Goal: Task Accomplishment & Management: Manage account settings

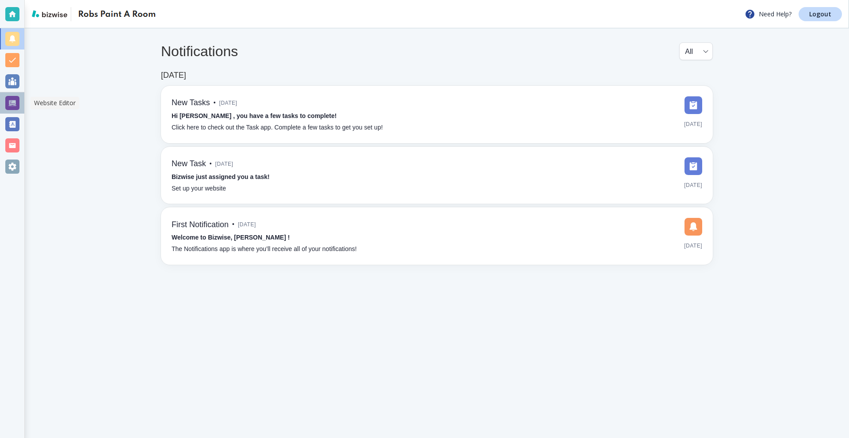
click at [20, 102] on div at bounding box center [12, 102] width 24 height 21
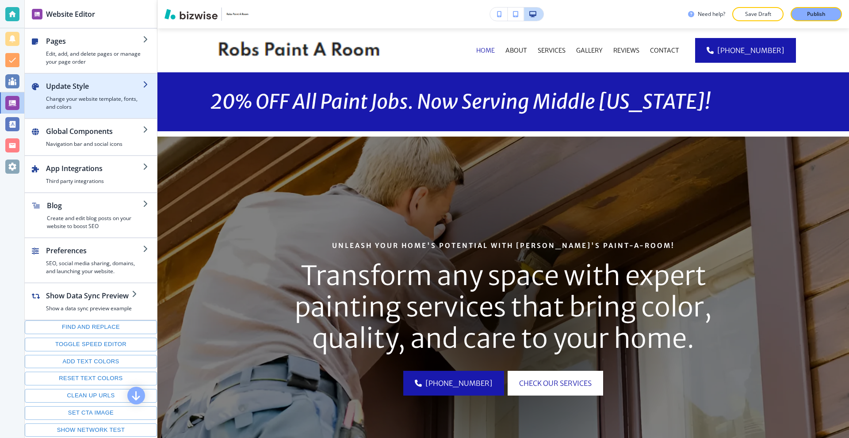
click at [119, 86] on h2 "Update Style" at bounding box center [94, 86] width 97 height 11
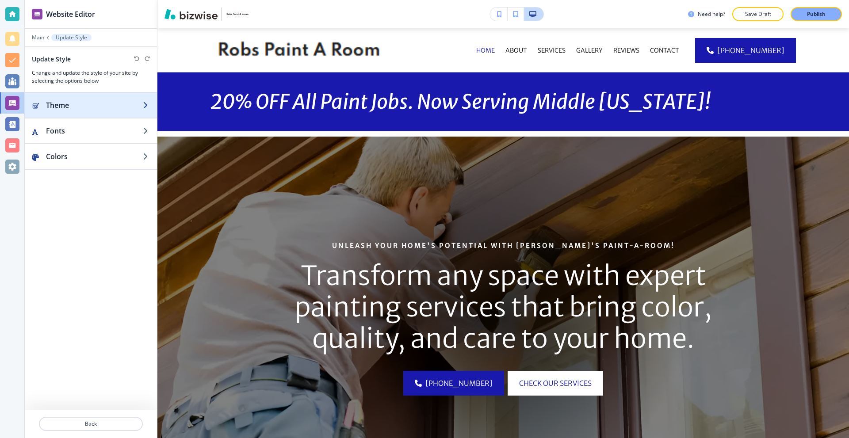
click at [119, 103] on h2 "Theme" at bounding box center [94, 105] width 97 height 11
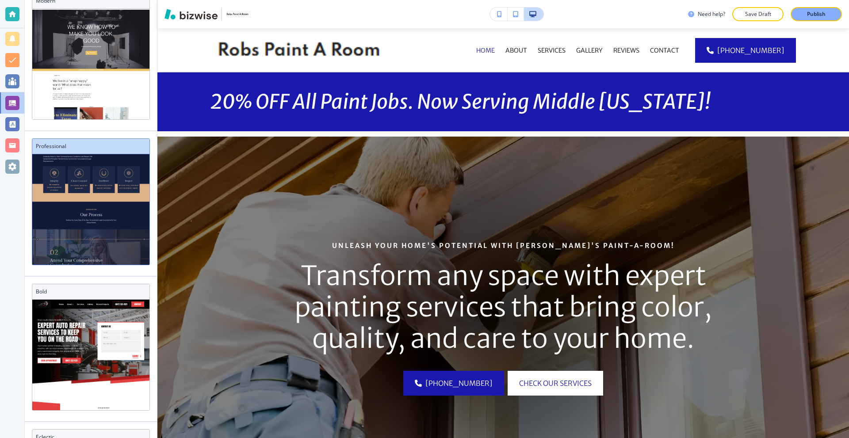
click at [106, 149] on h3 "Professional" at bounding box center [91, 146] width 110 height 8
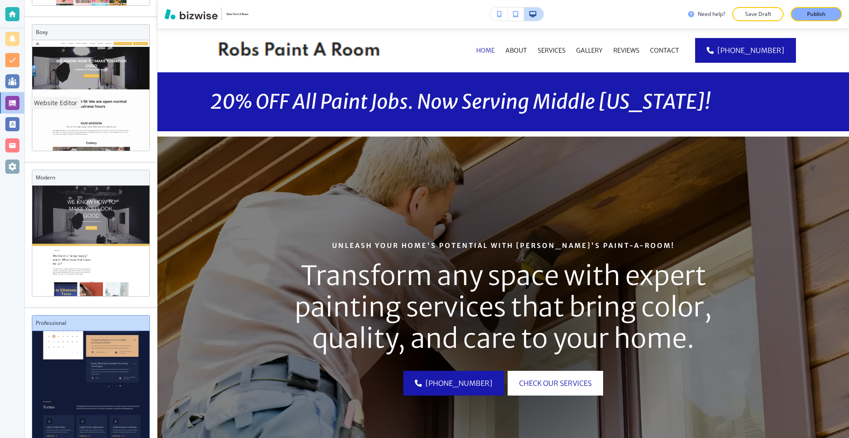
click at [19, 103] on div at bounding box center [12, 103] width 14 height 14
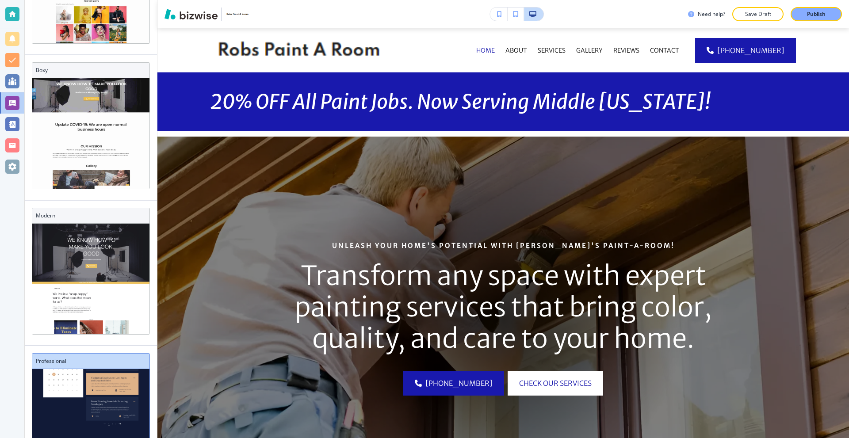
scroll to position [244, 0]
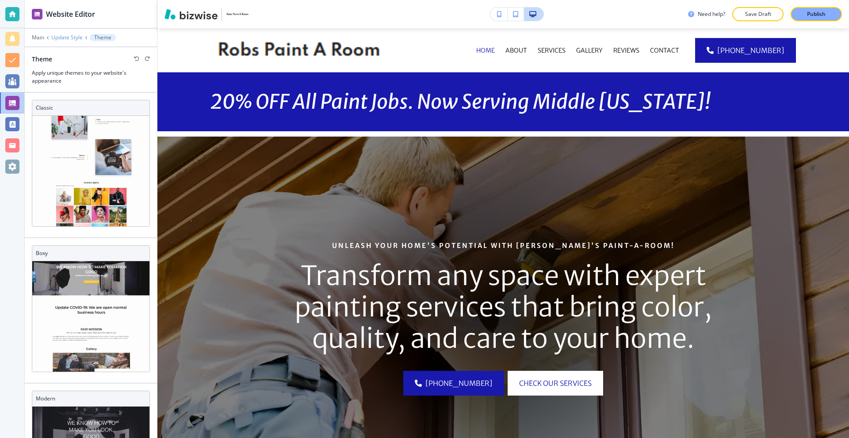
click at [76, 38] on p "Update Style" at bounding box center [66, 37] width 31 height 6
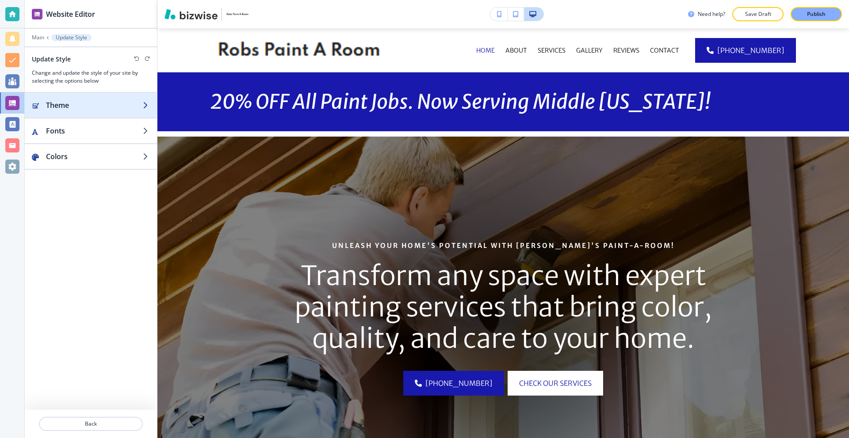
click at [78, 111] on div "button" at bounding box center [91, 114] width 132 height 7
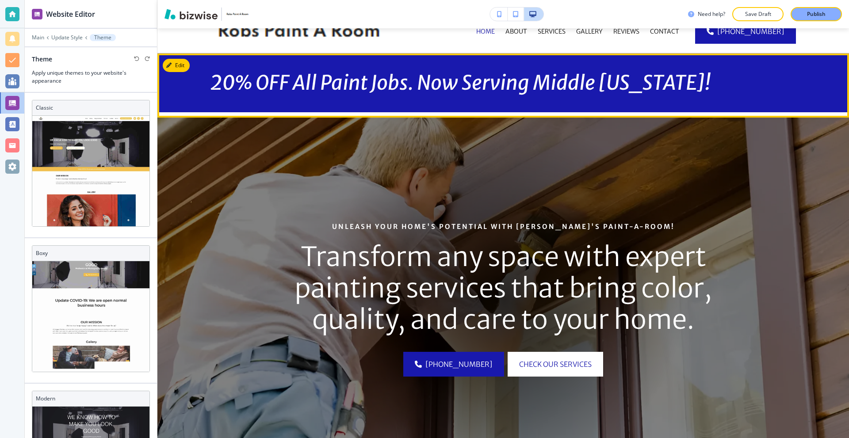
scroll to position [0, 0]
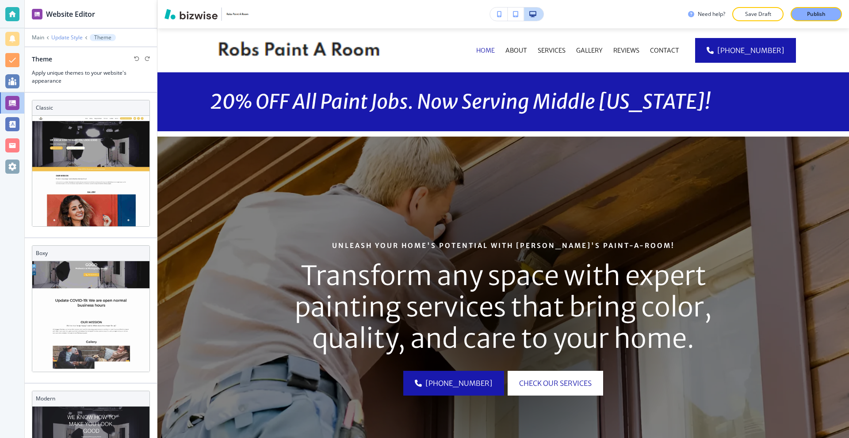
click at [61, 38] on p "Update Style" at bounding box center [66, 37] width 31 height 6
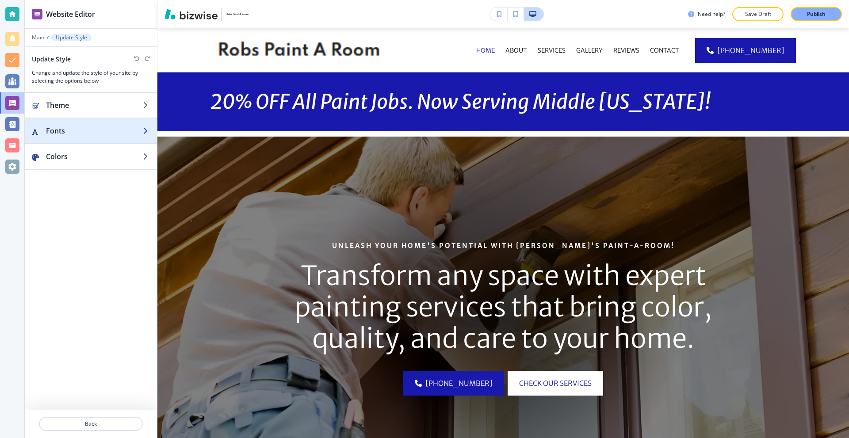
click at [91, 130] on h2 "Fonts" at bounding box center [94, 131] width 97 height 11
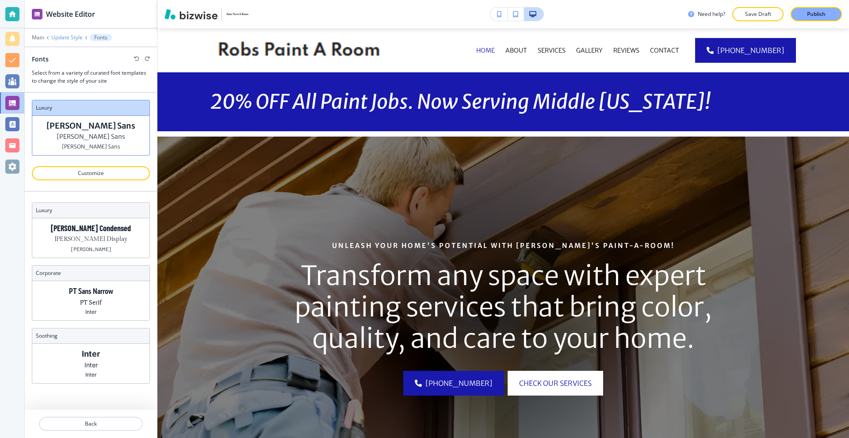
click at [69, 38] on p "Update Style" at bounding box center [66, 37] width 31 height 6
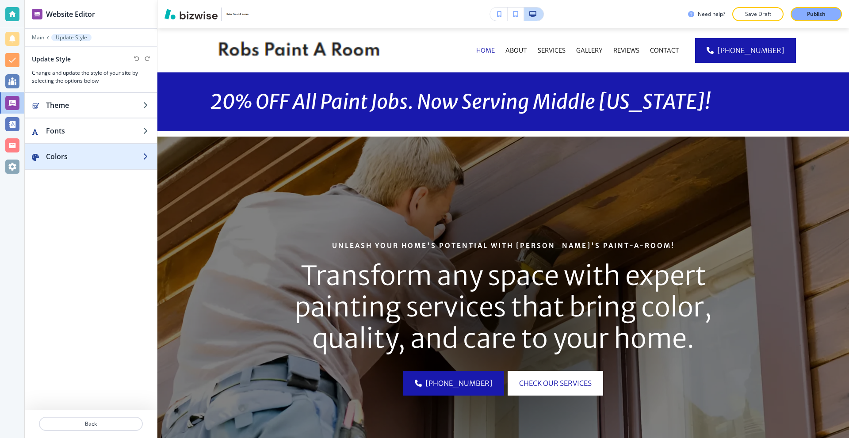
click at [80, 153] on h2 "Colors" at bounding box center [94, 156] width 97 height 11
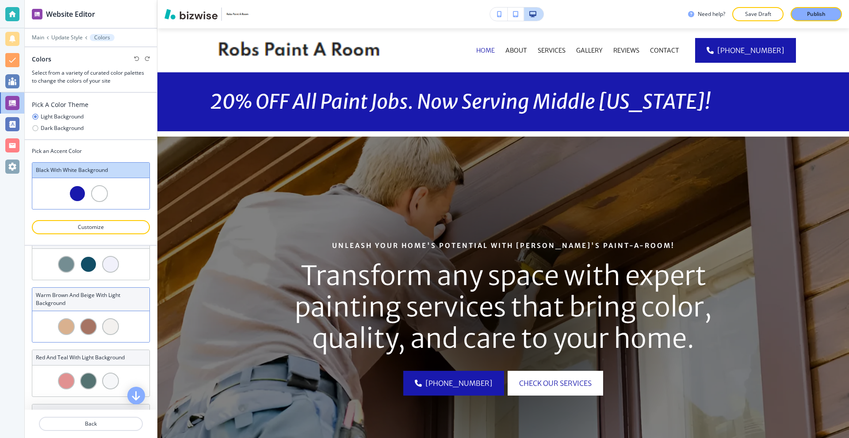
scroll to position [44, 0]
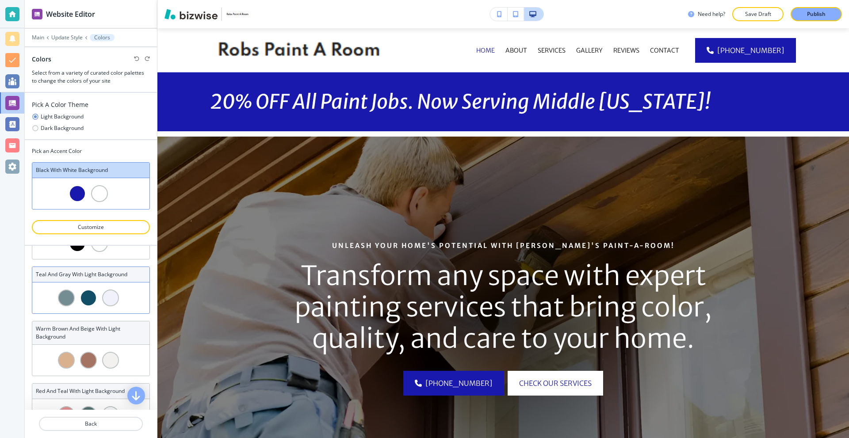
click at [125, 287] on div at bounding box center [90, 298] width 117 height 31
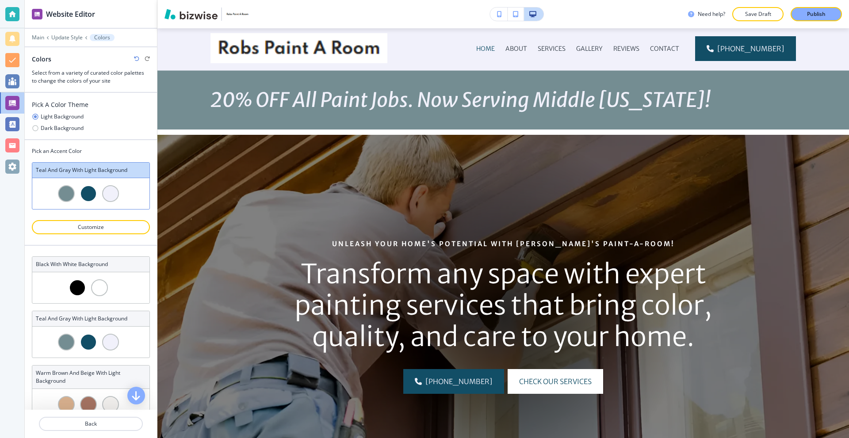
scroll to position [0, 0]
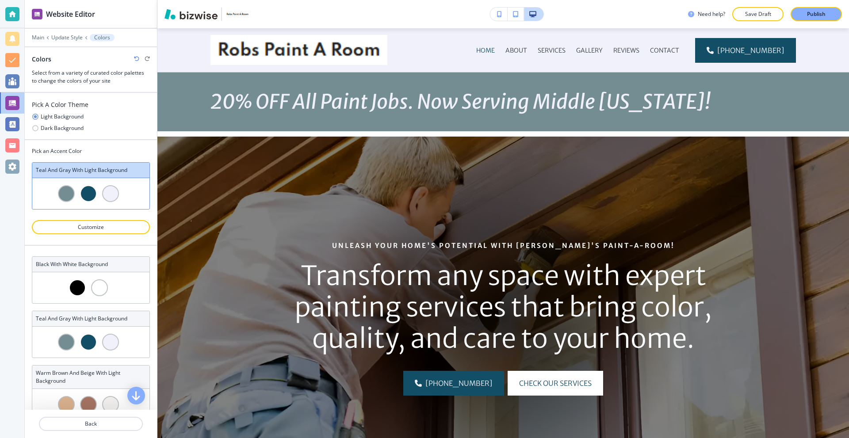
click at [112, 194] on div at bounding box center [110, 193] width 17 height 17
click at [106, 231] on button "Customize" at bounding box center [91, 227] width 118 height 14
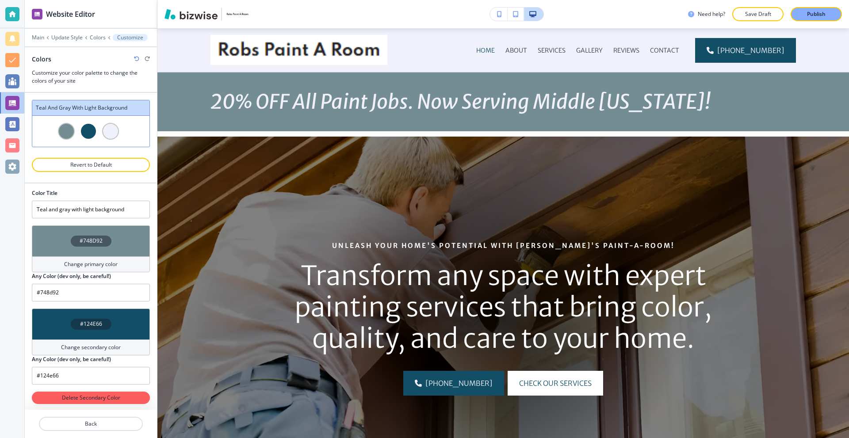
scroll to position [3, 0]
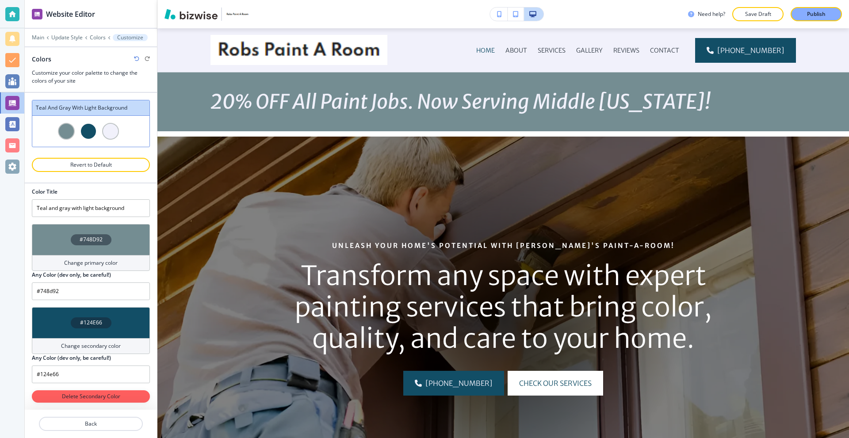
click at [109, 126] on div at bounding box center [110, 131] width 17 height 17
click at [109, 167] on p "Revert to Default" at bounding box center [90, 165] width 95 height 8
click at [107, 132] on div at bounding box center [110, 131] width 17 height 17
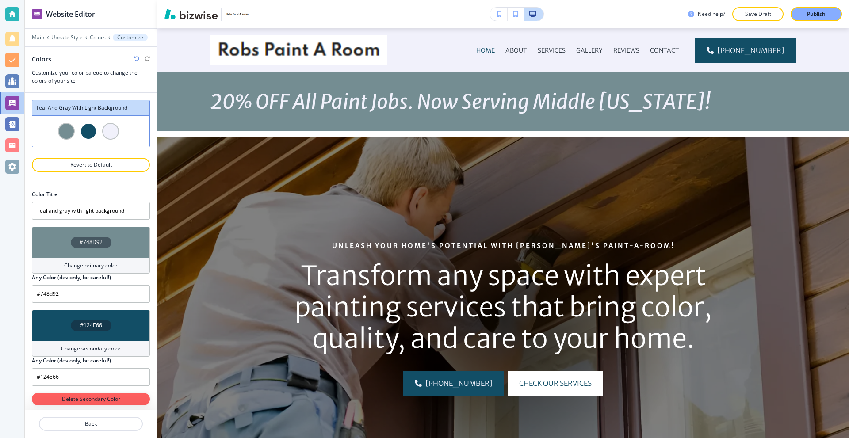
drag, startPoint x: 92, startPoint y: 119, endPoint x: 88, endPoint y: 116, distance: 5.3
click at [91, 119] on div at bounding box center [90, 131] width 117 height 31
click at [99, 39] on p "Colors" at bounding box center [98, 37] width 16 height 6
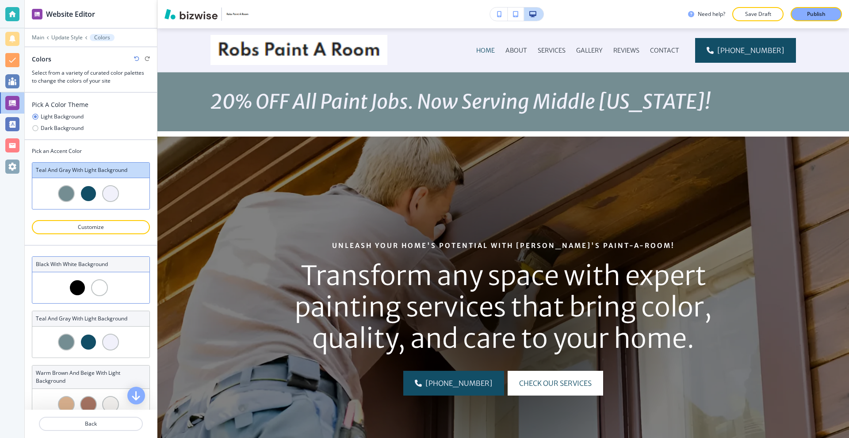
click at [111, 275] on div at bounding box center [90, 287] width 117 height 31
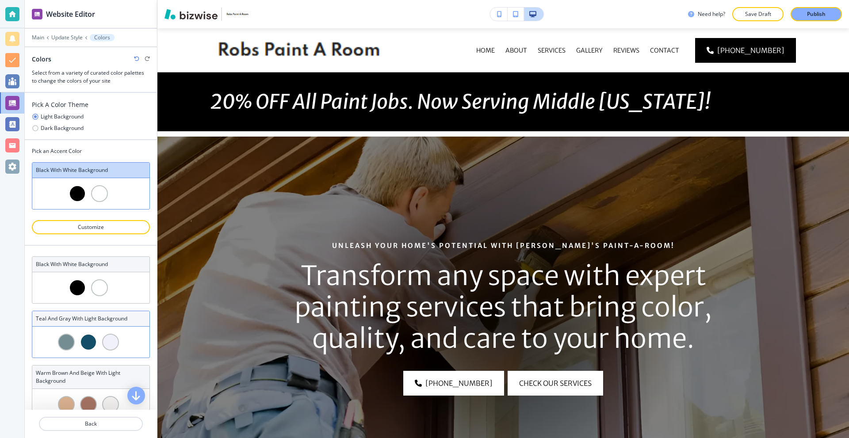
click at [117, 331] on div at bounding box center [90, 342] width 117 height 31
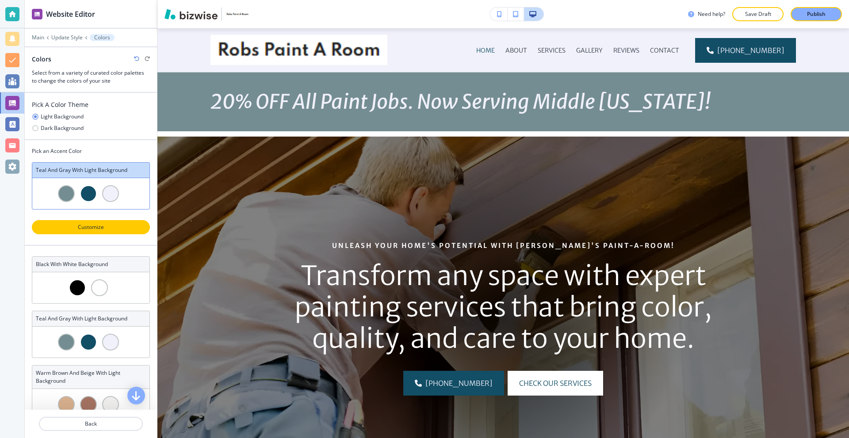
click at [106, 223] on p "Customize" at bounding box center [90, 227] width 95 height 8
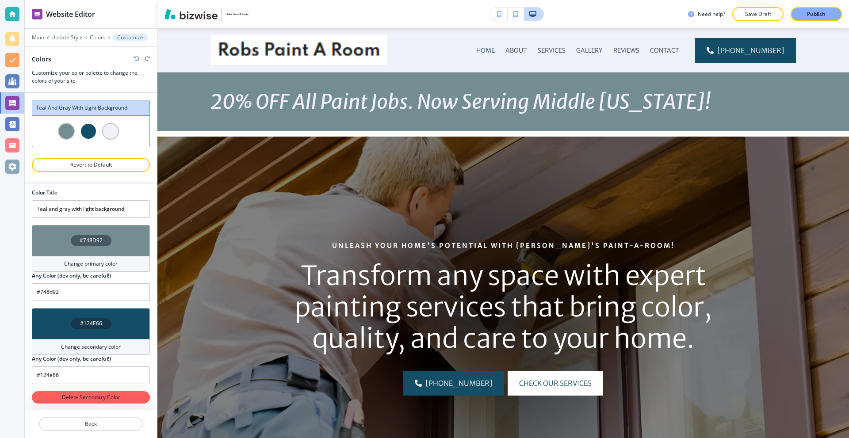
scroll to position [3, 0]
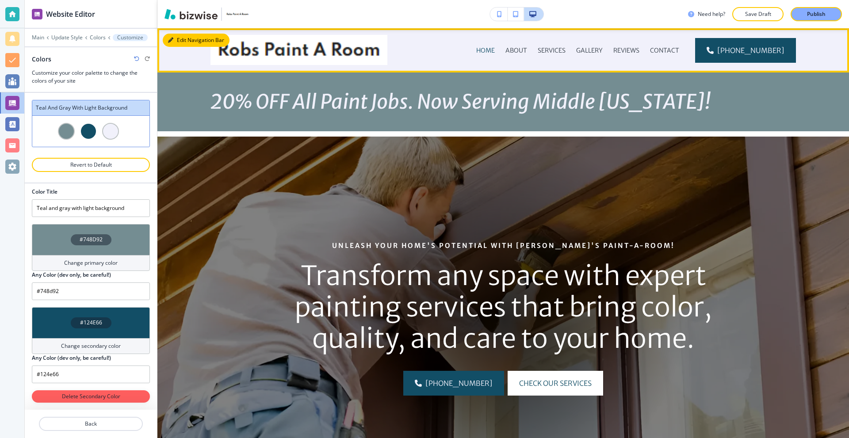
click at [175, 40] on button "Edit Navigation Bar" at bounding box center [196, 40] width 67 height 13
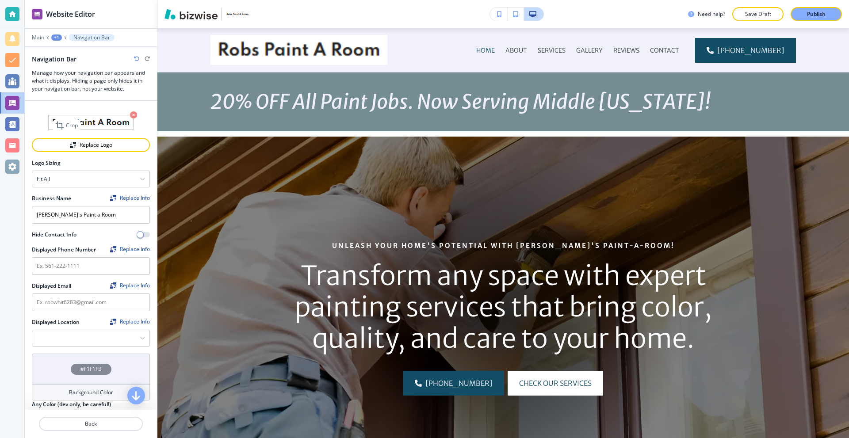
click at [97, 120] on img at bounding box center [90, 122] width 85 height 15
click at [111, 142] on div "Replace Logo" at bounding box center [91, 145] width 116 height 6
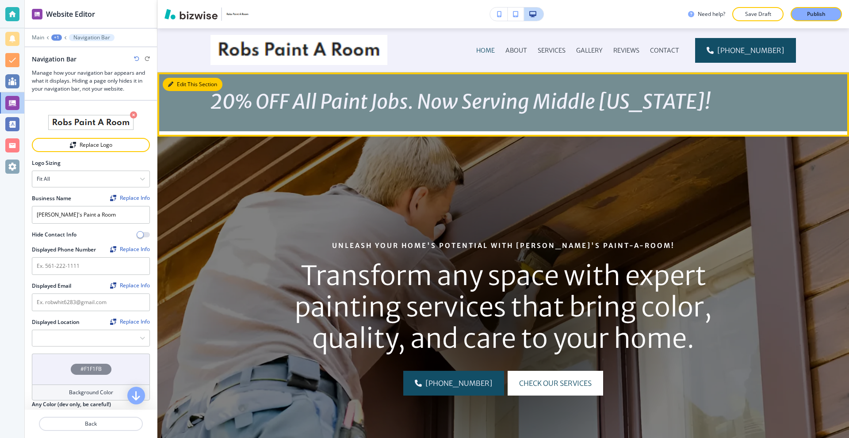
click at [182, 84] on button "Edit This Section" at bounding box center [193, 84] width 60 height 13
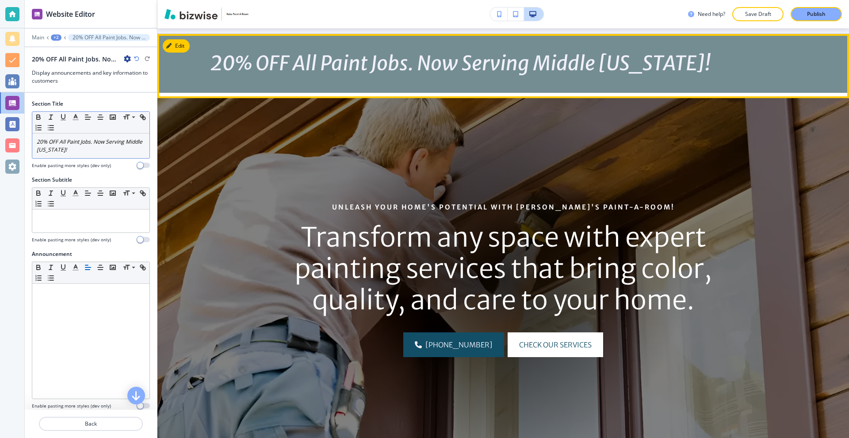
scroll to position [44, 0]
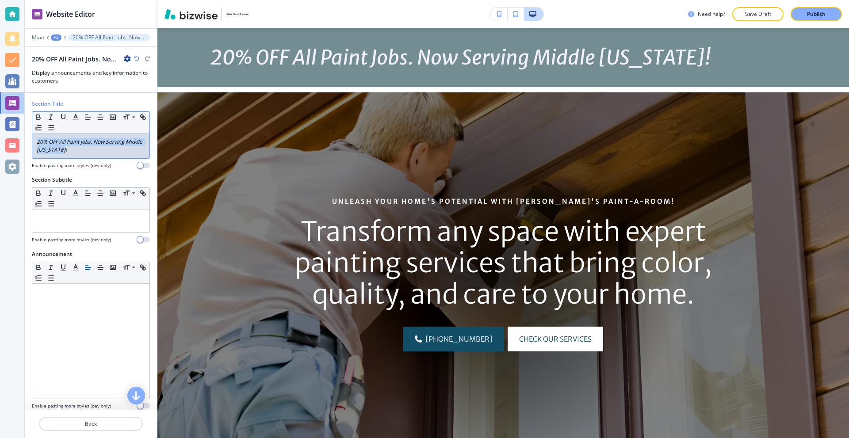
drag, startPoint x: 105, startPoint y: 152, endPoint x: 19, endPoint y: 130, distance: 88.5
click at [19, 130] on div "Website Editor Main +2 20% OFF All Paint Jobs. Now Serving Middle Tennessee! 20…" at bounding box center [424, 219] width 849 height 438
click at [131, 130] on span at bounding box center [133, 129] width 20 height 11
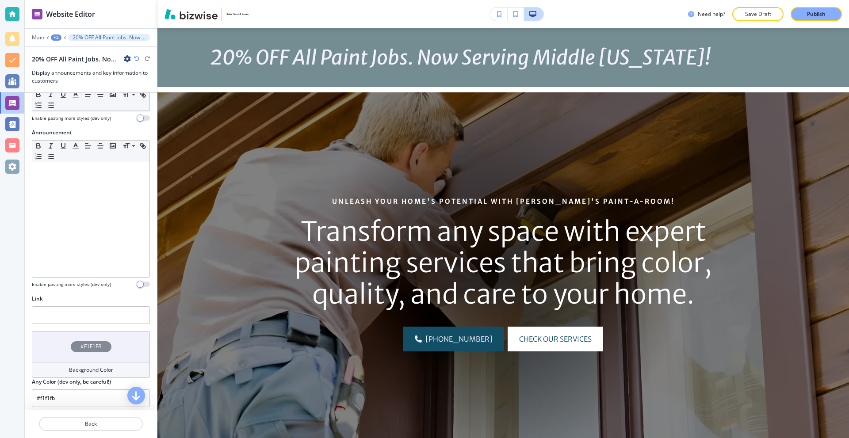
scroll to position [126, 0]
drag, startPoint x: 93, startPoint y: 424, endPoint x: 204, endPoint y: 243, distance: 212.4
click at [93, 424] on p "Back" at bounding box center [91, 424] width 102 height 8
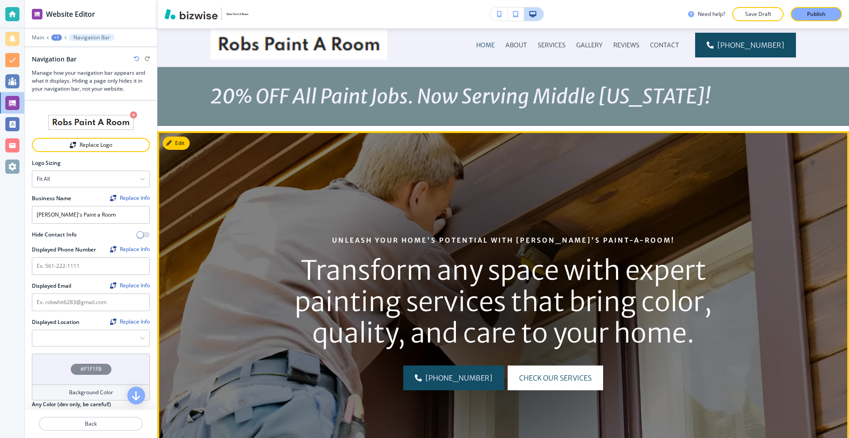
scroll to position [0, 0]
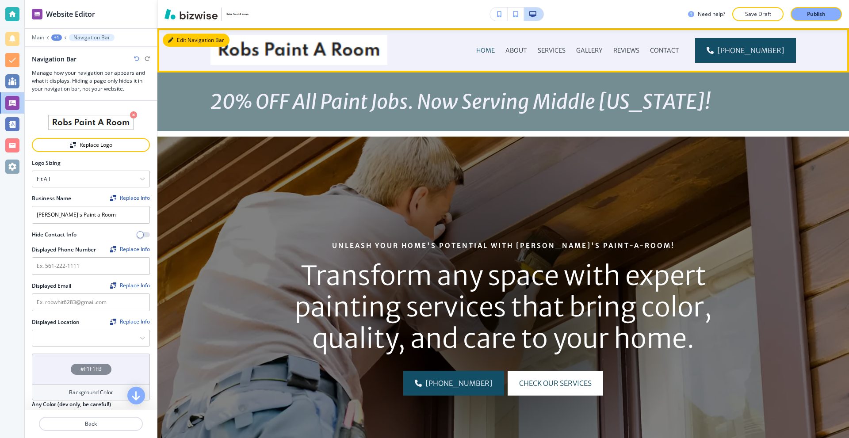
click at [180, 41] on button "Edit Navigation Bar" at bounding box center [196, 40] width 67 height 13
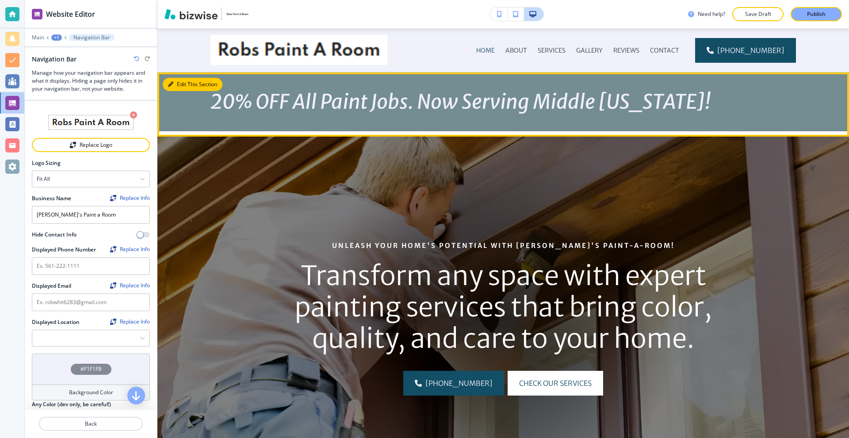
click at [181, 83] on button "Edit This Section" at bounding box center [193, 84] width 60 height 13
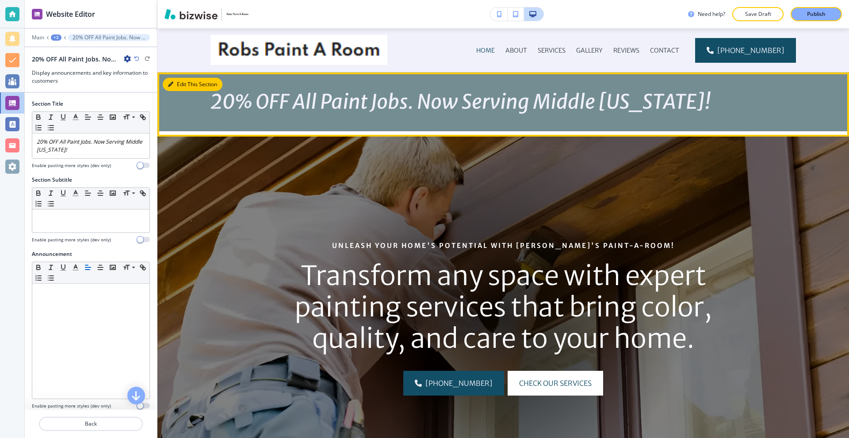
scroll to position [44, 0]
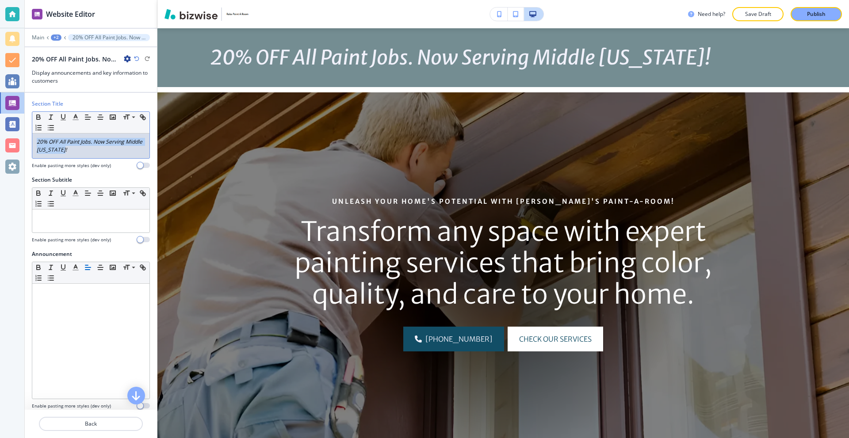
drag, startPoint x: 104, startPoint y: 152, endPoint x: 25, endPoint y: 136, distance: 81.1
click at [25, 136] on div "Section Title Small Normal Large Huge 20% OFF All Paint Jobs. Now Serving Middl…" at bounding box center [91, 138] width 132 height 76
click at [128, 59] on icon "button" at bounding box center [127, 58] width 7 height 7
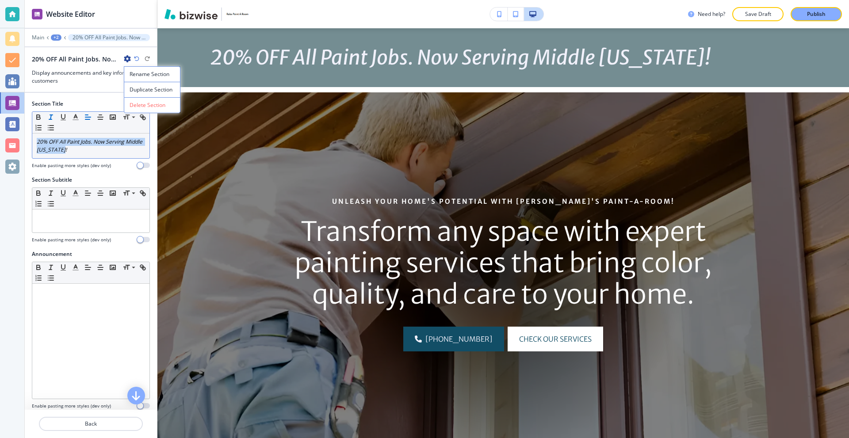
click at [98, 146] on p "20% OFF All Paint Jobs. Now Serving Middle Tennessee!" at bounding box center [91, 146] width 108 height 16
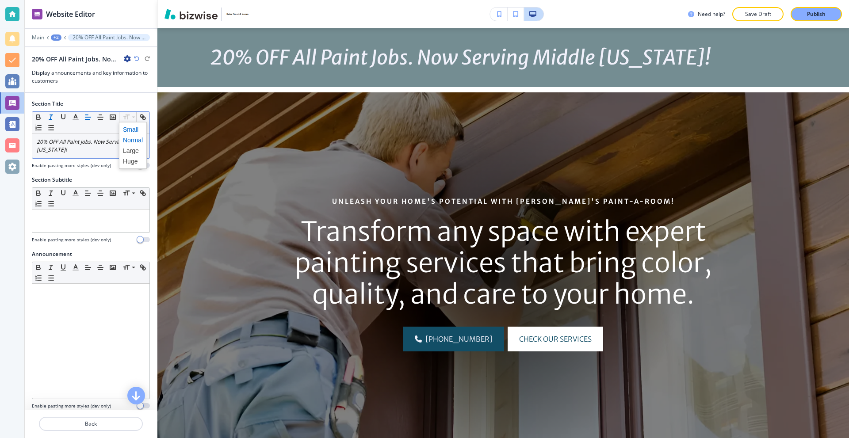
click at [132, 128] on span at bounding box center [133, 129] width 20 height 11
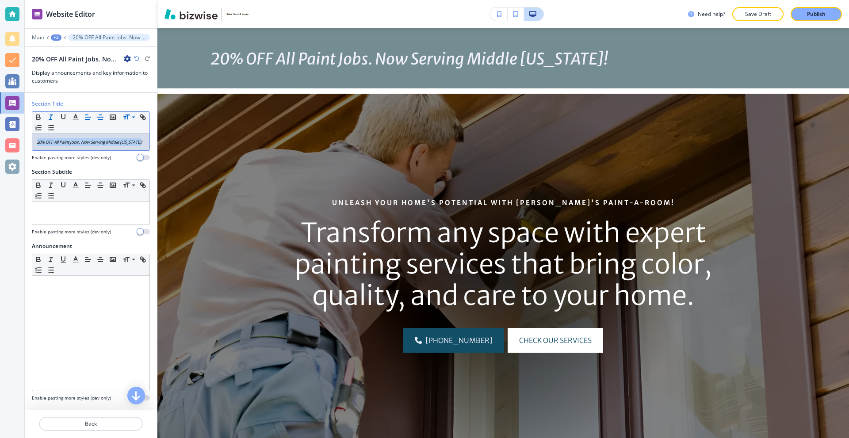
click at [103, 116] on icon "button" at bounding box center [100, 117] width 8 height 8
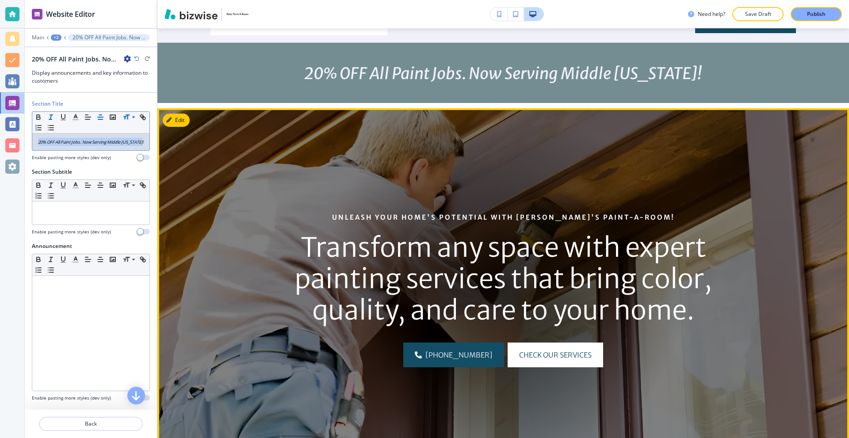
scroll to position [0, 0]
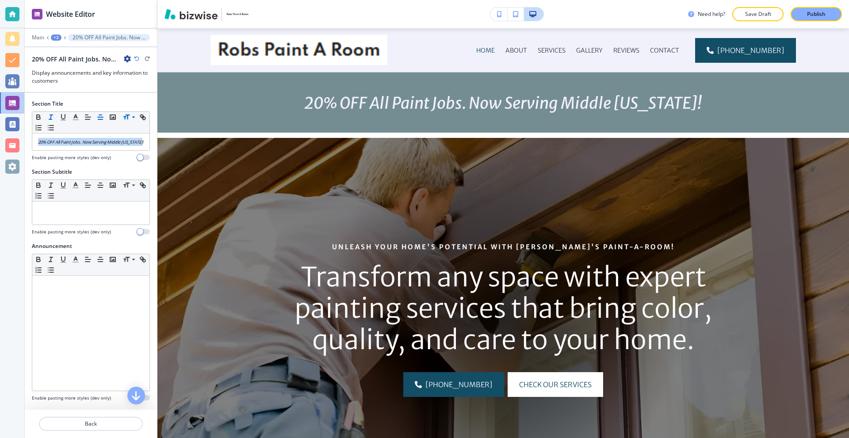
click at [126, 60] on icon "button" at bounding box center [127, 58] width 7 height 7
click at [96, 94] on div at bounding box center [91, 96] width 132 height 7
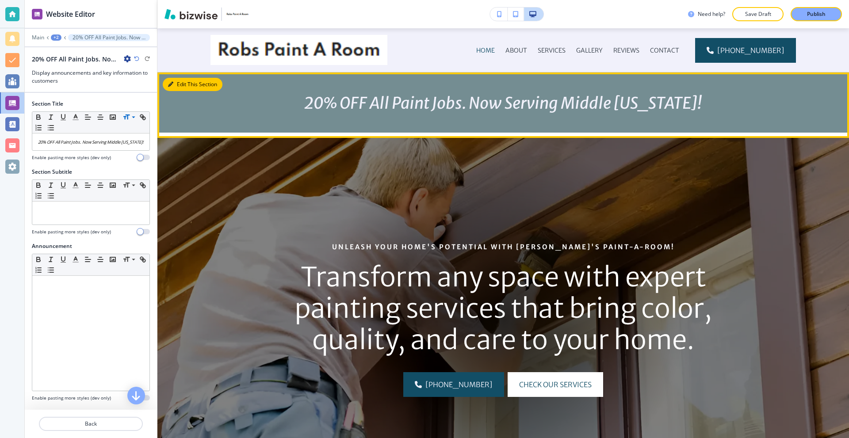
click at [176, 83] on button "Edit This Section" at bounding box center [193, 84] width 60 height 13
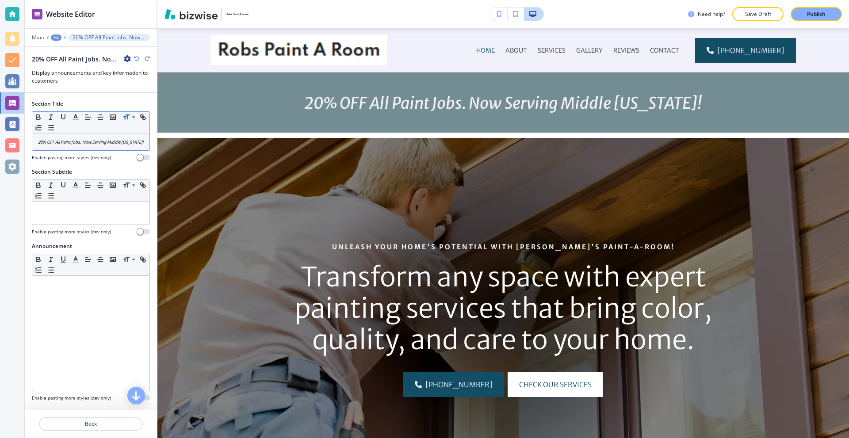
click at [115, 146] on p "20% OFF All Paint Jobs. Now Serving Middle Tennessee!" at bounding box center [91, 142] width 108 height 8
click at [44, 143] on p "20% OFF All Paint Jobs. Now Serving Middle Tennessee! ﻿" at bounding box center [91, 142] width 108 height 8
drag, startPoint x: 43, startPoint y: 139, endPoint x: 37, endPoint y: 153, distance: 14.6
click at [37, 146] on p "20% OFF All Paint Jobs. Now Serving Middle Tennessee!" at bounding box center [91, 142] width 108 height 8
click at [38, 146] on p "20% OFF All Paint Jobs. Now Serving Middle Tennessee!" at bounding box center [91, 142] width 108 height 8
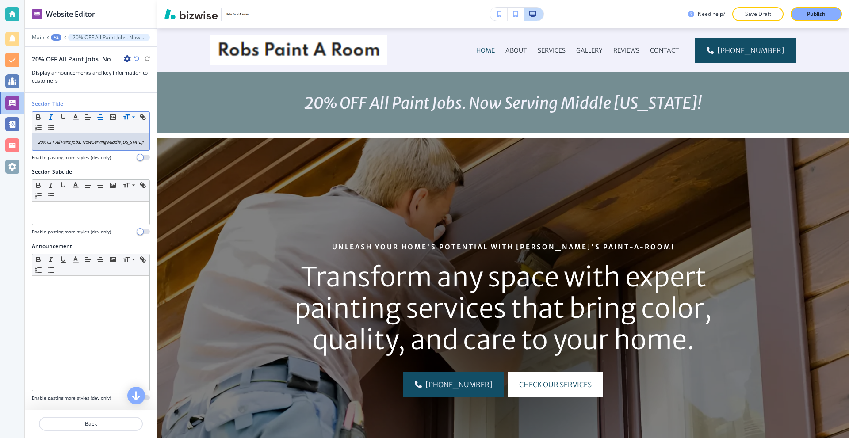
drag, startPoint x: 65, startPoint y: 157, endPoint x: 70, endPoint y: 157, distance: 4.4
click at [66, 150] on div "20% OFF All Paint Jobs. Now Serving Middle Tennessee!" at bounding box center [90, 142] width 117 height 17
click at [119, 150] on div "20% OFF All Paint Jobs. Now Serving Middle Tennessee!" at bounding box center [90, 142] width 117 height 17
click at [108, 222] on div at bounding box center [90, 213] width 117 height 23
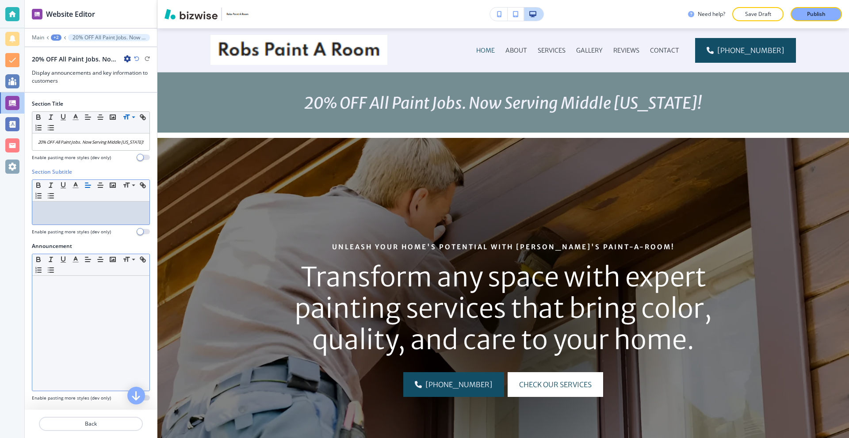
click at [72, 288] on p at bounding box center [91, 284] width 108 height 8
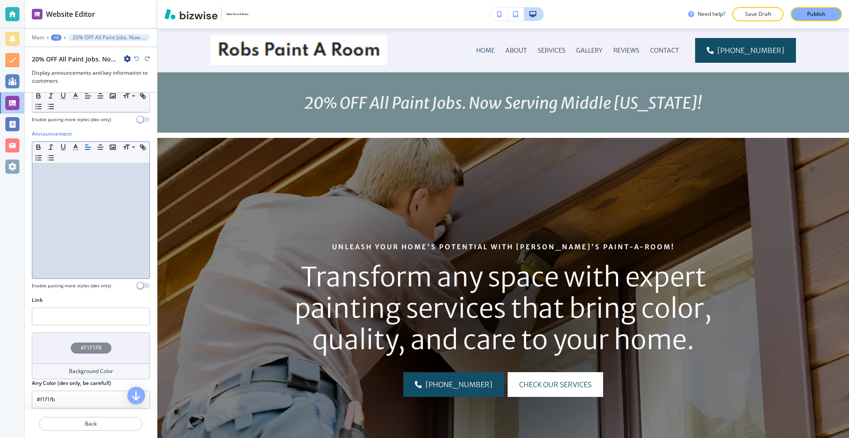
scroll to position [126, 0]
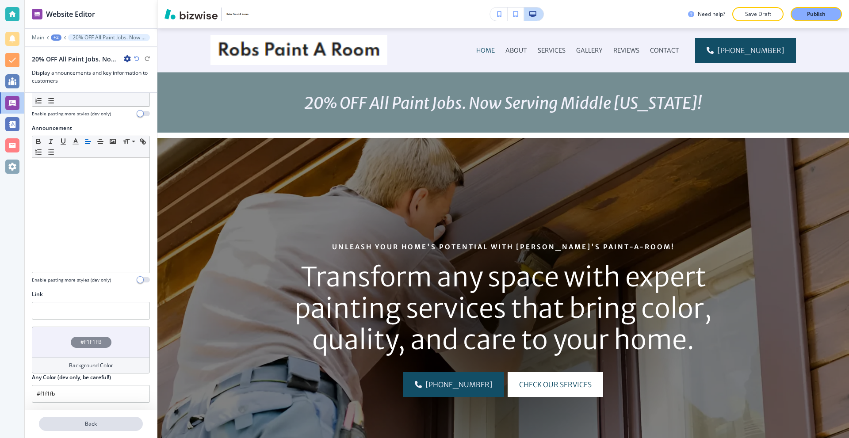
click at [96, 423] on p "Back" at bounding box center [91, 424] width 102 height 8
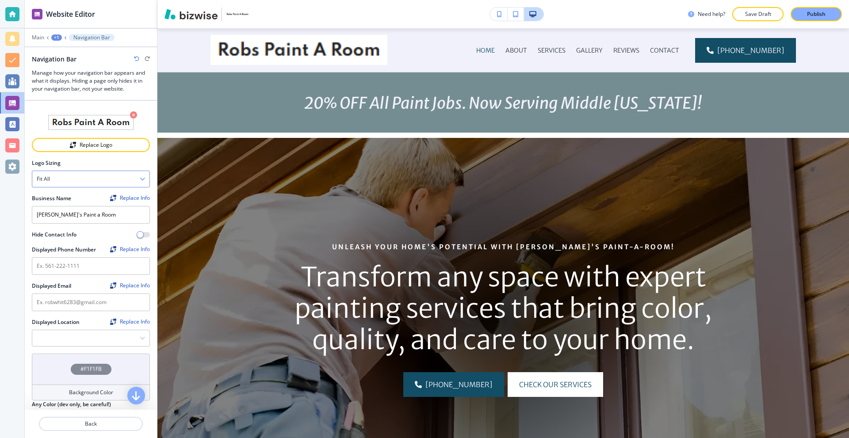
click at [105, 178] on div "Fit all" at bounding box center [90, 179] width 117 height 16
click at [100, 177] on div "Fit all" at bounding box center [90, 179] width 117 height 16
click at [100, 178] on div "Fit all" at bounding box center [90, 179] width 117 height 16
click at [76, 209] on h4 "Fit to length" at bounding box center [91, 210] width 108 height 8
click at [86, 173] on div "Fit to length" at bounding box center [90, 179] width 117 height 16
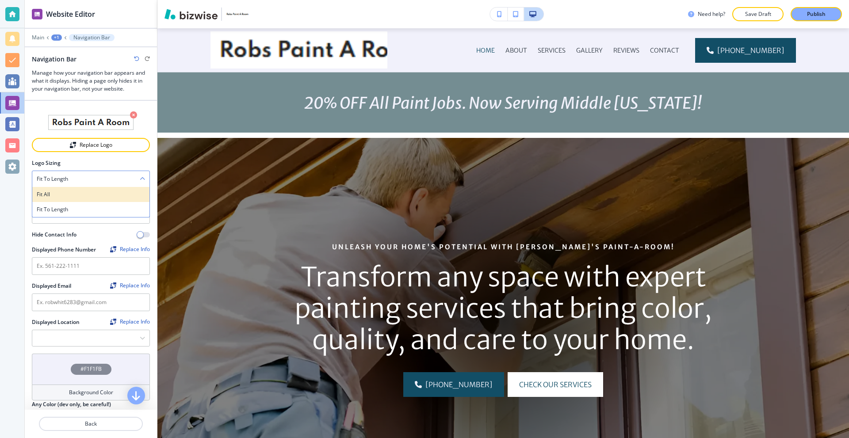
click at [75, 195] on h4 "Fit all" at bounding box center [91, 195] width 108 height 8
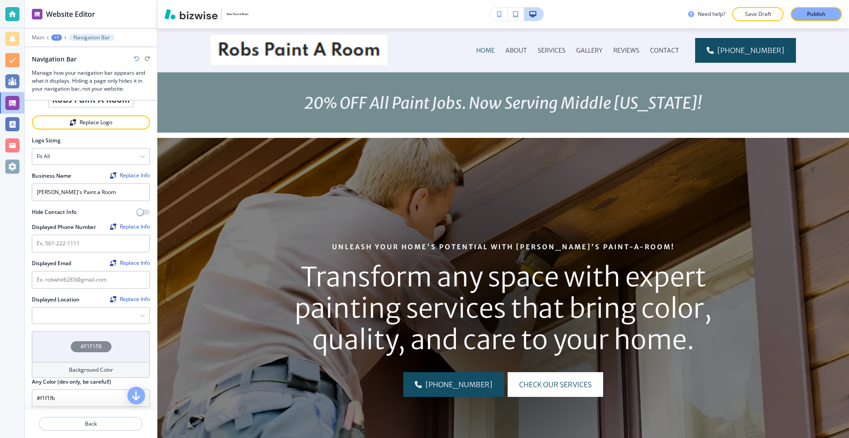
scroll to position [0, 0]
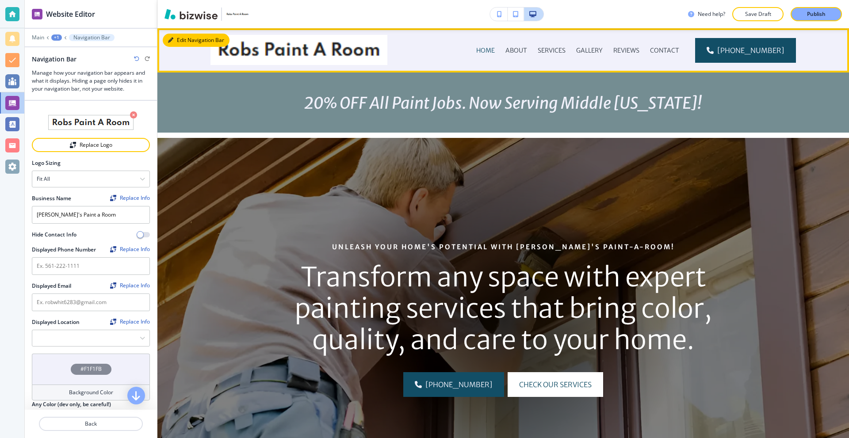
click at [169, 38] on icon "button" at bounding box center [170, 40] width 5 height 5
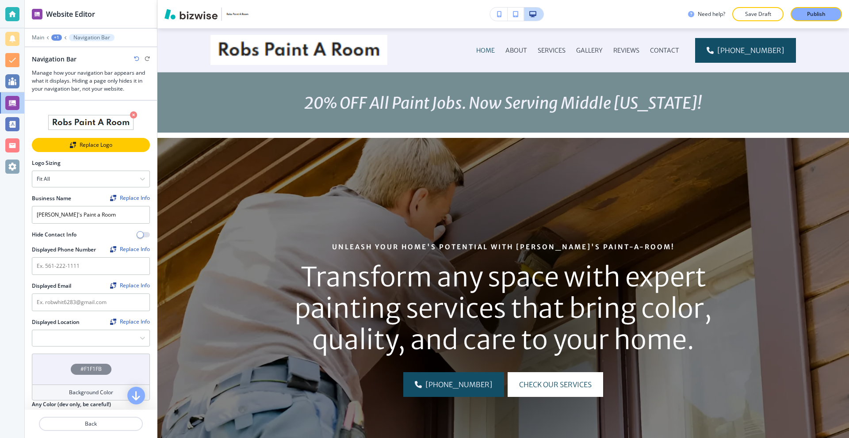
click at [79, 142] on div "Replace Logo" at bounding box center [91, 145] width 116 height 6
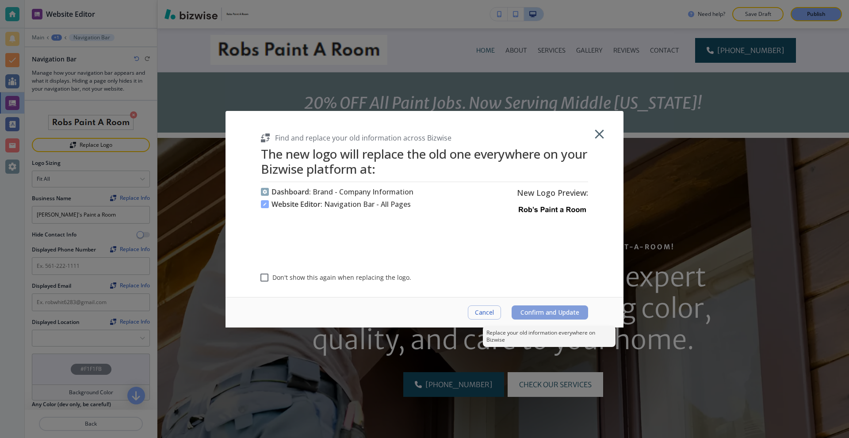
click at [546, 310] on span "Confirm and Update" at bounding box center [549, 312] width 59 height 7
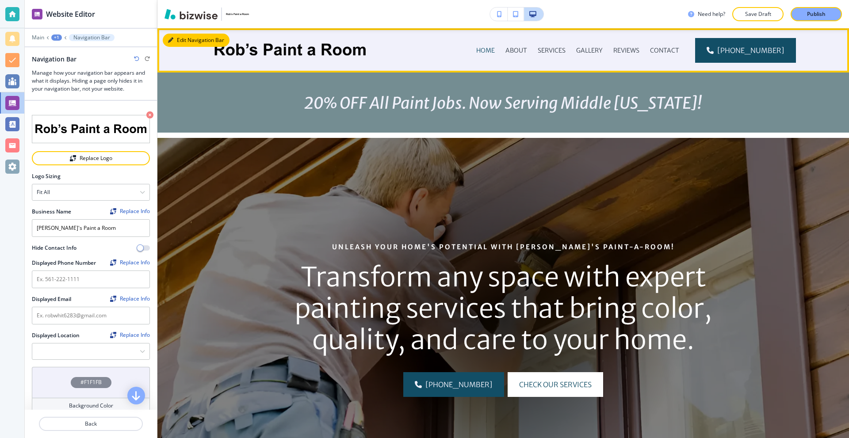
click at [175, 46] on button "Edit Navigation Bar" at bounding box center [196, 40] width 67 height 13
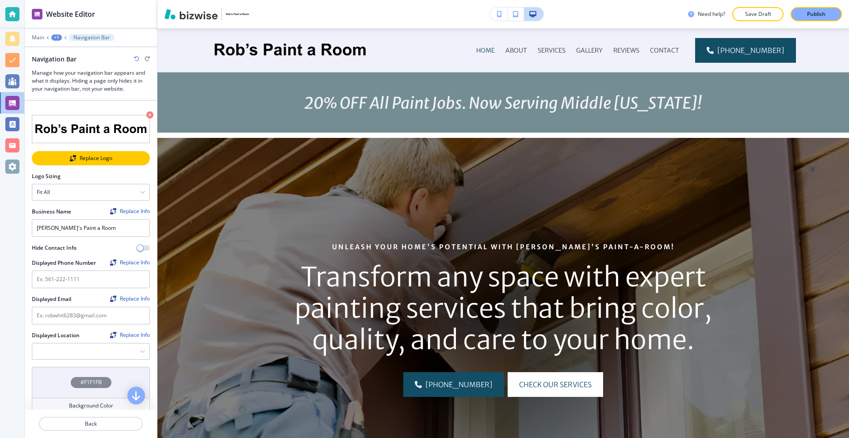
click at [106, 155] on div "Replace Logo" at bounding box center [91, 158] width 116 height 6
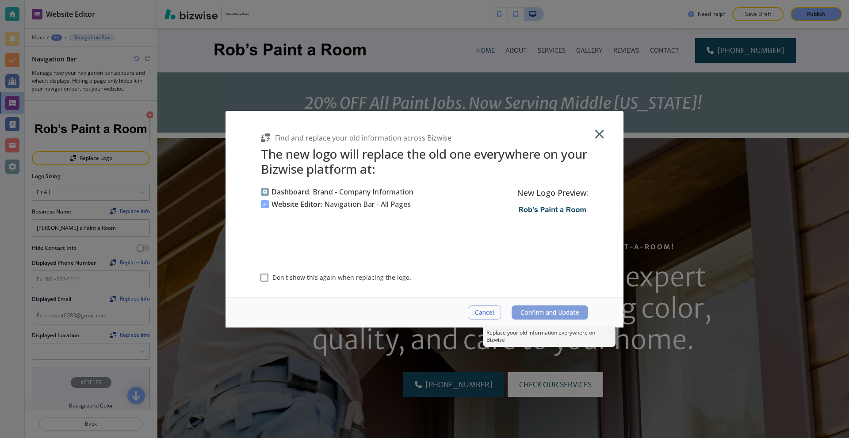
click at [550, 314] on span "Confirm and Update" at bounding box center [549, 312] width 59 height 7
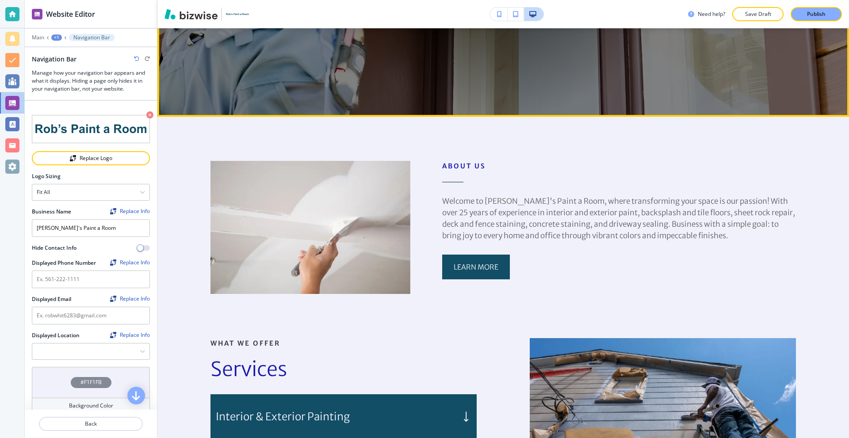
scroll to position [442, 0]
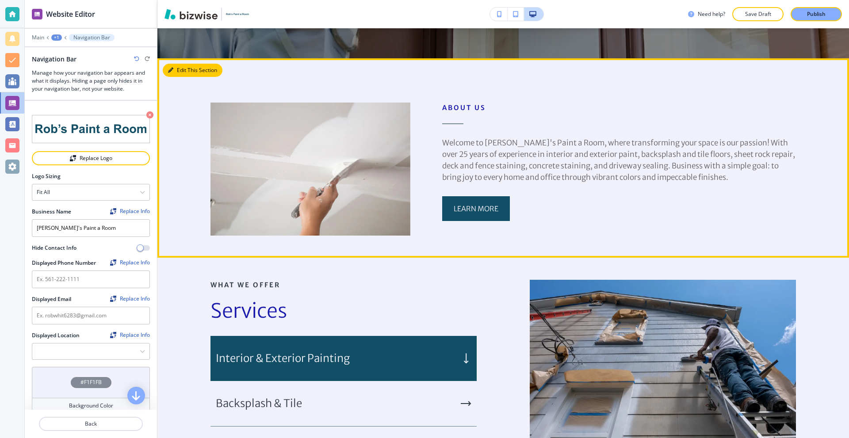
click at [175, 71] on button "Edit This Section" at bounding box center [193, 70] width 60 height 13
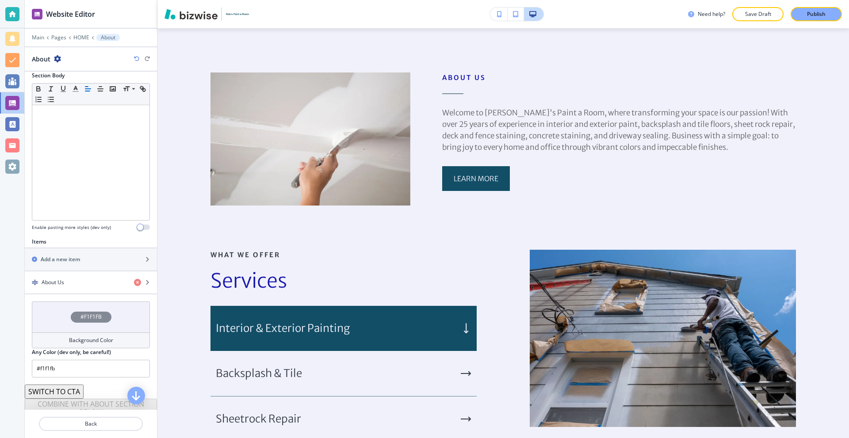
scroll to position [169, 0]
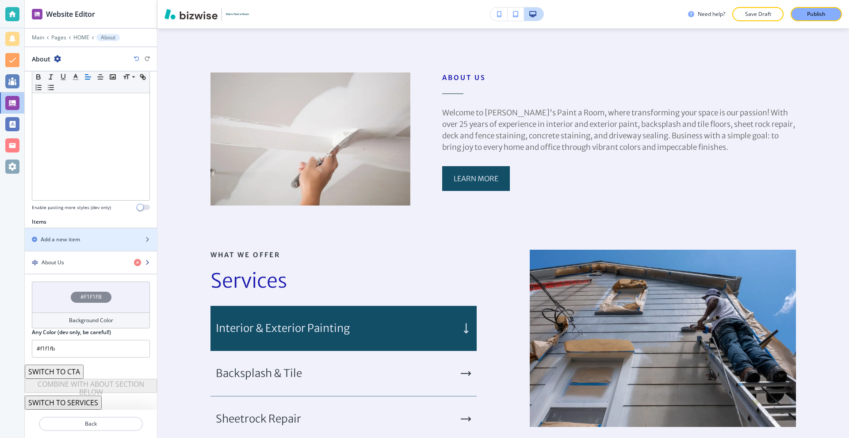
click at [73, 261] on div "About Us" at bounding box center [76, 263] width 102 height 8
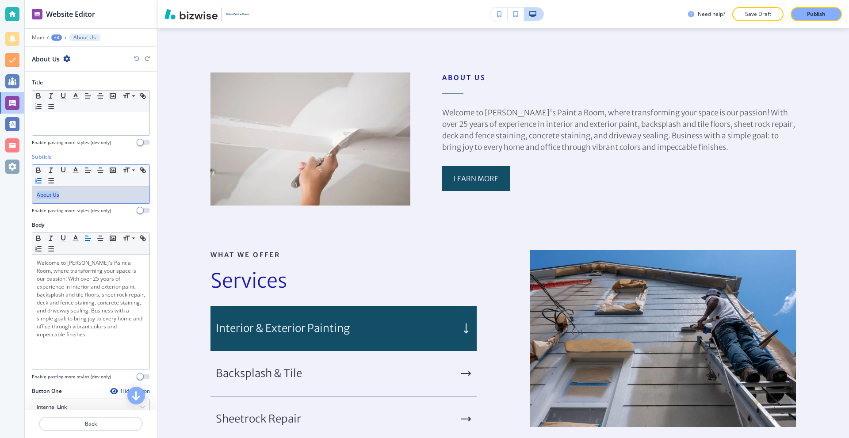
drag, startPoint x: 81, startPoint y: 192, endPoint x: 50, endPoint y: 186, distance: 31.6
click at [26, 192] on div "Subtitle Small Normal Large Huge About Us Enable pasting more styles (dev only)" at bounding box center [91, 187] width 132 height 68
click at [74, 169] on icon "button" at bounding box center [76, 170] width 8 height 8
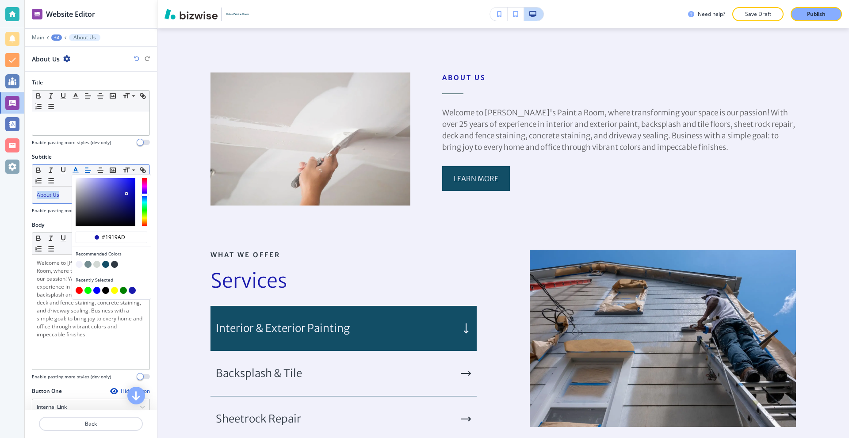
click at [107, 264] on button "button" at bounding box center [105, 264] width 7 height 7
type input "#124e66"
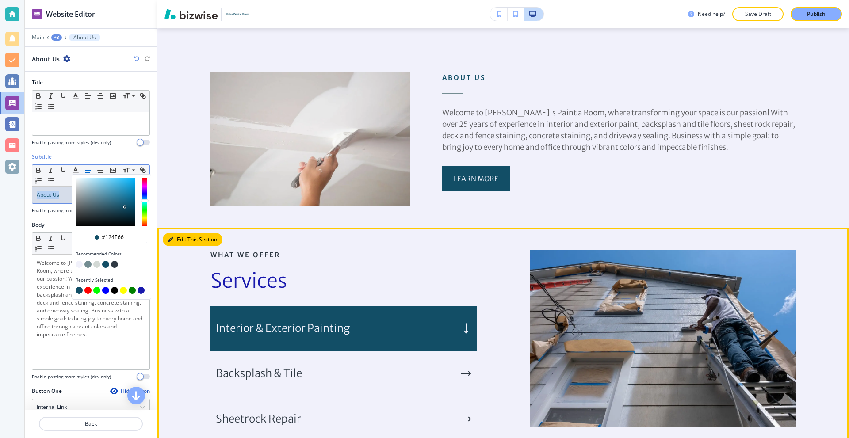
click at [173, 240] on icon "button" at bounding box center [170, 239] width 5 height 5
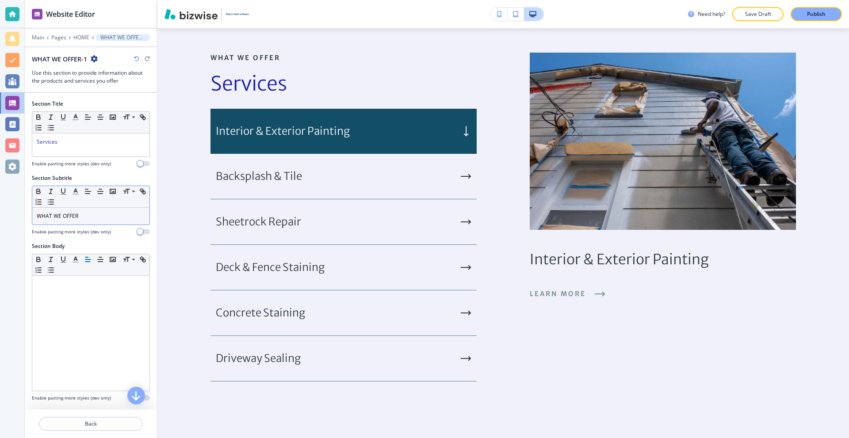
scroll to position [670, 0]
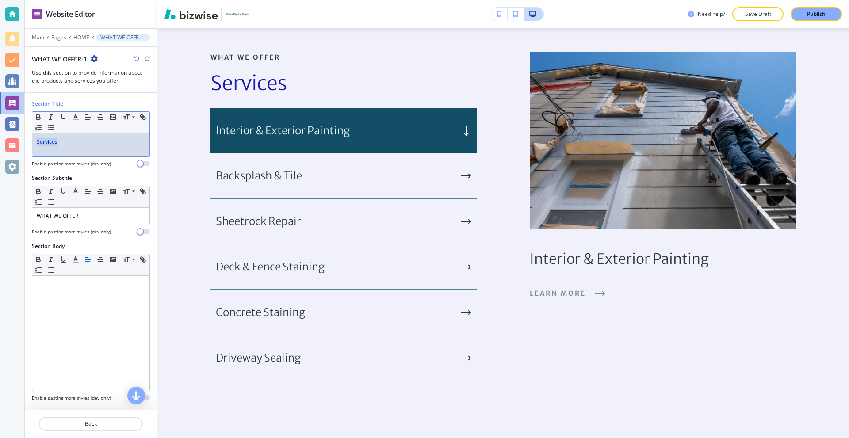
drag, startPoint x: 79, startPoint y: 139, endPoint x: 0, endPoint y: 145, distance: 78.9
click at [0, 145] on div "Website Editor Main Pages HOME WHAT WE OFFER-1 WHAT WE OFFER-1 Use this section…" at bounding box center [424, 219] width 849 height 438
click at [79, 116] on icon "button" at bounding box center [76, 117] width 8 height 8
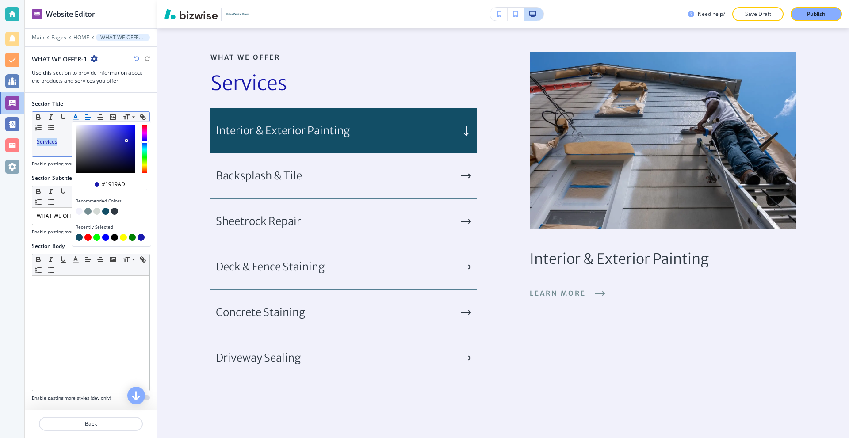
click at [105, 213] on button "button" at bounding box center [105, 211] width 7 height 7
type input "#124e66"
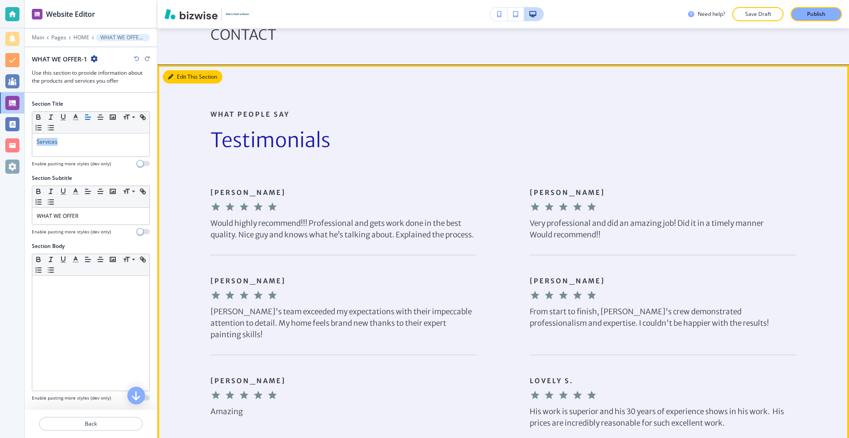
click at [174, 78] on button "Edit This Section" at bounding box center [193, 76] width 60 height 13
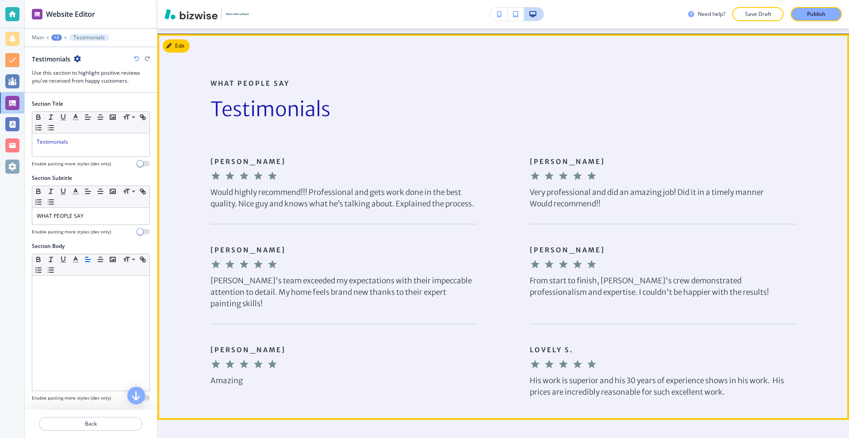
scroll to position [1368, 0]
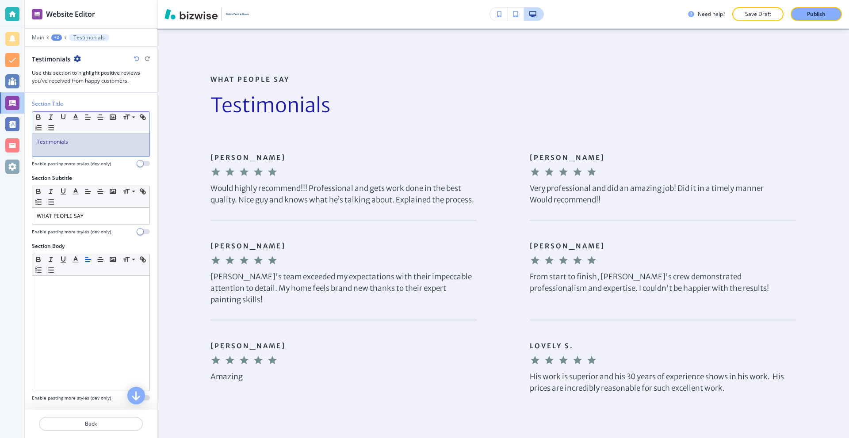
drag, startPoint x: 77, startPoint y: 140, endPoint x: 71, endPoint y: 142, distance: 6.9
click at [73, 142] on p "Testimonials" at bounding box center [91, 142] width 108 height 8
click at [78, 116] on icon "button" at bounding box center [76, 117] width 8 height 8
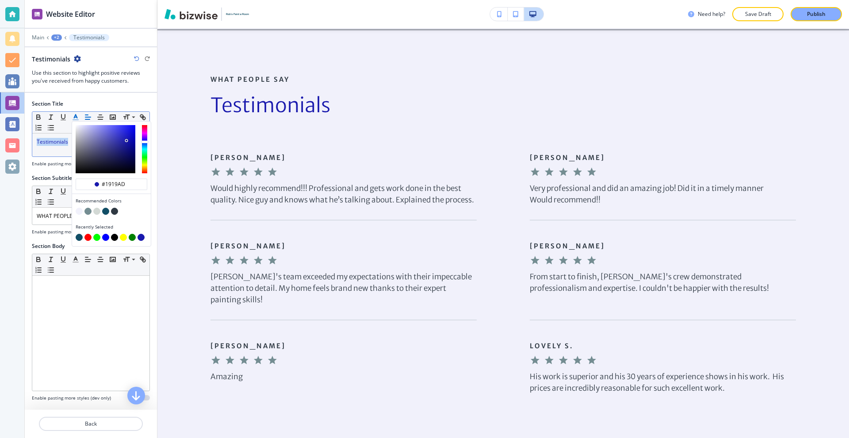
click at [107, 210] on button "button" at bounding box center [105, 211] width 7 height 7
type input "#124e66"
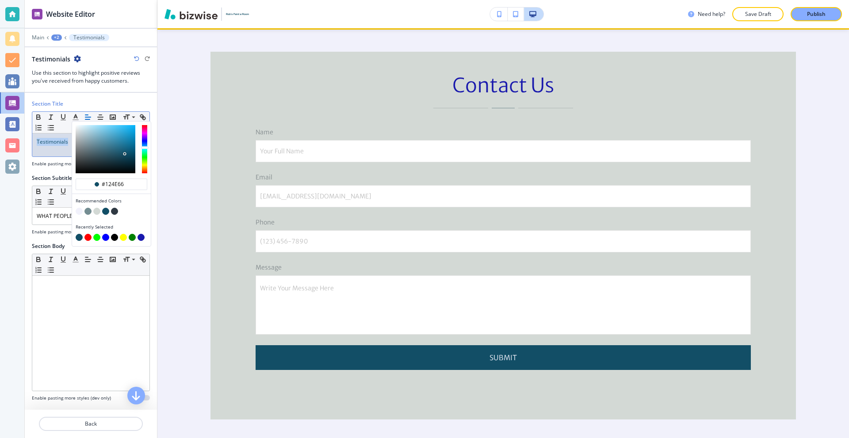
scroll to position [2739, 0]
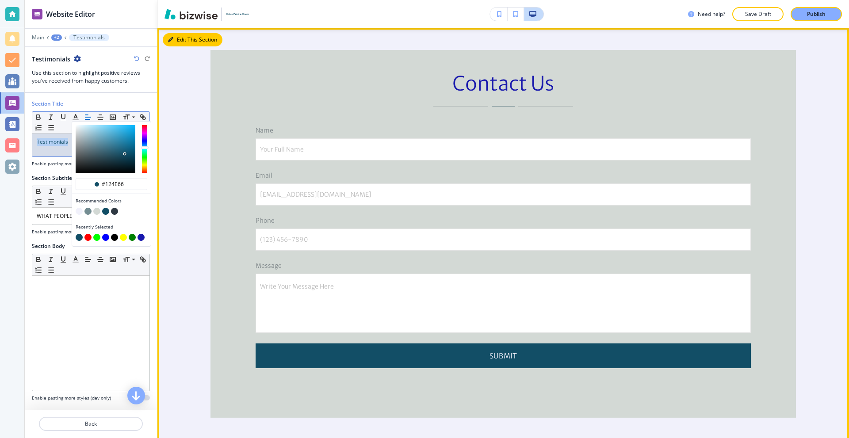
click at [170, 43] on button "Edit This Section" at bounding box center [193, 39] width 60 height 13
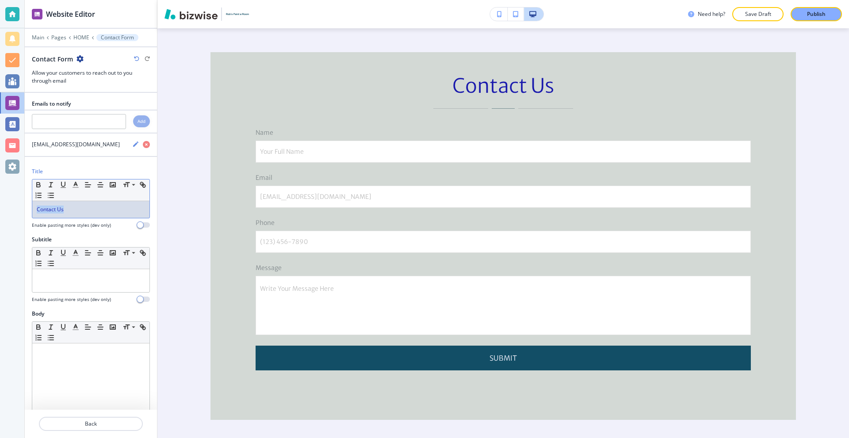
drag, startPoint x: 86, startPoint y: 208, endPoint x: 19, endPoint y: 204, distance: 66.9
click at [20, 209] on div "Website Editor Main Pages HOME Contact Form Contact Form Allow your customers t…" at bounding box center [424, 219] width 849 height 438
click at [80, 184] on button "button" at bounding box center [75, 185] width 12 height 11
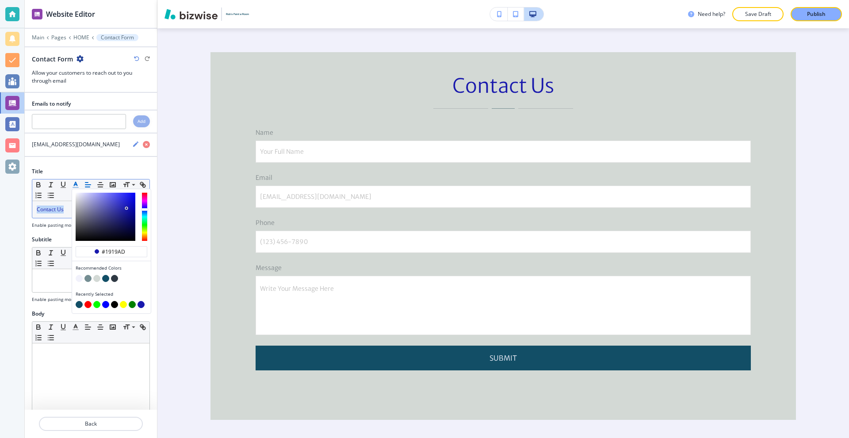
click at [107, 279] on button "button" at bounding box center [105, 278] width 7 height 7
type input "#124e66"
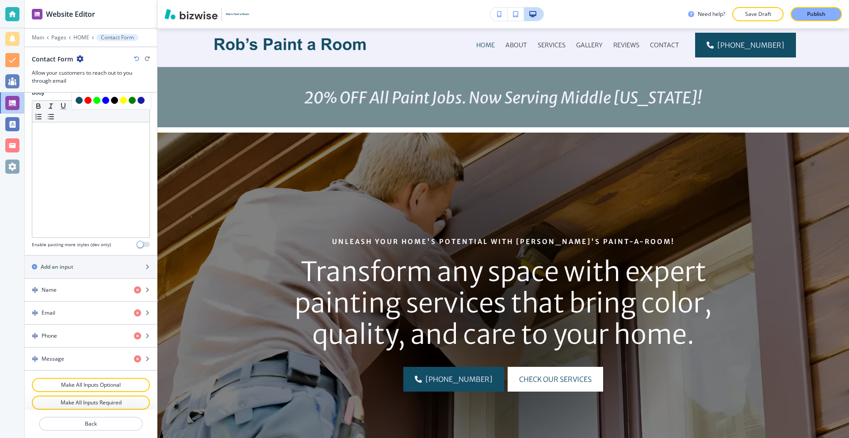
scroll to position [0, 0]
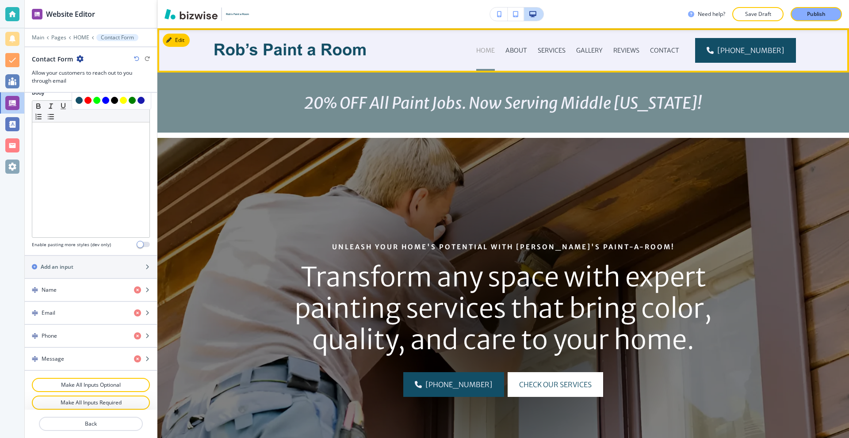
click at [488, 46] on p "HOME" at bounding box center [485, 50] width 19 height 9
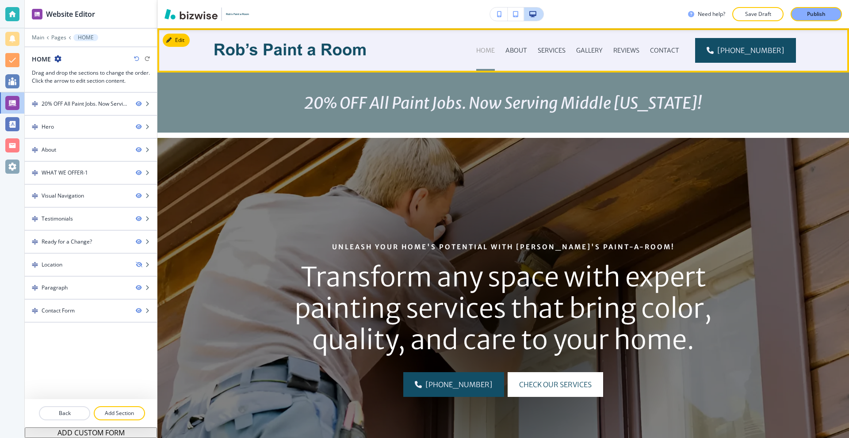
click at [495, 53] on p "HOME" at bounding box center [485, 50] width 19 height 9
click at [527, 54] on p "ABOUT" at bounding box center [516, 50] width 22 height 9
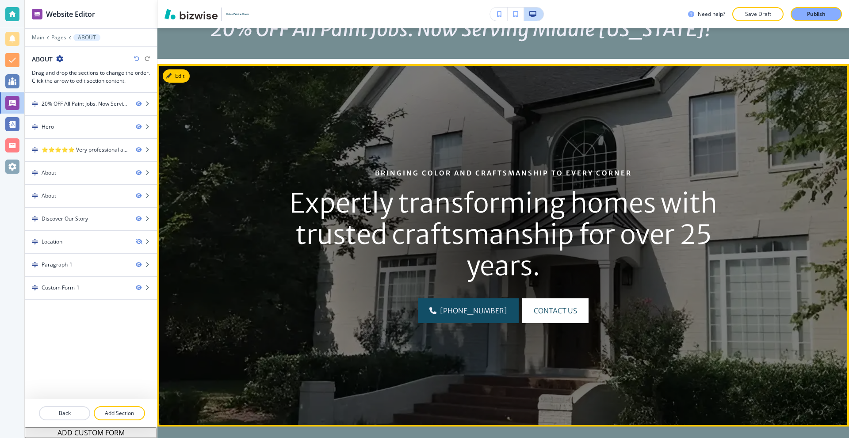
scroll to position [354, 0]
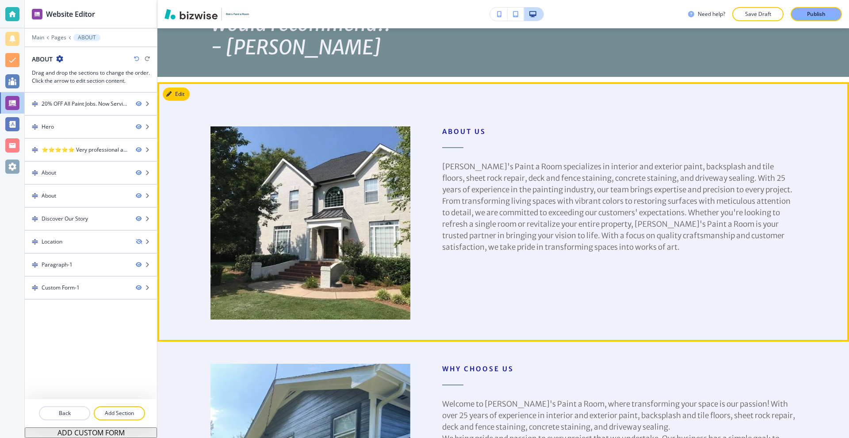
click at [173, 89] on button "Edit" at bounding box center [176, 94] width 27 height 13
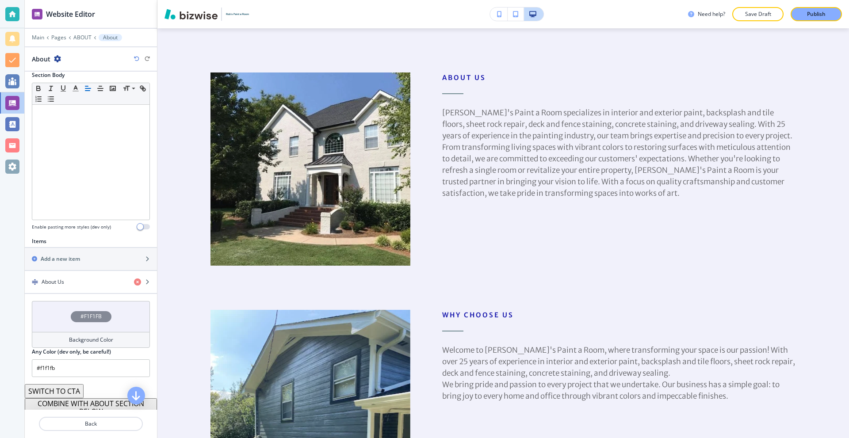
scroll to position [169, 0]
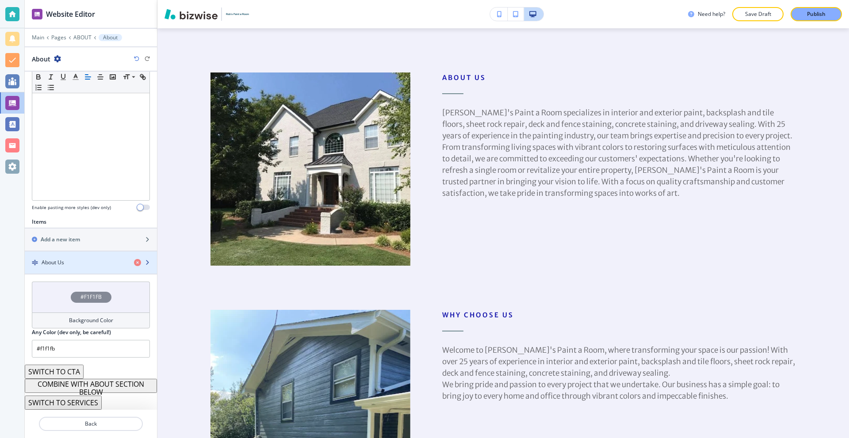
click at [78, 256] on div "button" at bounding box center [91, 255] width 132 height 7
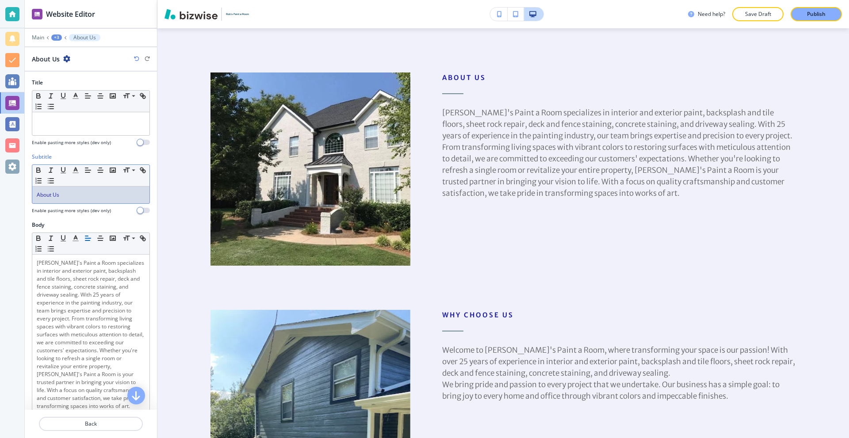
click at [88, 191] on p "About Us" at bounding box center [91, 195] width 108 height 8
click at [74, 170] on line "button" at bounding box center [75, 170] width 2 height 0
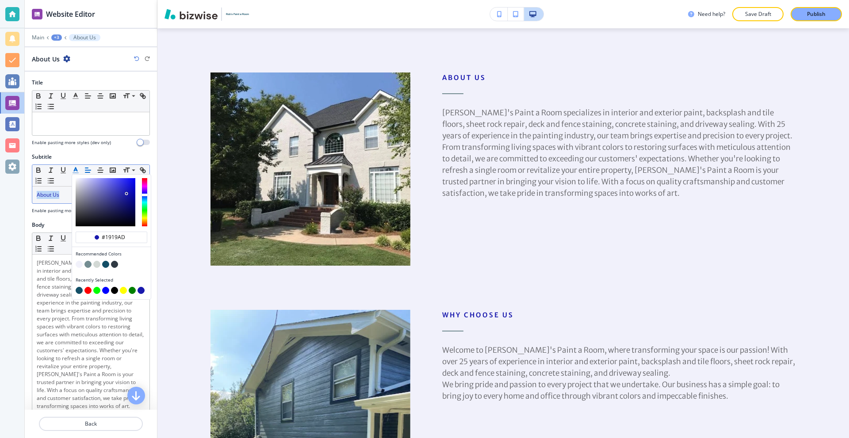
click at [103, 264] on button "button" at bounding box center [105, 264] width 7 height 7
type input "#124e66"
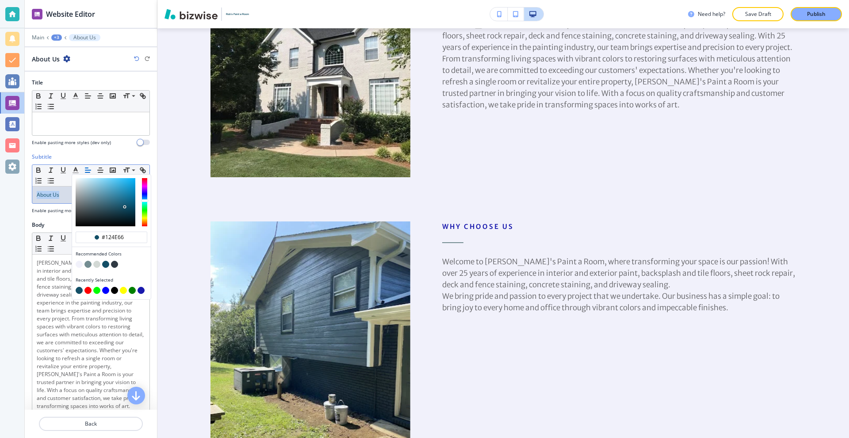
click at [0, 0] on icon "button" at bounding box center [0, 0] width 0 height 0
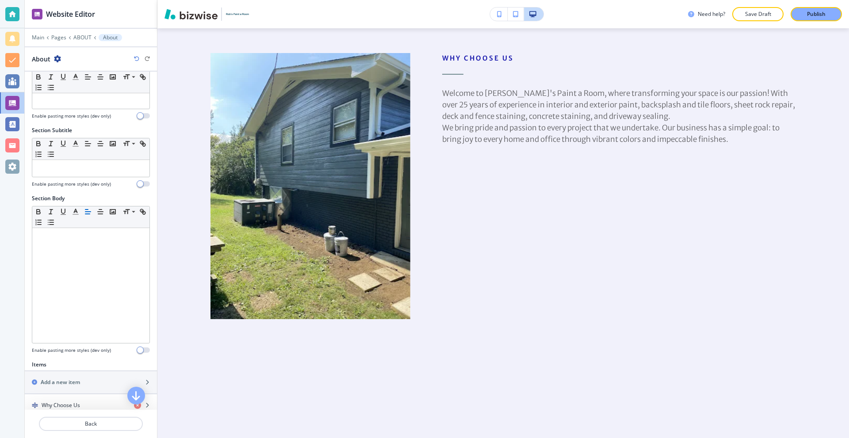
scroll to position [88, 0]
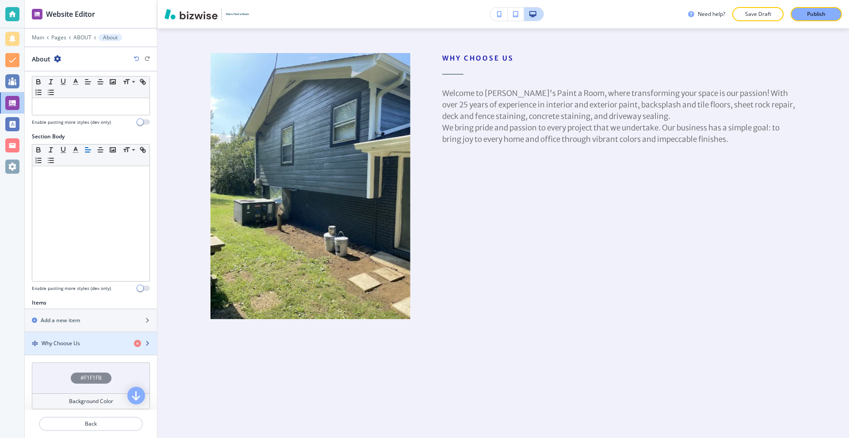
click at [74, 339] on div "button" at bounding box center [91, 336] width 132 height 7
click at [101, 343] on div "Why Choose Us" at bounding box center [76, 344] width 102 height 8
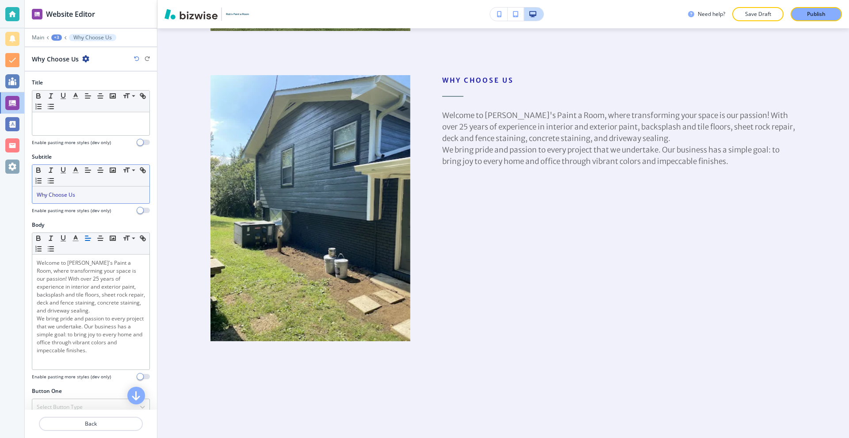
click at [95, 203] on div "Why Choose Us" at bounding box center [90, 195] width 117 height 17
click at [75, 171] on icon "button" at bounding box center [76, 170] width 8 height 8
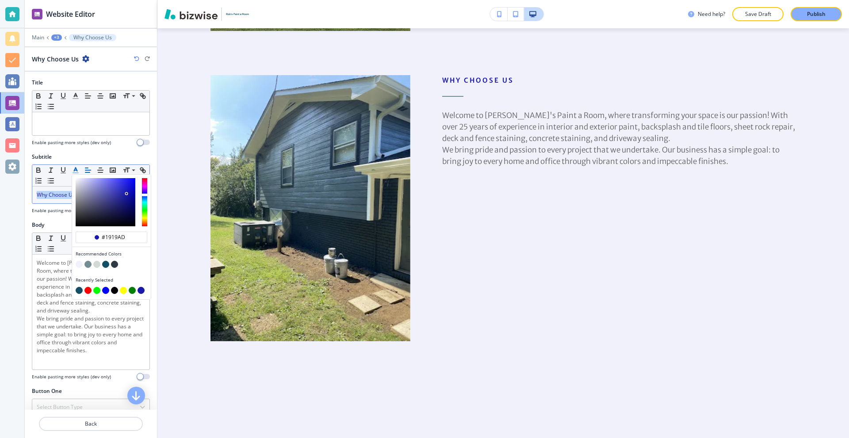
drag, startPoint x: 106, startPoint y: 265, endPoint x: 84, endPoint y: 260, distance: 22.7
click at [106, 264] on button "button" at bounding box center [105, 264] width 7 height 7
type input "#124e66"
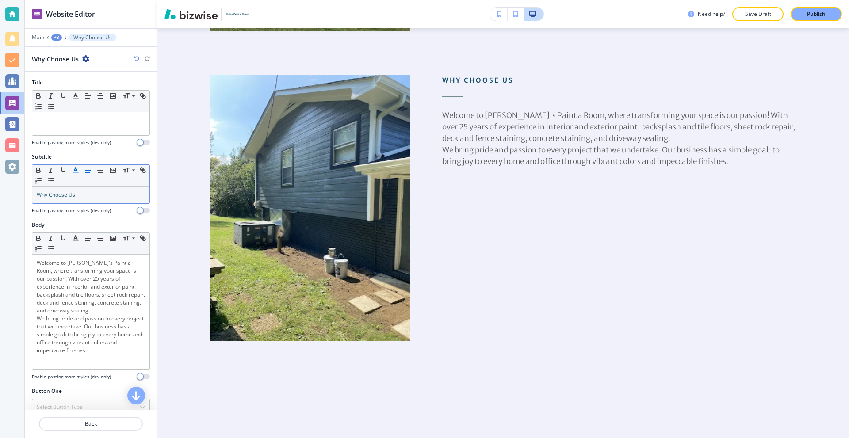
click at [47, 222] on div "Body" at bounding box center [91, 225] width 118 height 8
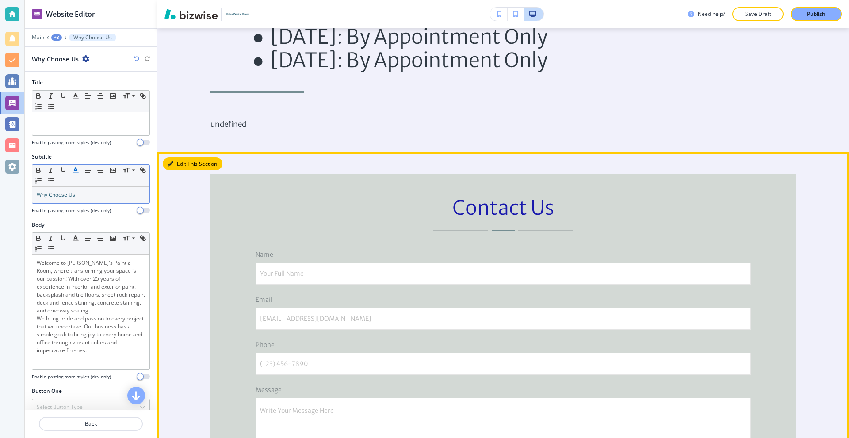
click at [170, 157] on button "Edit This Section" at bounding box center [193, 163] width 60 height 13
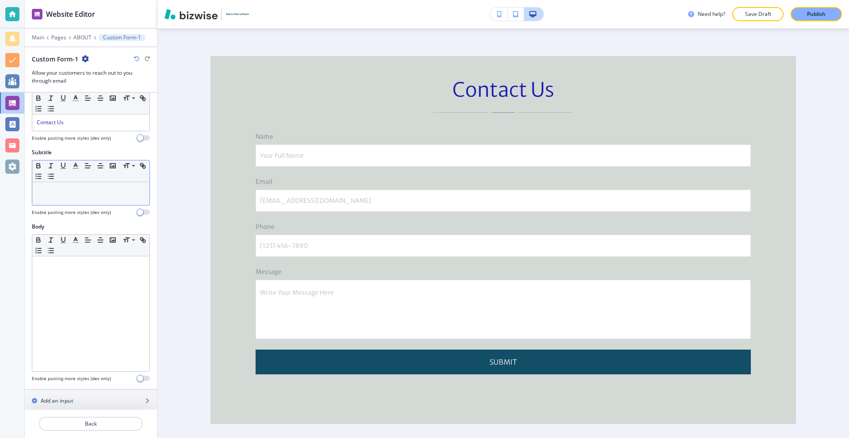
scroll to position [88, 0]
click at [77, 124] on p "Contact Us" at bounding box center [91, 121] width 108 height 8
click at [73, 100] on icon "button" at bounding box center [76, 98] width 8 height 8
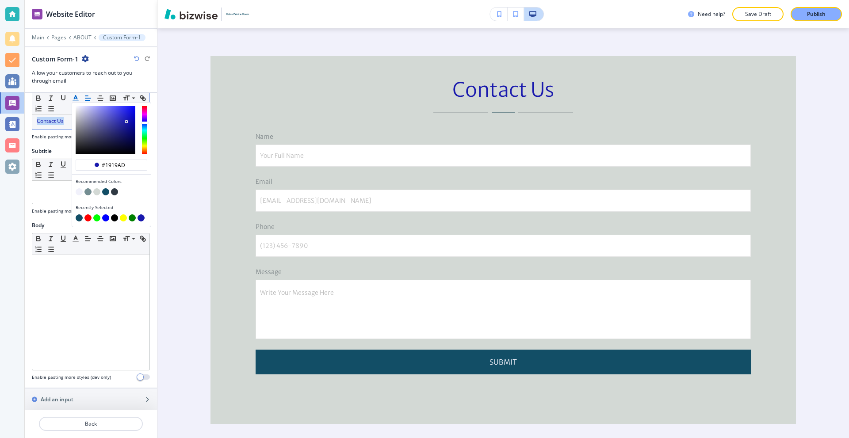
click at [103, 192] on button "button" at bounding box center [105, 192] width 7 height 7
type input "#124e66"
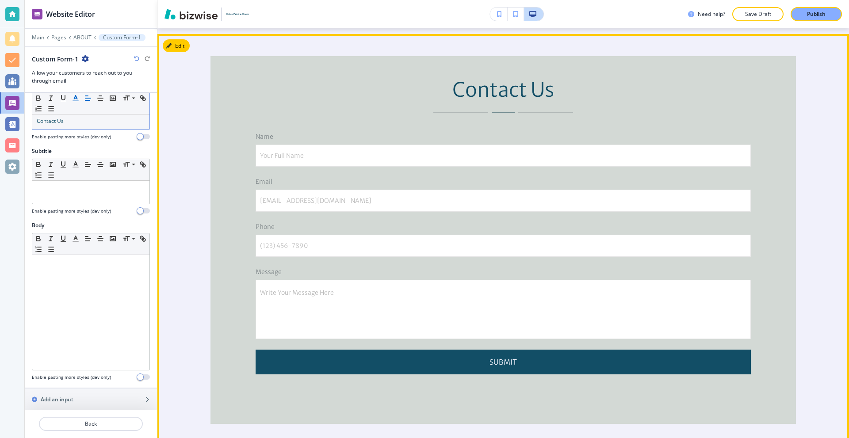
click at [191, 153] on div "Contact Us Name Your Full Name Your Full Name Email email@example.com email@exa…" at bounding box center [503, 251] width 692 height 434
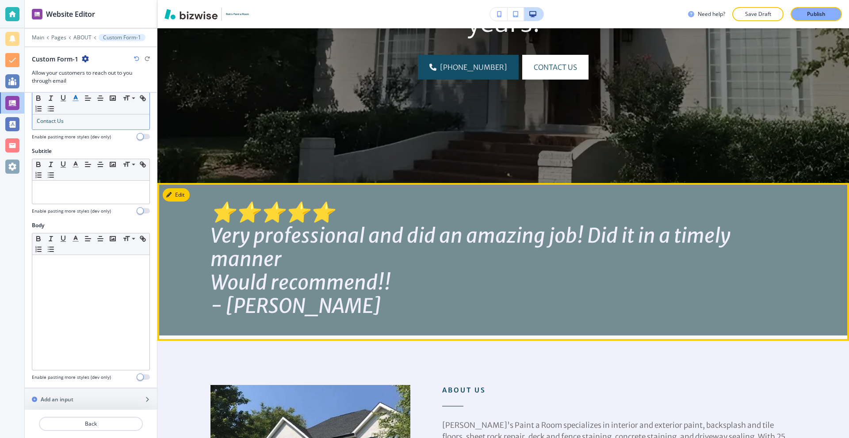
scroll to position [0, 0]
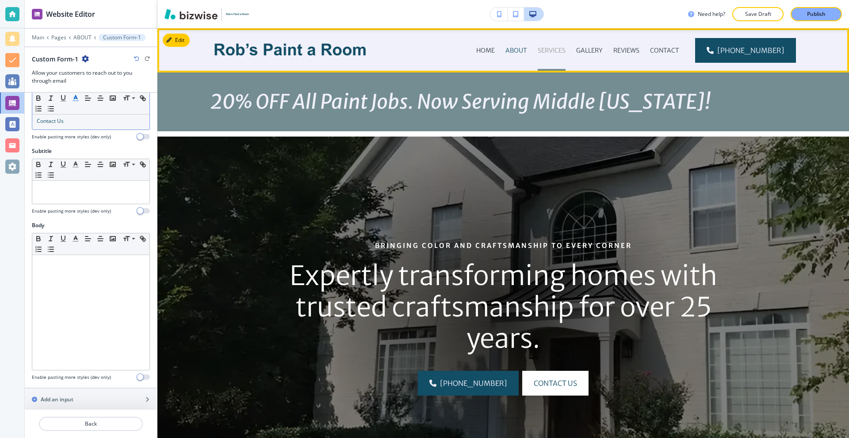
click at [559, 53] on p "SERVICES" at bounding box center [552, 50] width 28 height 9
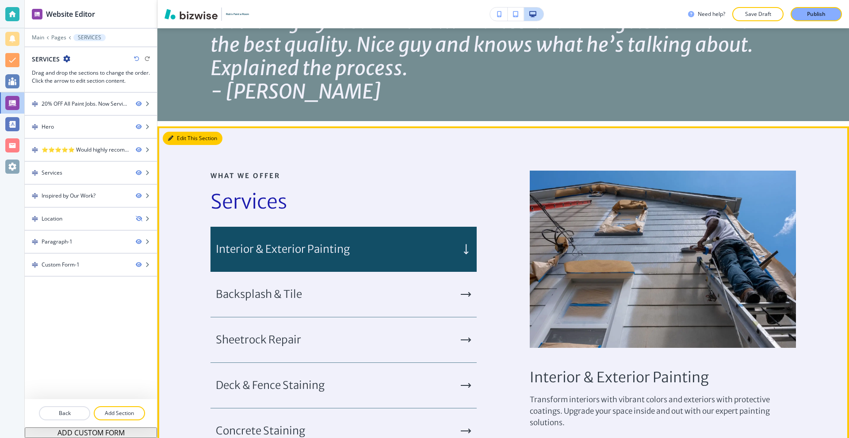
click at [173, 137] on icon "button" at bounding box center [170, 138] width 5 height 5
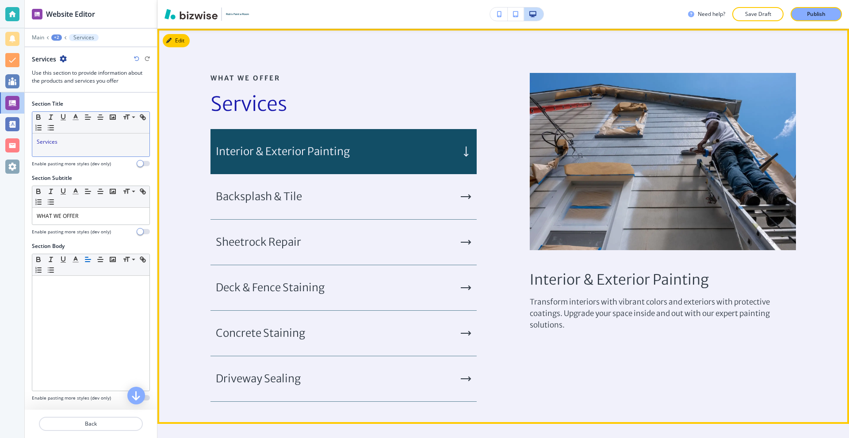
scroll to position [629, 0]
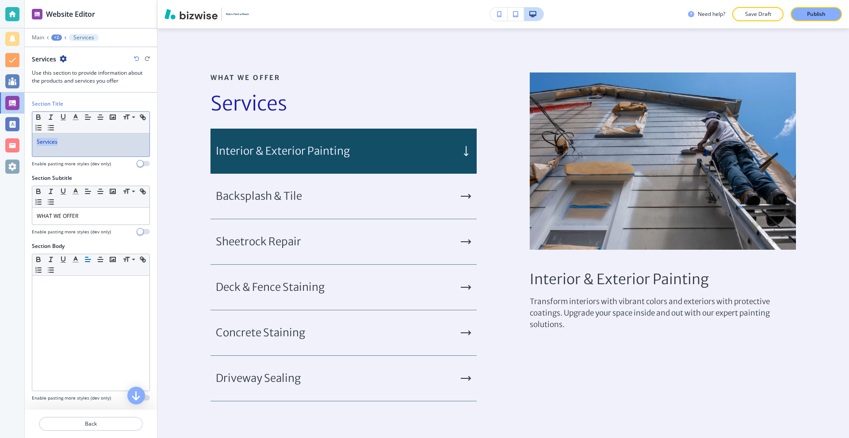
drag, startPoint x: 75, startPoint y: 145, endPoint x: 9, endPoint y: 142, distance: 66.0
click at [10, 142] on div "Website Editor Main +2 Services Services Use this section to provide informatio…" at bounding box center [424, 219] width 849 height 438
click at [77, 115] on icon "button" at bounding box center [76, 117] width 8 height 8
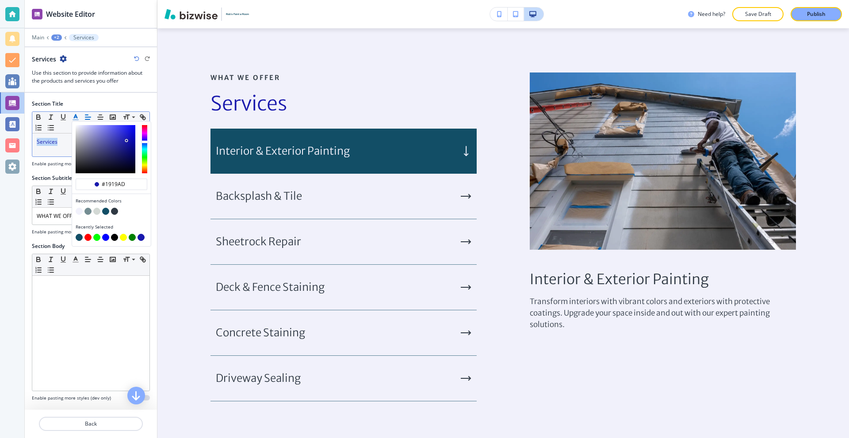
click at [107, 212] on button "button" at bounding box center [105, 211] width 7 height 7
type input "#124e66"
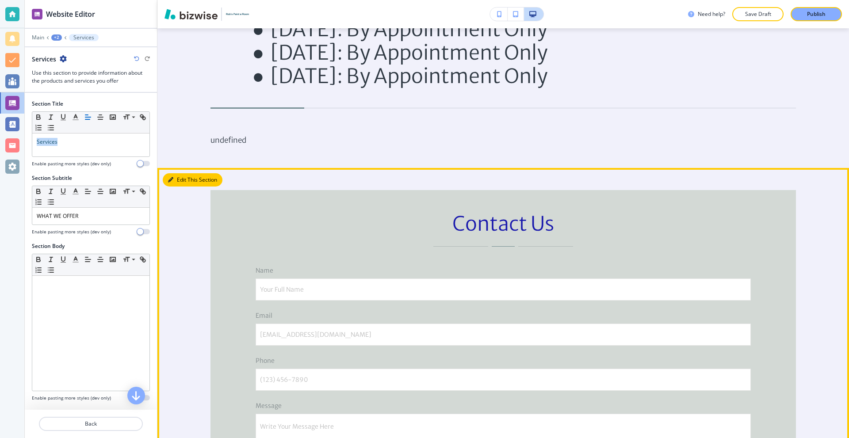
click at [177, 176] on button "Edit This Section" at bounding box center [193, 179] width 60 height 13
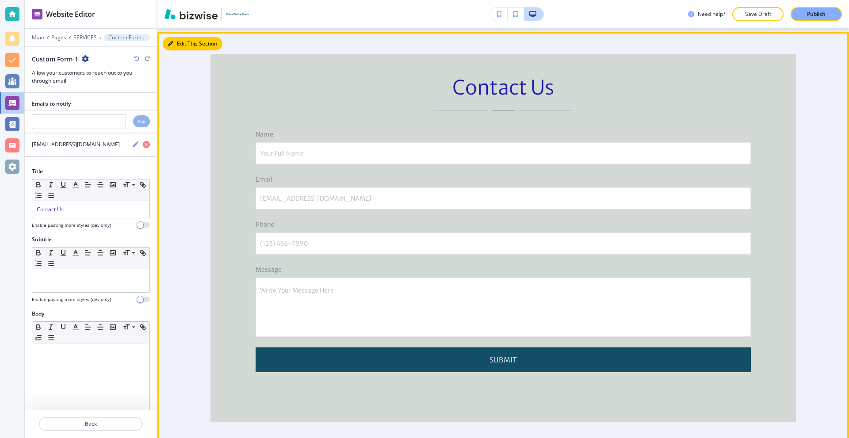
scroll to position [2007, 0]
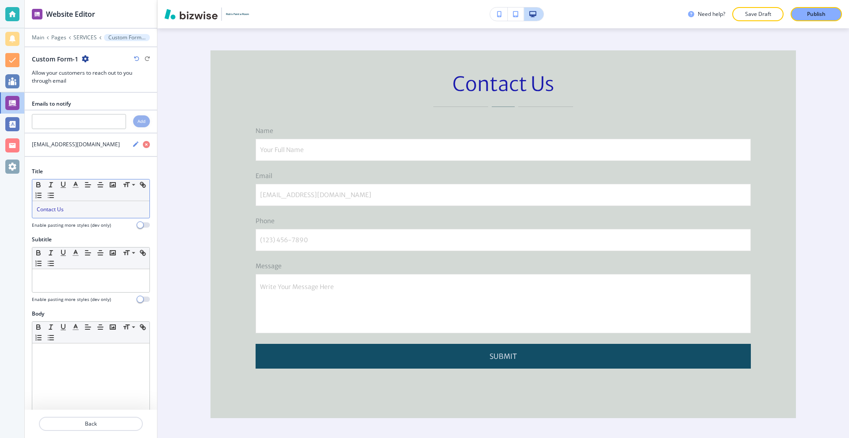
click at [91, 213] on p "Contact Us" at bounding box center [91, 210] width 108 height 8
click at [78, 184] on icon "button" at bounding box center [76, 185] width 8 height 8
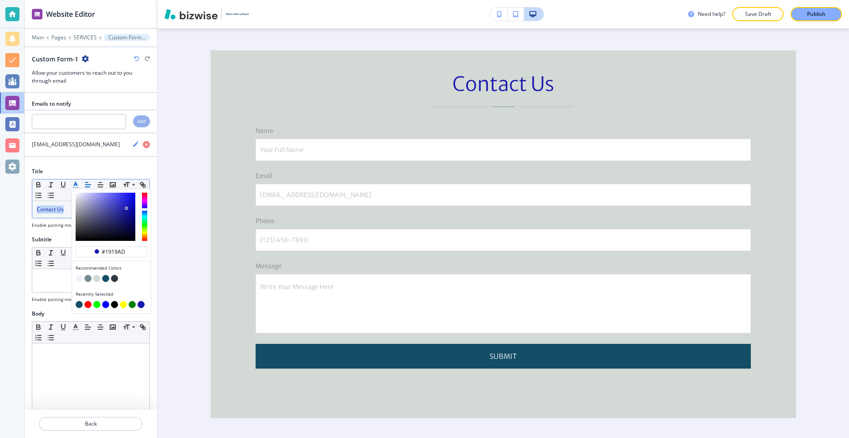
click at [109, 277] on button "button" at bounding box center [105, 278] width 7 height 7
type input "#124e66"
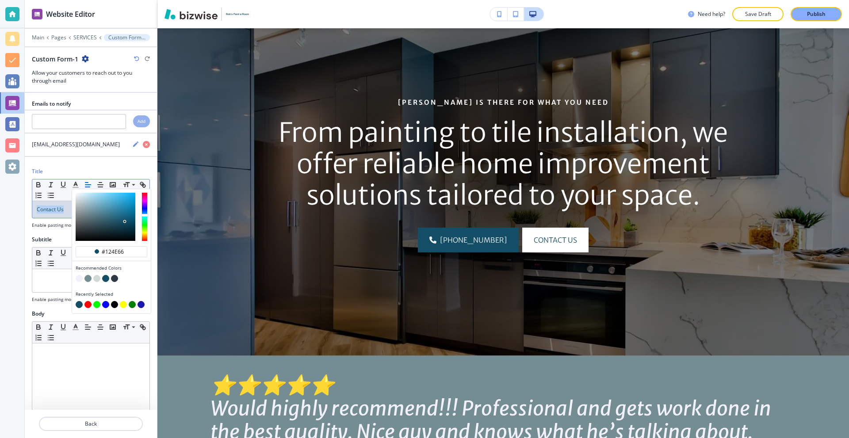
scroll to position [0, 0]
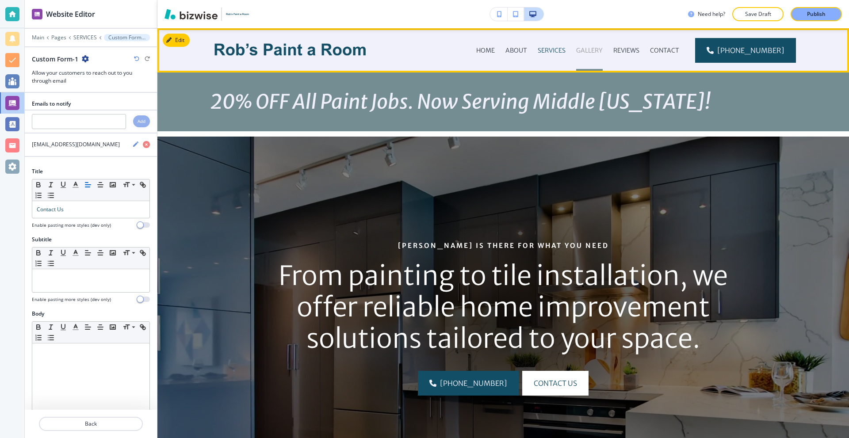
click at [592, 50] on p "GALLERY" at bounding box center [589, 50] width 27 height 9
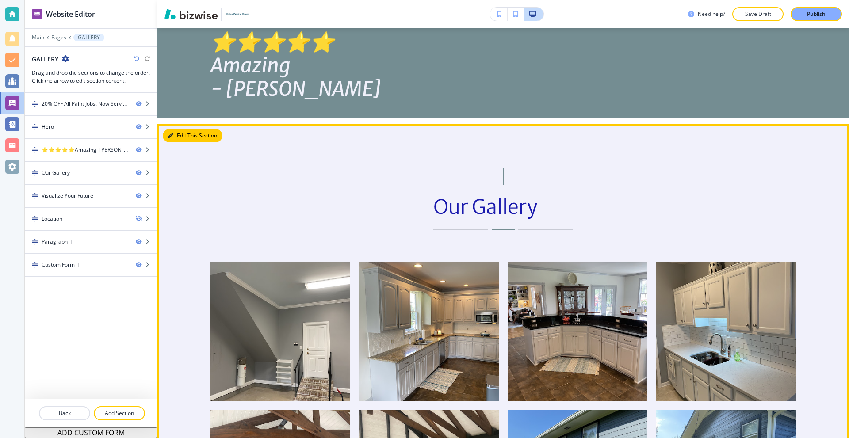
click at [179, 134] on button "Edit This Section" at bounding box center [193, 135] width 60 height 13
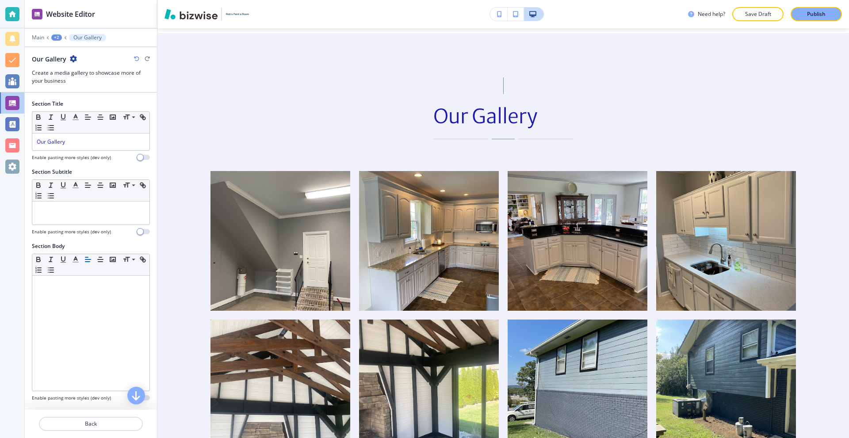
scroll to position [582, 0]
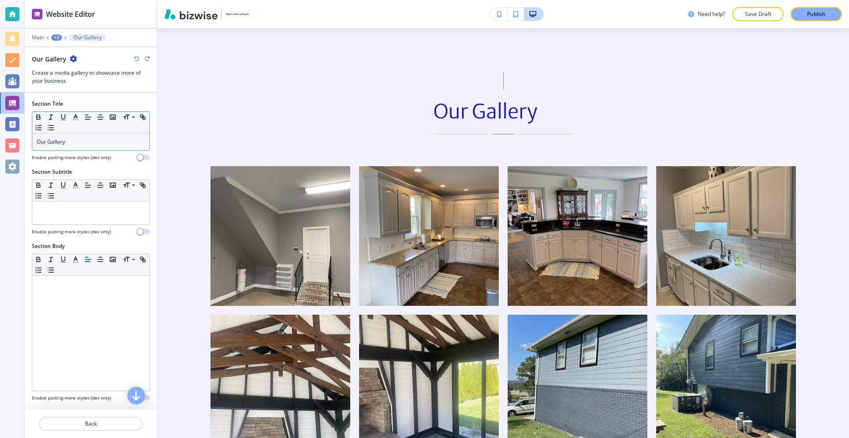
click at [81, 142] on p "Our Gallery" at bounding box center [91, 142] width 108 height 8
click at [77, 118] on icon "button" at bounding box center [76, 117] width 8 height 8
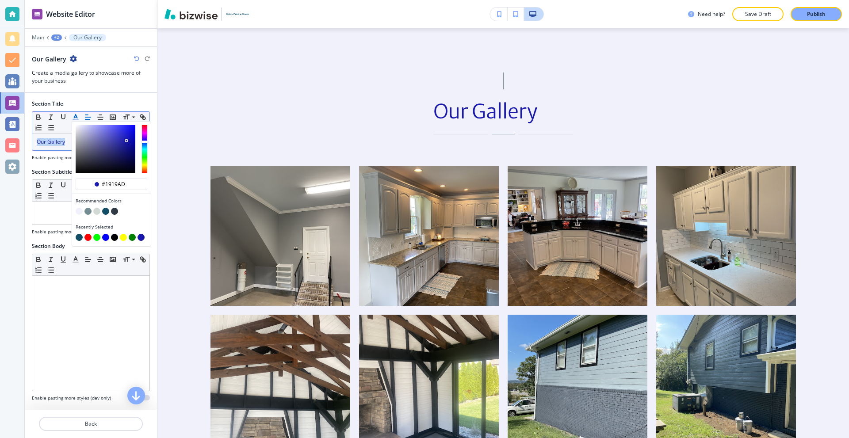
click at [104, 212] on button "button" at bounding box center [105, 211] width 7 height 7
type input "#124e66"
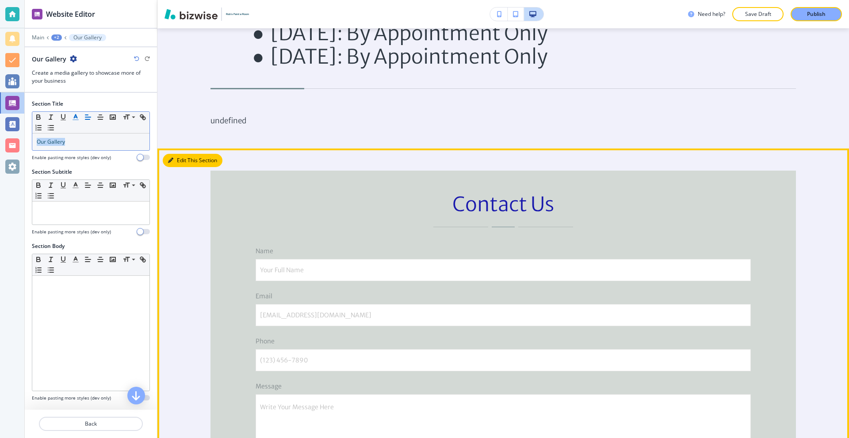
click at [176, 154] on button "Edit This Section" at bounding box center [193, 160] width 60 height 13
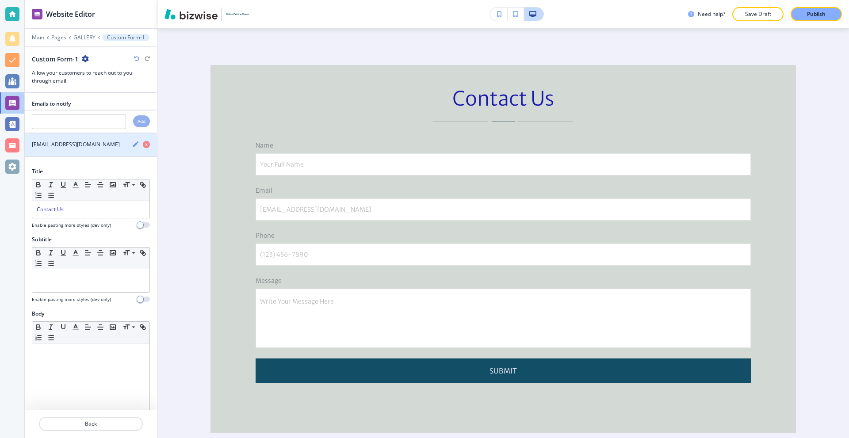
scroll to position [2157, 0]
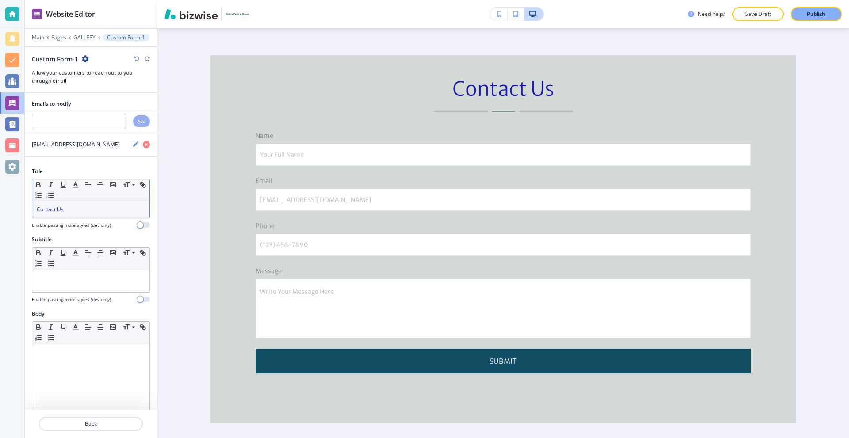
click at [84, 211] on p "Contact Us" at bounding box center [91, 210] width 108 height 8
click at [75, 185] on line "button" at bounding box center [75, 185] width 2 height 0
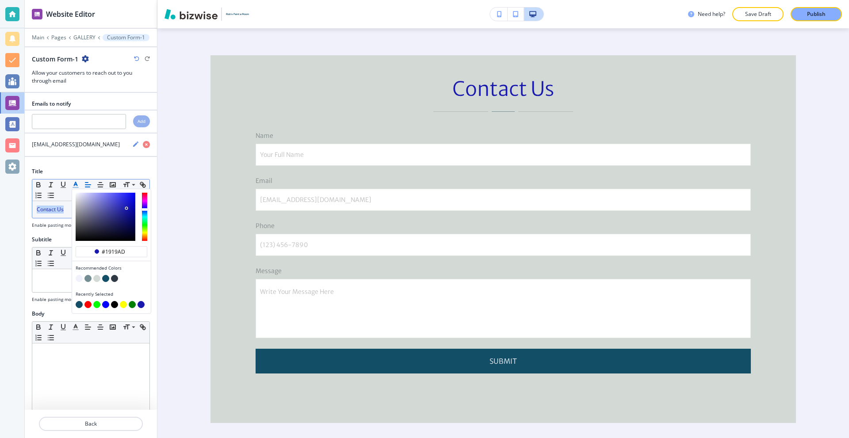
click at [105, 279] on button "button" at bounding box center [105, 278] width 7 height 7
type input "#124e66"
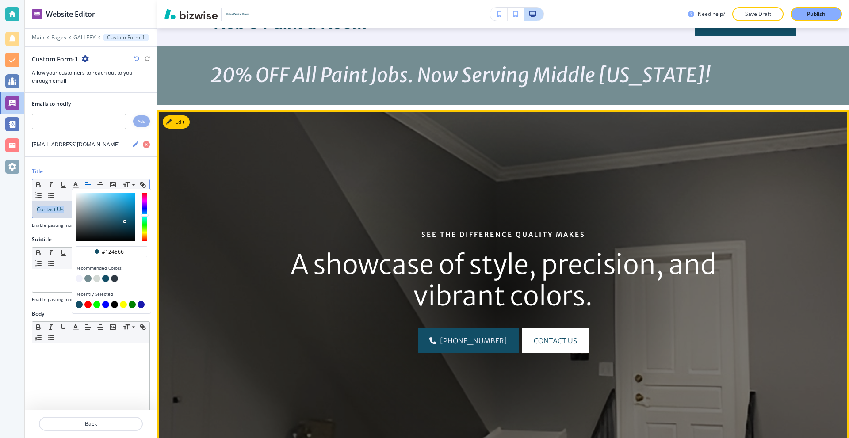
scroll to position [0, 0]
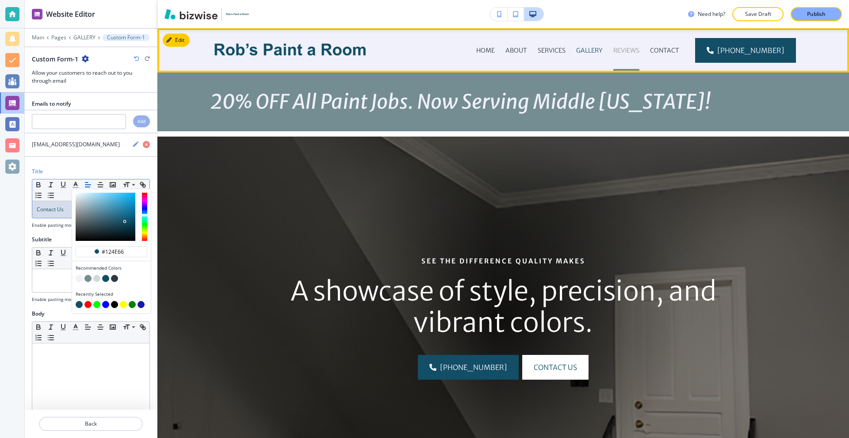
click at [624, 51] on p "REVIEWS" at bounding box center [626, 50] width 26 height 9
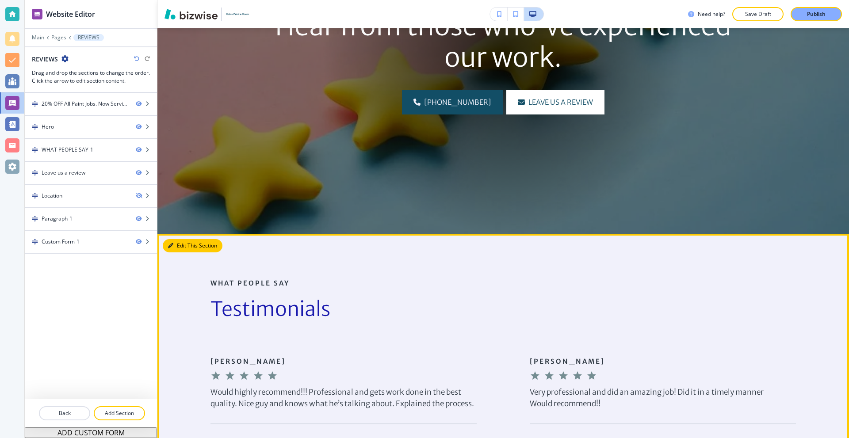
click at [179, 245] on button "Edit This Section" at bounding box center [193, 245] width 60 height 13
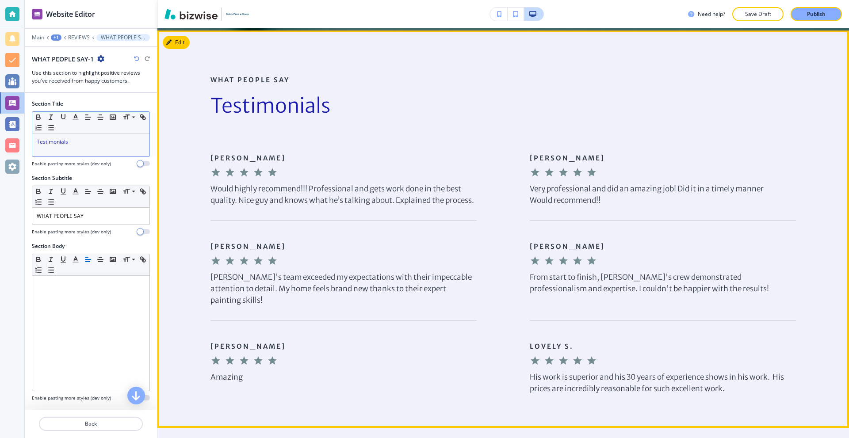
scroll to position [471, 0]
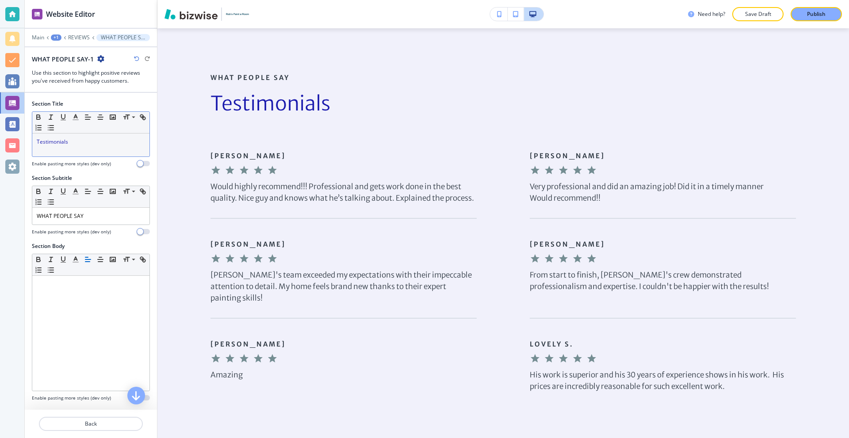
click at [76, 140] on p "Testimonials" at bounding box center [91, 142] width 108 height 8
click at [78, 116] on icon "button" at bounding box center [76, 117] width 8 height 8
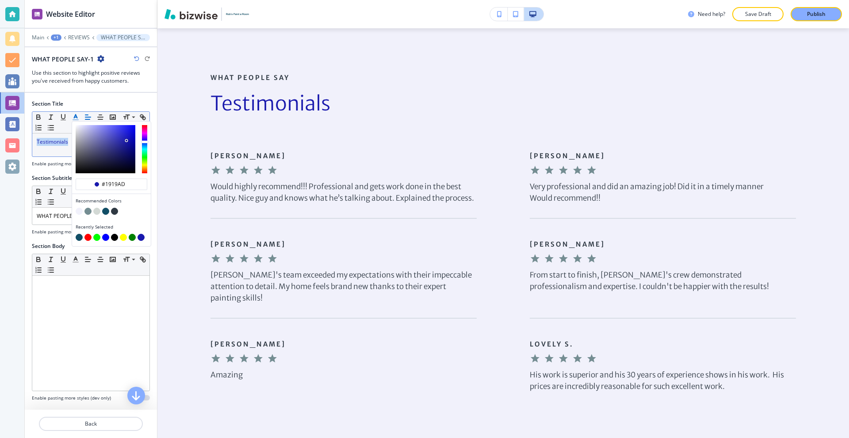
click at [105, 210] on button "button" at bounding box center [105, 211] width 7 height 7
type input "#124e66"
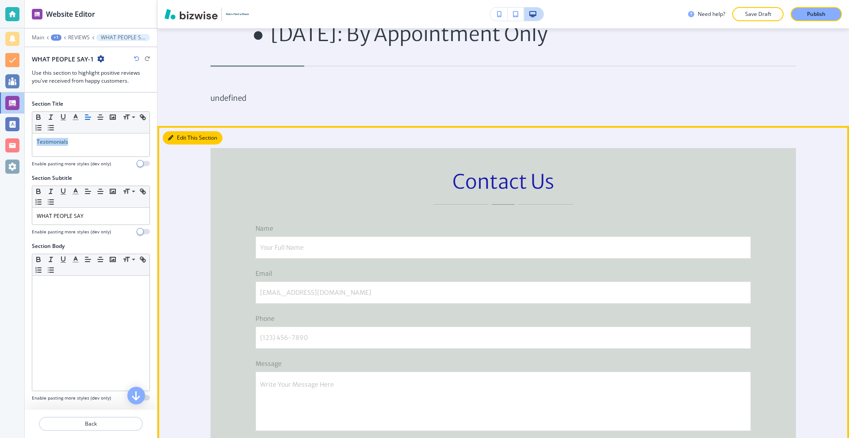
click at [184, 142] on button "Edit This Section" at bounding box center [193, 137] width 60 height 13
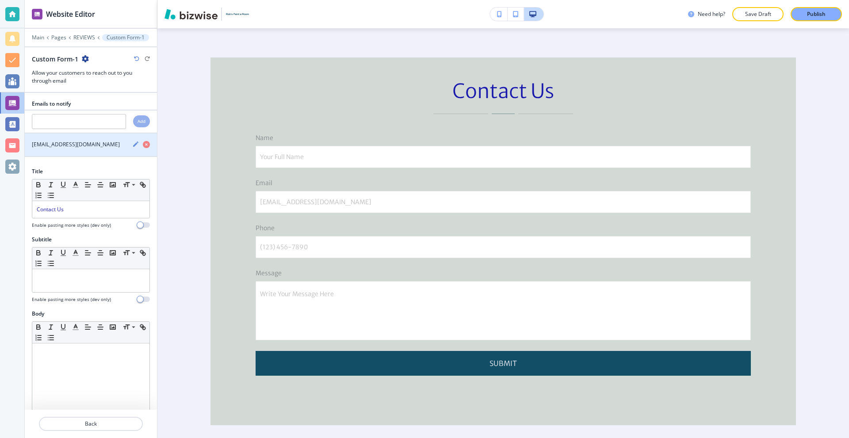
scroll to position [1851, 0]
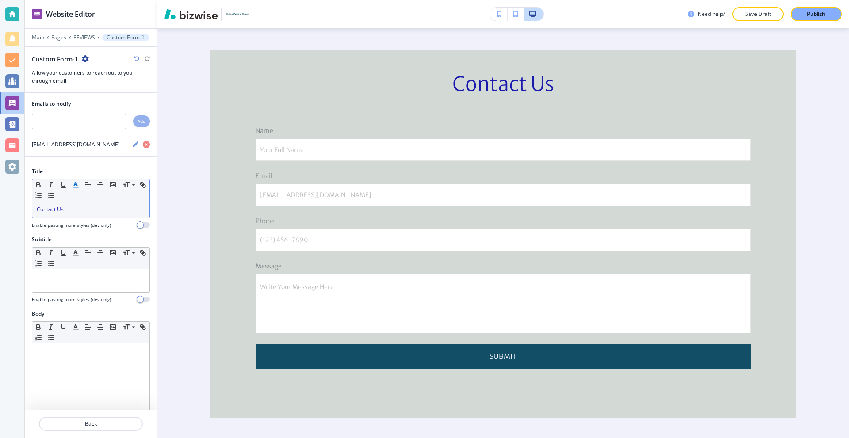
click at [75, 186] on icon "button" at bounding box center [76, 185] width 8 height 8
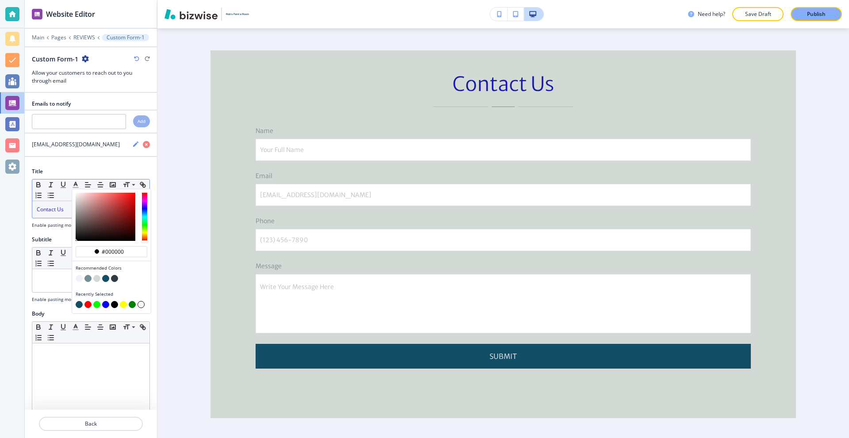
click at [64, 209] on p "Contact Us" at bounding box center [91, 210] width 108 height 8
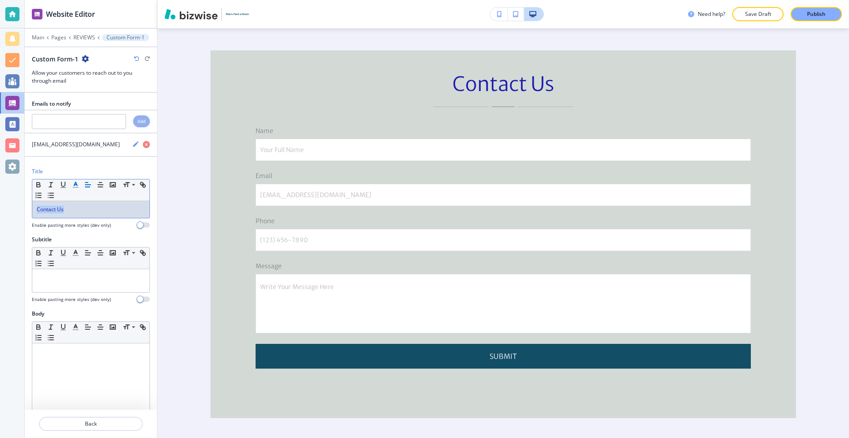
click at [80, 183] on button "button" at bounding box center [75, 185] width 12 height 11
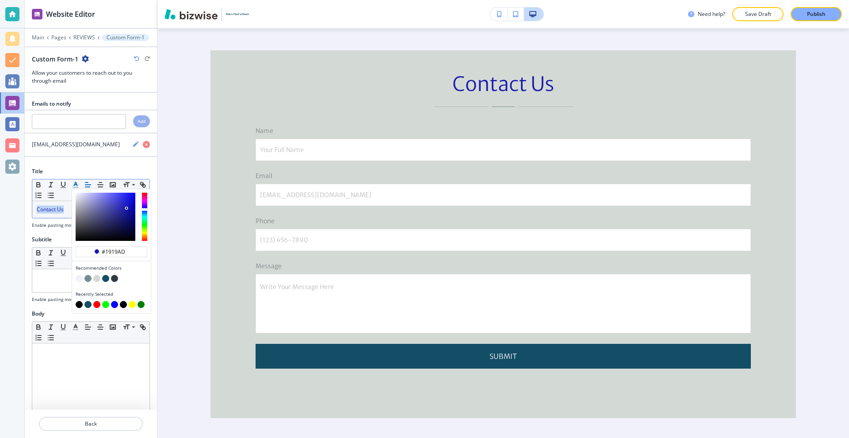
click at [103, 277] on button "button" at bounding box center [105, 278] width 7 height 7
type input "#124e66"
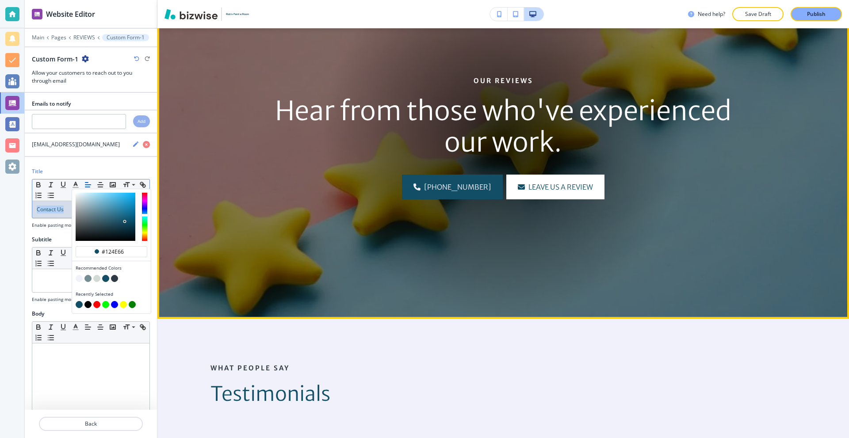
scroll to position [0, 0]
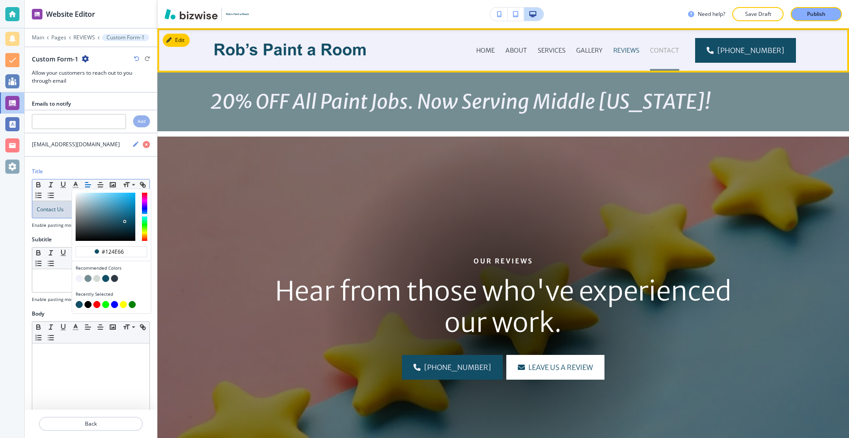
click at [664, 46] on p "CONTACT" at bounding box center [664, 50] width 29 height 9
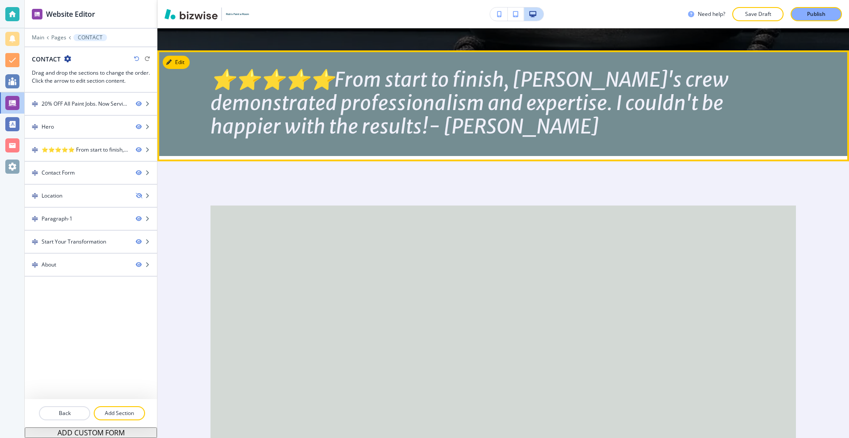
scroll to position [531, 0]
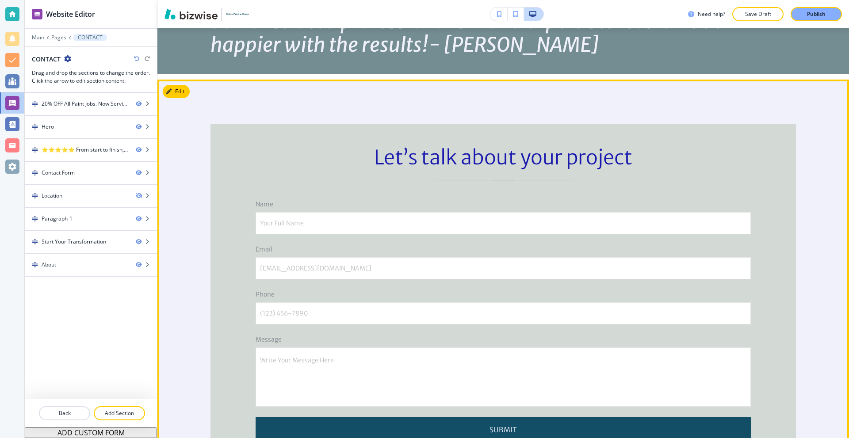
click at [175, 98] on button "Edit" at bounding box center [176, 91] width 27 height 13
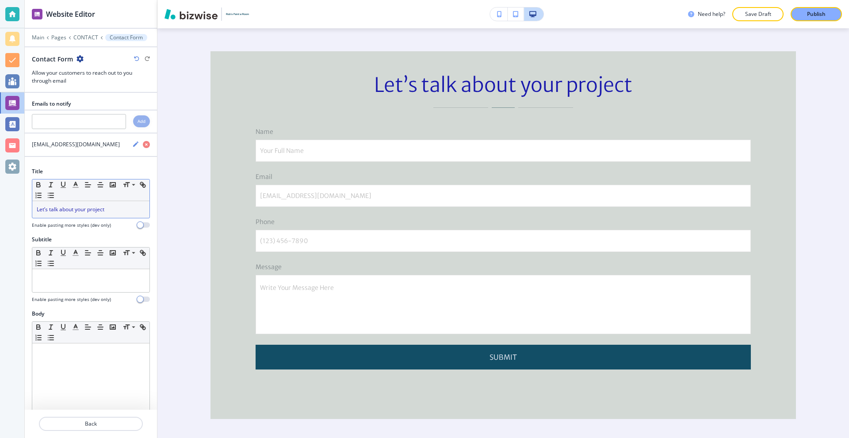
scroll to position [605, 0]
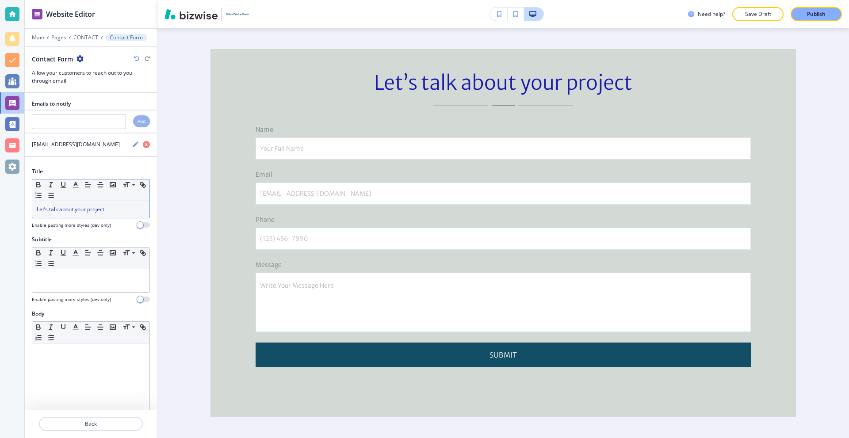
click at [114, 214] on div "Let’s talk about your project" at bounding box center [90, 209] width 117 height 17
click at [74, 188] on icon "button" at bounding box center [76, 185] width 8 height 8
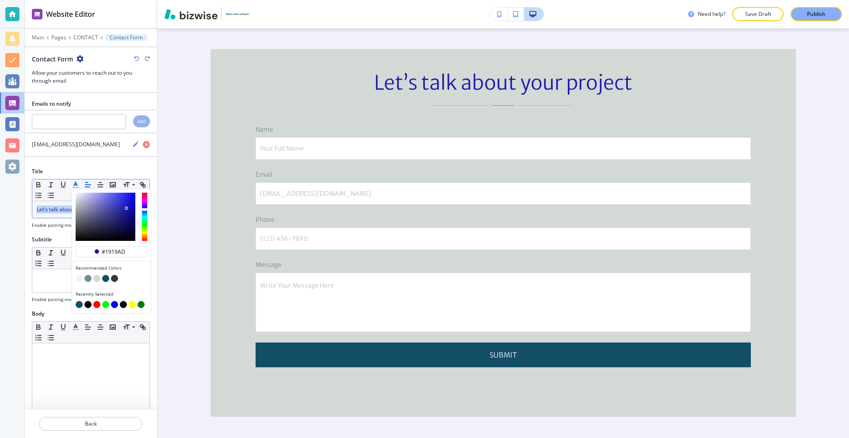
click at [103, 281] on button "button" at bounding box center [105, 278] width 7 height 7
type input "#124e66"
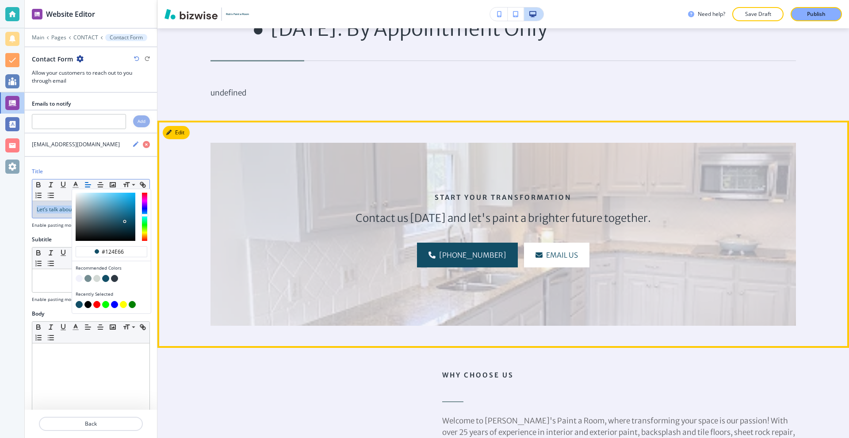
scroll to position [1667, 0]
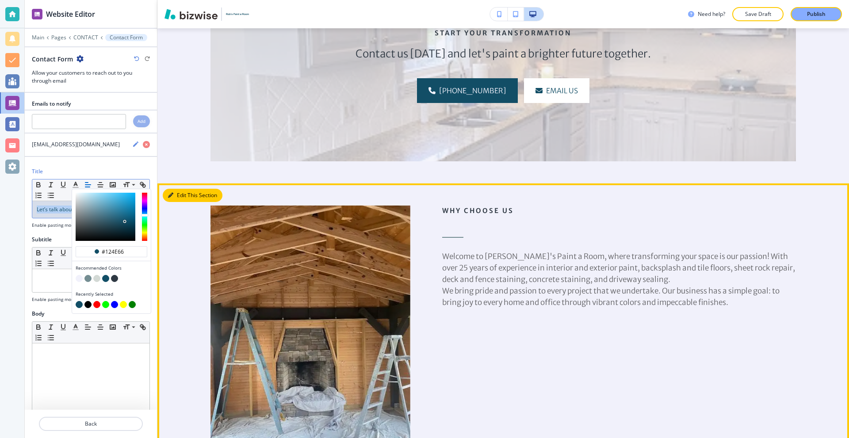
click at [175, 202] on button "Edit This Section" at bounding box center [193, 195] width 60 height 13
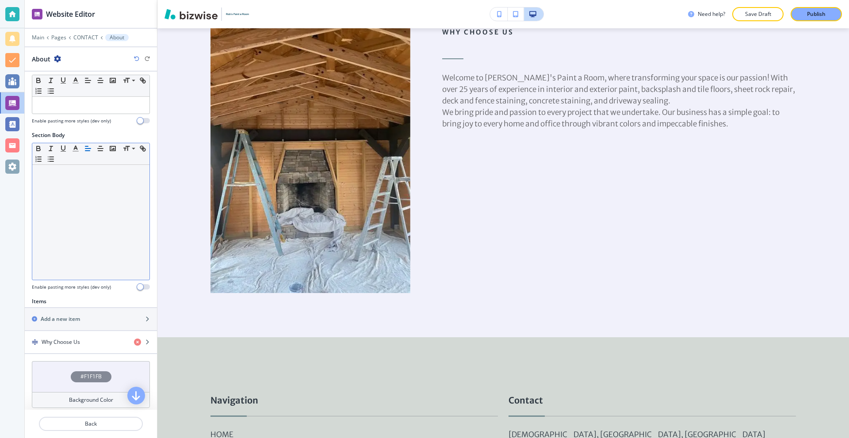
scroll to position [133, 0]
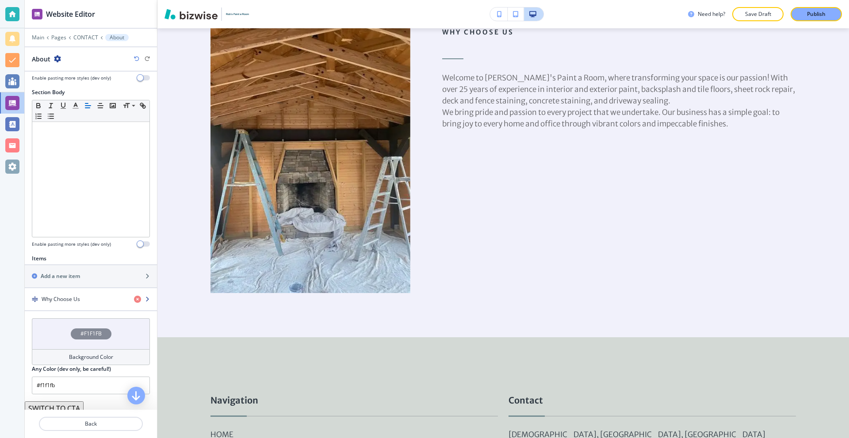
click at [95, 299] on div "Why Choose Us" at bounding box center [76, 299] width 102 height 8
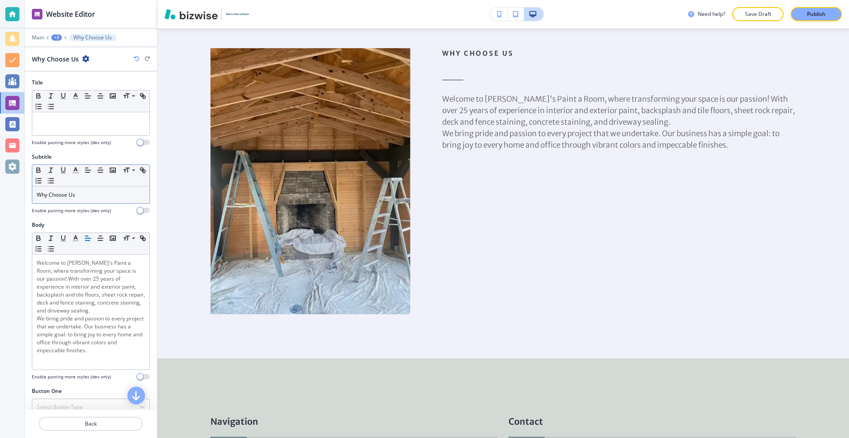
scroll to position [2000, 0]
click at [100, 194] on p "Why Choose Us" at bounding box center [91, 195] width 108 height 8
click at [77, 170] on line "button" at bounding box center [75, 170] width 2 height 0
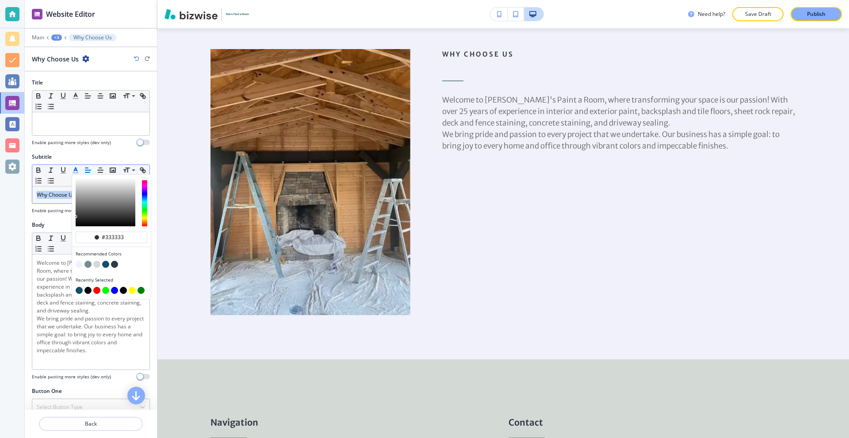
click at [105, 264] on button "button" at bounding box center [105, 264] width 7 height 7
type input "#124e66"
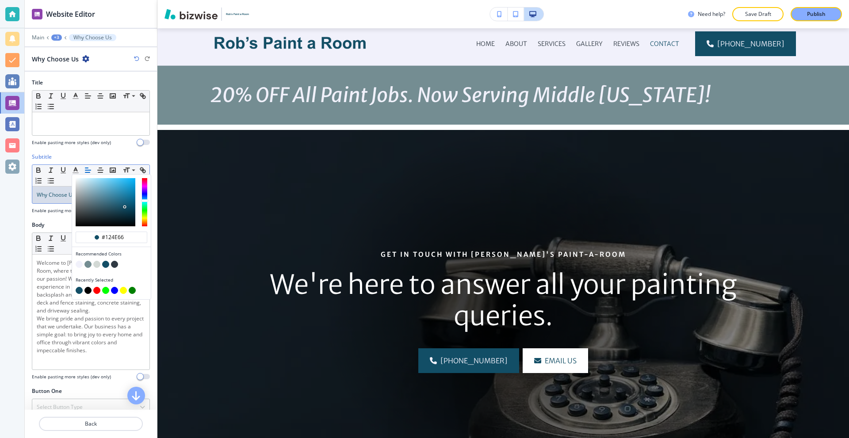
scroll to position [0, 0]
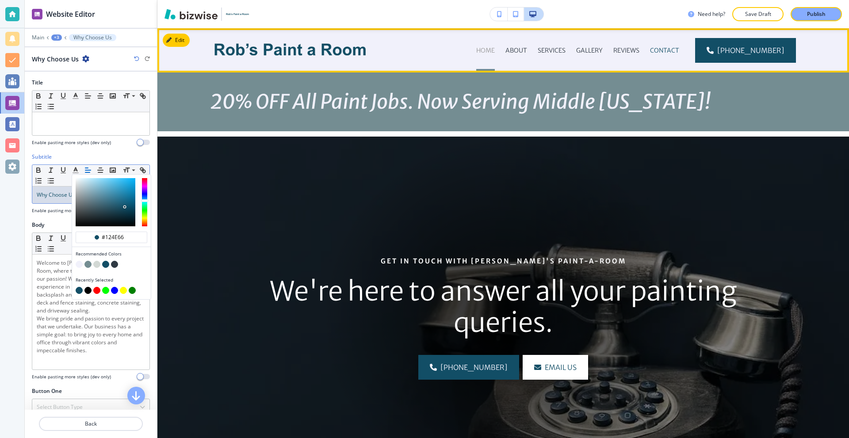
click at [495, 49] on p "HOME" at bounding box center [485, 50] width 19 height 9
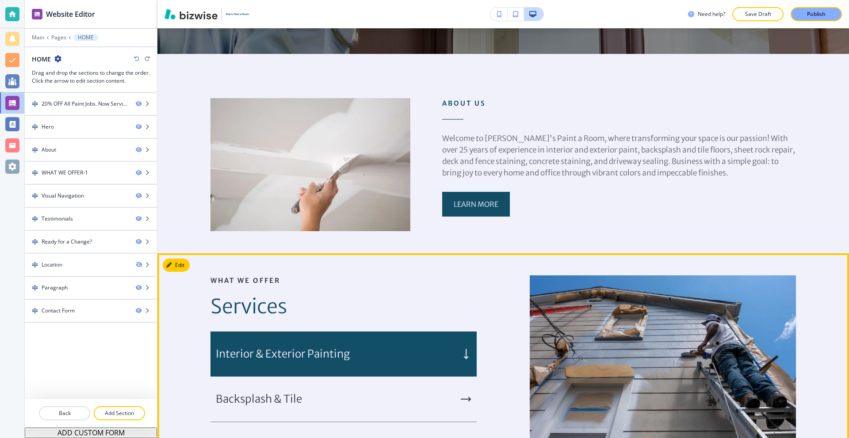
scroll to position [398, 0]
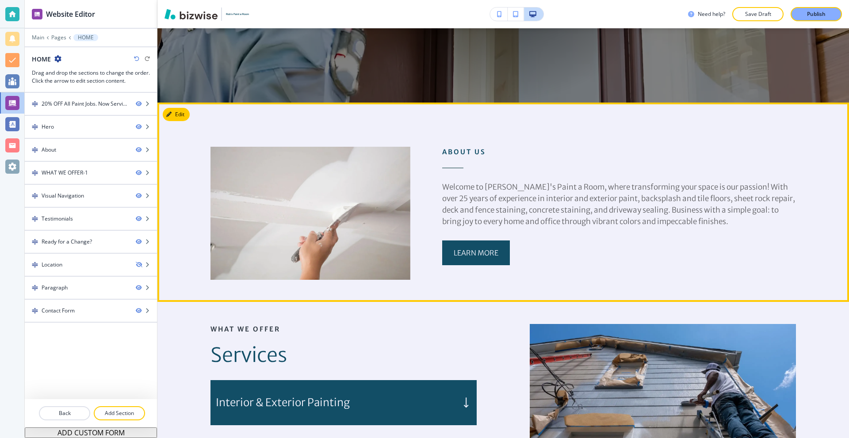
click at [188, 114] on button "Edit" at bounding box center [176, 114] width 27 height 13
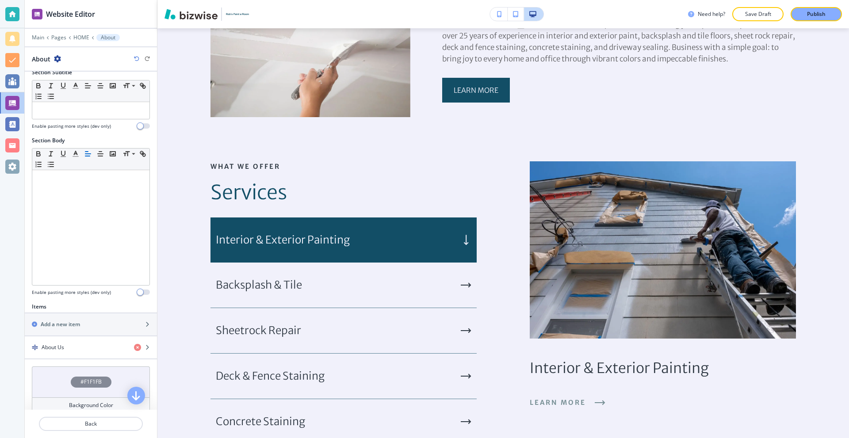
scroll to position [88, 0]
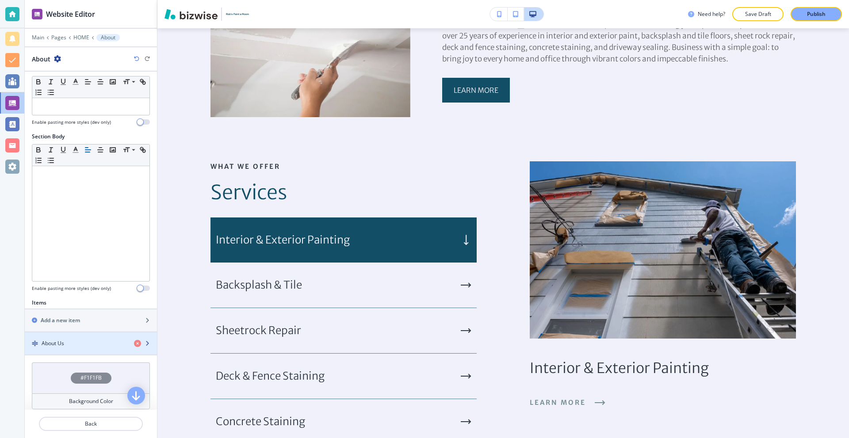
click at [76, 338] on div "button" at bounding box center [91, 336] width 132 height 7
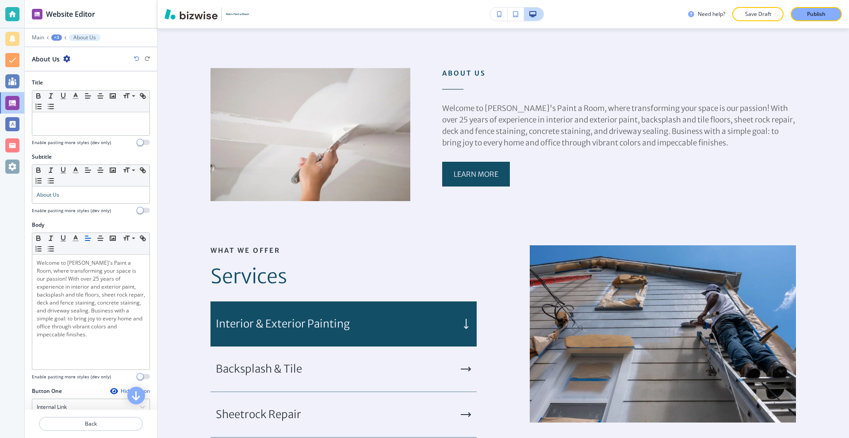
scroll to position [472, 0]
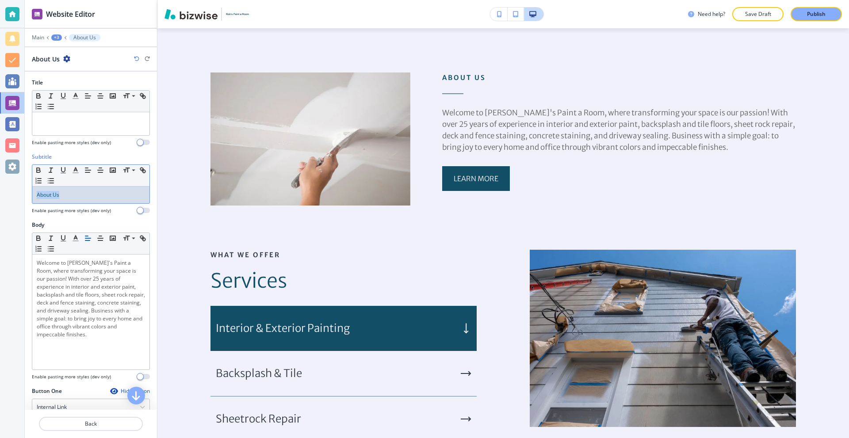
drag, startPoint x: 99, startPoint y: 198, endPoint x: 29, endPoint y: 196, distance: 69.4
click at [31, 197] on div "Subtitle Small Normal Large Huge About Us Enable pasting more styles (dev only)" at bounding box center [91, 187] width 132 height 68
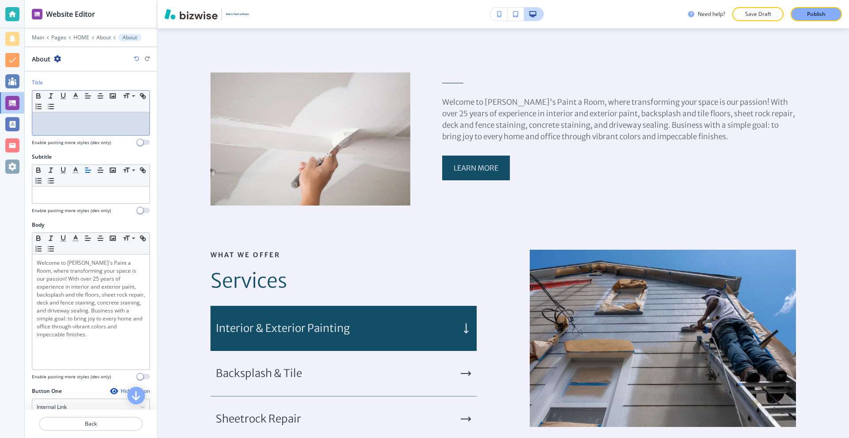
click at [67, 129] on div at bounding box center [90, 123] width 117 height 23
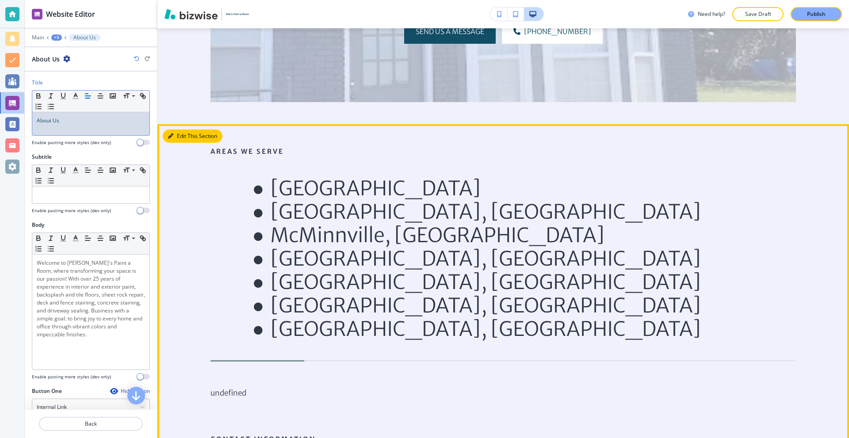
click at [180, 133] on button "Edit This Section" at bounding box center [193, 136] width 60 height 13
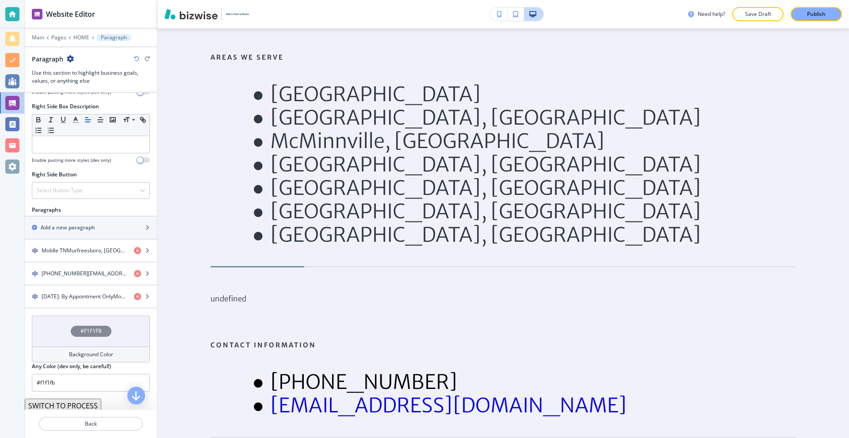
scroll to position [442, 0]
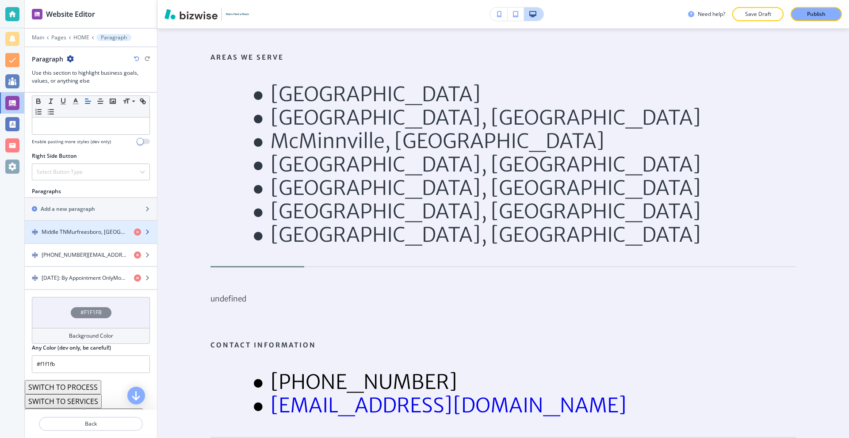
click at [101, 235] on h4 "Middle TNMurfreesboro, TNMcMinnville, TNSmithville, TNWinchester, TNBeach Grove…" at bounding box center [84, 232] width 85 height 8
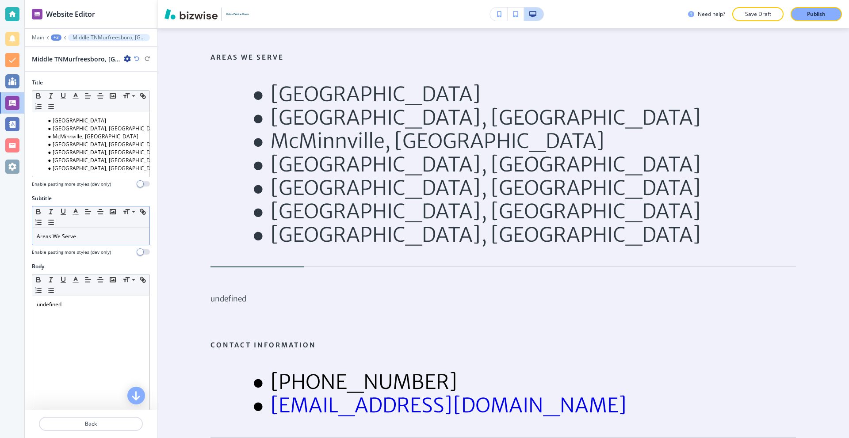
scroll to position [2004, 0]
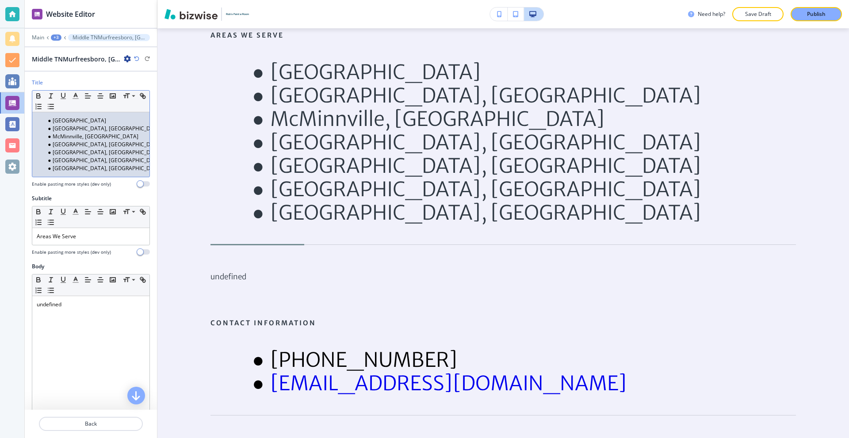
click at [101, 162] on li "Beach Grove, TN" at bounding box center [95, 161] width 100 height 8
click at [52, 123] on li "Middle TN" at bounding box center [95, 121] width 100 height 8
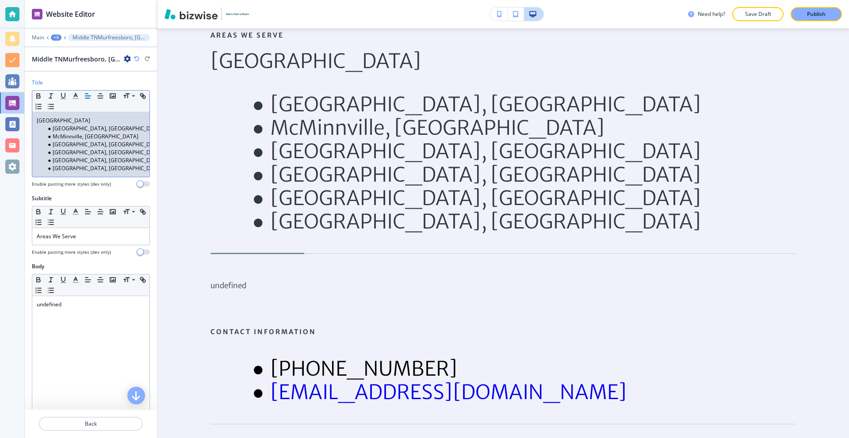
click at [54, 131] on li "Murfreesboro, TN" at bounding box center [95, 129] width 100 height 8
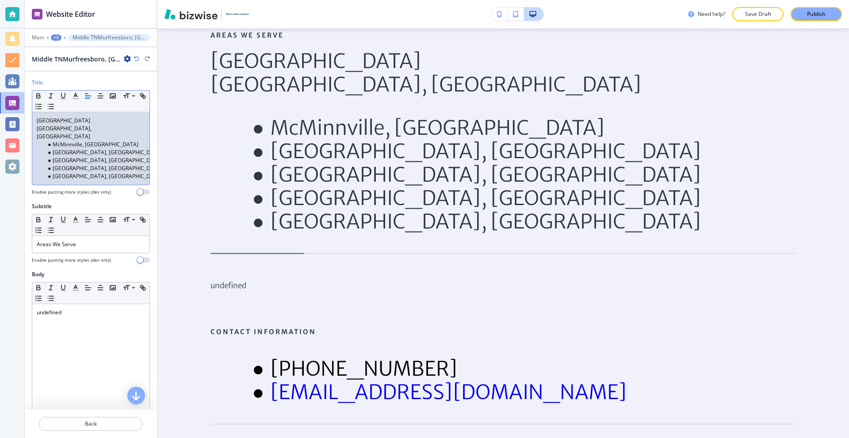
click at [52, 141] on li "McMinnville, TN" at bounding box center [95, 145] width 100 height 8
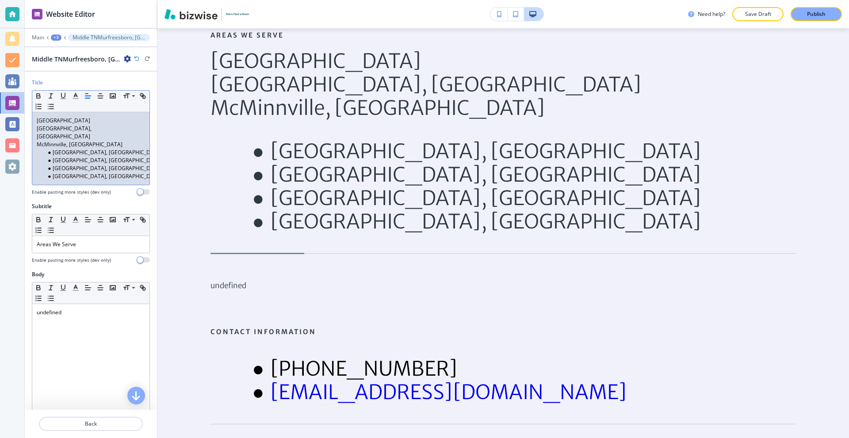
click at [52, 149] on li "Smithville, TN" at bounding box center [95, 153] width 100 height 8
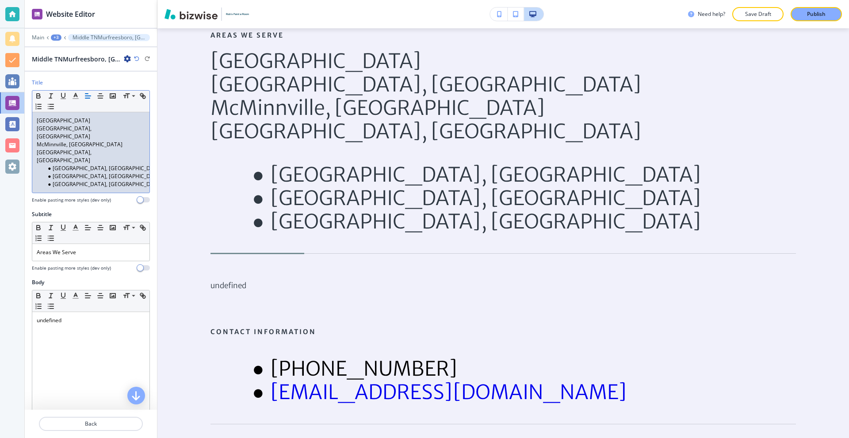
click at [52, 165] on li "Winchester, TN" at bounding box center [95, 169] width 100 height 8
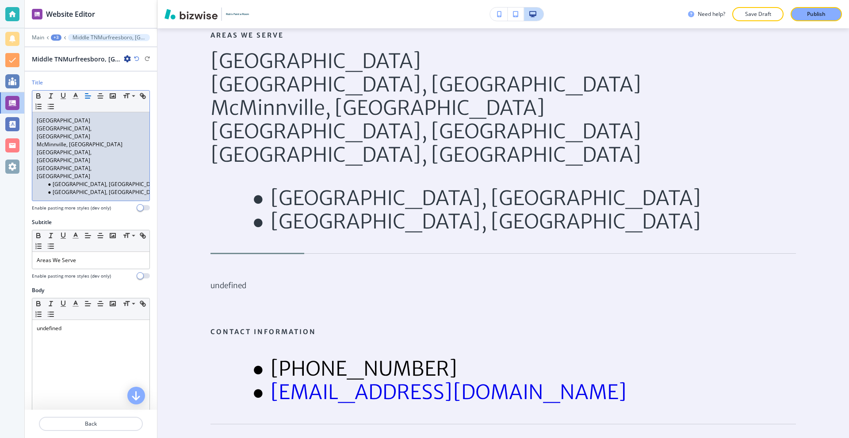
click at [54, 180] on li "Beach Grove, TN" at bounding box center [95, 184] width 100 height 8
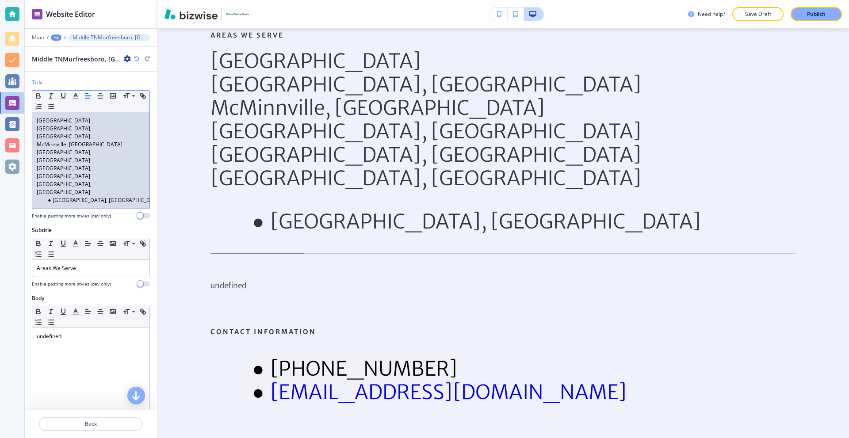
click at [53, 196] on li "Shelbyville, TN" at bounding box center [95, 200] width 100 height 8
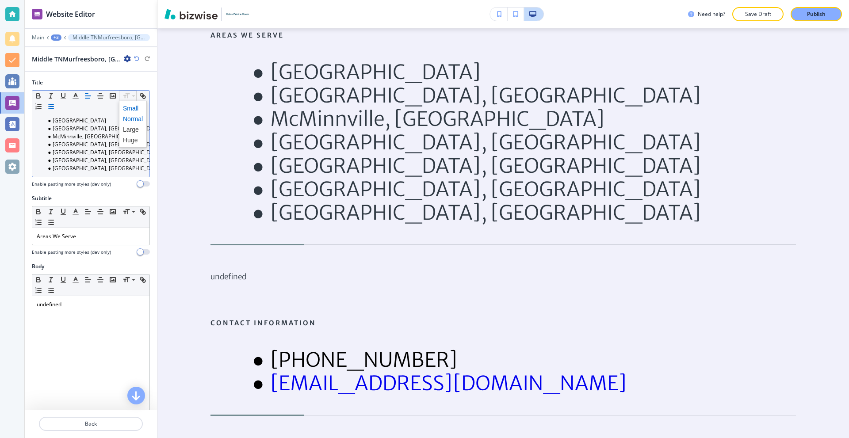
click at [130, 110] on span at bounding box center [133, 108] width 20 height 11
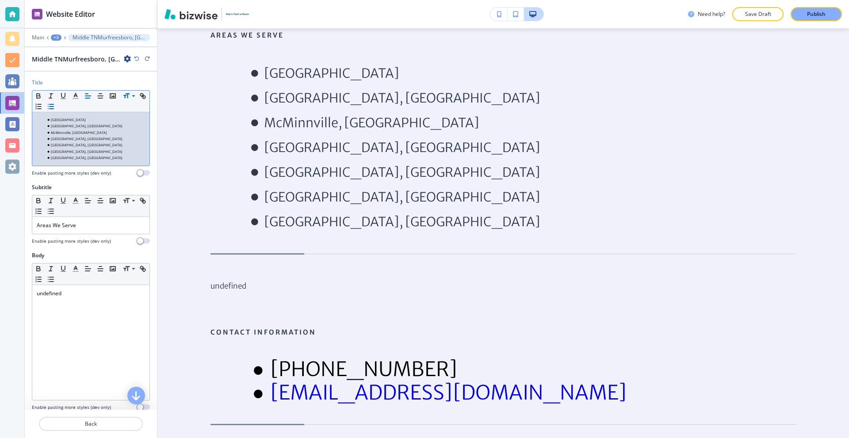
click at [116, 138] on li "Smithville, TN" at bounding box center [95, 139] width 100 height 6
click at [97, 145] on li "Winchester, TN" at bounding box center [95, 145] width 100 height 6
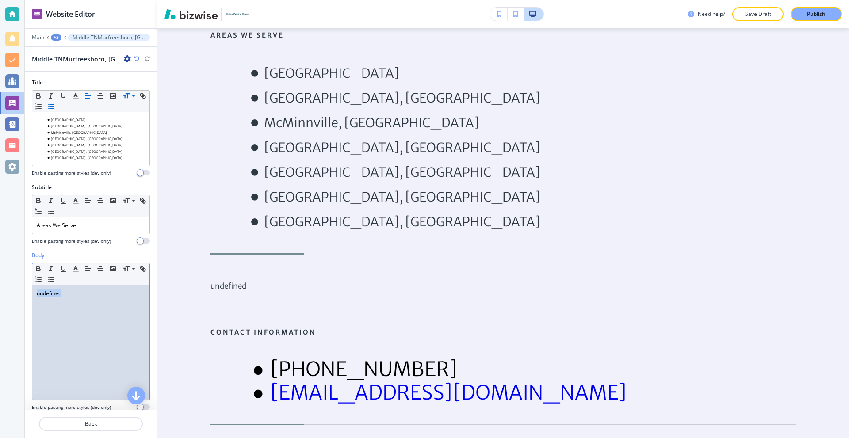
drag, startPoint x: 70, startPoint y: 291, endPoint x: 5, endPoint y: 288, distance: 65.5
click at [5, 288] on div "Website Editor Main +3 Middle TNMurfreesboro, TNMcMinnville, TNSmithville, TNWi…" at bounding box center [424, 219] width 849 height 438
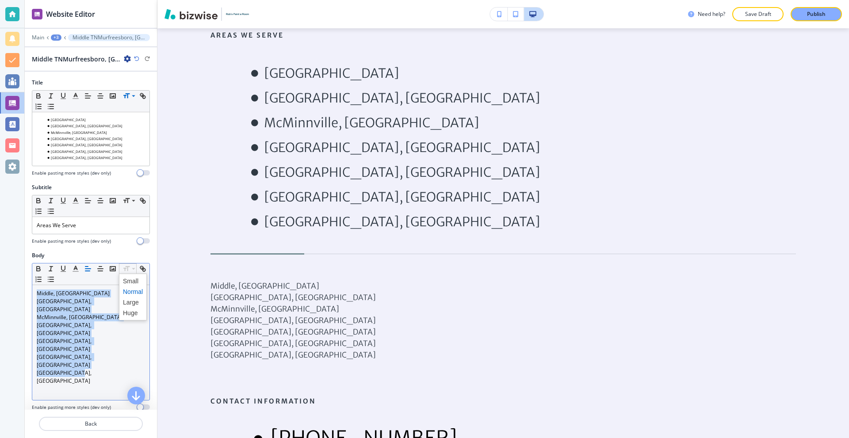
click at [89, 303] on p "Murfreesboro, TN" at bounding box center [91, 306] width 108 height 16
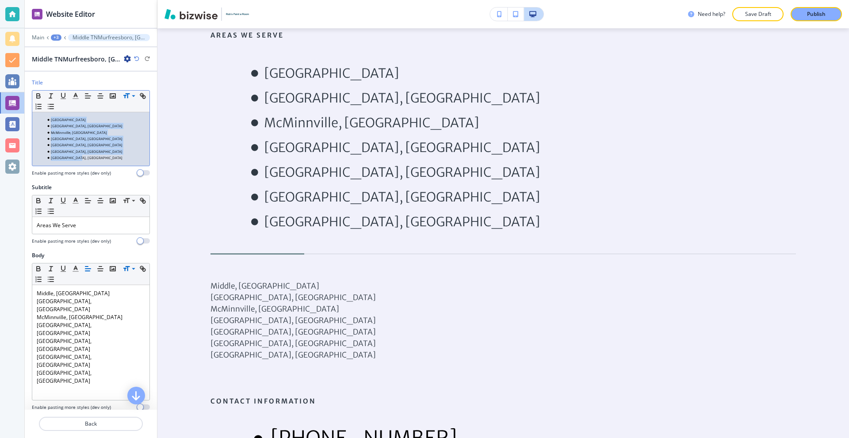
drag, startPoint x: 98, startPoint y: 156, endPoint x: 34, endPoint y: 121, distance: 73.4
click at [37, 120] on ul "Middle TN Murfreesboro, TN McMinnville, TN Smithville, TN Winchester, TN Beach …" at bounding box center [91, 139] width 108 height 45
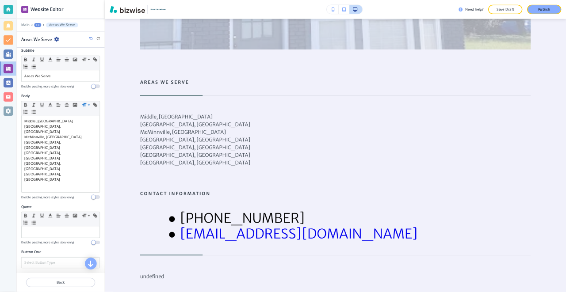
scroll to position [60, 0]
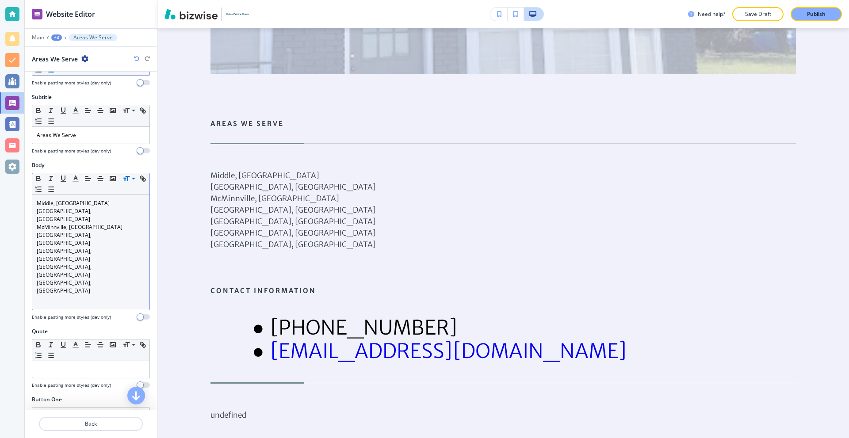
click at [95, 279] on p "Shelbyville, TN" at bounding box center [91, 287] width 108 height 16
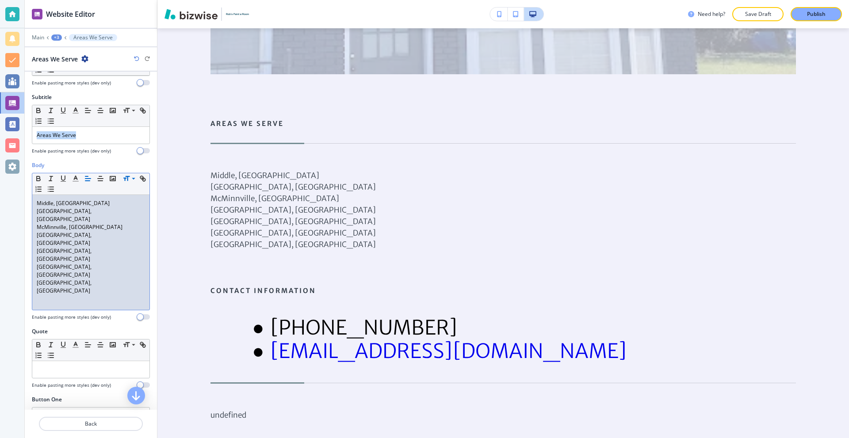
drag, startPoint x: 104, startPoint y: 139, endPoint x: 18, endPoint y: 145, distance: 86.0
click at [19, 145] on div "Website Editor Main +3 Areas We Serve Areas We Serve Title Small Normal Large H…" at bounding box center [424, 219] width 849 height 438
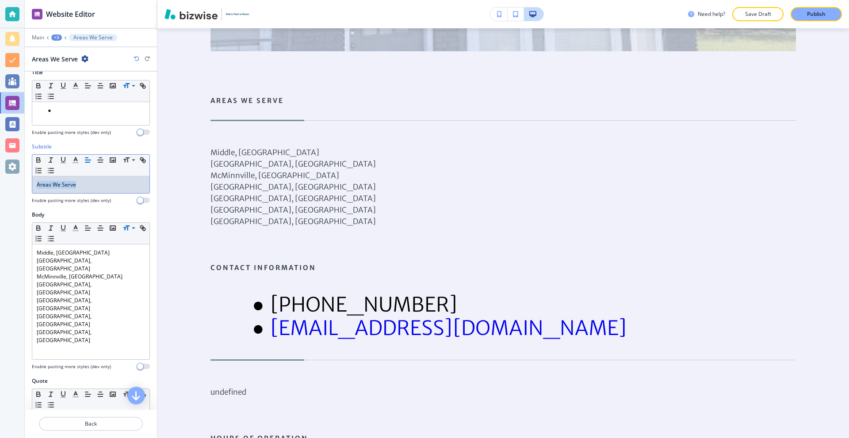
scroll to position [0, 0]
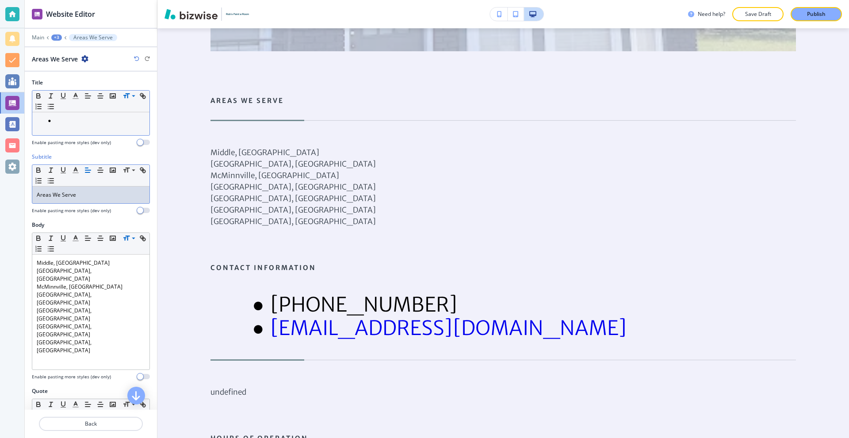
click at [78, 120] on li at bounding box center [95, 121] width 100 height 8
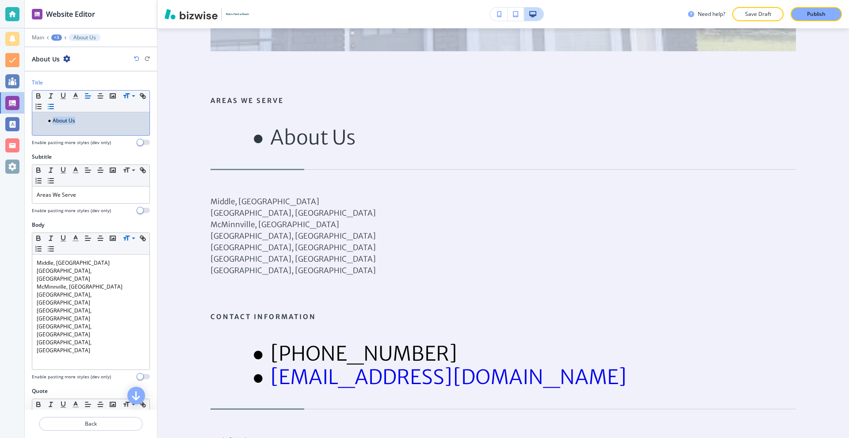
drag, startPoint x: 79, startPoint y: 121, endPoint x: 0, endPoint y: 127, distance: 79.4
click at [0, 127] on div "Website Editor Main +3 About Us About Us Title Small Normal Large Huge About Us…" at bounding box center [424, 219] width 849 height 438
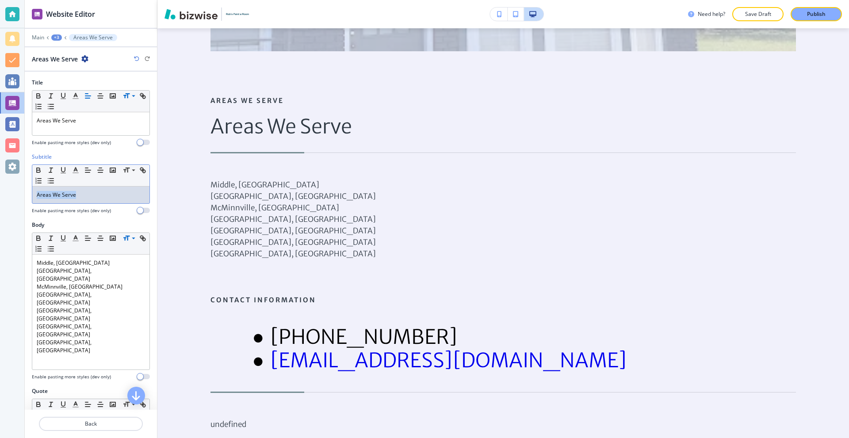
drag, startPoint x: 98, startPoint y: 192, endPoint x: 0, endPoint y: 188, distance: 97.8
click at [0, 188] on div "Website Editor Main +3 Areas We Serve Areas We Serve Title Small Normal Large H…" at bounding box center [424, 219] width 849 height 438
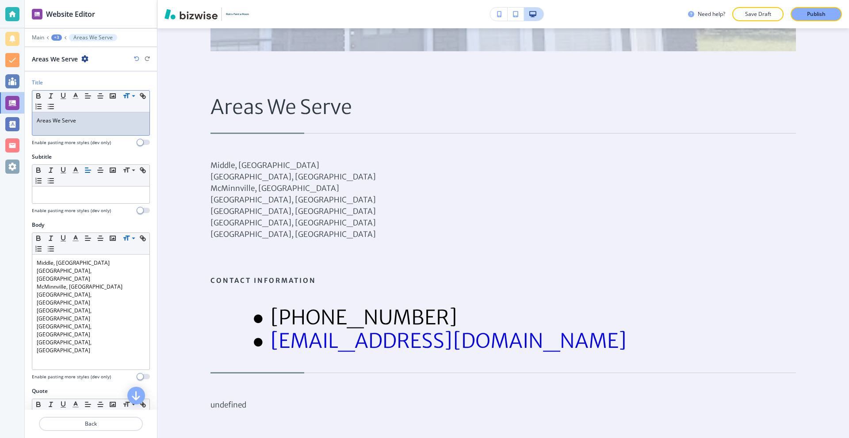
drag, startPoint x: 103, startPoint y: 121, endPoint x: 74, endPoint y: 121, distance: 28.7
click at [74, 121] on p "Areas We Serve" at bounding box center [91, 121] width 108 height 8
click at [79, 96] on icon "button" at bounding box center [76, 96] width 8 height 8
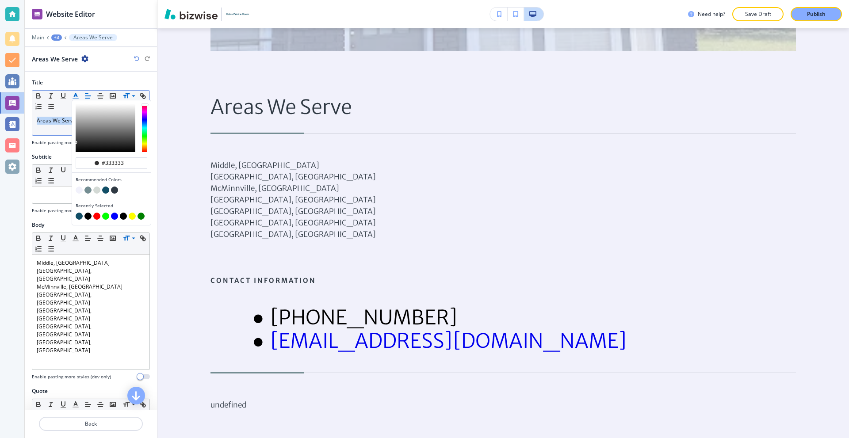
click at [107, 193] on button "button" at bounding box center [105, 190] width 7 height 7
type input "#124e66"
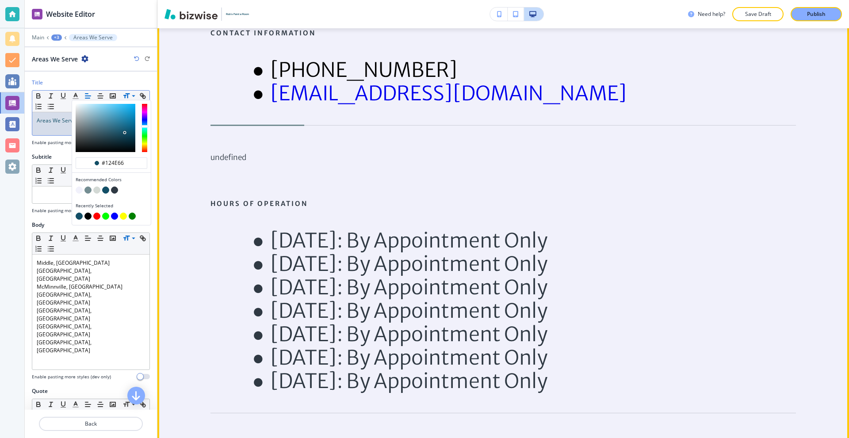
scroll to position [2204, 0]
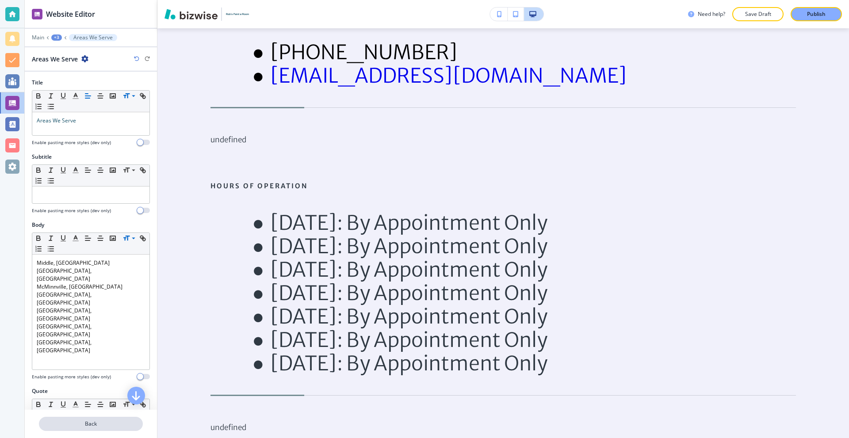
click at [105, 421] on p "Back" at bounding box center [91, 424] width 102 height 8
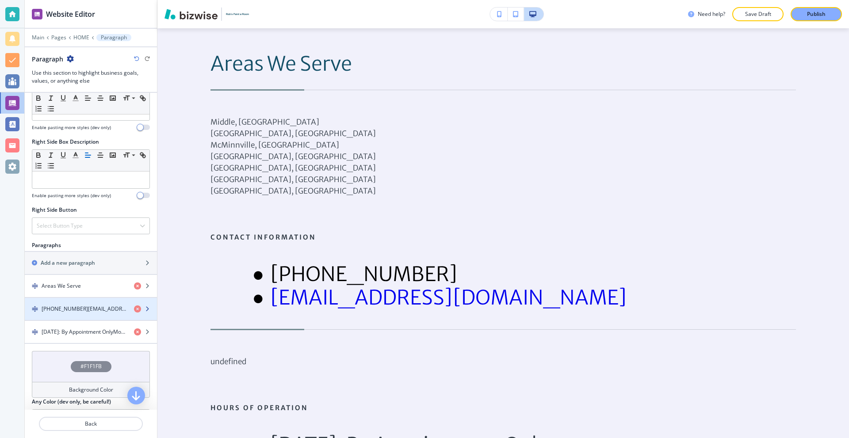
scroll to position [398, 0]
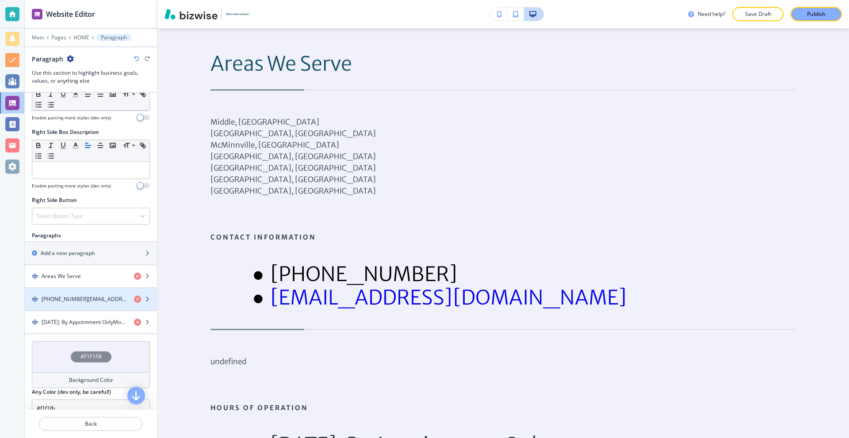
click at [88, 301] on h4 "(615) 396-7349﻿robwhit6283@gmail.com" at bounding box center [84, 299] width 85 height 8
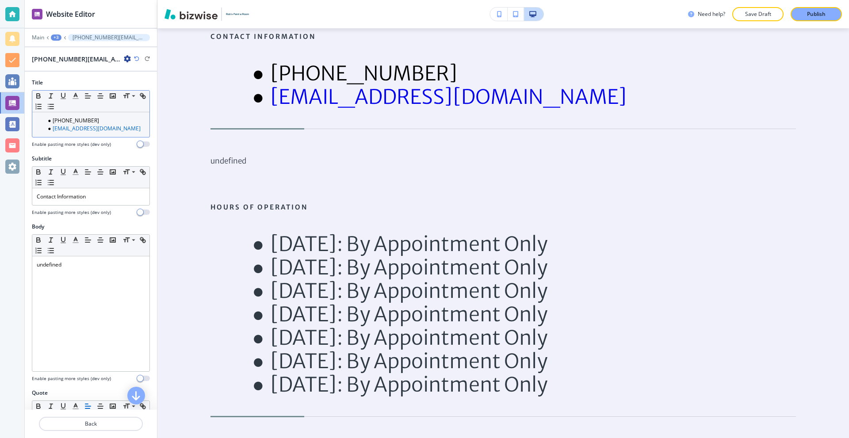
scroll to position [2184, 0]
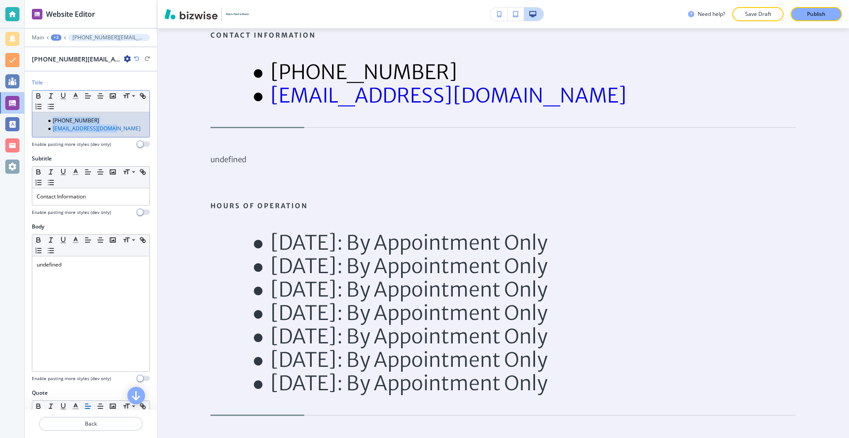
drag, startPoint x: 120, startPoint y: 130, endPoint x: 40, endPoint y: 115, distance: 81.0
click at [40, 115] on div "(615) 396-7349 ﻿ robwhit6283@gmail.com" at bounding box center [90, 124] width 117 height 25
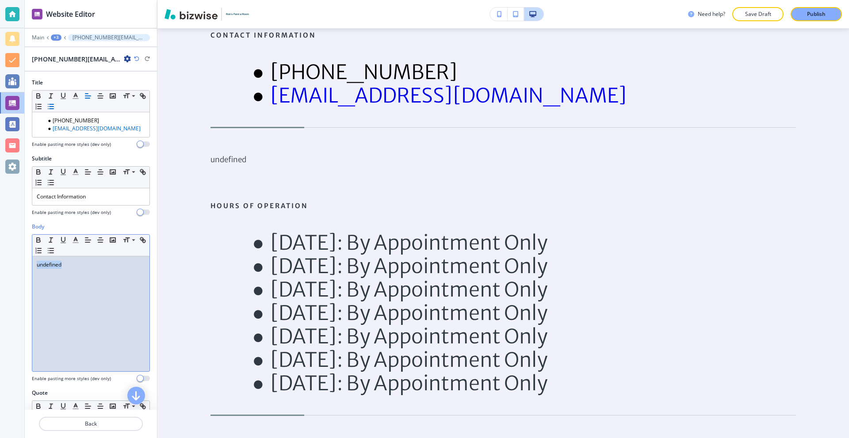
drag, startPoint x: 80, startPoint y: 270, endPoint x: 0, endPoint y: 260, distance: 80.6
click at [0, 261] on div "Website Editor Main +3 (615) 396-7349﻿robwhit6283@gmail.com (615) 396-7349﻿robw…" at bounding box center [424, 219] width 849 height 438
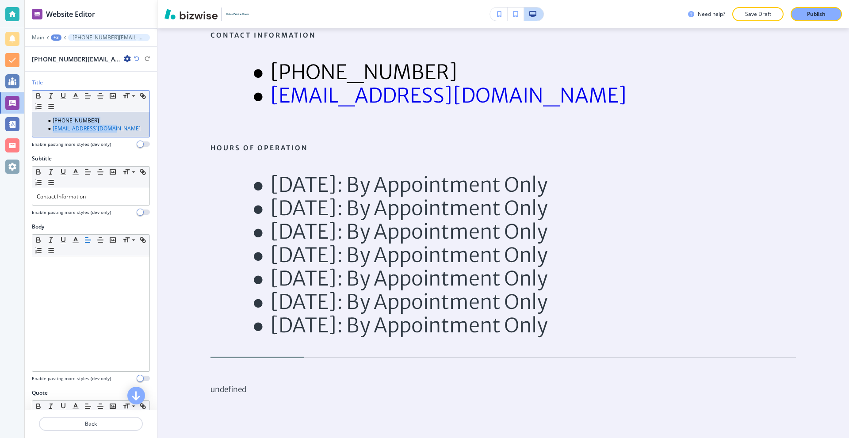
drag, startPoint x: 119, startPoint y: 130, endPoint x: 18, endPoint y: 117, distance: 101.2
click at [18, 117] on div "Website Editor Main +3 (615) 396-7349﻿robwhit6283@gmail.com (615) 396-7349﻿robw…" at bounding box center [424, 219] width 849 height 438
copy ul "(615) 396-7349 ﻿ robwhit6283@gmail.com"
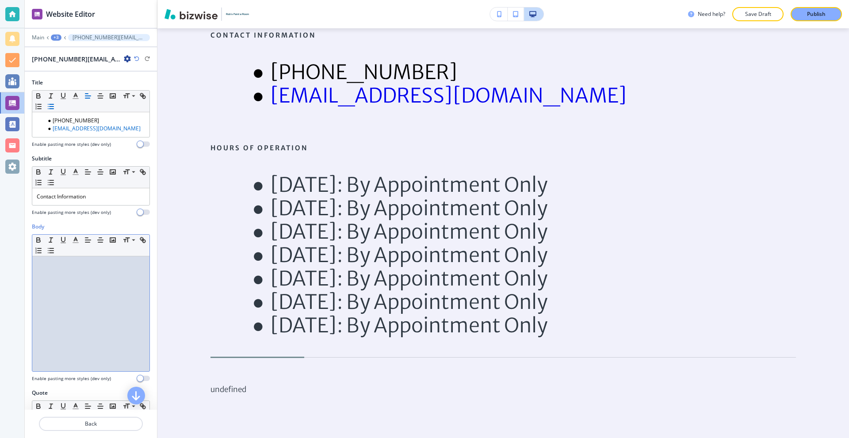
click at [76, 287] on div at bounding box center [90, 313] width 117 height 115
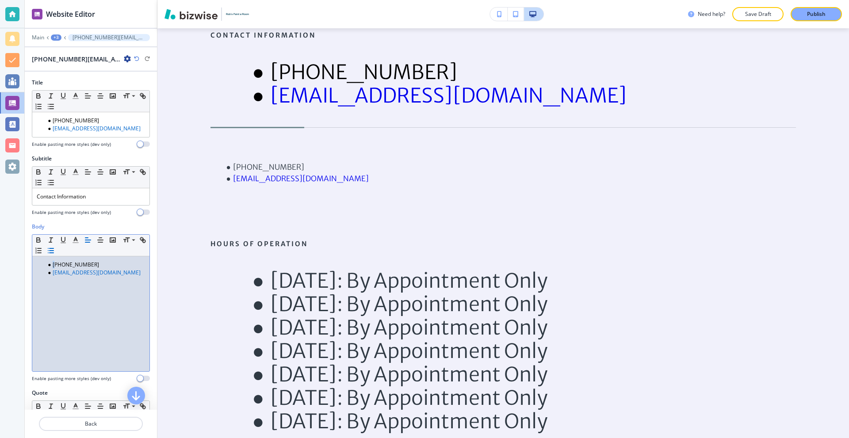
click at [52, 264] on li "(615) 396-7349" at bounding box center [95, 265] width 100 height 8
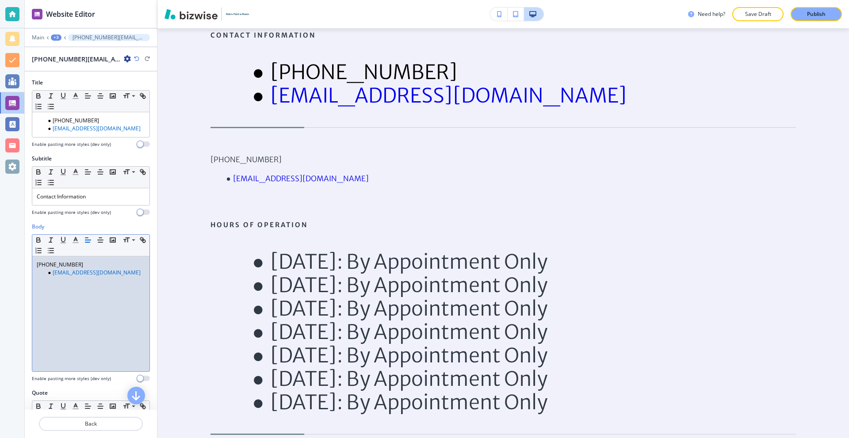
click at [53, 274] on link "﻿robwhit6283@gmail.com" at bounding box center [97, 273] width 88 height 8
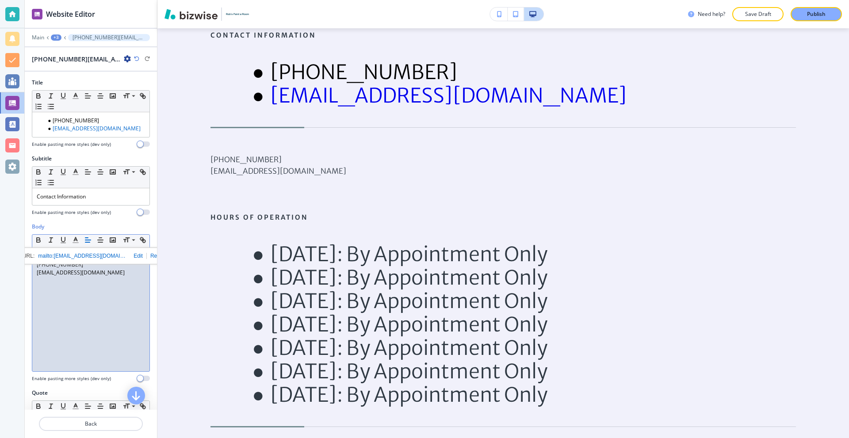
click at [101, 287] on div "(615) 396-7349 robwhit6283@gmail.com" at bounding box center [90, 313] width 117 height 115
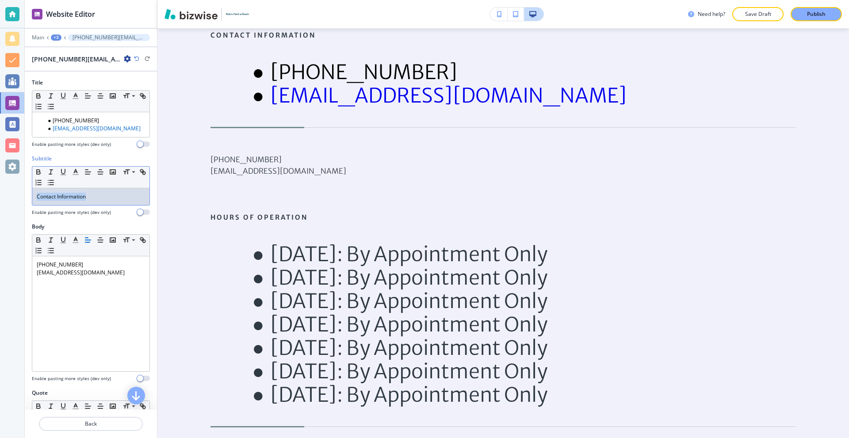
drag, startPoint x: 95, startPoint y: 200, endPoint x: 73, endPoint y: 158, distance: 47.5
click at [2, 197] on div "Website Editor Main +3 (615) 396-7349﻿robwhit6283@gmail.com (615) 396-7349﻿robw…" at bounding box center [424, 219] width 849 height 438
copy p "Contact Information"
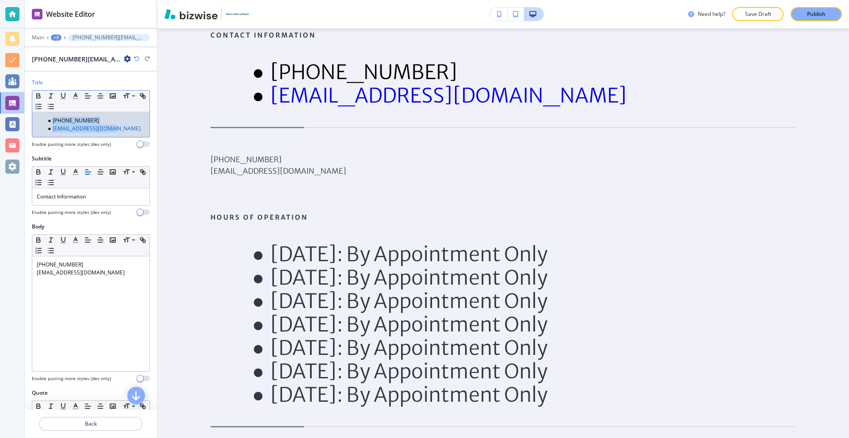
drag, startPoint x: 124, startPoint y: 131, endPoint x: 0, endPoint y: 112, distance: 125.3
click at [0, 112] on div "Website Editor Main +3 (615) 396-7349﻿robwhit6283@gmail.com (615) 396-7349﻿robw…" at bounding box center [424, 219] width 849 height 438
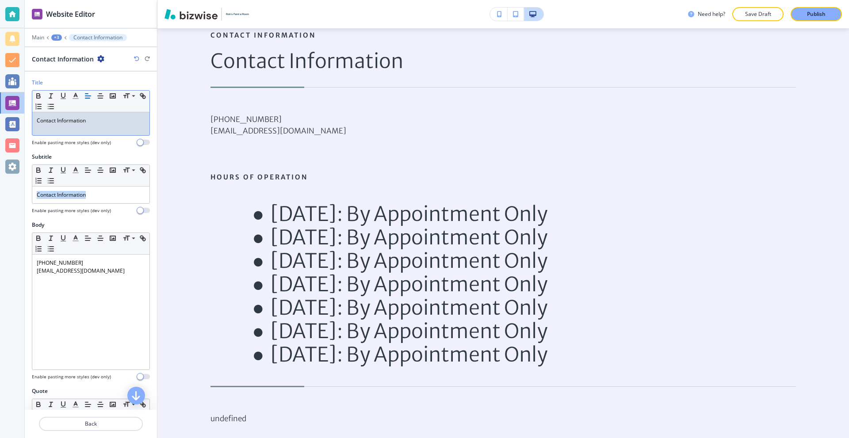
drag, startPoint x: 110, startPoint y: 193, endPoint x: 0, endPoint y: 194, distance: 110.1
click at [0, 194] on div "Website Editor Main +3 Contact Information Contact Information Title Small Norm…" at bounding box center [424, 219] width 849 height 438
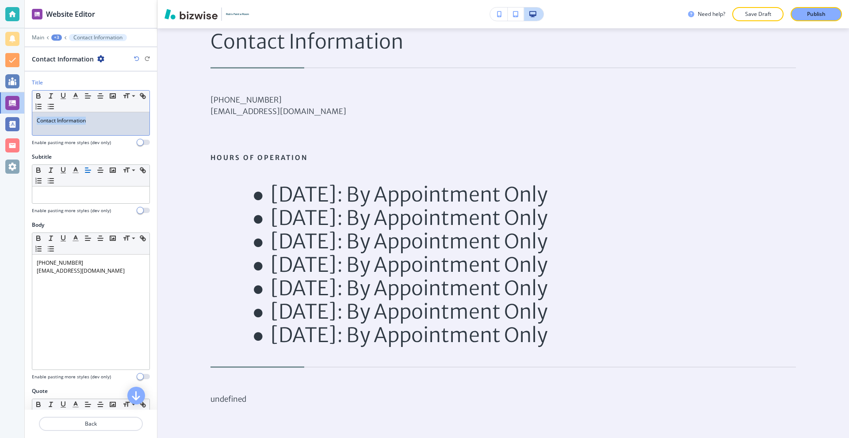
drag, startPoint x: 107, startPoint y: 120, endPoint x: 27, endPoint y: 119, distance: 79.2
click at [30, 119] on div "Title Small Normal Large Huge Contact Information Enable pasting more styles (d…" at bounding box center [91, 116] width 132 height 74
click at [73, 96] on icon "button" at bounding box center [76, 96] width 8 height 8
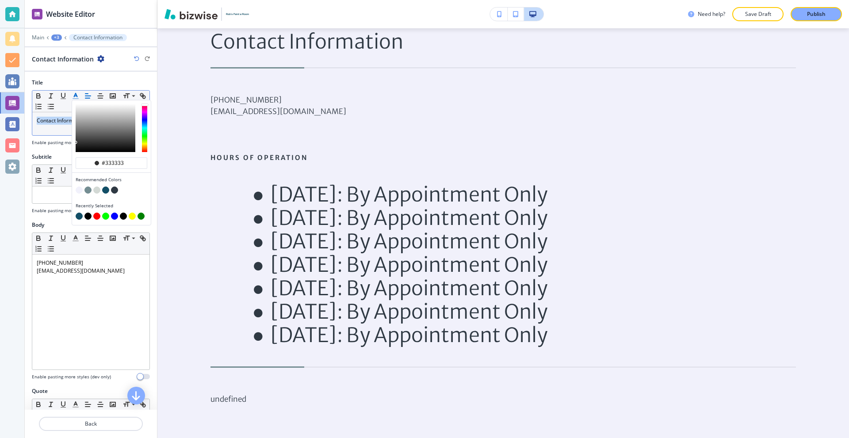
click at [103, 190] on button "button" at bounding box center [105, 190] width 7 height 7
type input "#124e66"
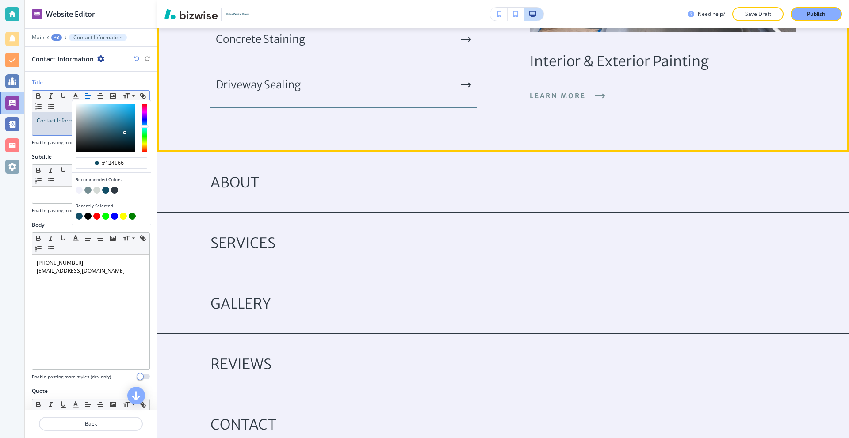
scroll to position [929, 0]
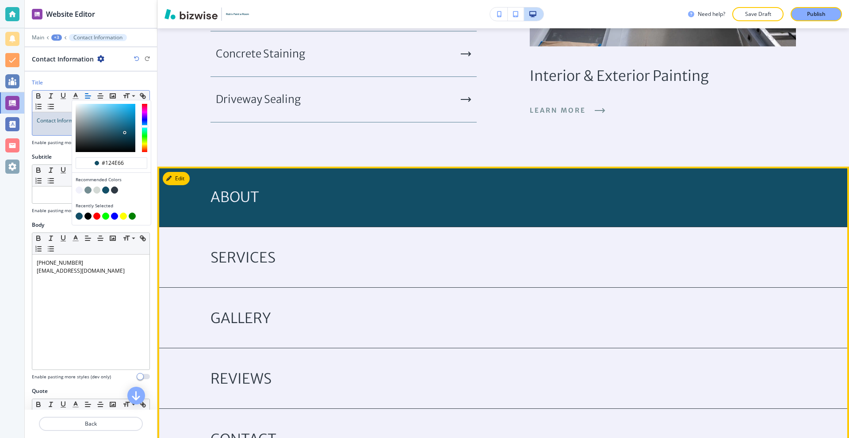
click at [347, 195] on div "ABOUT" at bounding box center [502, 197] width 585 height 17
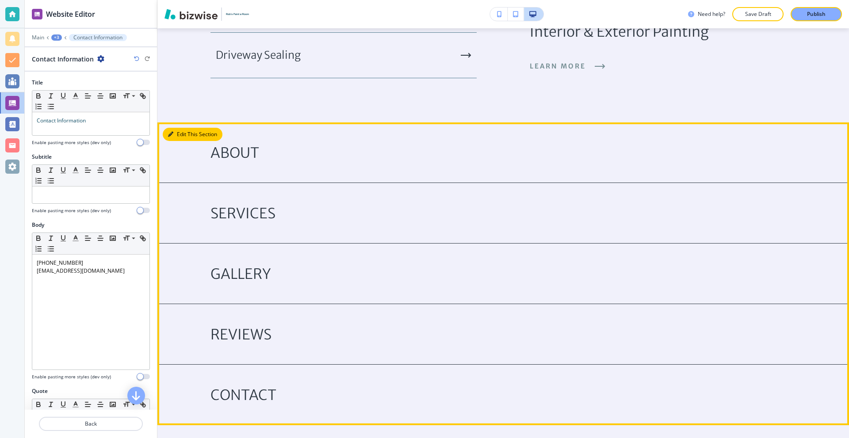
click at [173, 136] on button "Edit This Section" at bounding box center [193, 134] width 60 height 13
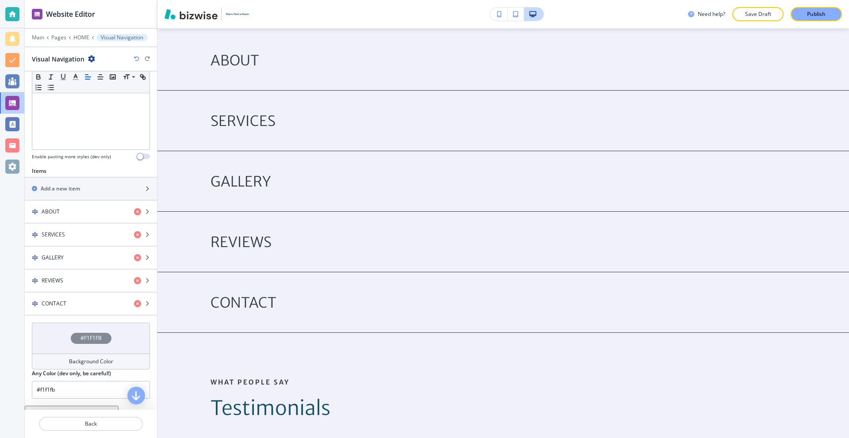
scroll to position [221, 0]
click at [84, 207] on div "ABOUT" at bounding box center [76, 211] width 102 height 8
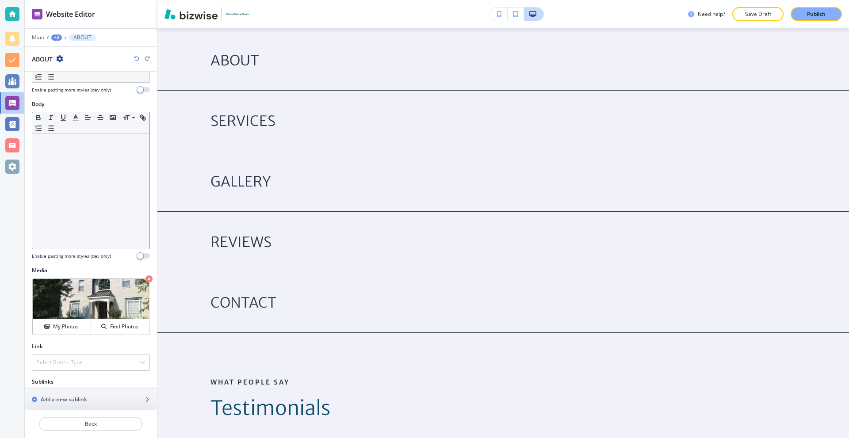
scroll to position [55, 0]
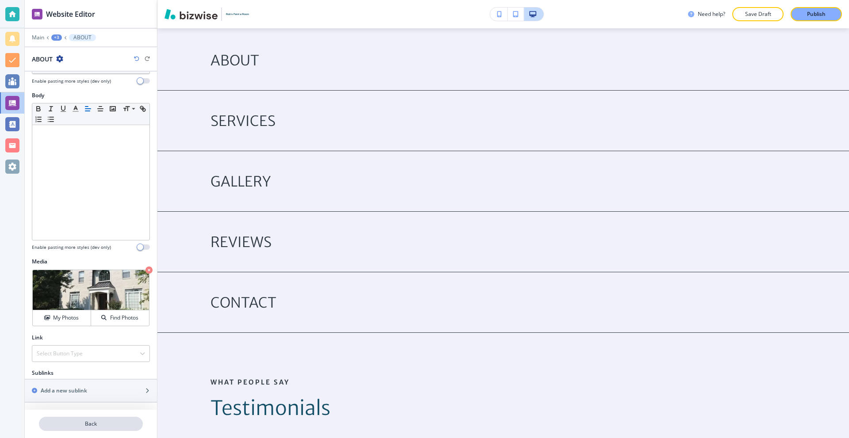
click at [97, 421] on button "Back" at bounding box center [91, 424] width 104 height 14
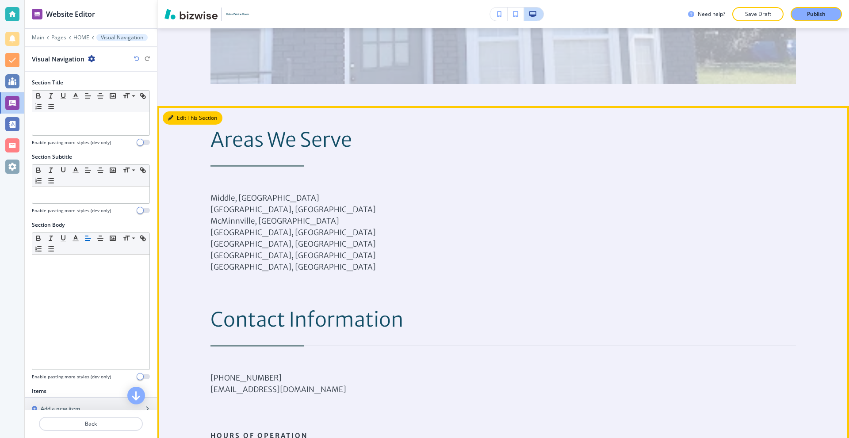
click at [180, 115] on button "Edit This Section" at bounding box center [193, 117] width 60 height 13
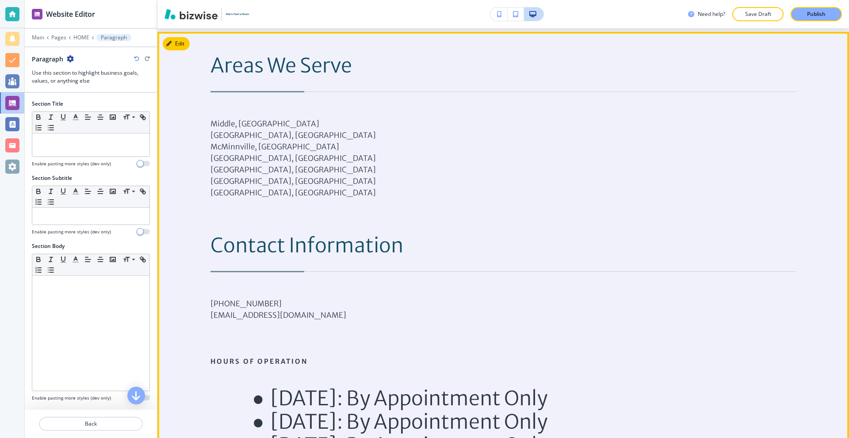
scroll to position [1982, 0]
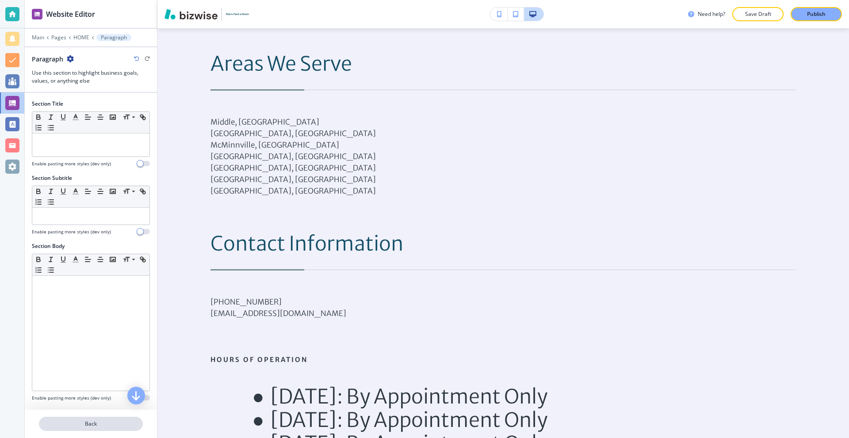
click at [99, 419] on button "Back" at bounding box center [91, 424] width 104 height 14
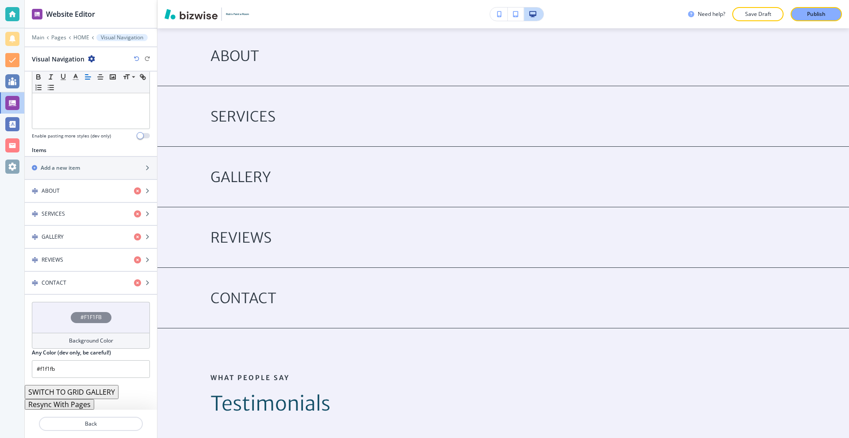
scroll to position [1065, 0]
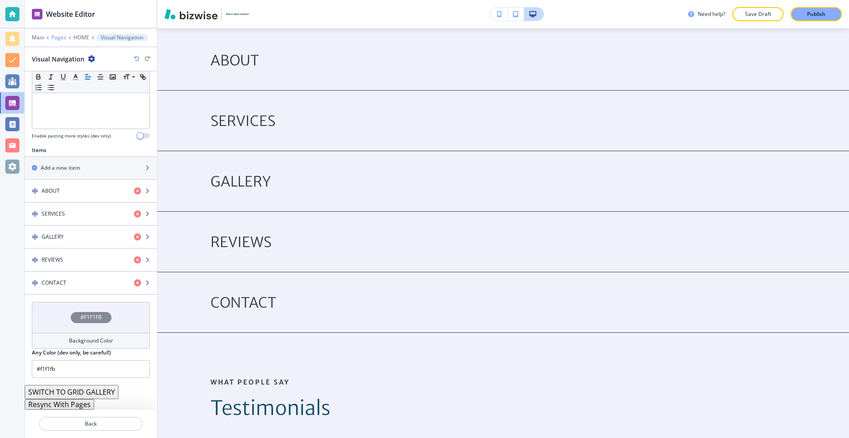
click at [52, 35] on p "Pages" at bounding box center [58, 37] width 15 height 6
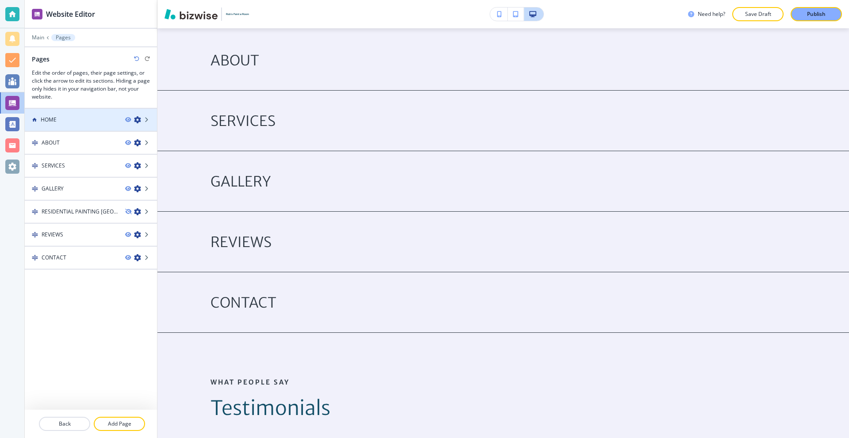
click at [75, 115] on div at bounding box center [91, 112] width 132 height 7
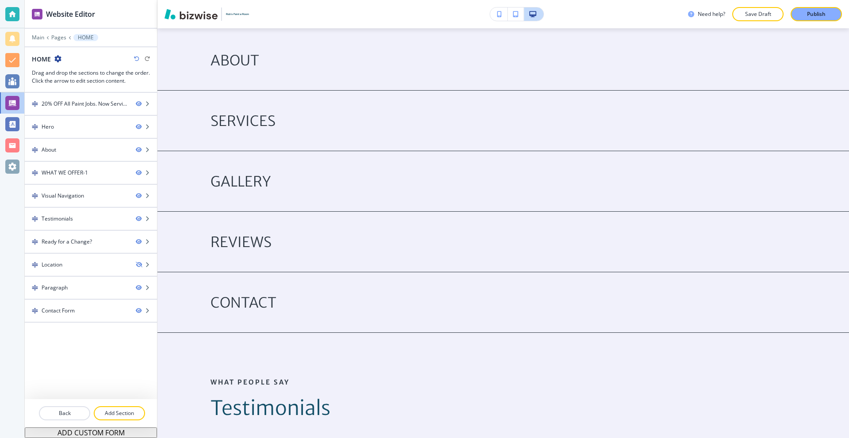
drag, startPoint x: 112, startPoint y: 412, endPoint x: 154, endPoint y: 314, distance: 107.4
click at [111, 412] on p "Add Section" at bounding box center [120, 413] width 50 height 8
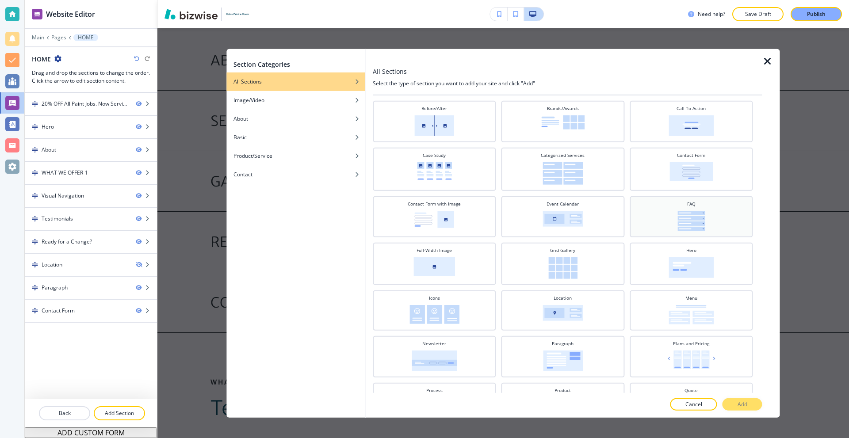
scroll to position [88, 0]
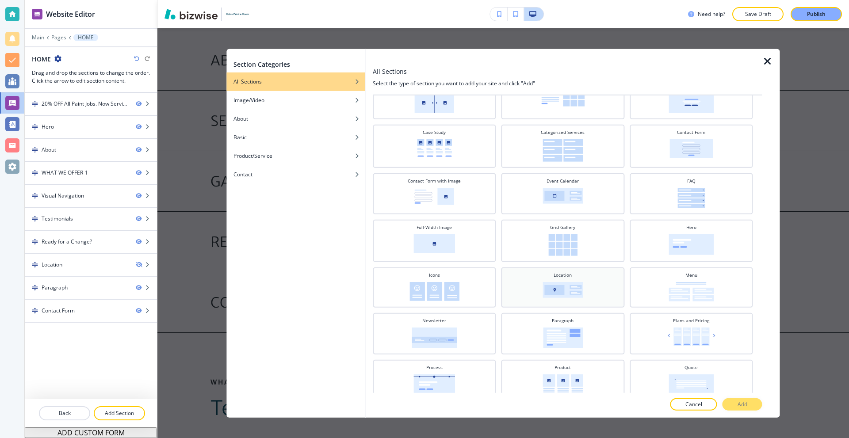
click at [576, 288] on img at bounding box center [563, 290] width 41 height 16
click at [743, 402] on p "Add" at bounding box center [743, 405] width 10 height 8
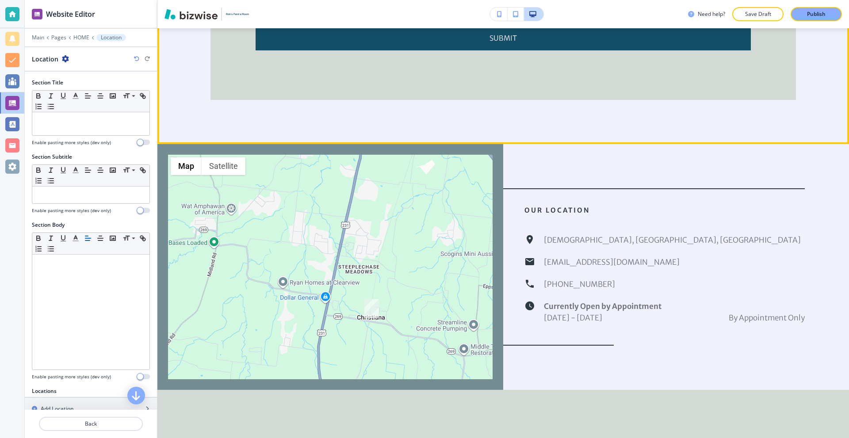
scroll to position [2882, 0]
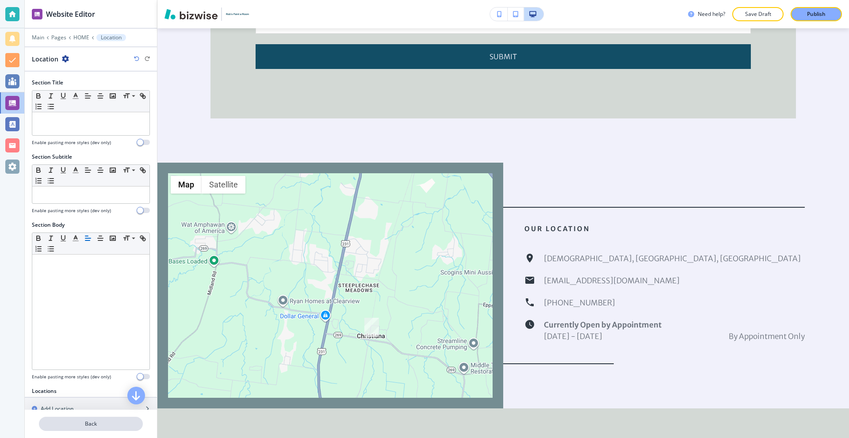
click at [93, 425] on p "Back" at bounding box center [91, 424] width 102 height 8
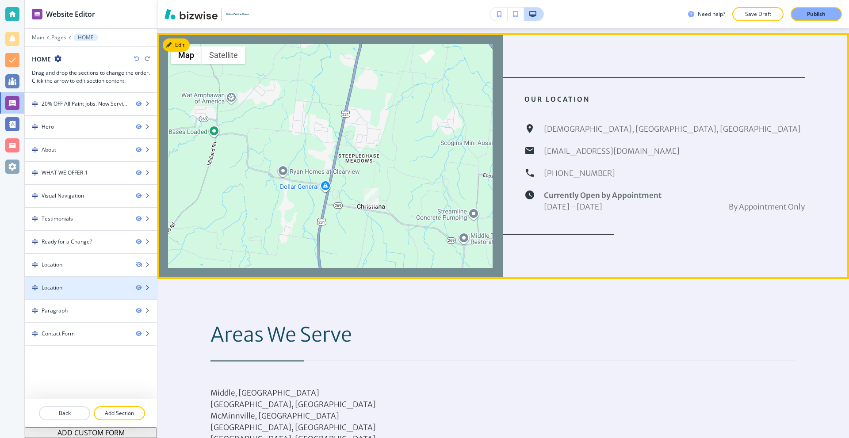
scroll to position [2004, 0]
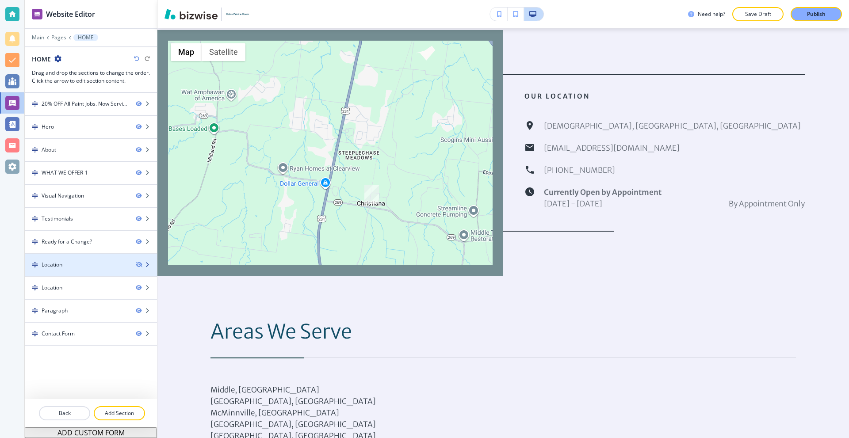
click at [98, 264] on div "Location" at bounding box center [77, 265] width 104 height 8
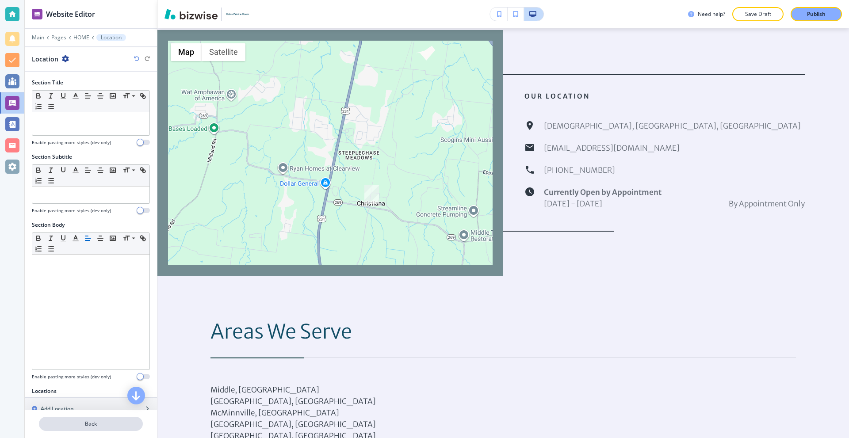
click at [93, 422] on p "Back" at bounding box center [91, 424] width 102 height 8
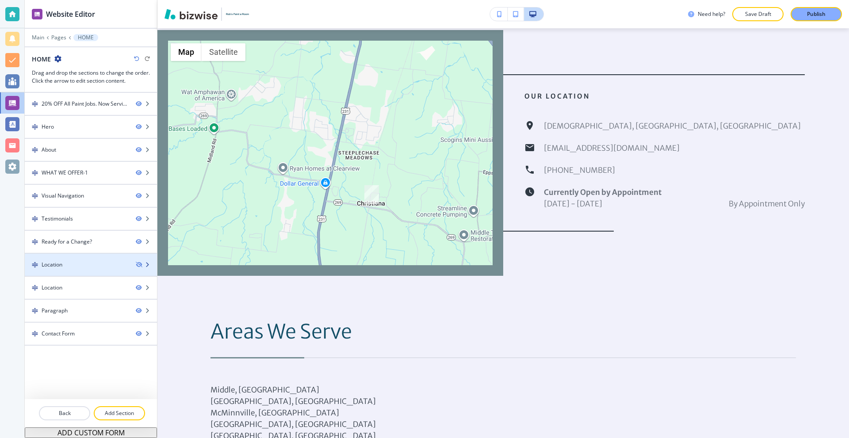
click at [110, 266] on div "Location" at bounding box center [77, 265] width 104 height 8
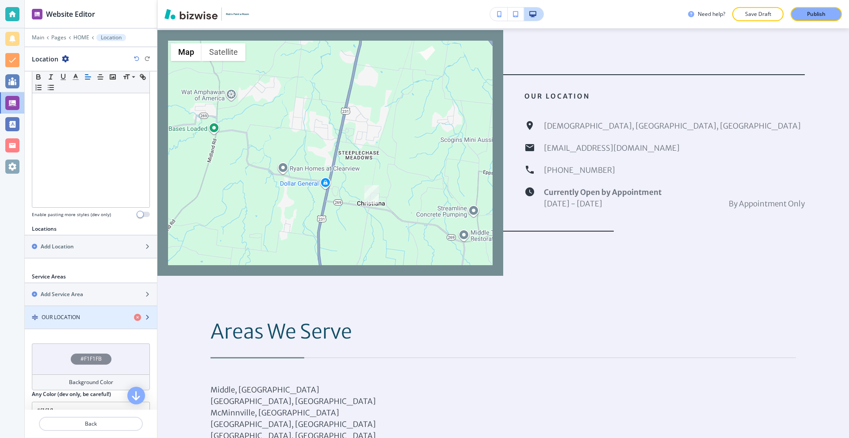
scroll to position [179, 0]
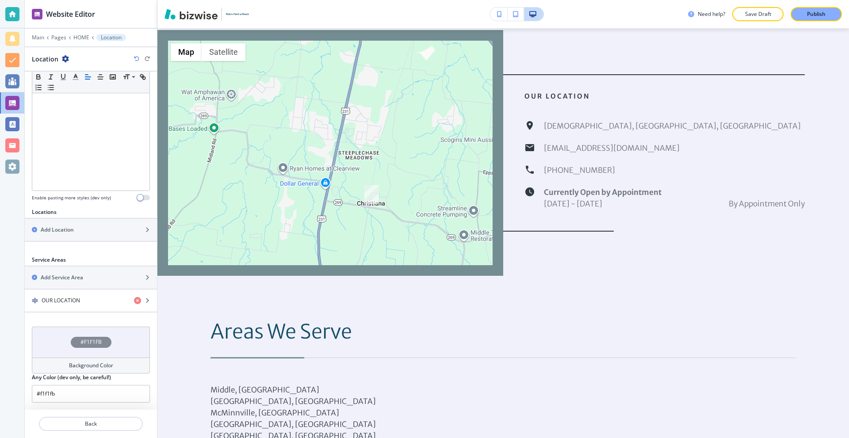
click at [67, 56] on icon "button" at bounding box center [65, 58] width 7 height 7
click at [65, 294] on div "button" at bounding box center [91, 293] width 132 height 7
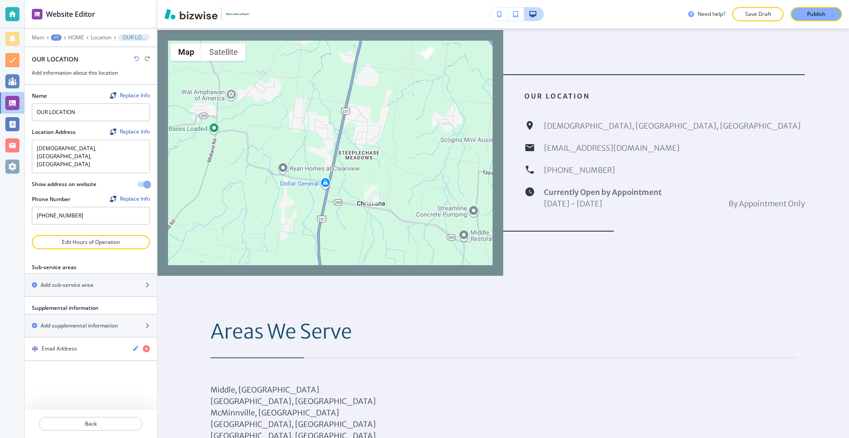
click at [92, 432] on div at bounding box center [91, 434] width 132 height 7
click at [80, 431] on button "Back" at bounding box center [91, 424] width 104 height 14
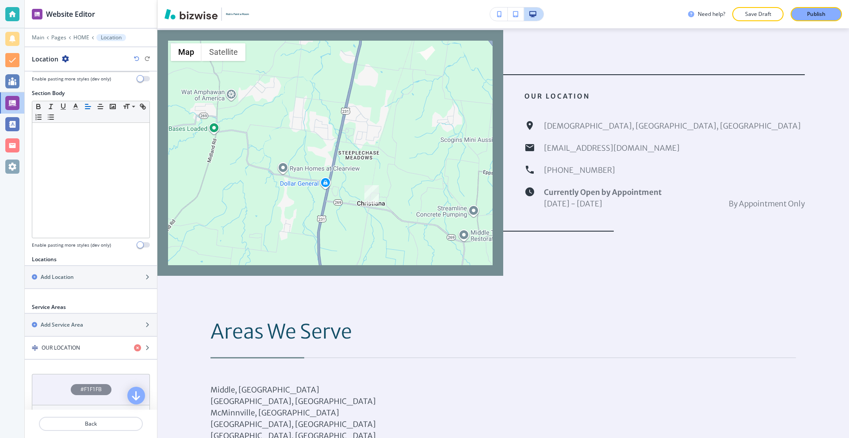
scroll to position [133, 0]
click at [86, 417] on div at bounding box center [91, 413] width 132 height 7
click at [81, 419] on button "Back" at bounding box center [91, 424] width 104 height 14
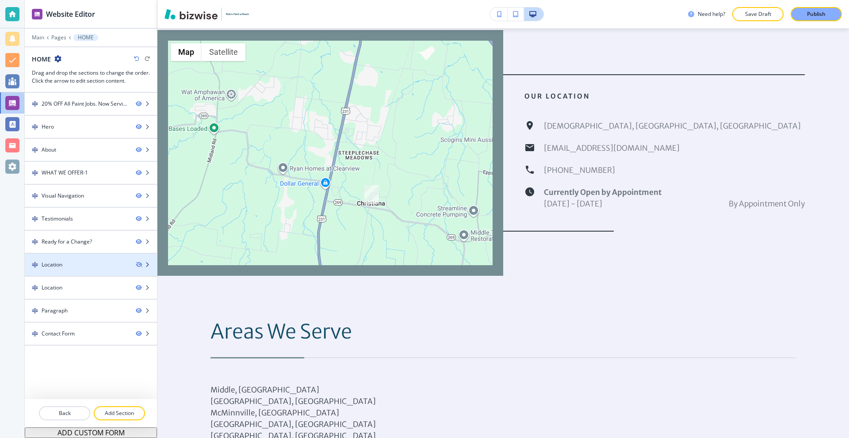
click at [110, 269] on div at bounding box center [91, 272] width 132 height 7
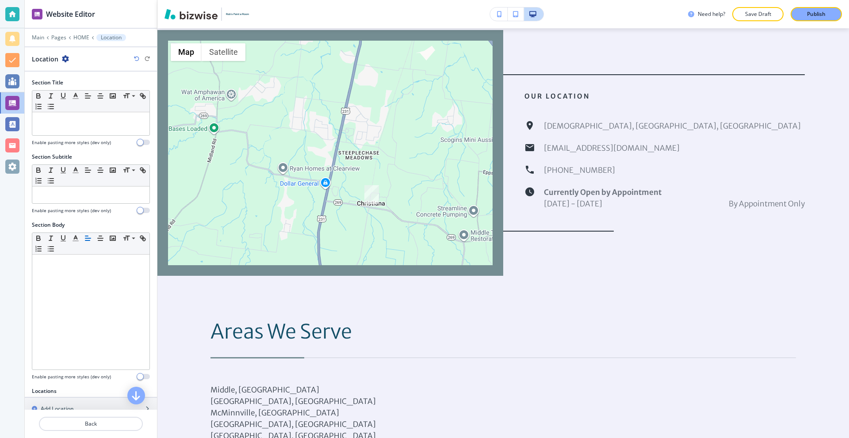
click at [63, 58] on icon "button" at bounding box center [65, 58] width 7 height 7
click at [85, 99] on button "Delete Section" at bounding box center [89, 105] width 57 height 16
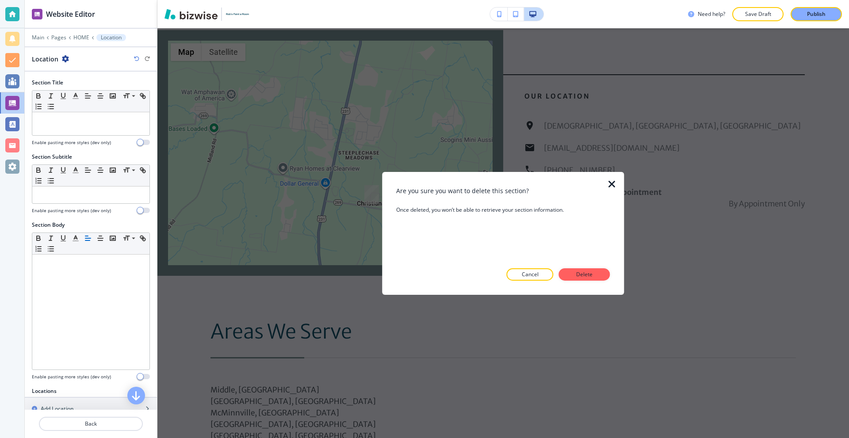
click at [600, 272] on button "Delete" at bounding box center [584, 274] width 51 height 12
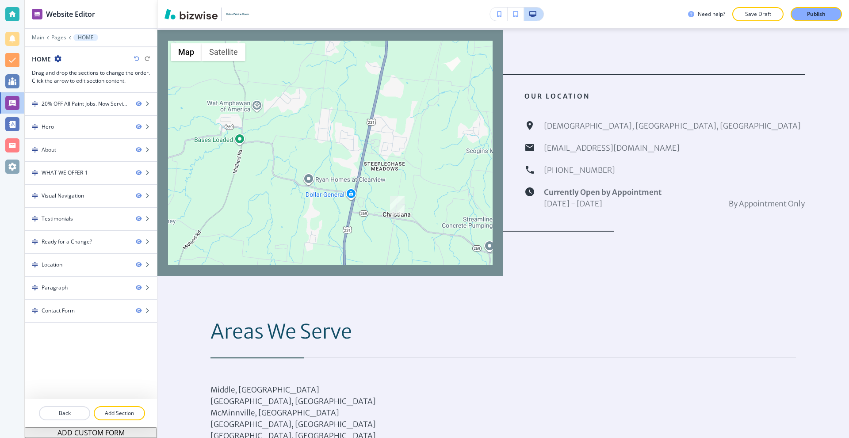
drag, startPoint x: 374, startPoint y: 211, endPoint x: 328, endPoint y: 205, distance: 46.8
click at [322, 203] on div at bounding box center [330, 153] width 1037 height 246
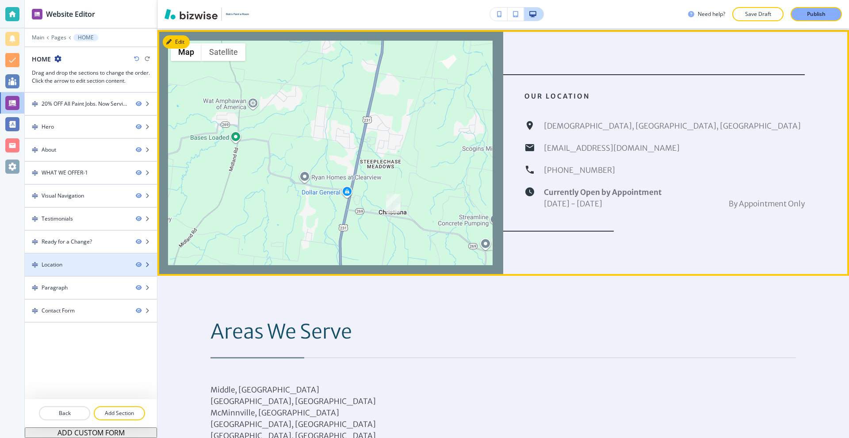
click at [90, 263] on div "Location" at bounding box center [77, 265] width 104 height 8
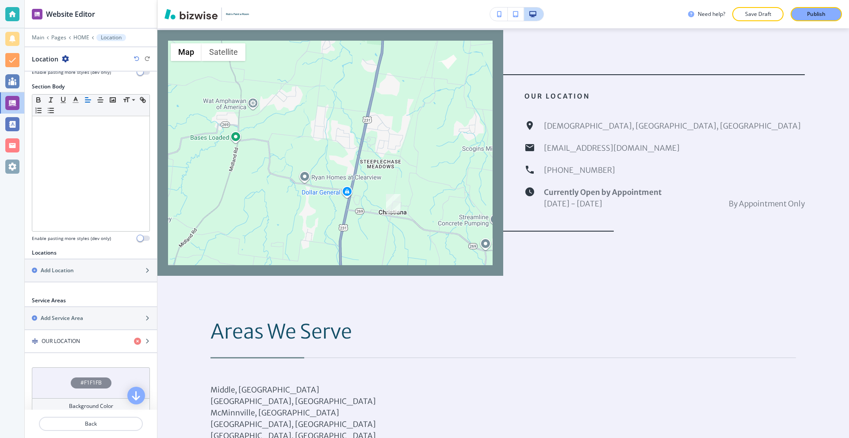
scroll to position [177, 0]
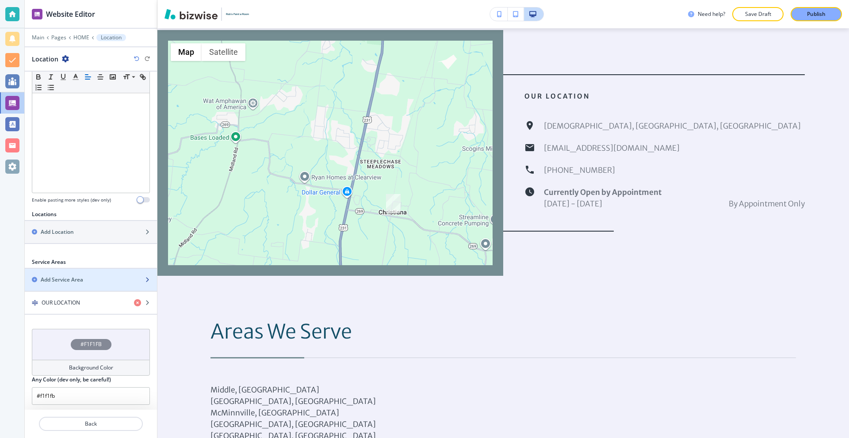
click at [90, 283] on div "Add Service Area" at bounding box center [81, 280] width 113 height 8
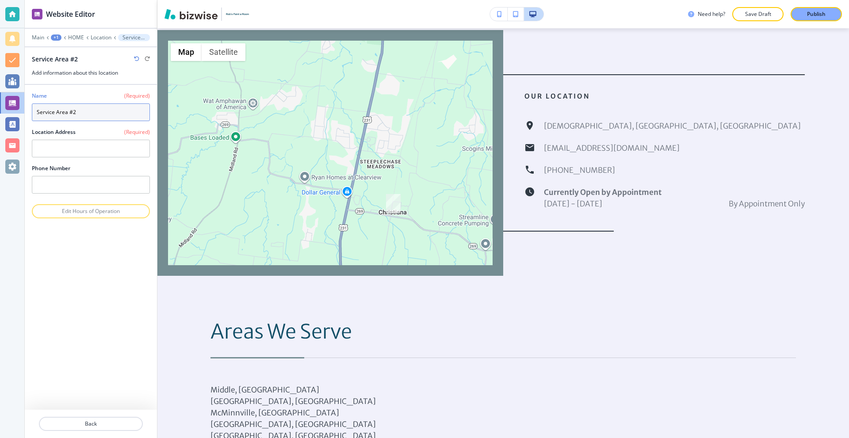
drag, startPoint x: 92, startPoint y: 116, endPoint x: 33, endPoint y: 118, distance: 59.7
click at [33, 118] on input "Service Area #2" at bounding box center [91, 112] width 118 height 18
click at [108, 418] on button "Back" at bounding box center [91, 424] width 104 height 14
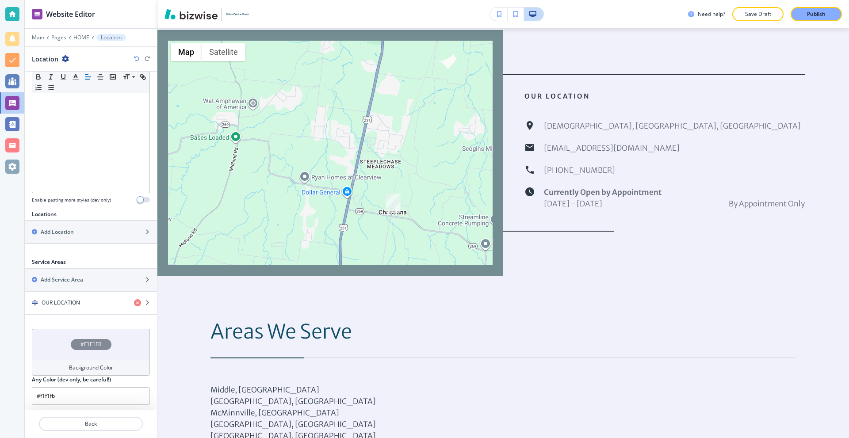
drag, startPoint x: 84, startPoint y: 241, endPoint x: 88, endPoint y: 252, distance: 12.0
click at [88, 252] on div "Locations Add Location Service Areas Add Service Area OUR LOCATION" at bounding box center [91, 269] width 132 height 119
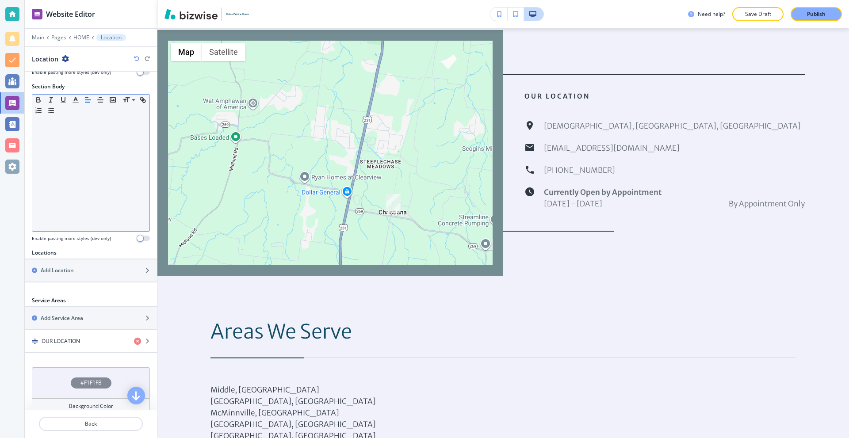
scroll to position [179, 0]
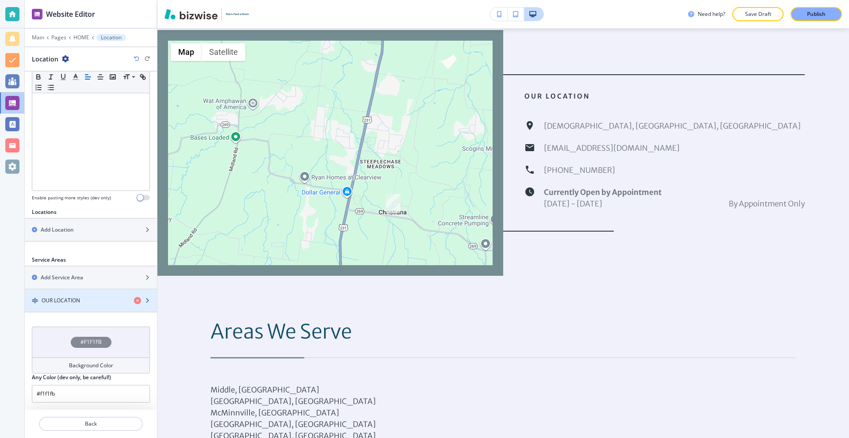
click at [88, 305] on div "button" at bounding box center [91, 308] width 132 height 7
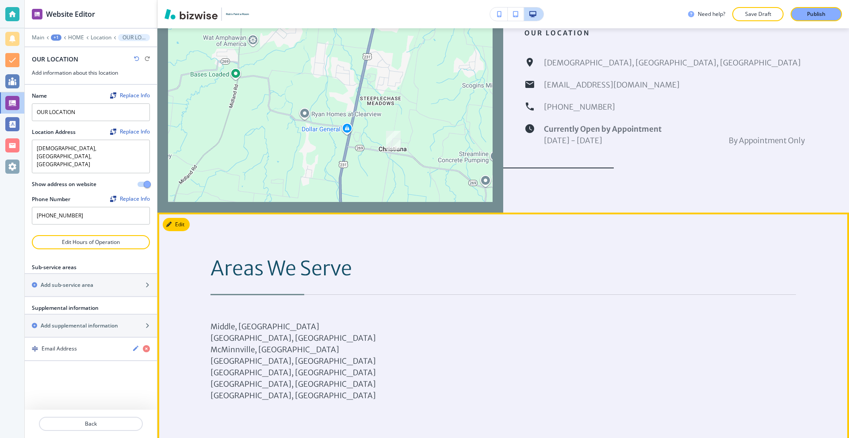
scroll to position [2092, 0]
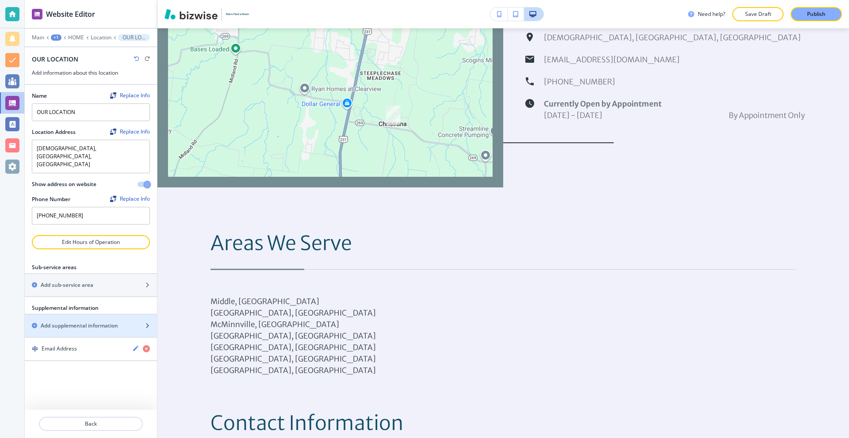
click at [100, 322] on h2 "Add supplemental information" at bounding box center [79, 326] width 77 height 8
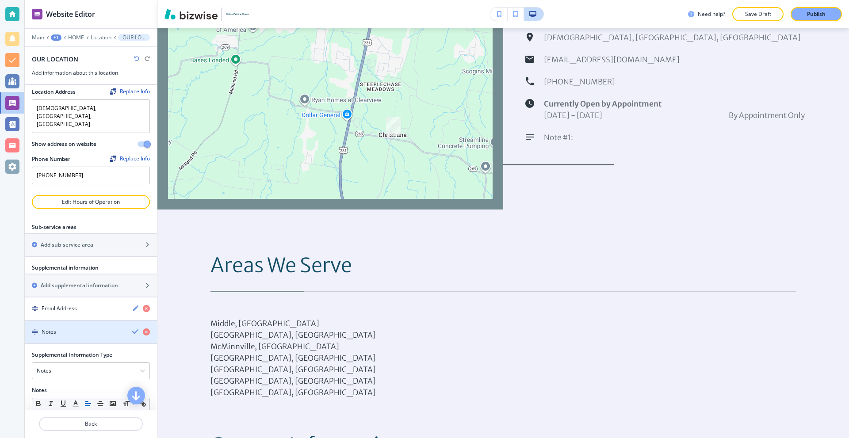
scroll to position [44, 0]
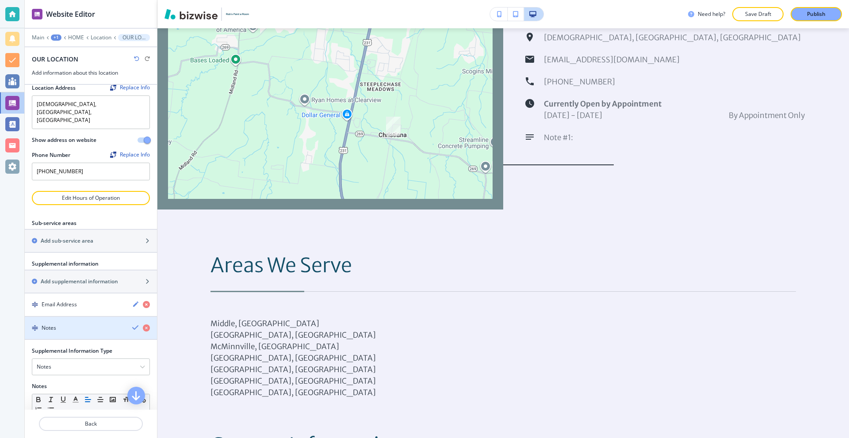
click at [81, 324] on div "Notes" at bounding box center [75, 328] width 100 height 8
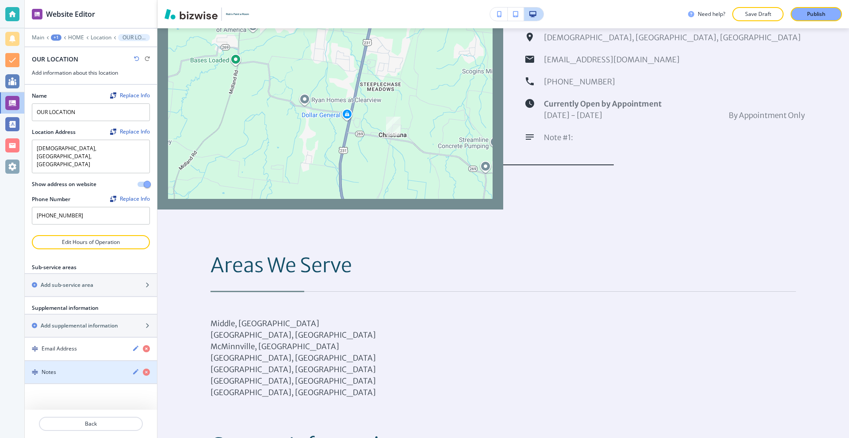
click at [79, 368] on div "Notes" at bounding box center [75, 372] width 100 height 8
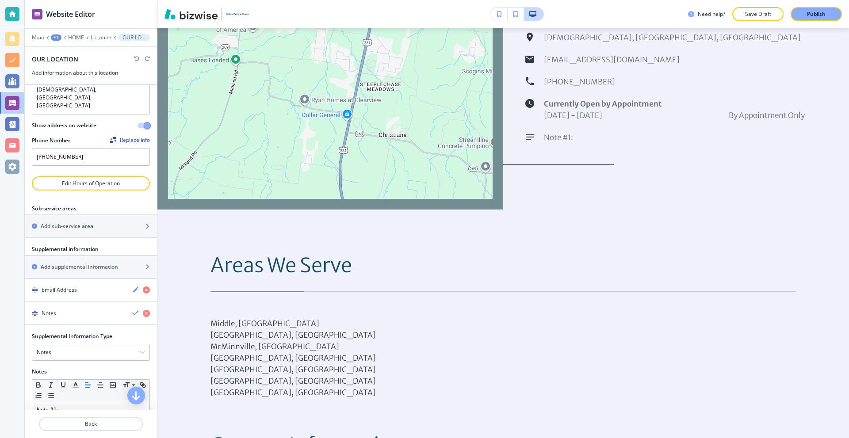
scroll to position [83, 0]
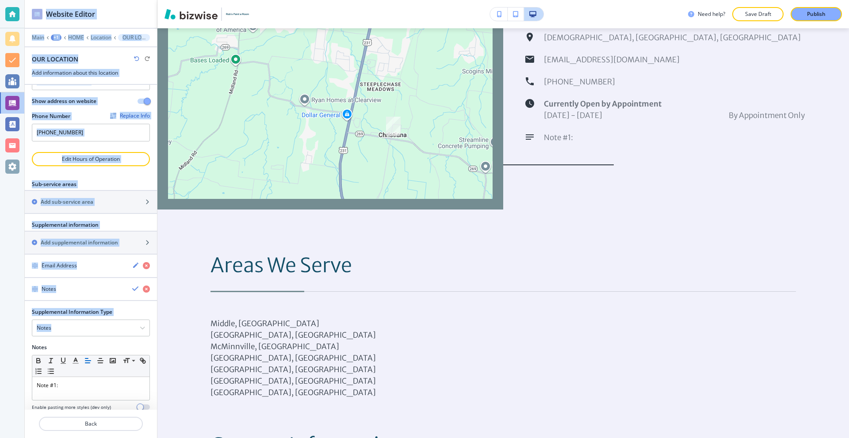
drag, startPoint x: 82, startPoint y: 312, endPoint x: 21, endPoint y: 306, distance: 60.8
click at [0, 308] on div "Website Editor Main +1 HOME Location OUR LOCATION OUR LOCATION Add information …" at bounding box center [424, 219] width 849 height 438
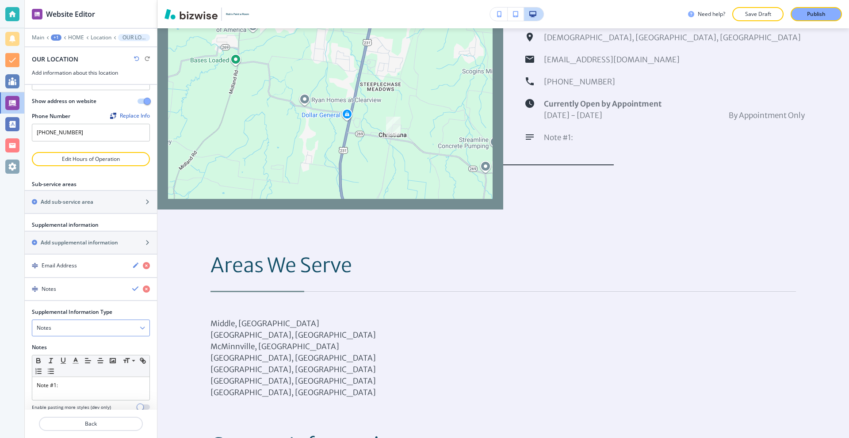
click at [100, 320] on div "Notes" at bounding box center [90, 328] width 117 height 16
click at [10, 303] on div at bounding box center [12, 219] width 24 height 438
drag, startPoint x: 77, startPoint y: 366, endPoint x: 23, endPoint y: 365, distance: 53.5
click at [23, 366] on div "Website Editor Main +1 HOME Location OUR LOCATION OUR LOCATION Add information …" at bounding box center [424, 219] width 849 height 438
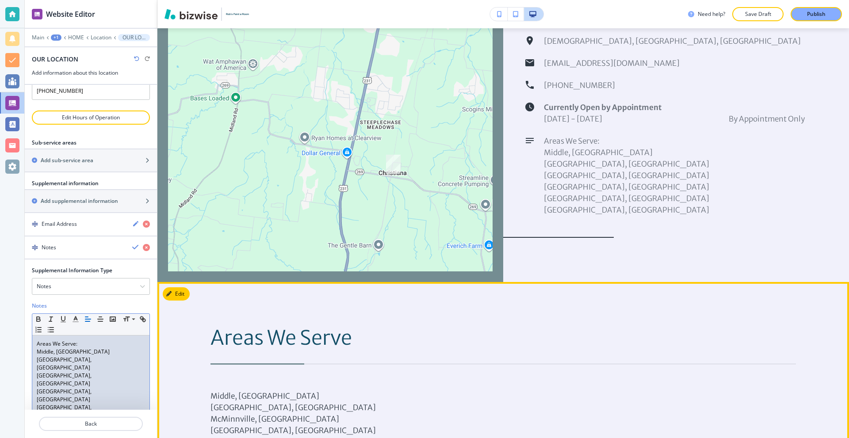
scroll to position [2181, 0]
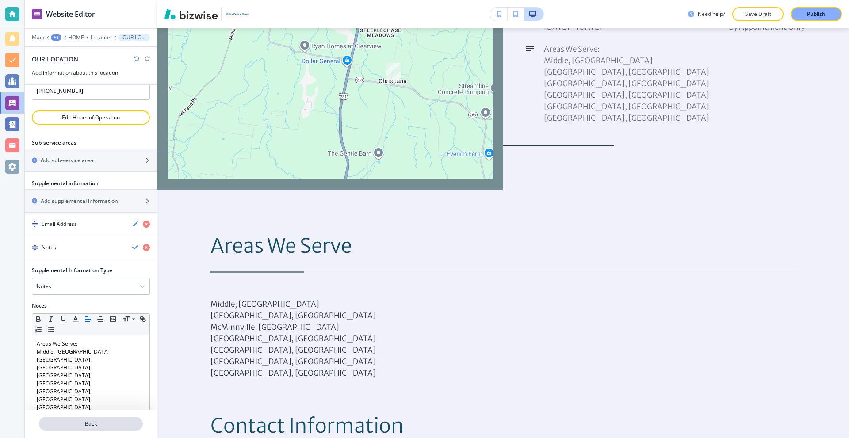
click at [96, 425] on p "Back" at bounding box center [91, 424] width 102 height 8
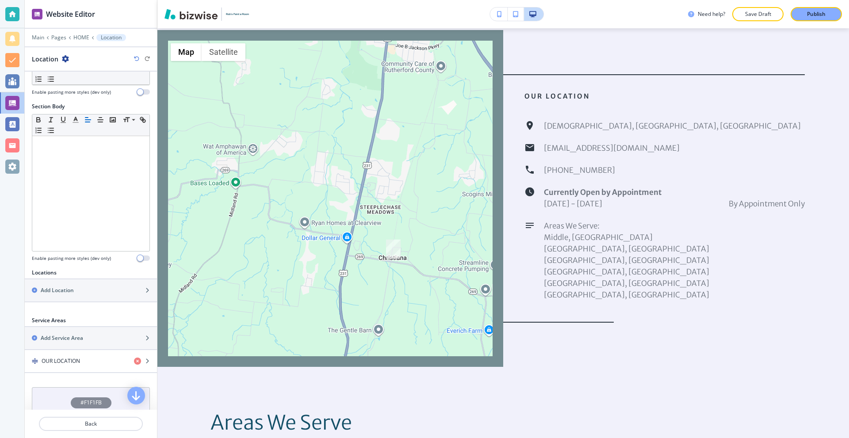
scroll to position [179, 0]
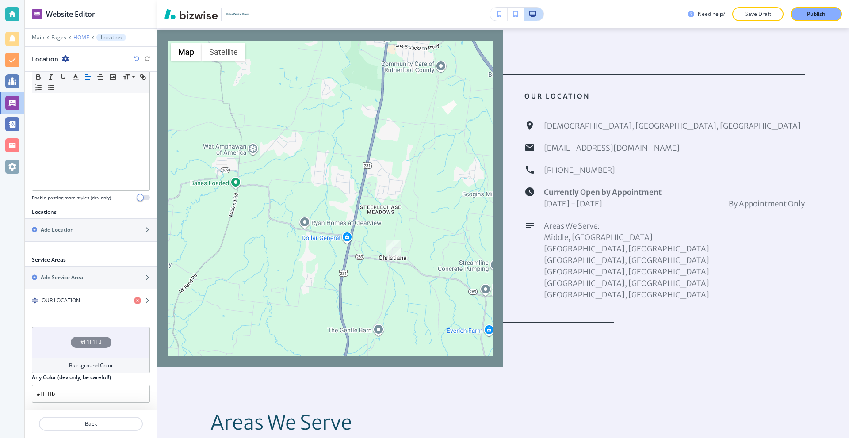
click at [77, 39] on p "HOME" at bounding box center [81, 37] width 16 height 6
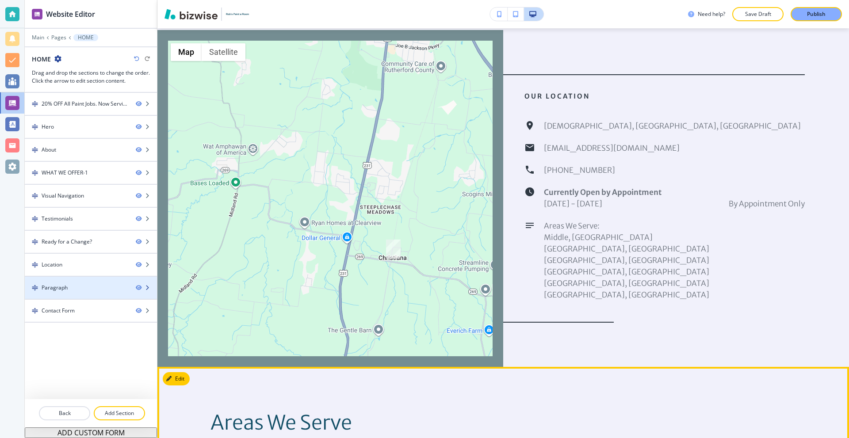
click at [80, 283] on div at bounding box center [91, 280] width 132 height 7
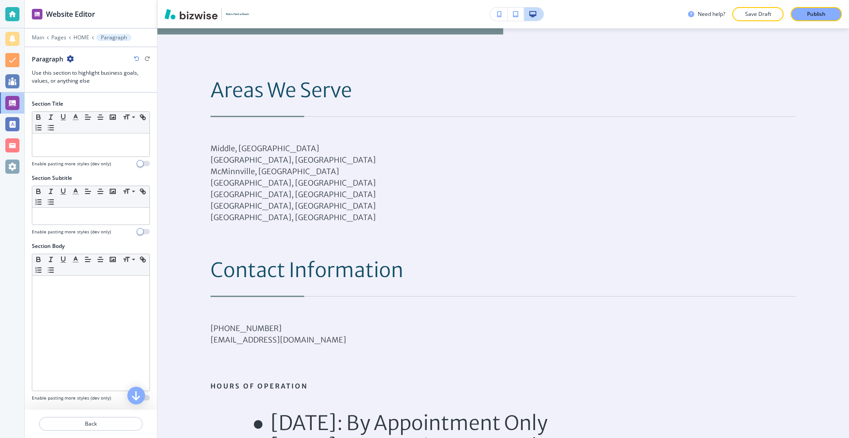
scroll to position [2341, 0]
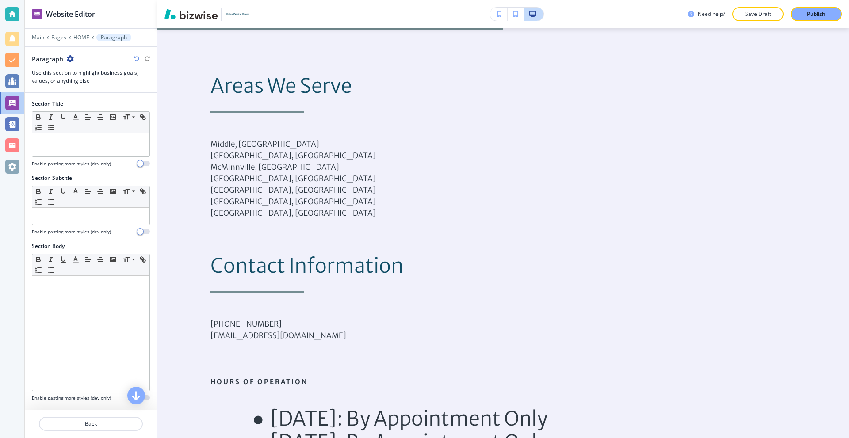
click at [69, 59] on div "Paragraph" at bounding box center [53, 58] width 42 height 9
click at [69, 59] on icon "button" at bounding box center [70, 58] width 7 height 7
click at [101, 103] on p "Delete Section" at bounding box center [94, 105] width 45 height 8
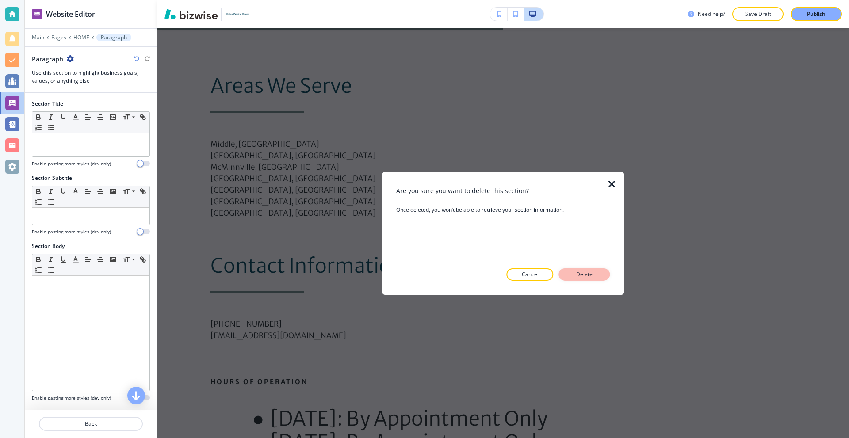
click at [585, 277] on p "Delete" at bounding box center [584, 275] width 21 height 8
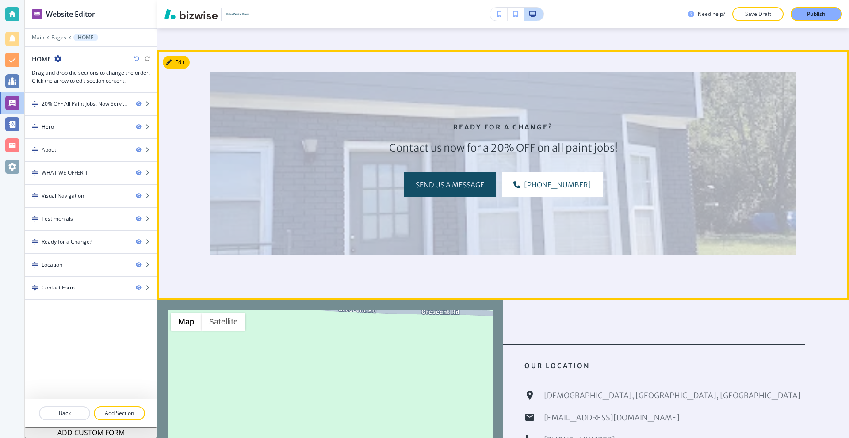
scroll to position [1725, 0]
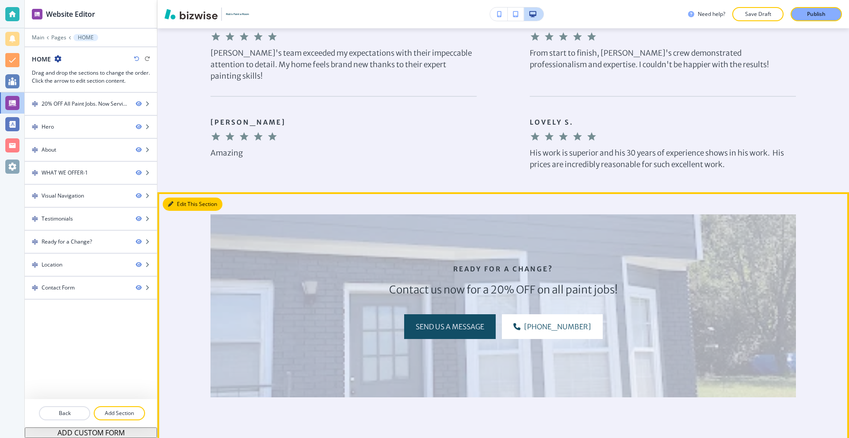
click at [178, 201] on button "Edit This Section" at bounding box center [193, 204] width 60 height 13
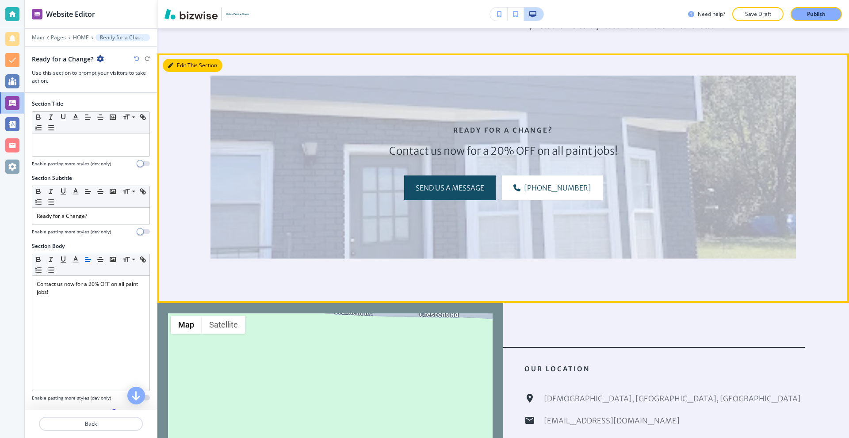
scroll to position [1754, 0]
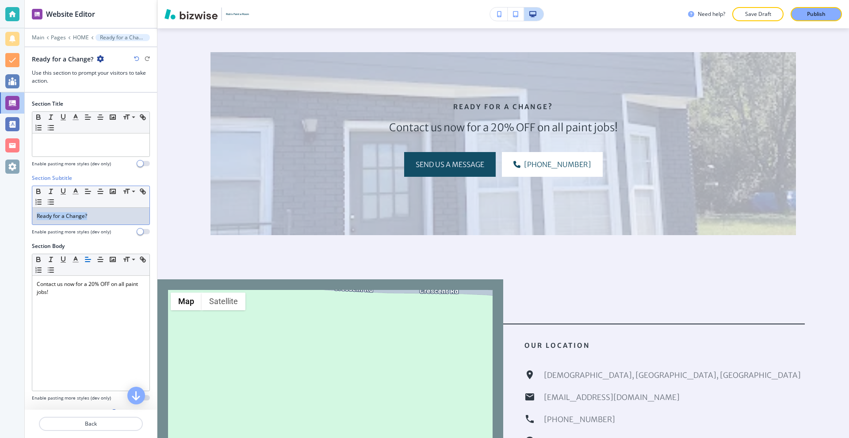
drag, startPoint x: 103, startPoint y: 216, endPoint x: 19, endPoint y: 215, distance: 83.6
click at [20, 216] on div "Website Editor Main Pages HOME Ready for a Change? Ready for a Change? Use this…" at bounding box center [424, 219] width 849 height 438
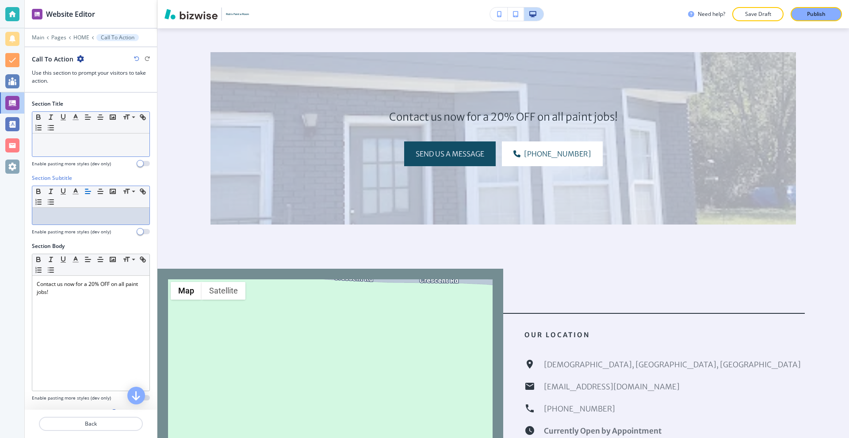
click at [89, 149] on div at bounding box center [90, 145] width 117 height 23
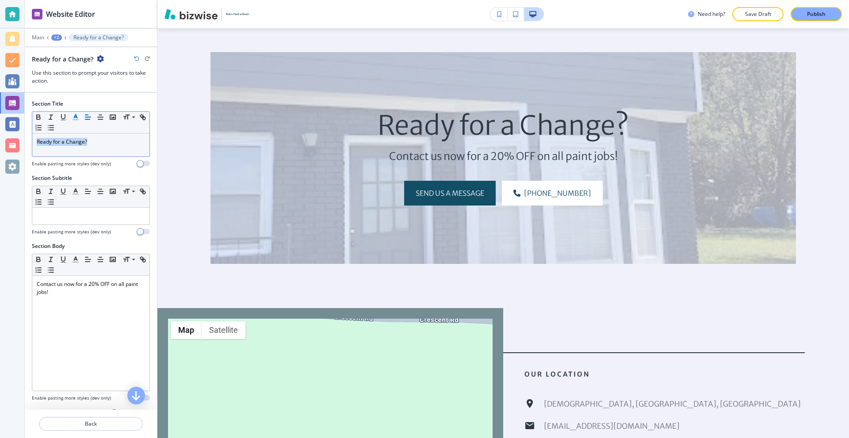
click at [76, 119] on icon "button" at bounding box center [76, 117] width 8 height 8
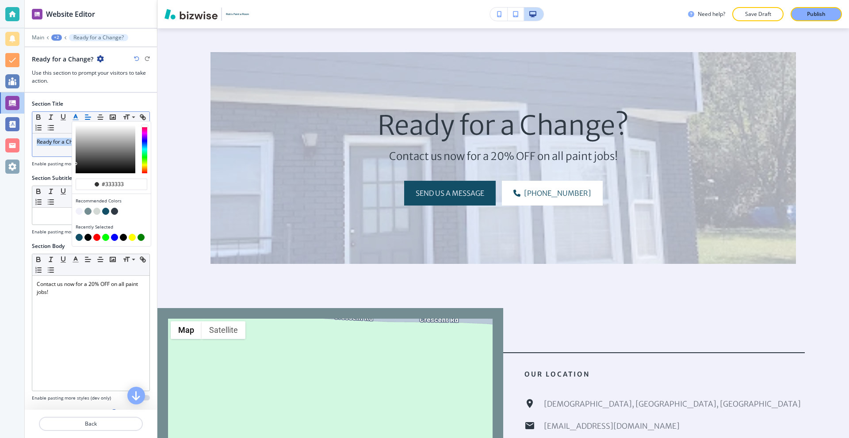
click at [106, 213] on button "button" at bounding box center [105, 211] width 7 height 7
type input "#124e66"
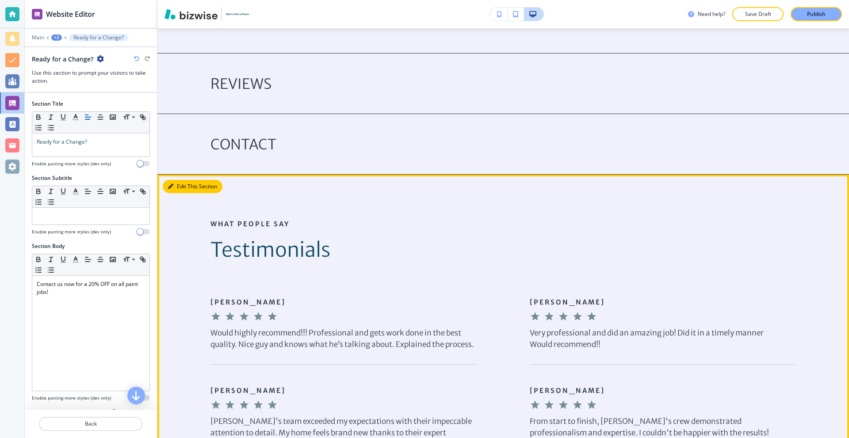
click at [179, 187] on button "Edit This Section" at bounding box center [193, 186] width 60 height 13
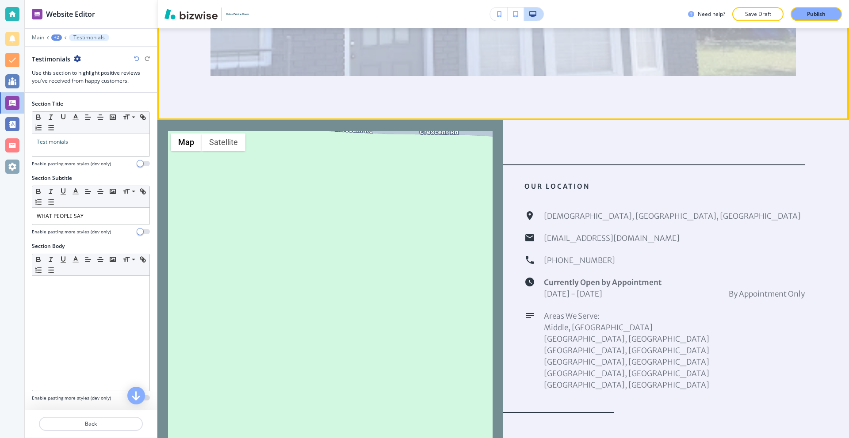
scroll to position [1943, 0]
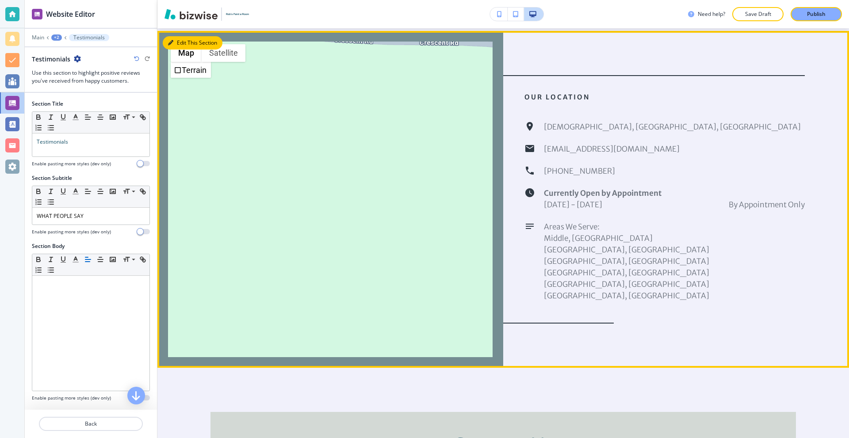
click at [176, 39] on button "Edit This Section" at bounding box center [193, 42] width 60 height 13
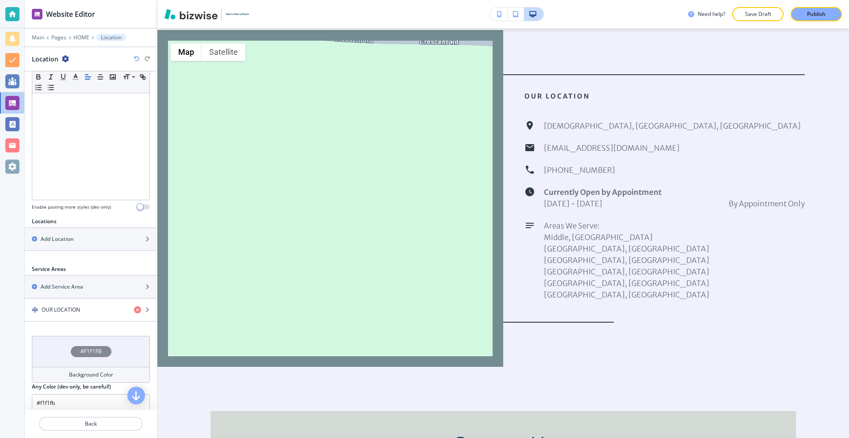
scroll to position [177, 0]
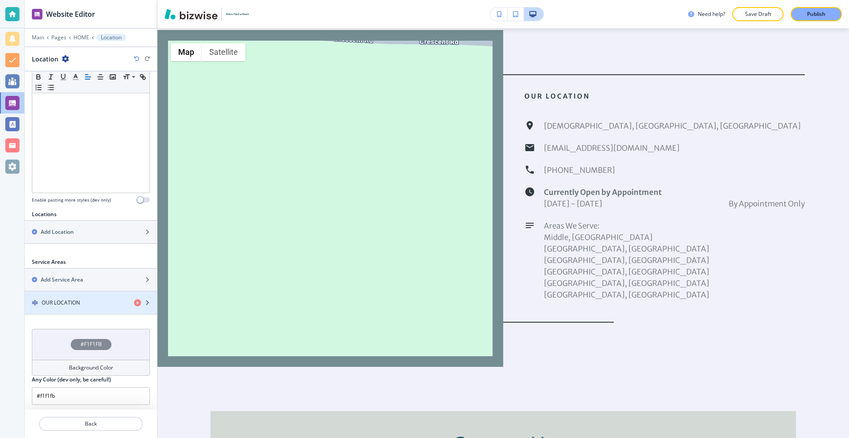
drag, startPoint x: 85, startPoint y: 302, endPoint x: 92, endPoint y: 280, distance: 22.8
click at [85, 302] on div "OUR LOCATION" at bounding box center [76, 303] width 102 height 8
click at [82, 302] on div "OUR LOCATION" at bounding box center [76, 303] width 102 height 8
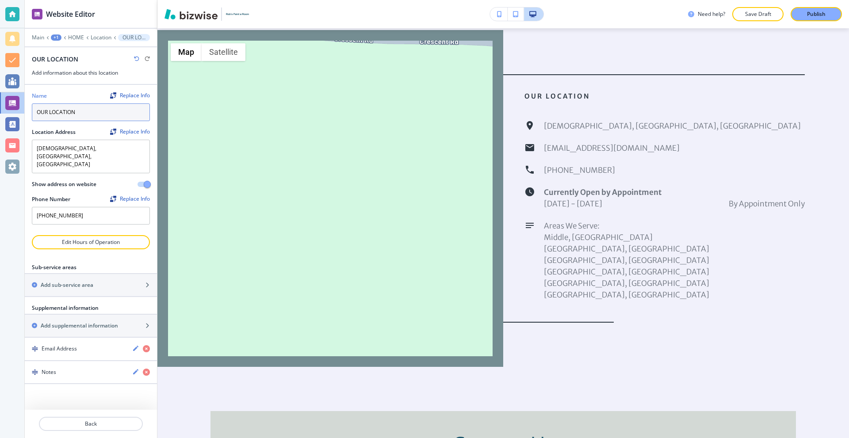
drag, startPoint x: 101, startPoint y: 115, endPoint x: 5, endPoint y: 121, distance: 96.1
click at [7, 120] on div "Website Editor Main +1 HOME Location OUR LOCATION OUR LOCATION Add information …" at bounding box center [424, 219] width 849 height 438
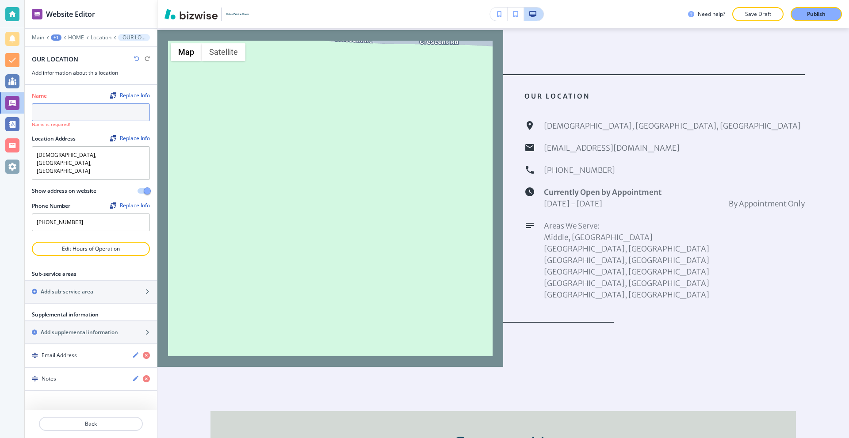
type input "OUR LOCATION"
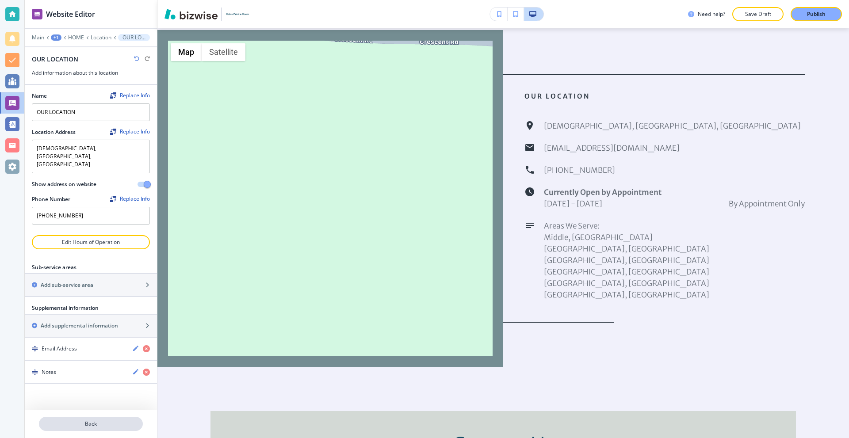
click at [110, 421] on p "Back" at bounding box center [91, 424] width 102 height 8
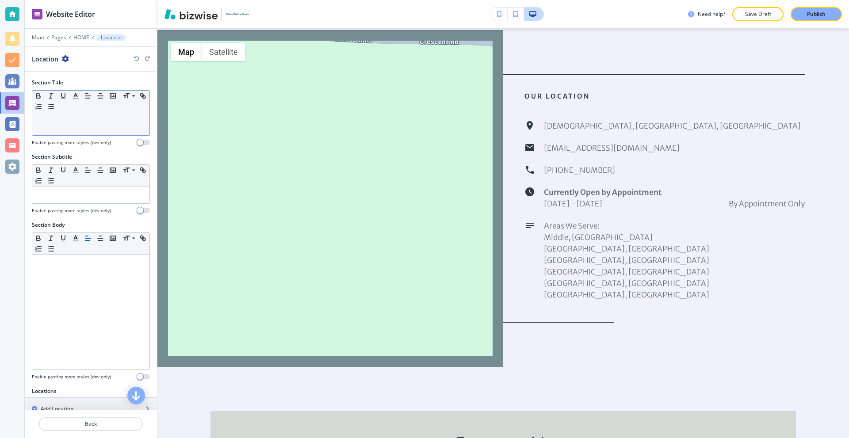
click at [87, 128] on div at bounding box center [90, 123] width 117 height 23
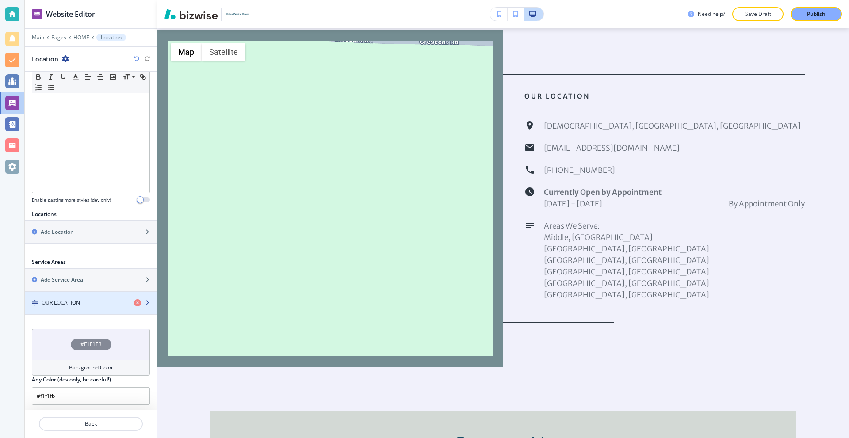
click at [92, 305] on div "OUR LOCATION" at bounding box center [76, 303] width 102 height 8
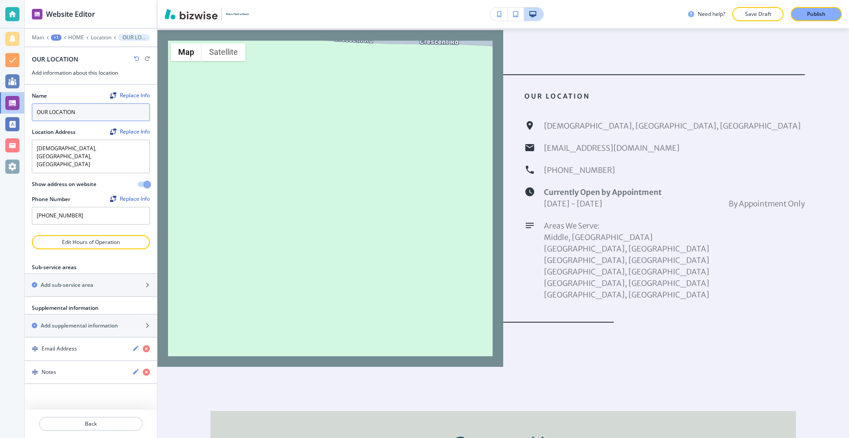
click at [89, 114] on input "OUR LOCATION" at bounding box center [91, 112] width 118 height 18
click at [95, 115] on input "OUR LOCATION" at bounding box center [91, 112] width 118 height 18
click at [115, 419] on button "Back" at bounding box center [91, 424] width 104 height 14
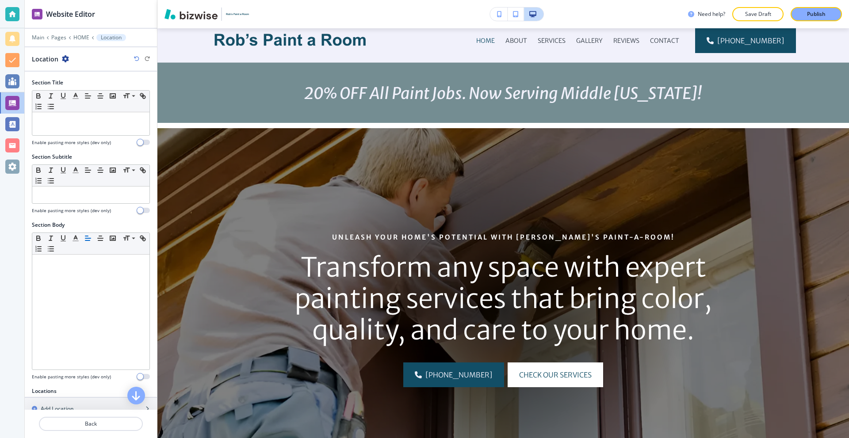
scroll to position [0, 0]
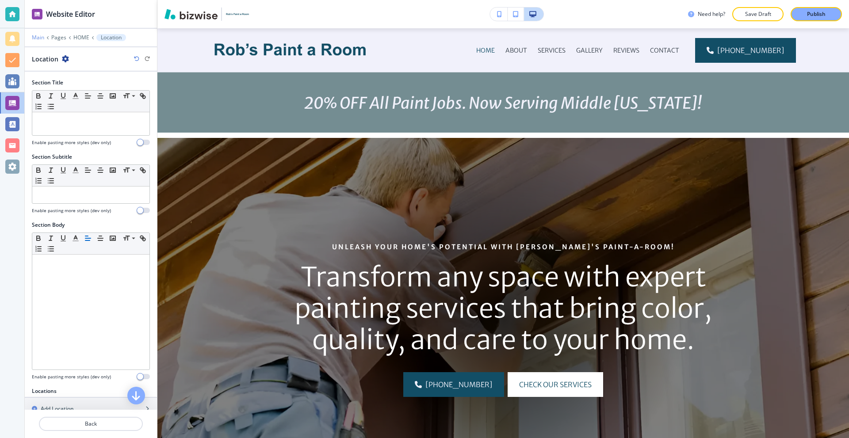
click at [36, 38] on p "Main" at bounding box center [38, 37] width 12 height 6
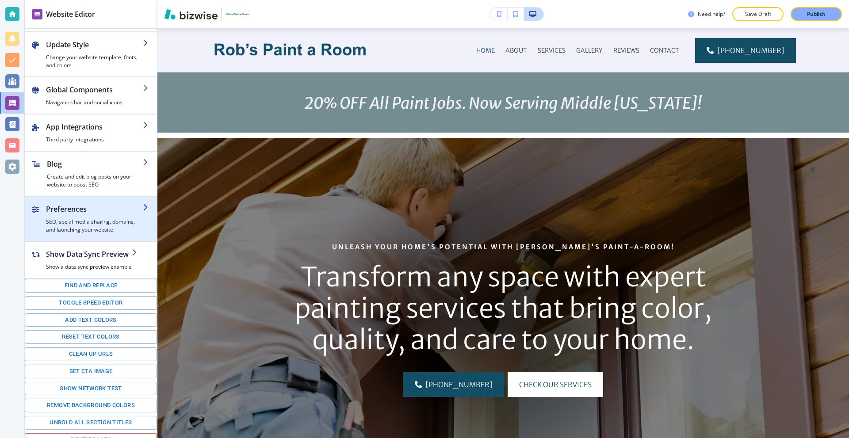
scroll to position [50, 0]
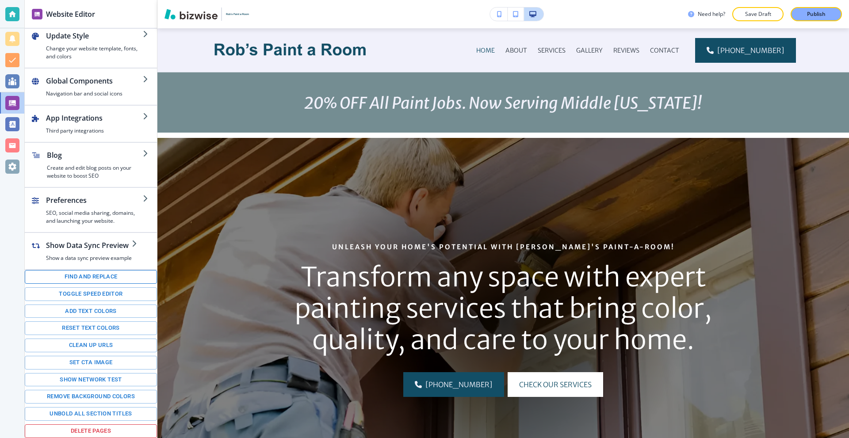
click at [108, 276] on button "Find and replace" at bounding box center [91, 277] width 132 height 14
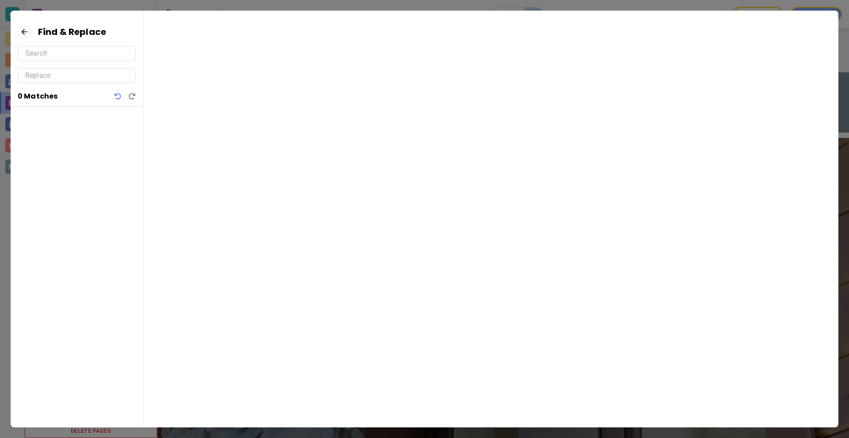
click at [25, 35] on icon at bounding box center [24, 31] width 13 height 13
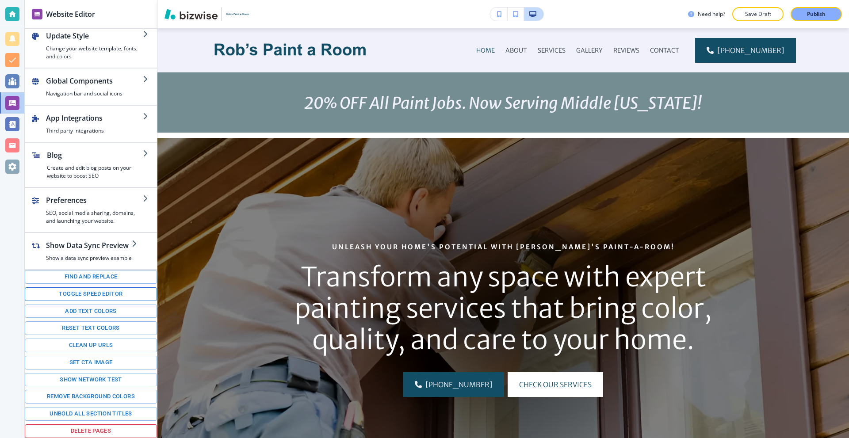
click at [89, 295] on button "Toggle speed editor" at bounding box center [91, 294] width 132 height 14
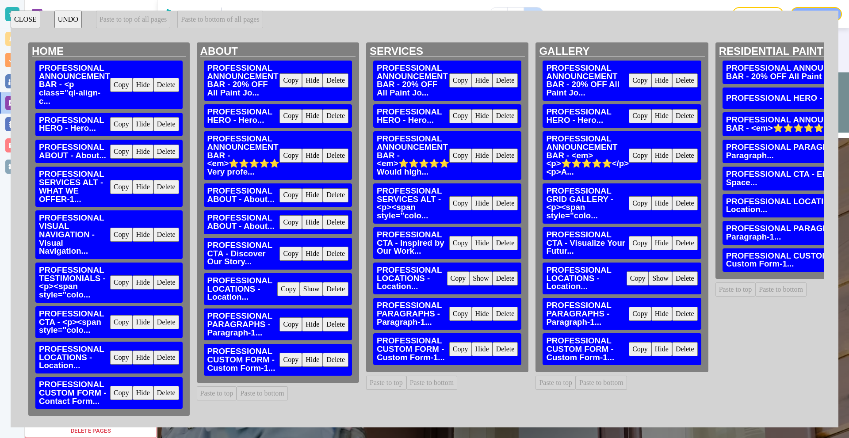
click at [338, 79] on button "Delete" at bounding box center [336, 80] width 26 height 14
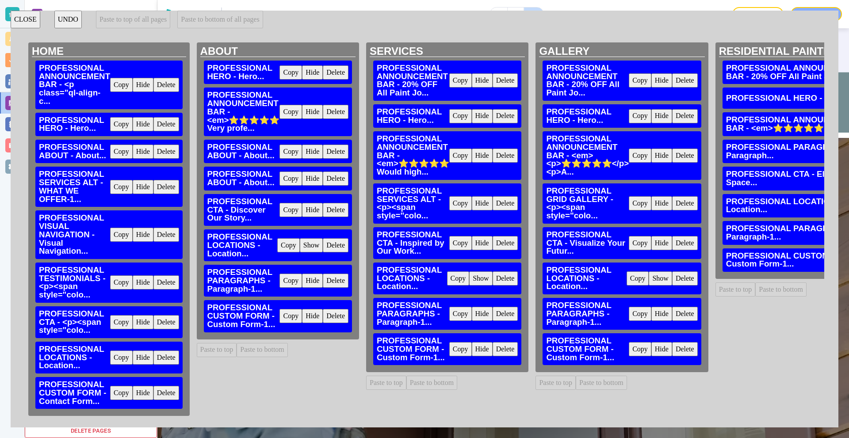
click at [518, 82] on button "Delete" at bounding box center [506, 80] width 26 height 14
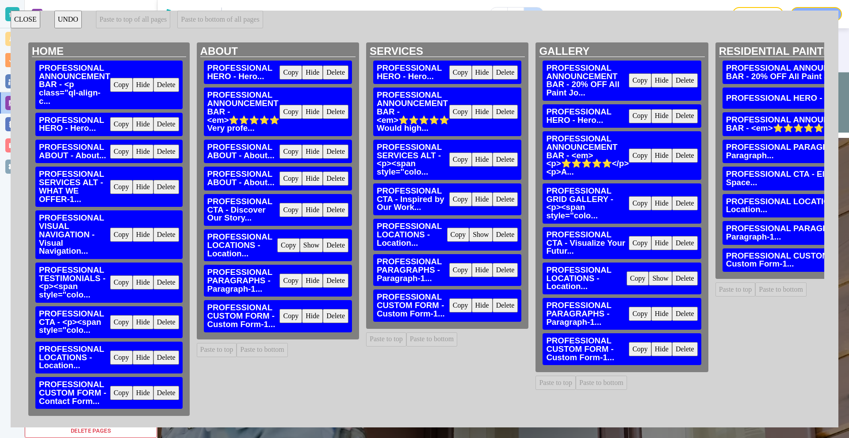
click at [698, 81] on button "Delete" at bounding box center [685, 80] width 26 height 14
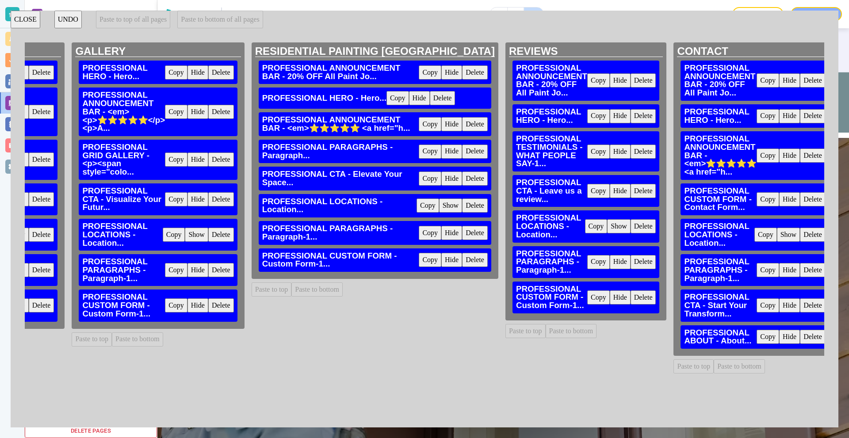
scroll to position [0, 478]
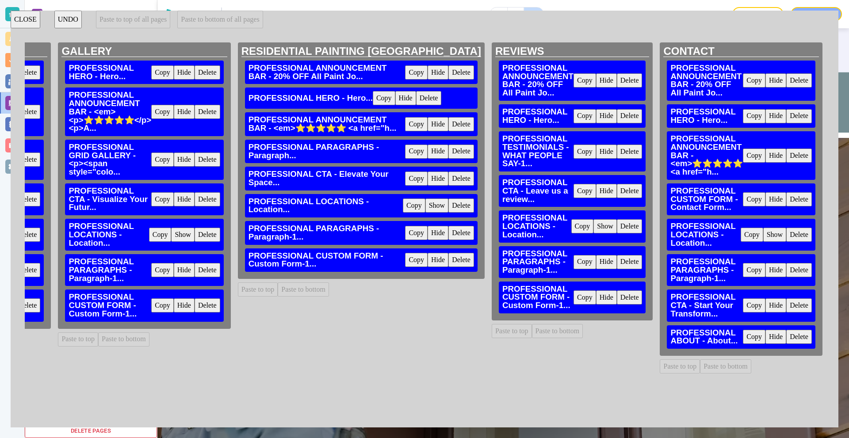
click at [458, 78] on button "Delete" at bounding box center [461, 72] width 26 height 14
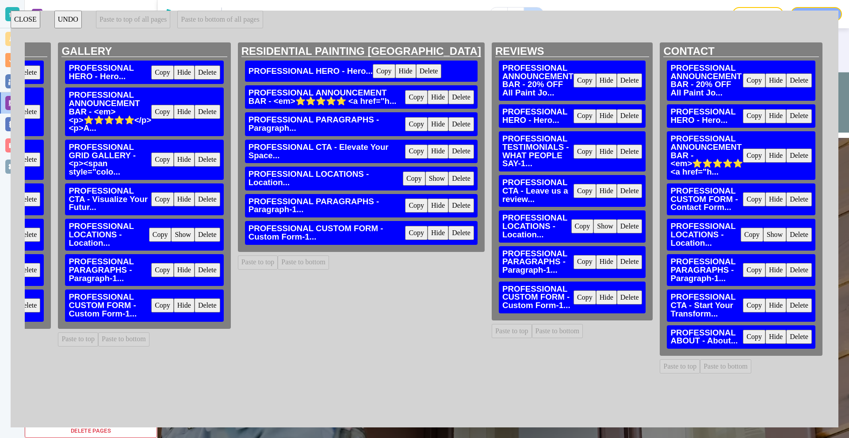
click at [631, 82] on button "Delete" at bounding box center [630, 80] width 26 height 14
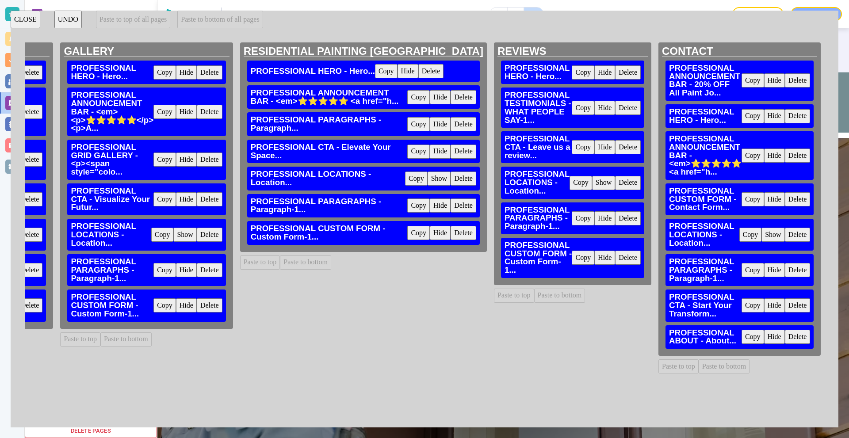
scroll to position [0, 484]
click at [788, 79] on button "Delete" at bounding box center [798, 80] width 26 height 14
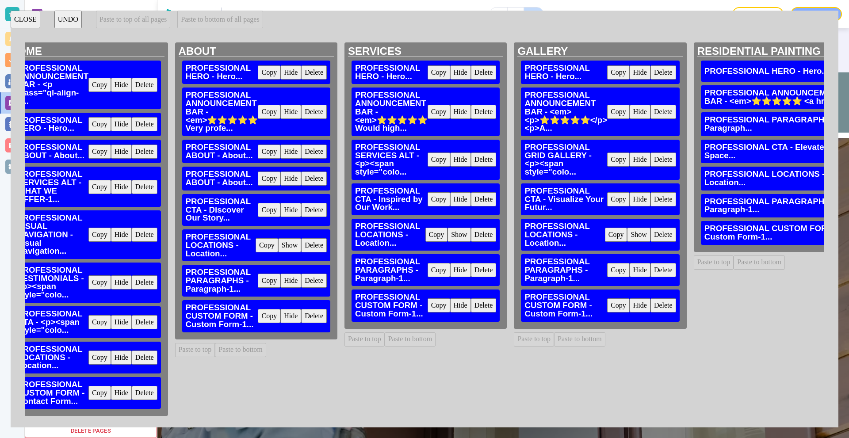
scroll to position [0, 0]
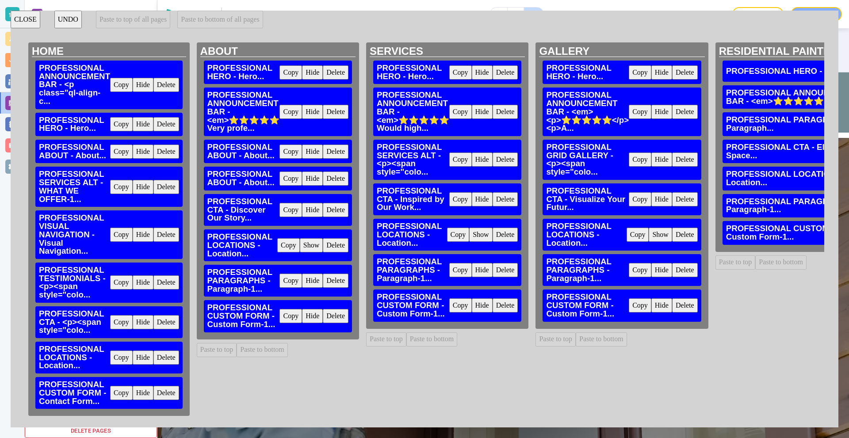
click at [121, 83] on button "Copy" at bounding box center [121, 85] width 23 height 14
click at [145, 17] on button "Paste to top of all pages" at bounding box center [133, 20] width 74 height 18
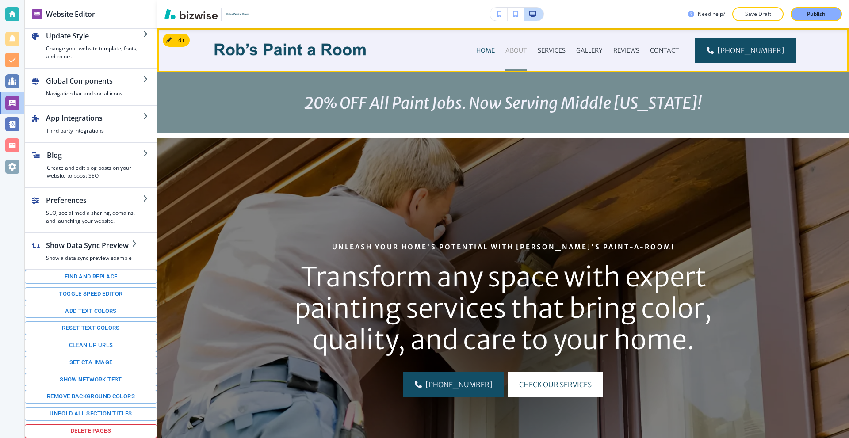
click at [523, 52] on p "ABOUT" at bounding box center [516, 50] width 22 height 9
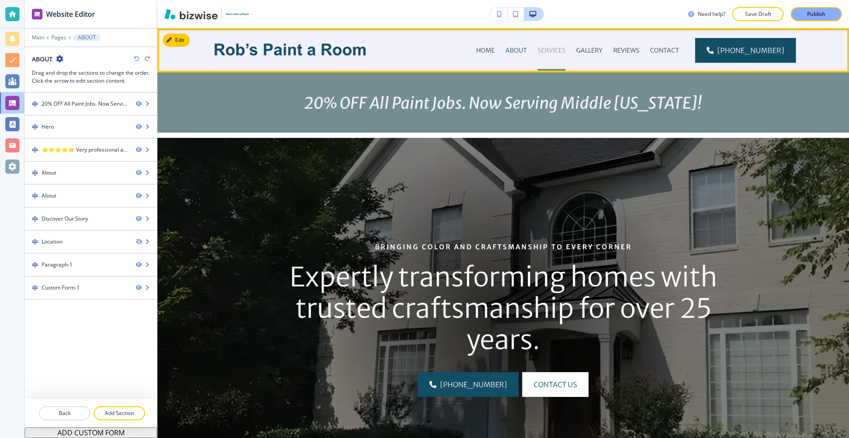
click at [548, 51] on p "SERVICES" at bounding box center [552, 50] width 28 height 9
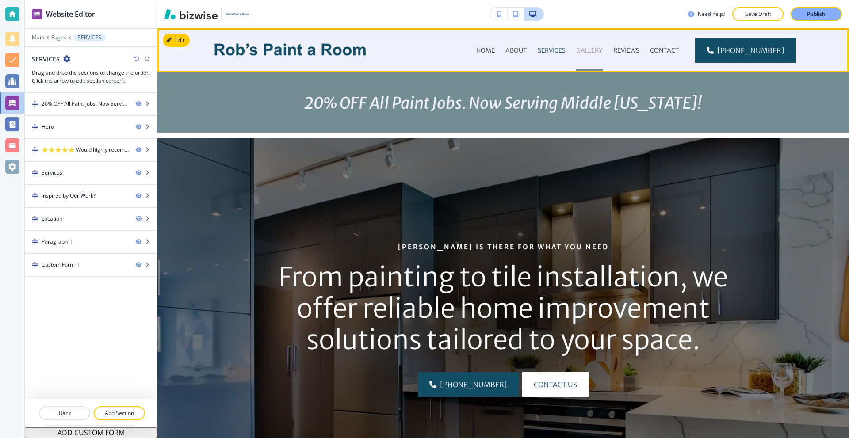
click at [603, 51] on p "GALLERY" at bounding box center [589, 50] width 27 height 9
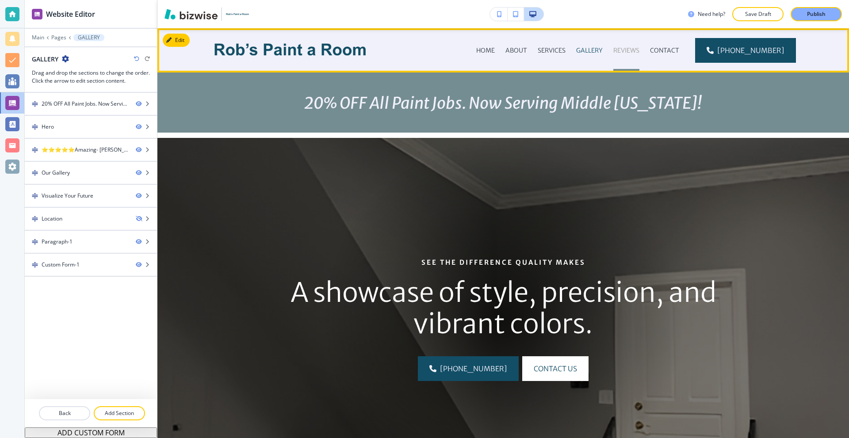
click at [639, 52] on p "REVIEWS" at bounding box center [626, 50] width 26 height 9
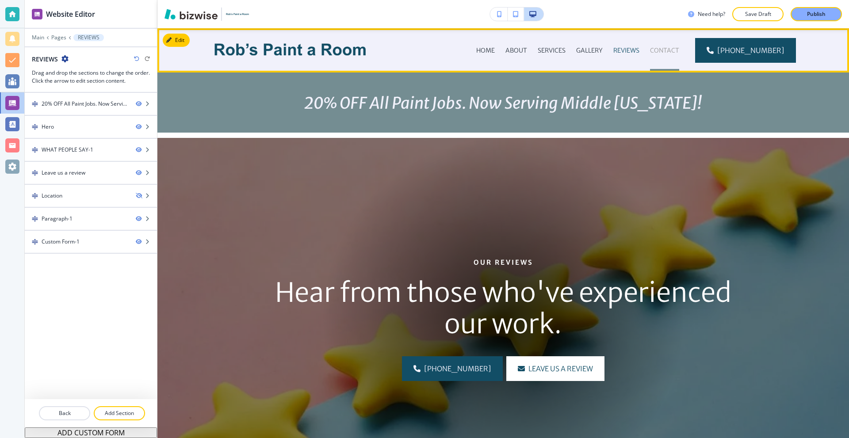
click at [667, 52] on p "CONTACT" at bounding box center [664, 50] width 29 height 9
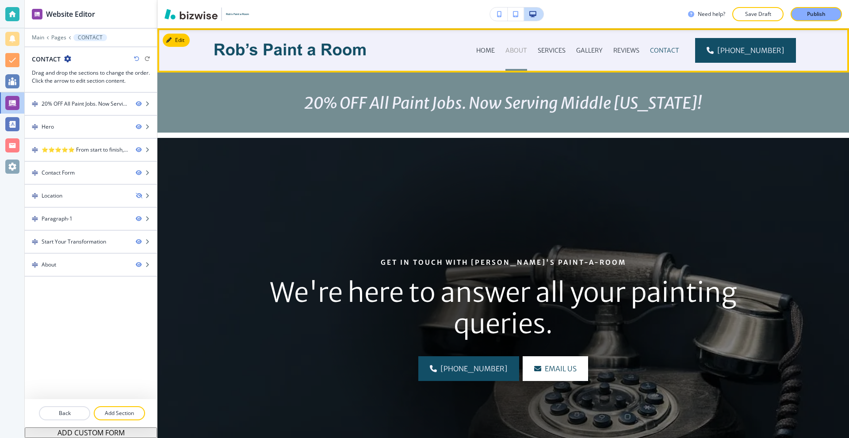
click at [524, 50] on p "ABOUT" at bounding box center [516, 50] width 22 height 9
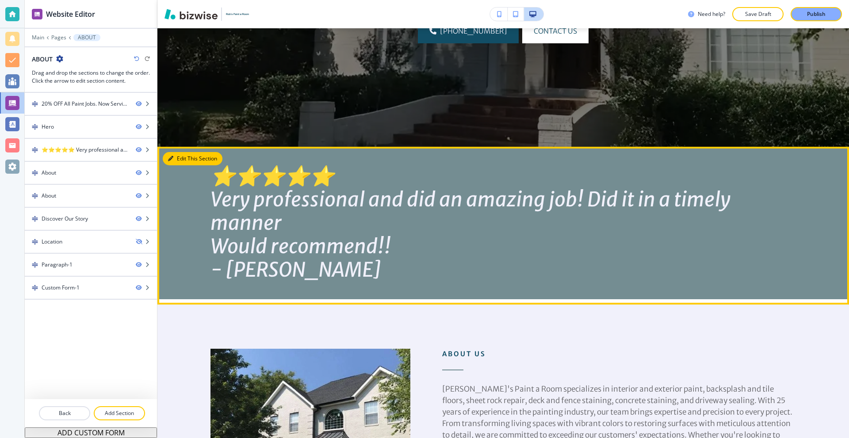
click at [175, 165] on button "Edit This Section" at bounding box center [193, 158] width 60 height 13
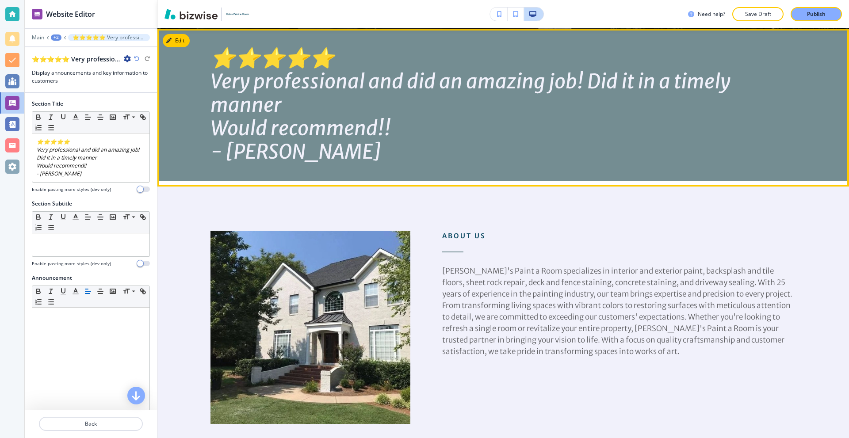
scroll to position [472, 0]
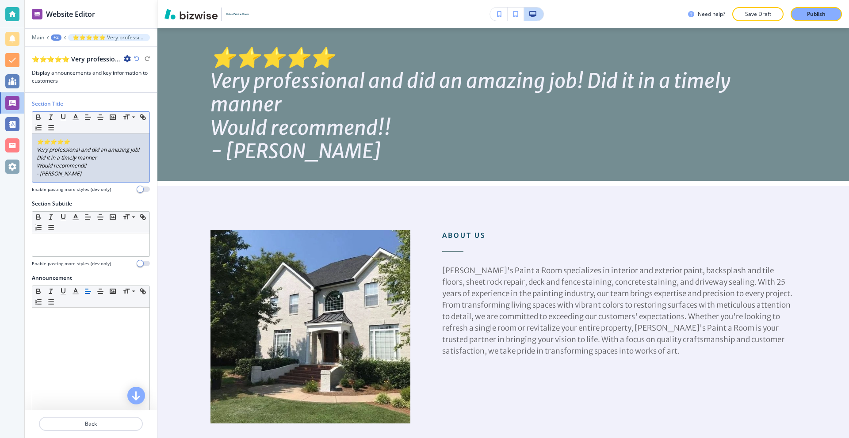
click at [102, 177] on p "- Alexis" at bounding box center [91, 174] width 108 height 8
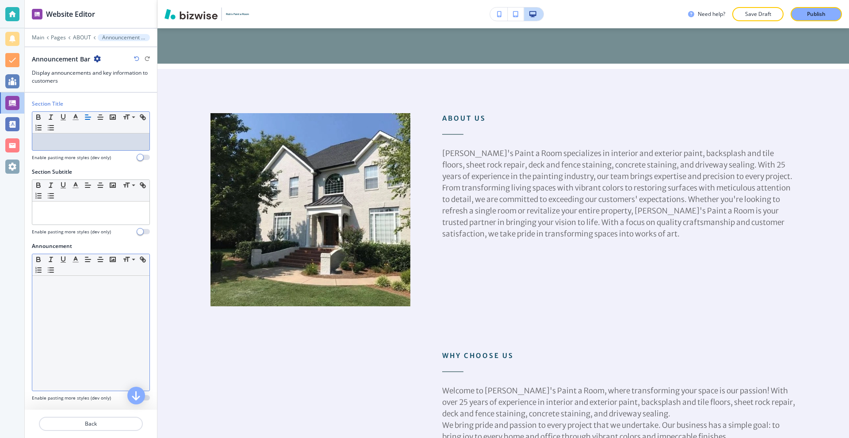
click at [81, 318] on div at bounding box center [90, 333] width 117 height 115
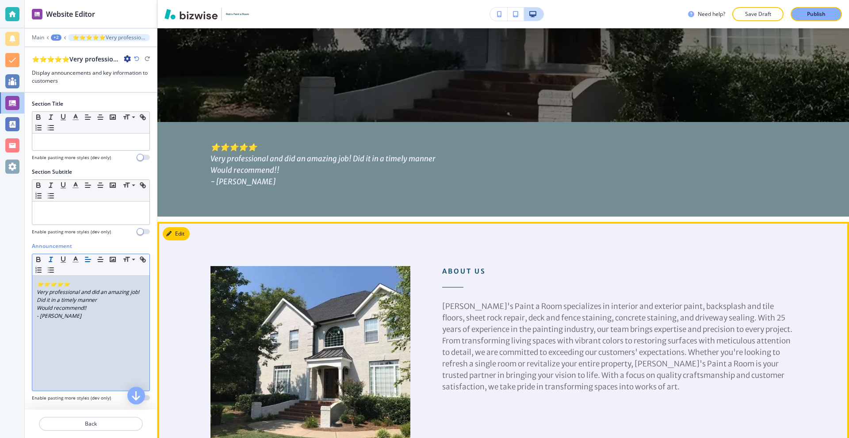
scroll to position [340, 0]
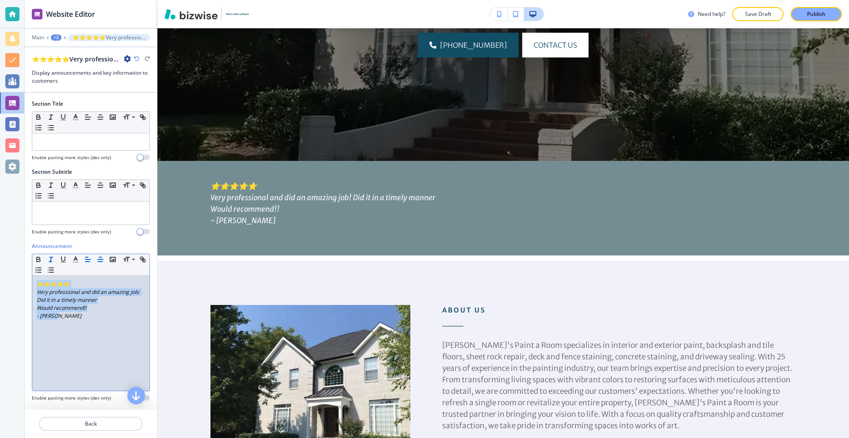
click at [100, 261] on icon "button" at bounding box center [100, 260] width 8 height 8
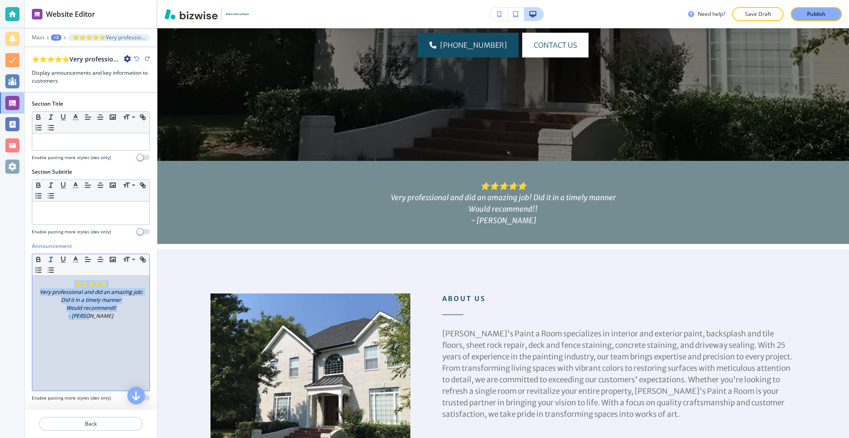
click at [116, 299] on em "Very professional and did an amazing job! Did it in a timely manner" at bounding box center [92, 295] width 104 height 15
click at [108, 314] on p "- Alexis" at bounding box center [91, 316] width 108 height 8
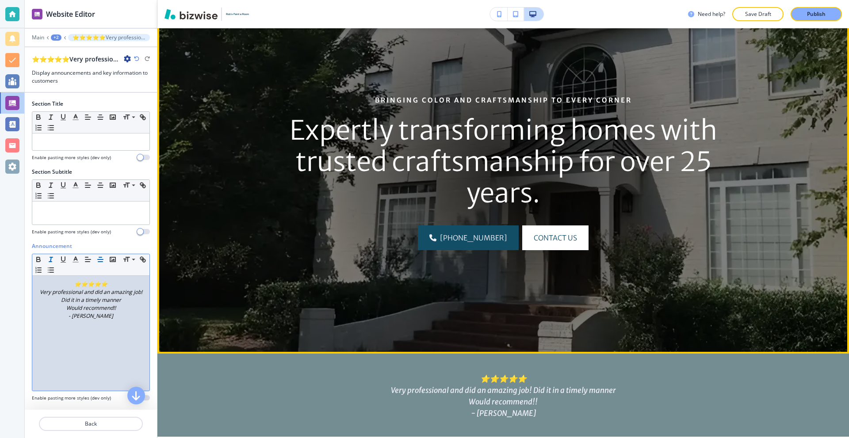
scroll to position [0, 0]
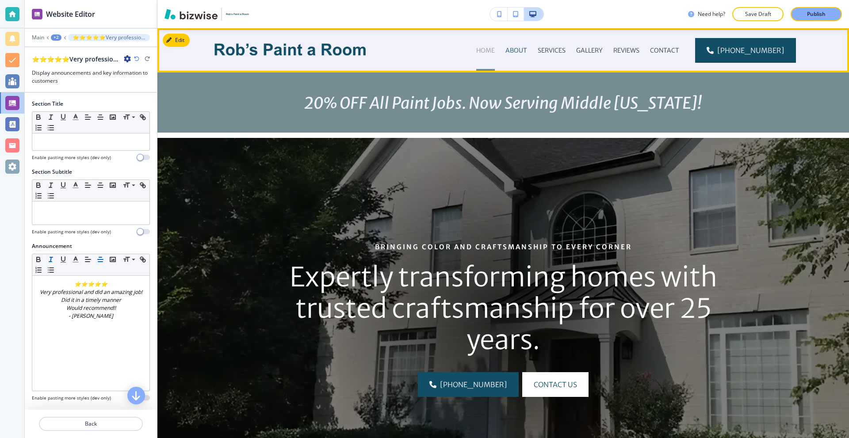
click at [495, 48] on p "HOME" at bounding box center [485, 50] width 19 height 9
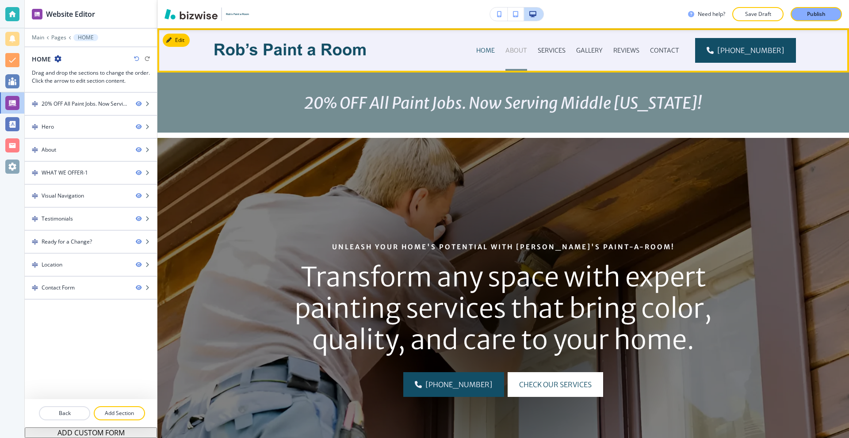
click at [527, 47] on p "ABOUT" at bounding box center [516, 50] width 22 height 9
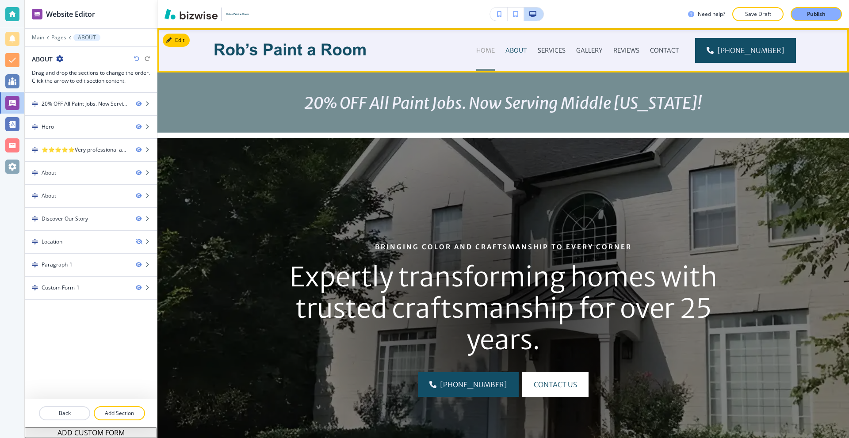
click at [495, 48] on p "HOME" at bounding box center [485, 50] width 19 height 9
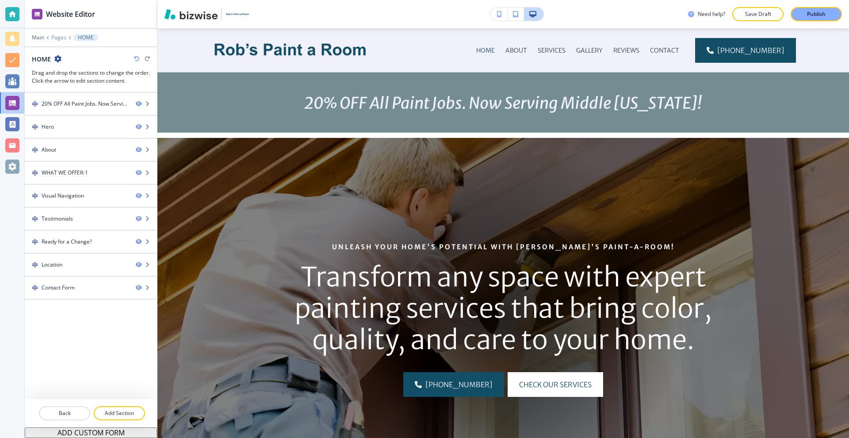
click at [51, 38] on p "Pages" at bounding box center [58, 37] width 15 height 6
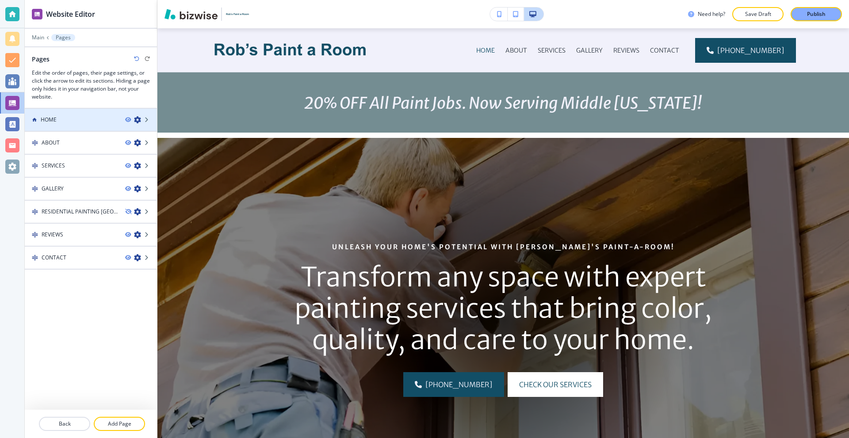
click at [77, 125] on div at bounding box center [91, 127] width 132 height 7
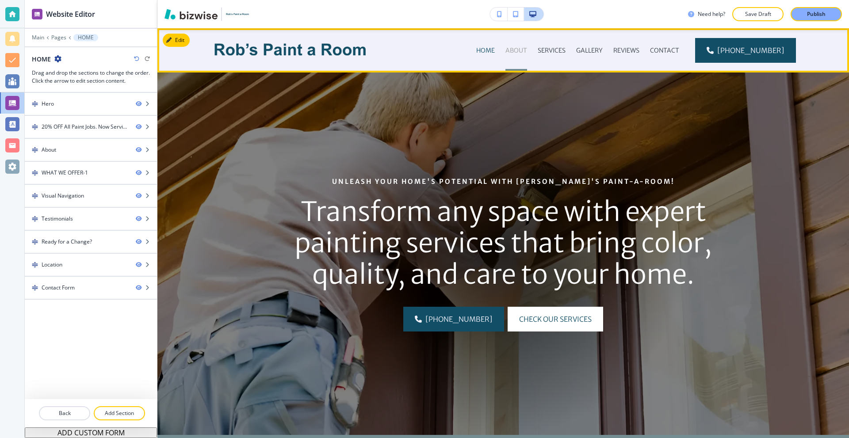
click at [517, 47] on p "ABOUT" at bounding box center [516, 50] width 22 height 9
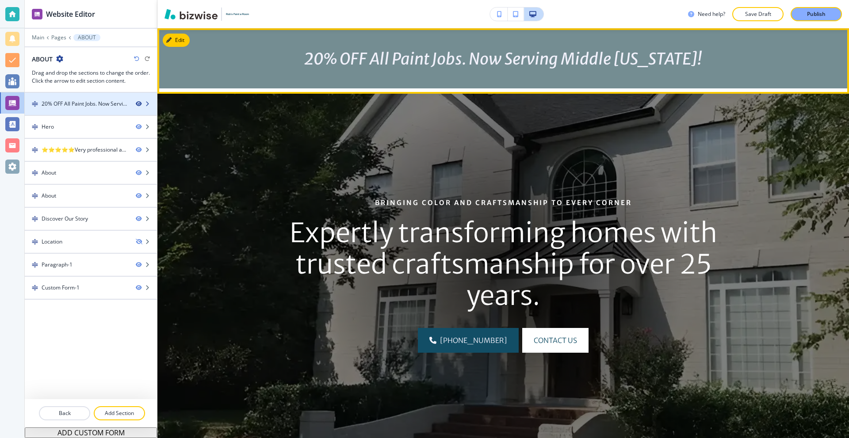
click at [140, 102] on icon "button" at bounding box center [138, 103] width 5 height 5
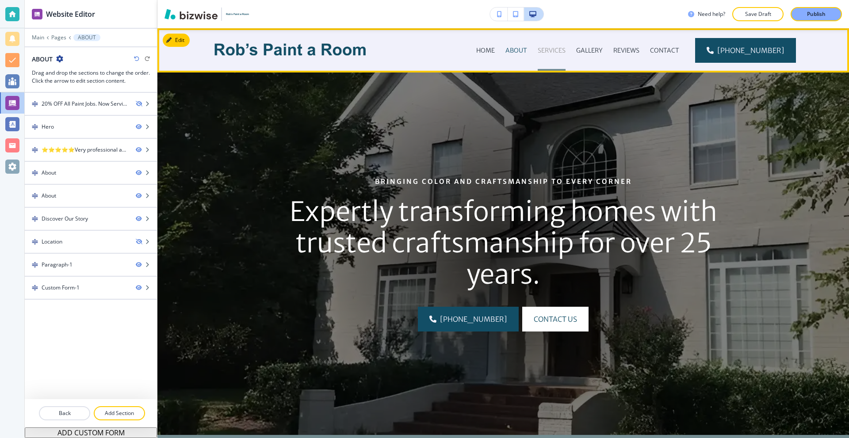
click at [552, 49] on p "SERVICES" at bounding box center [552, 50] width 28 height 9
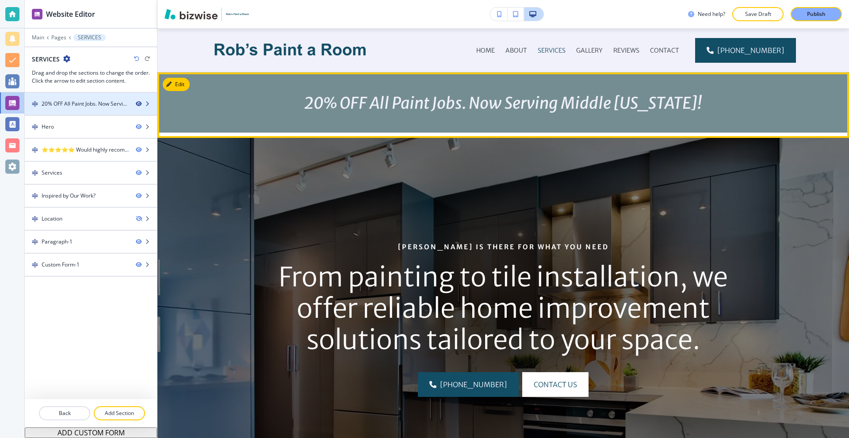
click at [138, 103] on icon "button" at bounding box center [138, 103] width 5 height 5
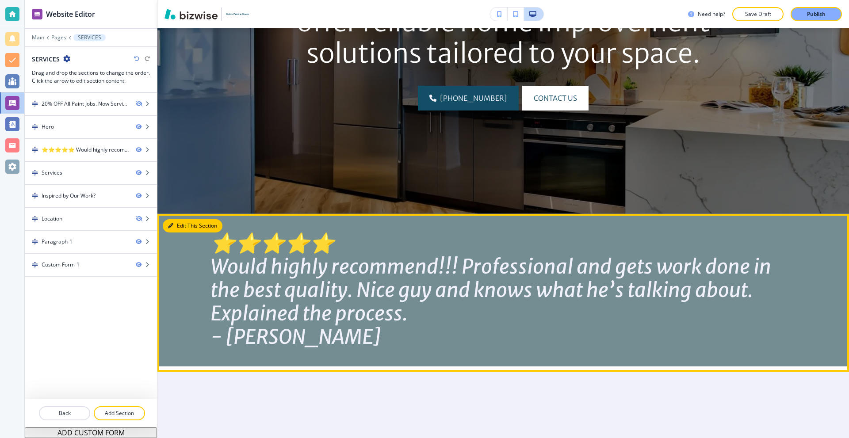
click at [175, 229] on button "Edit This Section" at bounding box center [193, 225] width 60 height 13
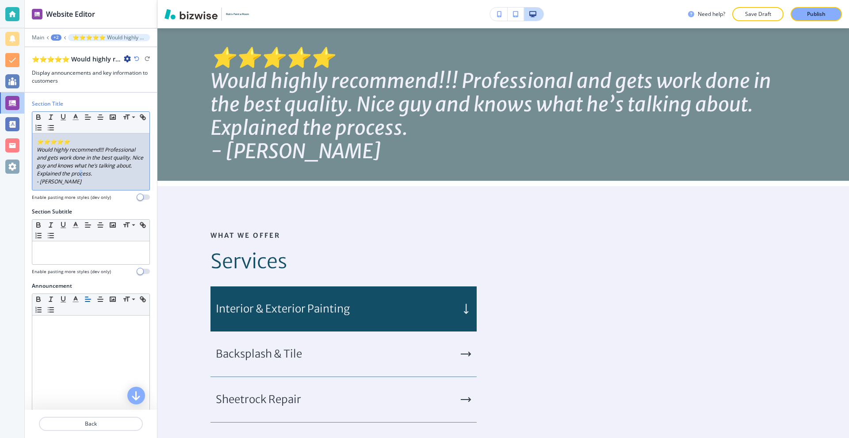
click at [99, 176] on em "Would highly recommend!!! Professional and gets work done in the best quality. …" at bounding box center [91, 161] width 108 height 31
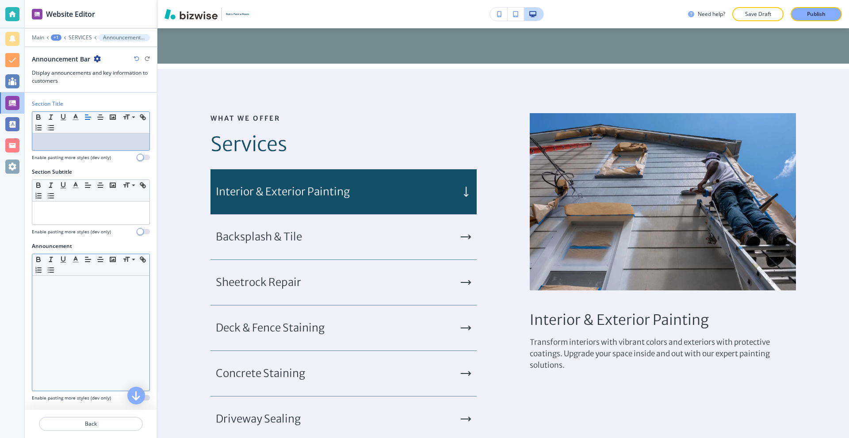
click at [62, 308] on div at bounding box center [90, 333] width 117 height 115
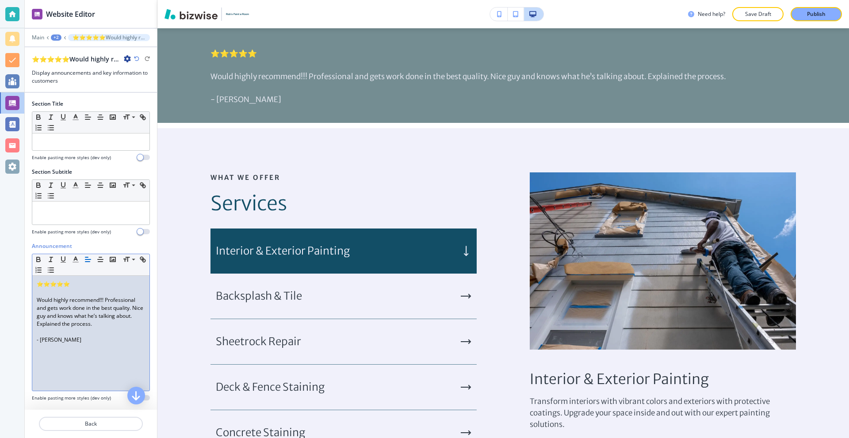
click at [41, 291] on p at bounding box center [91, 292] width 108 height 8
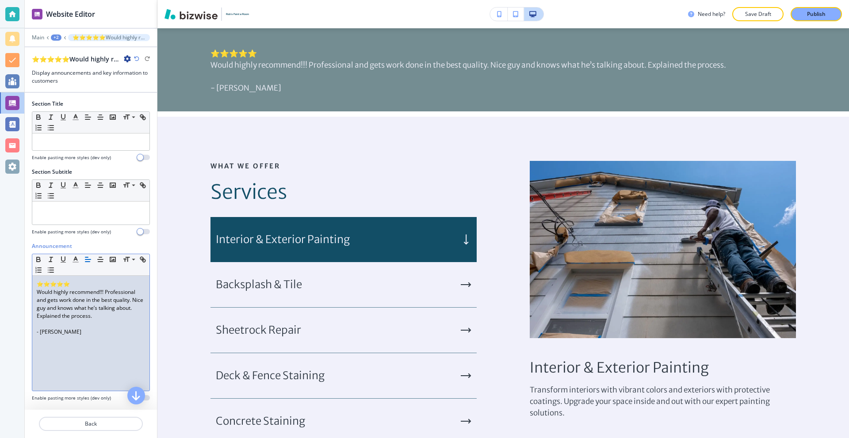
click at [43, 323] on p at bounding box center [91, 324] width 108 height 8
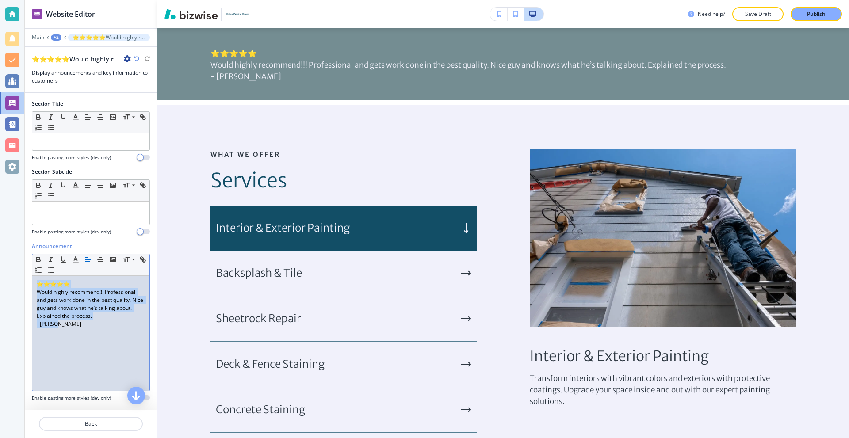
drag, startPoint x: 88, startPoint y: 327, endPoint x: 21, endPoint y: 276, distance: 84.3
click at [21, 280] on div "Website Editor Main +2 ⭐⭐⭐⭐⭐Would highly recommend!!! Professional and gets wor…" at bounding box center [424, 219] width 849 height 438
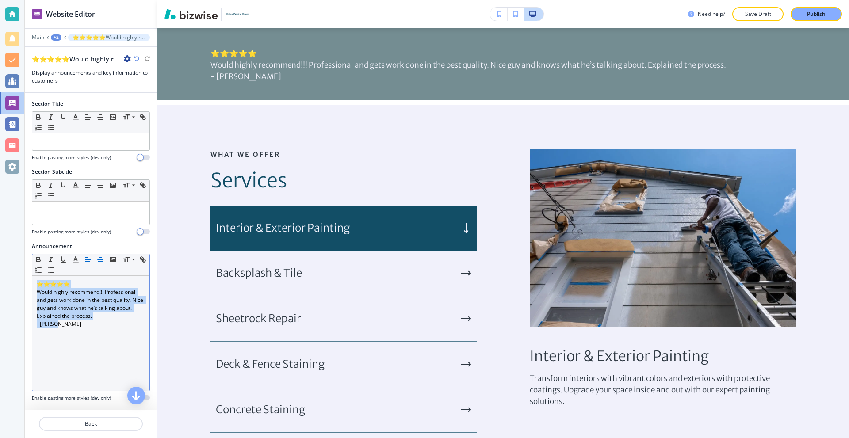
click at [98, 260] on line "button" at bounding box center [100, 260] width 5 height 0
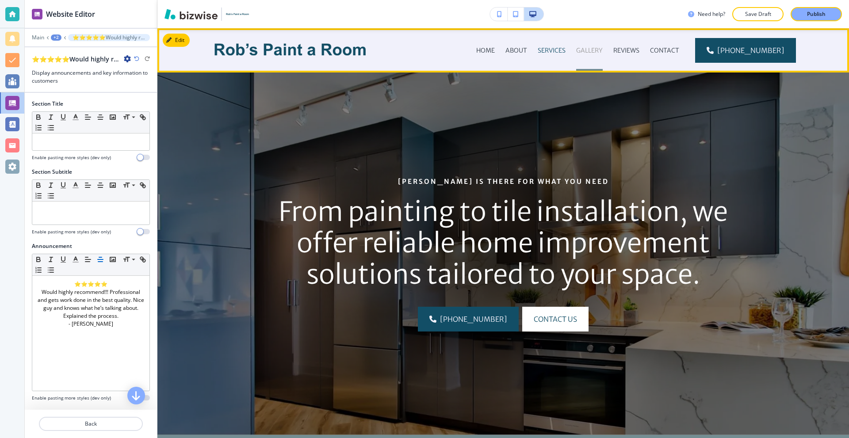
click at [602, 46] on p "GALLERY" at bounding box center [589, 50] width 27 height 9
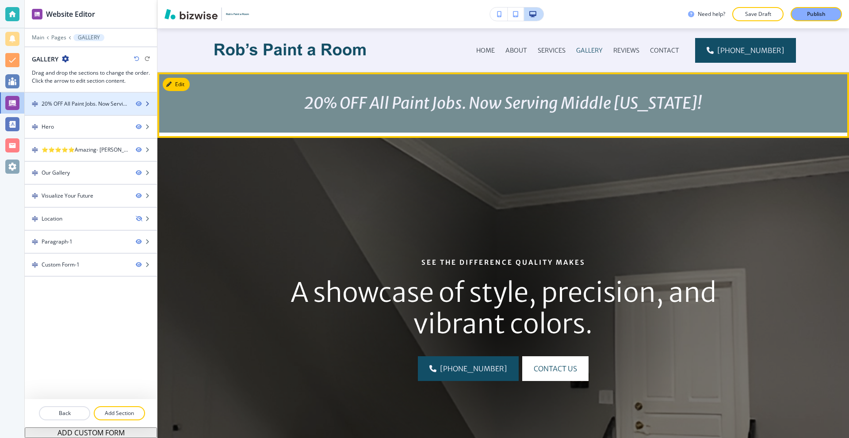
click at [141, 100] on div "20% OFF All Paint Jobs. Now Serving Middle Tennessee!﻿-1" at bounding box center [91, 104] width 132 height 8
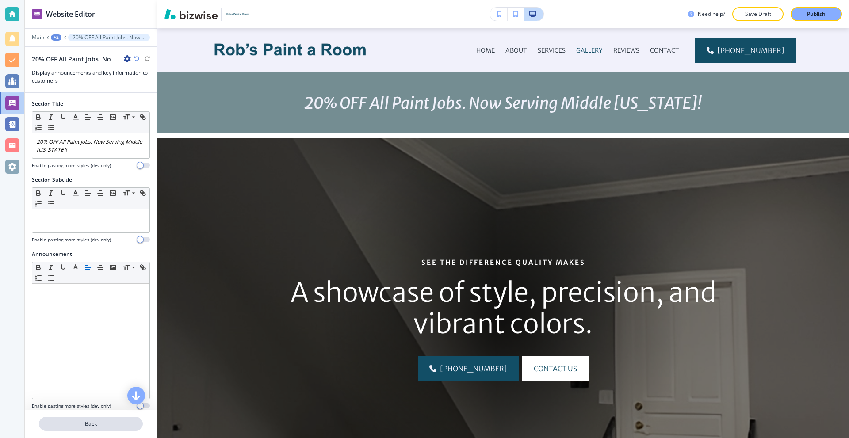
click at [87, 426] on p "Back" at bounding box center [91, 424] width 102 height 8
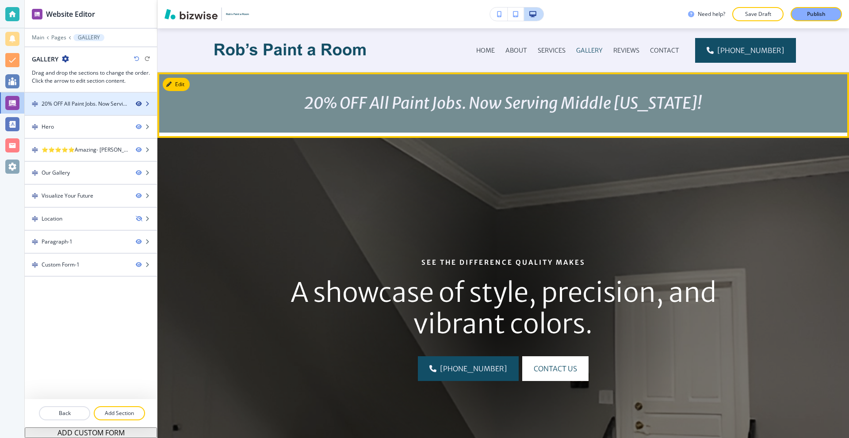
click at [138, 104] on icon "button" at bounding box center [138, 103] width 5 height 5
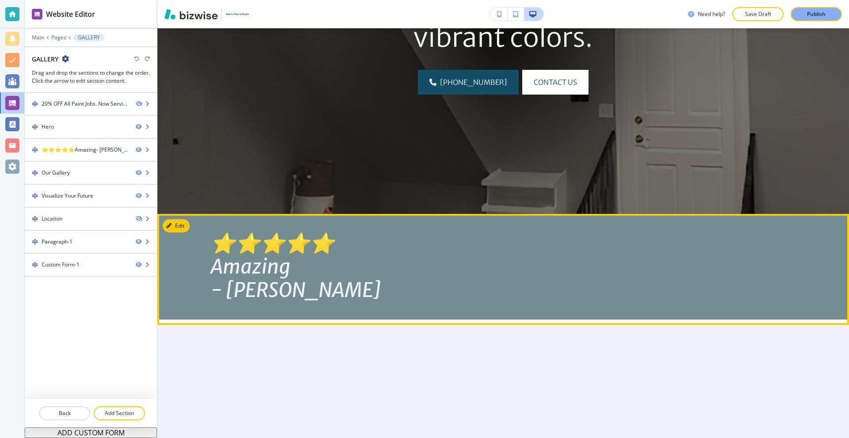
click at [179, 225] on button "Edit" at bounding box center [176, 225] width 27 height 13
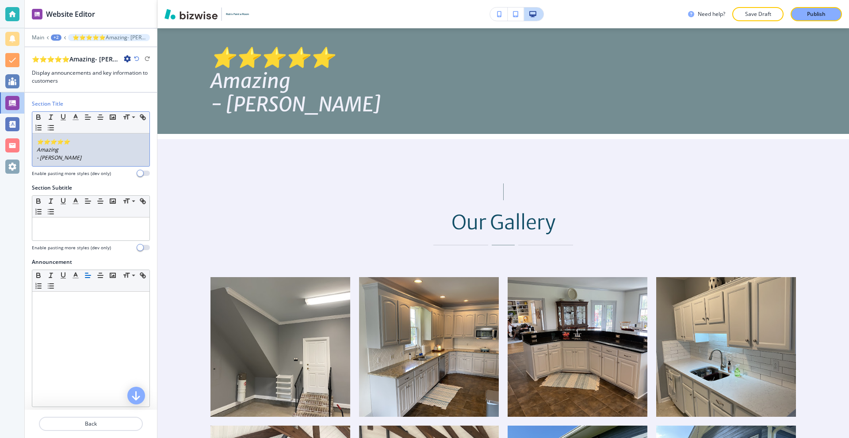
click at [81, 158] on p "- Maddie G." at bounding box center [91, 158] width 108 height 8
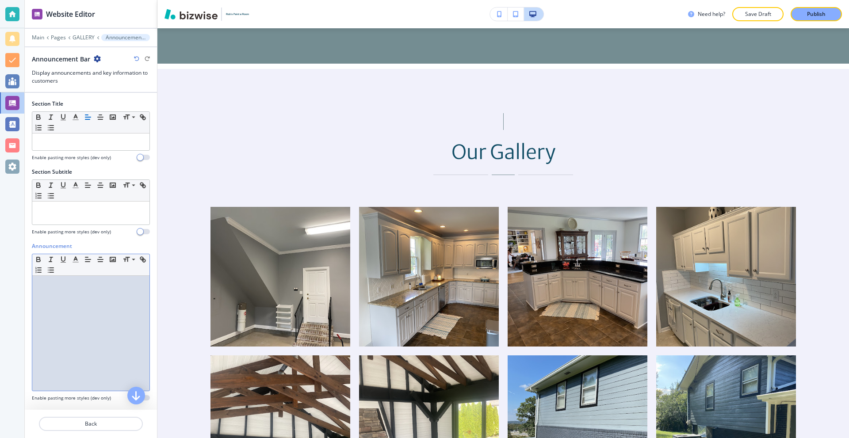
click at [71, 310] on div at bounding box center [90, 333] width 117 height 115
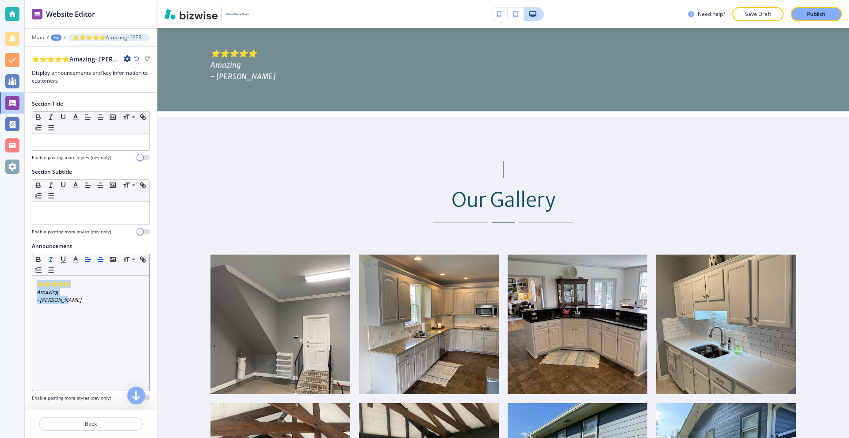
click at [99, 260] on line "button" at bounding box center [100, 260] width 5 height 0
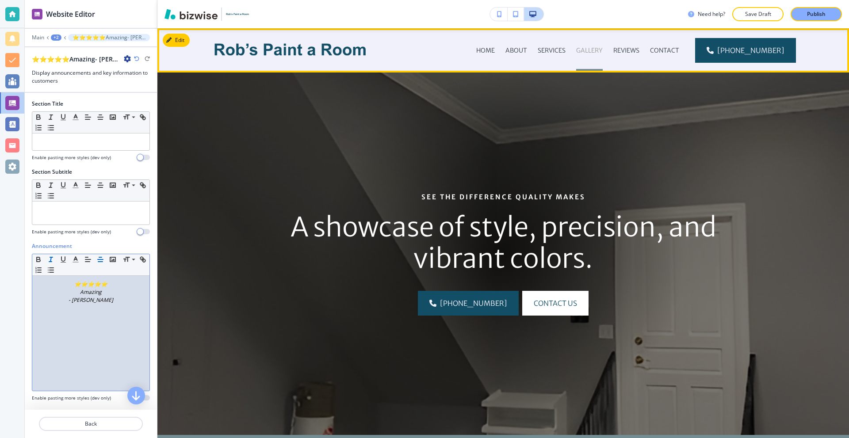
click at [595, 51] on p "GALLERY" at bounding box center [589, 50] width 27 height 9
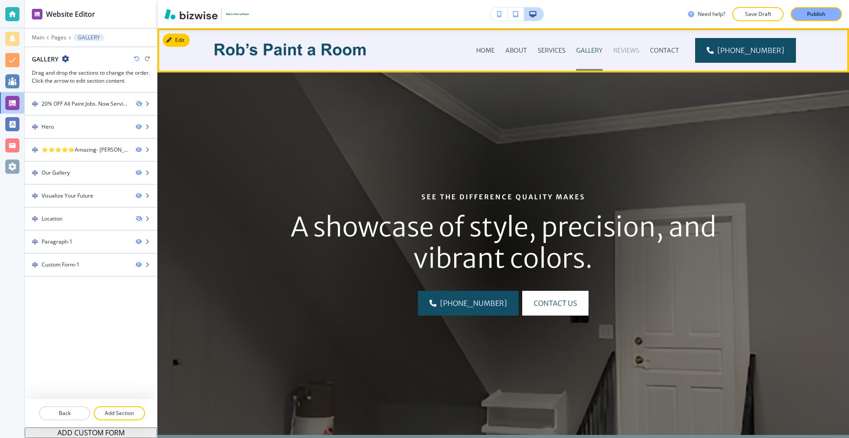
click at [630, 50] on p "REVIEWS" at bounding box center [626, 50] width 26 height 9
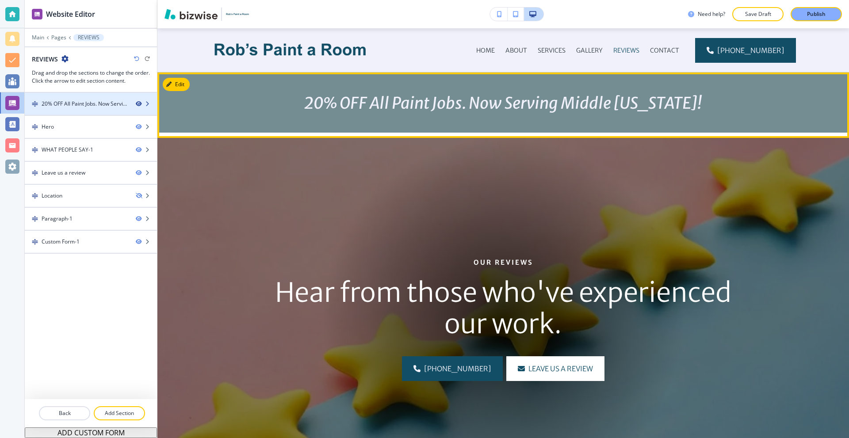
click at [139, 103] on icon "button" at bounding box center [138, 103] width 5 height 5
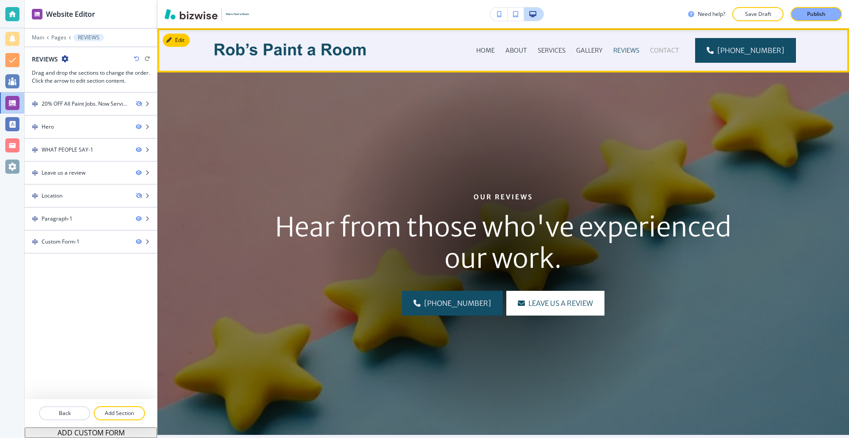
click at [669, 50] on p "CONTACT" at bounding box center [664, 50] width 29 height 9
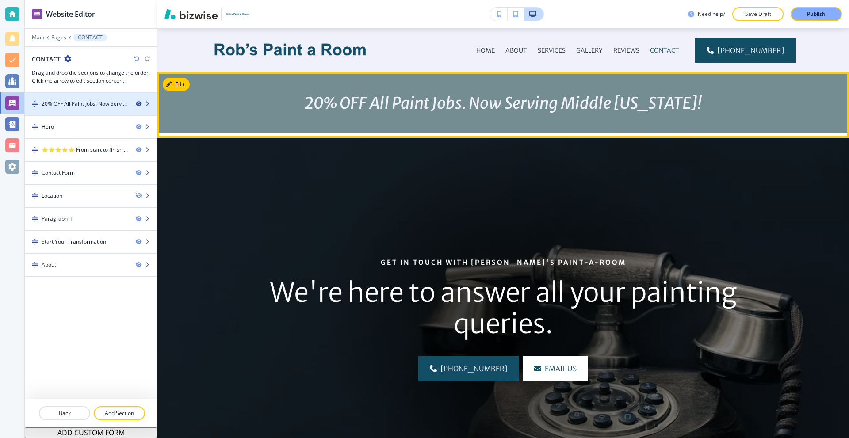
click at [140, 102] on icon "button" at bounding box center [138, 103] width 5 height 5
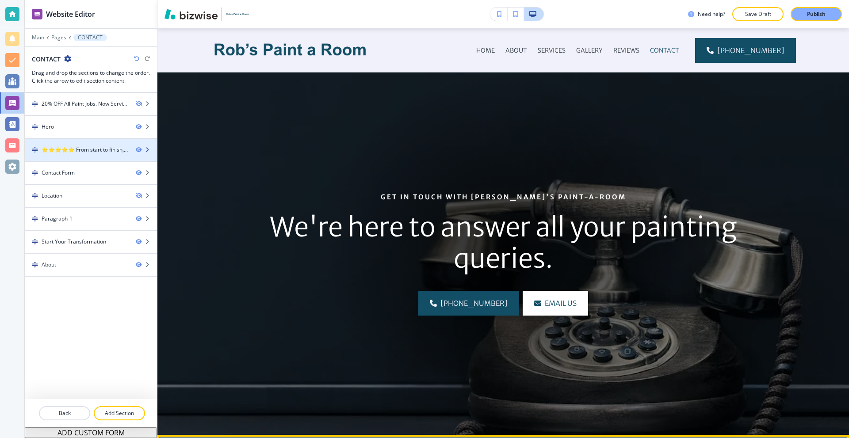
click at [107, 147] on div "⭐⭐⭐⭐⭐ From start to finish, Rob's crew demonstrated professionalism and experti…" at bounding box center [85, 150] width 87 height 8
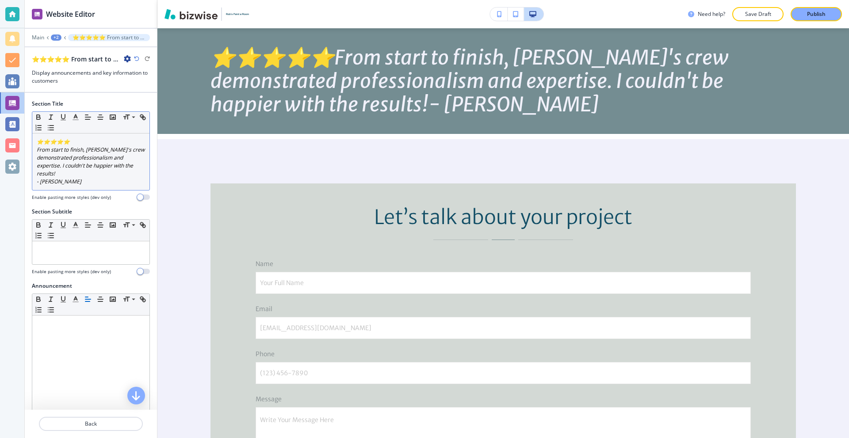
click at [109, 162] on em "From start to finish, Rob's crew demonstrated professionalism and expertise. I …" at bounding box center [91, 161] width 109 height 31
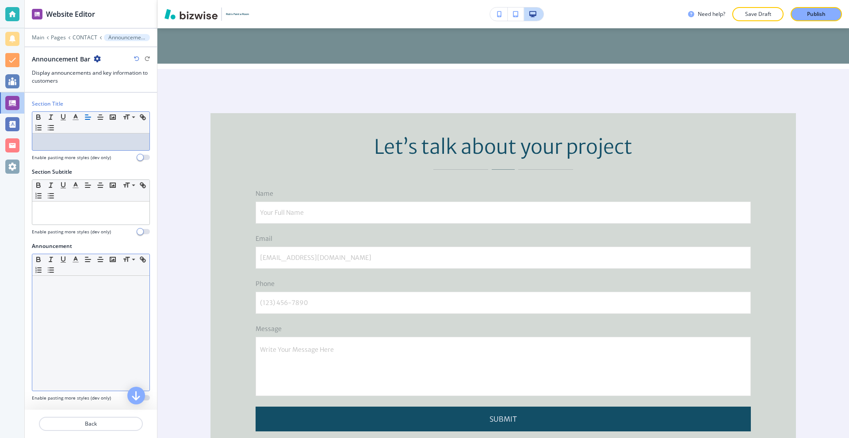
drag, startPoint x: 79, startPoint y: 313, endPoint x: 78, endPoint y: 302, distance: 10.6
click at [78, 311] on div at bounding box center [90, 333] width 117 height 115
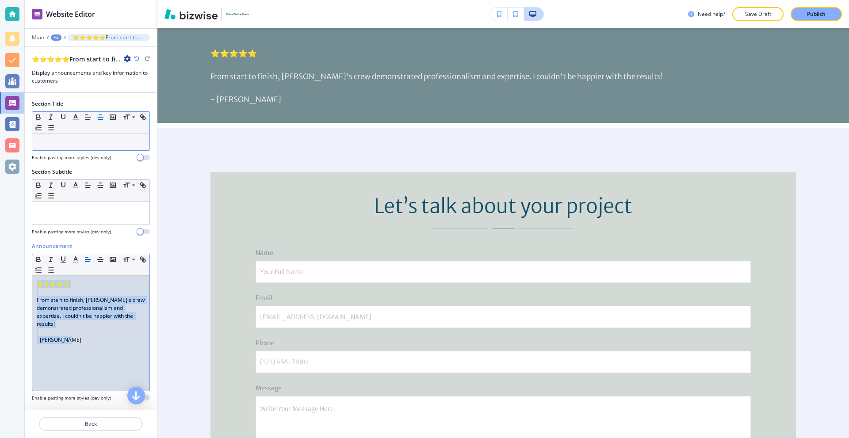
click at [99, 119] on icon "button" at bounding box center [100, 117] width 8 height 8
click at [47, 292] on p at bounding box center [91, 292] width 108 height 8
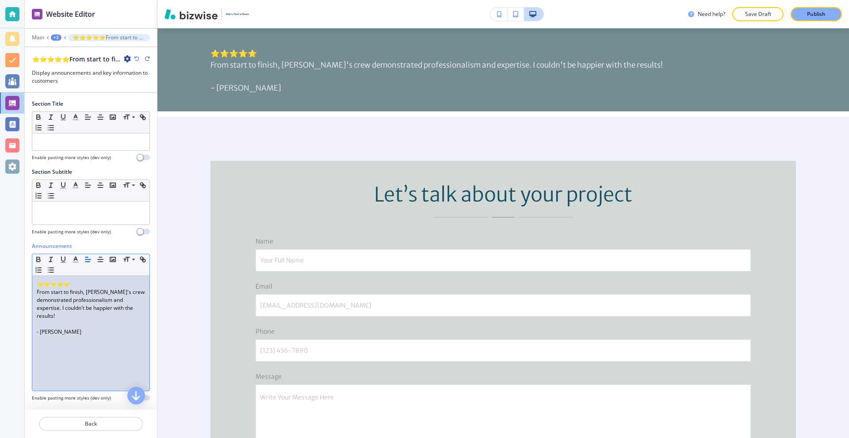
click at [50, 319] on p "From start to finish, Rob's crew demonstrated professionalism and expertise. I …" at bounding box center [91, 304] width 108 height 32
click at [61, 324] on p at bounding box center [91, 324] width 108 height 8
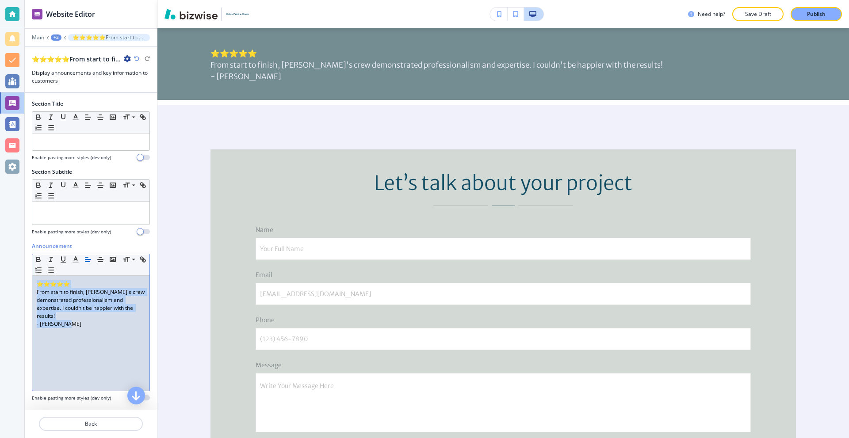
drag, startPoint x: 65, startPoint y: 316, endPoint x: 31, endPoint y: 259, distance: 66.4
click at [4, 265] on div "Website Editor Main +2 ⭐⭐⭐⭐⭐From start to finish, Rob's crew demonstrated profe…" at bounding box center [424, 219] width 849 height 438
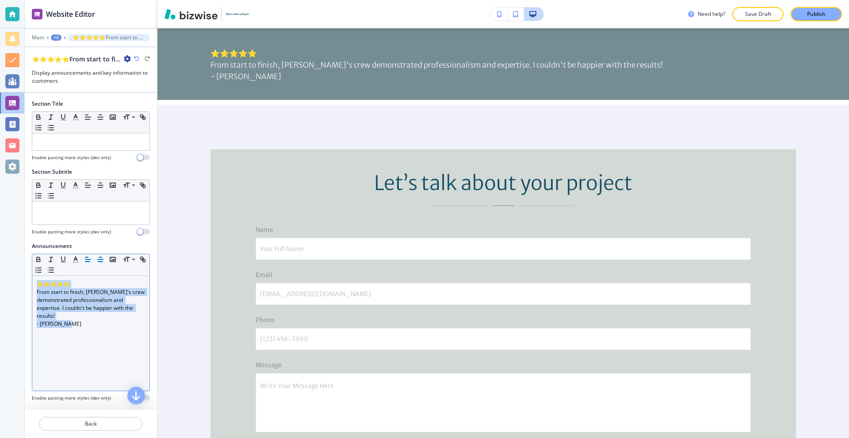
click at [98, 259] on icon "button" at bounding box center [100, 260] width 8 height 8
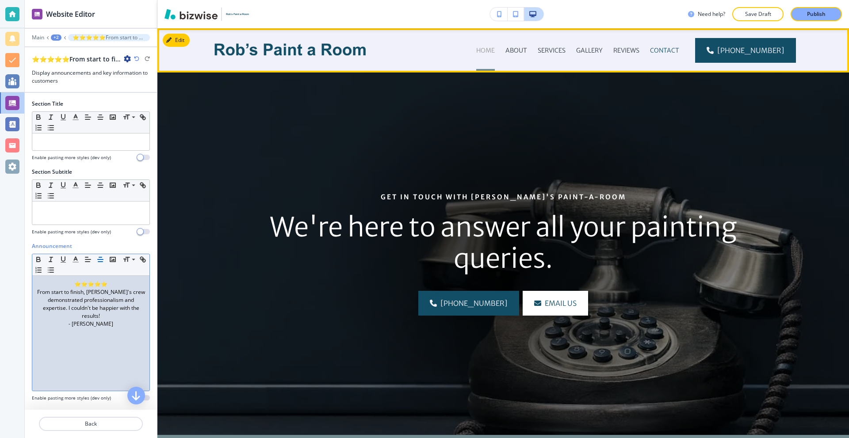
click at [487, 47] on p "HOME" at bounding box center [485, 50] width 19 height 9
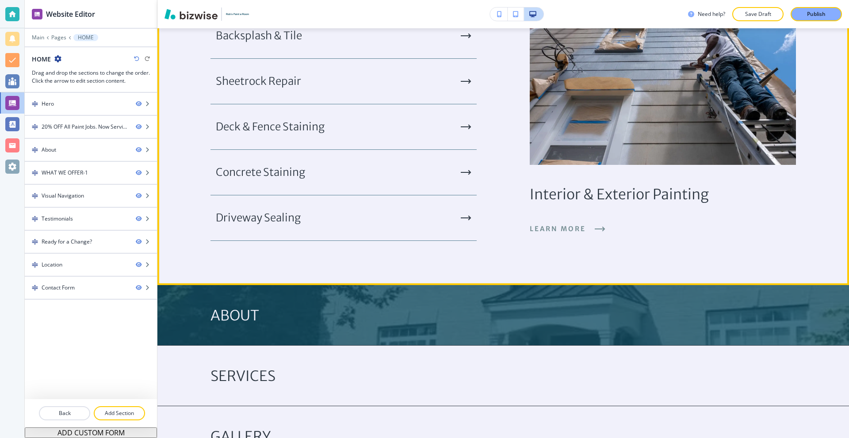
scroll to position [1017, 0]
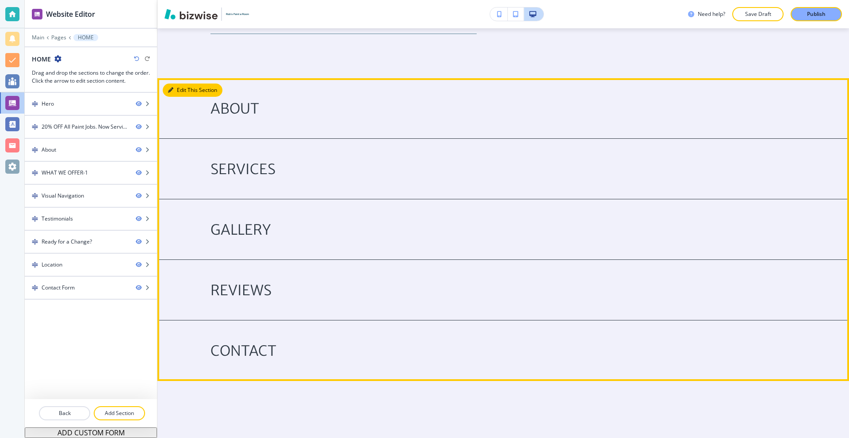
click at [182, 89] on button "Edit This Section" at bounding box center [193, 90] width 60 height 13
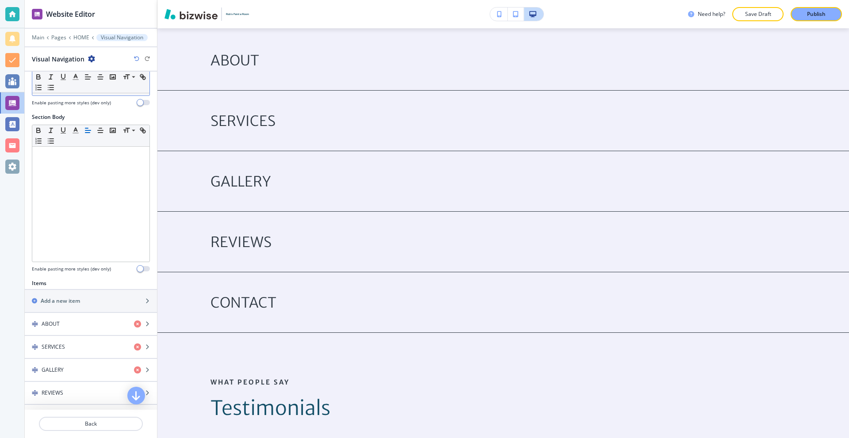
scroll to position [221, 0]
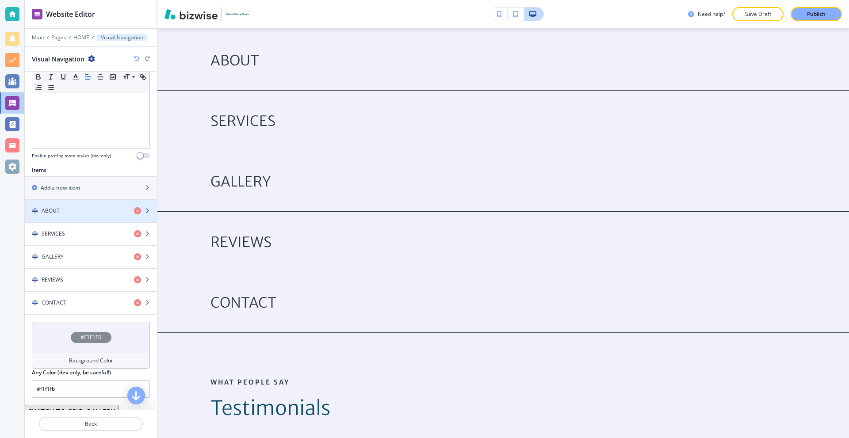
click at [80, 213] on div "ABOUT" at bounding box center [76, 211] width 102 height 8
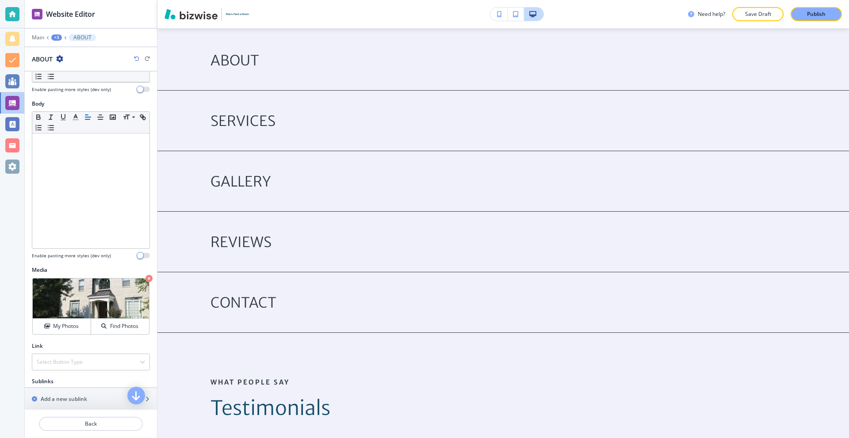
scroll to position [55, 0]
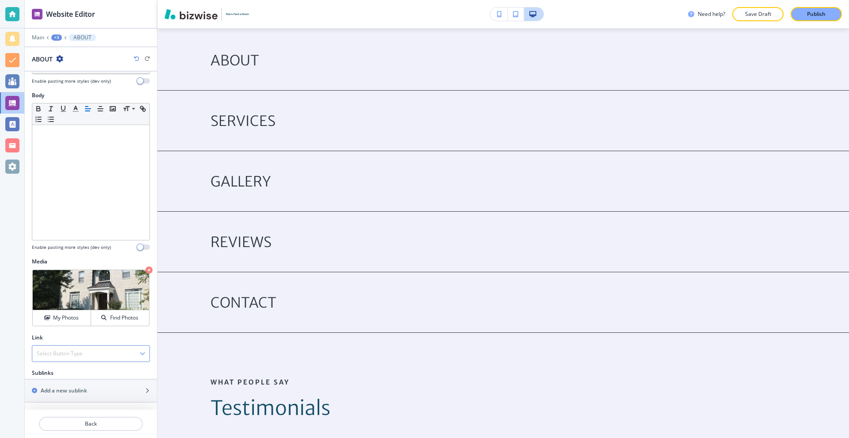
click at [80, 357] on h4 "Select Button Type" at bounding box center [60, 354] width 46 height 8
click at [69, 383] on h4 "Internal Link" at bounding box center [91, 384] width 108 height 8
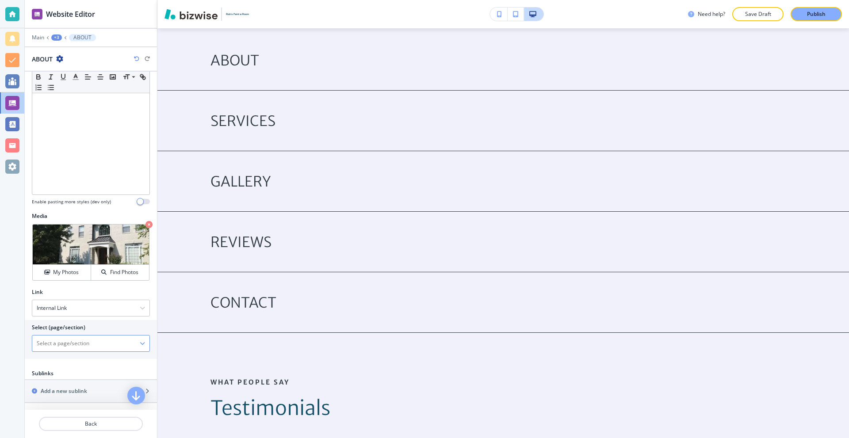
scroll to position [101, 0]
click at [94, 350] on \(page\/section\) "Manual Input" at bounding box center [85, 343] width 107 height 15
click at [140, 343] on icon "button" at bounding box center [142, 342] width 5 height 5
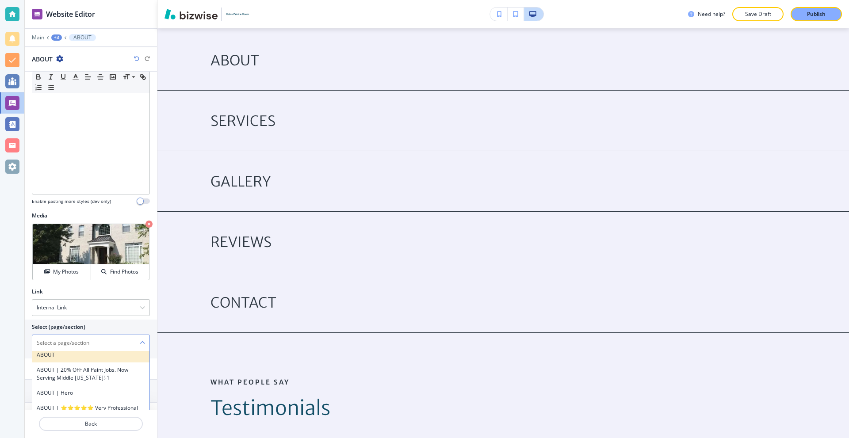
click at [102, 359] on div "ABOUT" at bounding box center [90, 355] width 117 height 15
type \(page\/section\) "ABOUT"
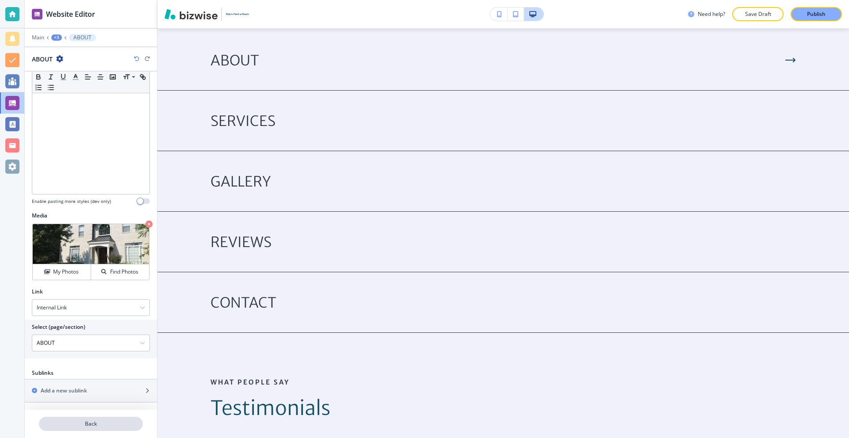
click at [88, 420] on button "Back" at bounding box center [91, 424] width 104 height 14
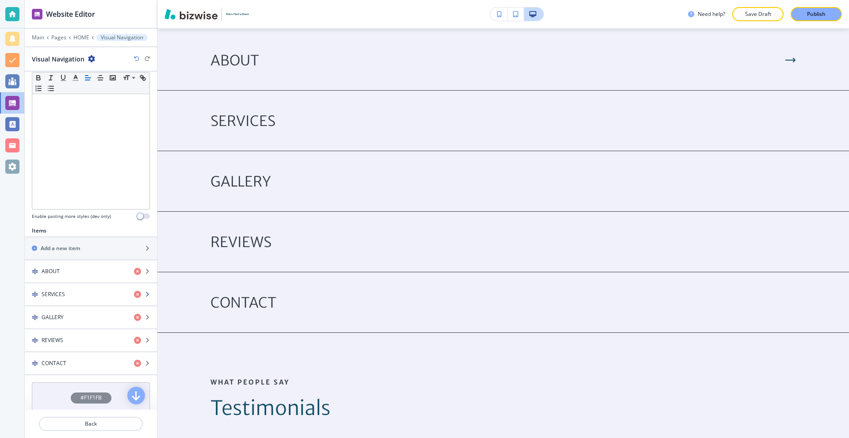
scroll to position [221, 0]
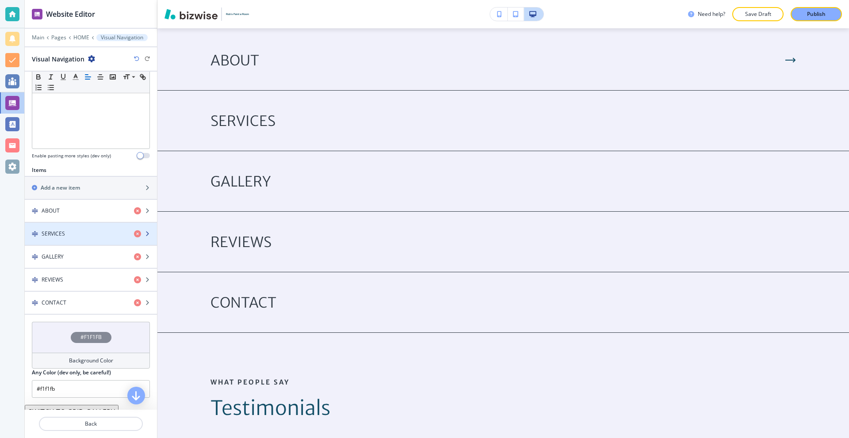
click at [79, 237] on div "SERVICES" at bounding box center [76, 234] width 102 height 8
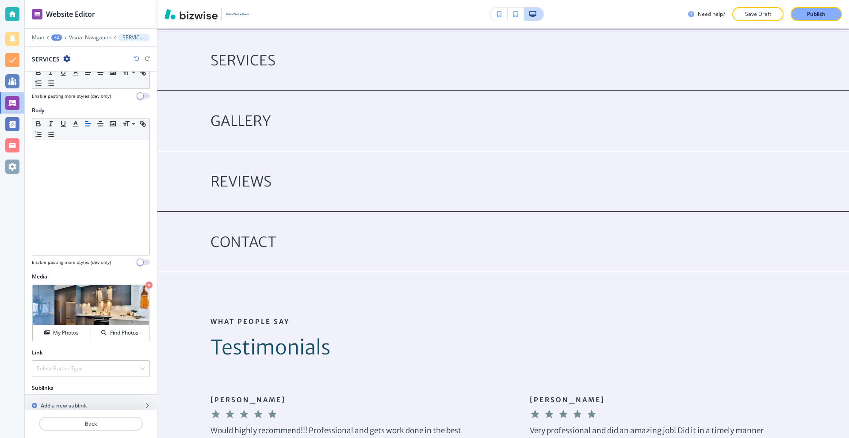
scroll to position [55, 0]
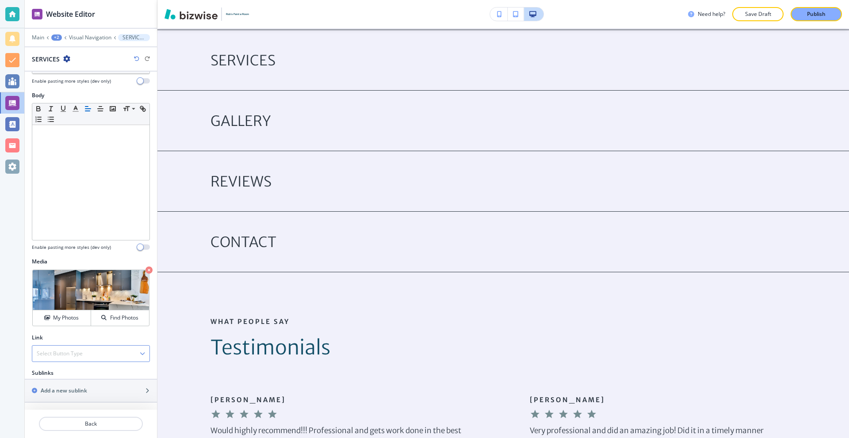
click at [77, 350] on h4 "Select Button Type" at bounding box center [60, 354] width 46 height 8
click at [68, 379] on div "Internal Link" at bounding box center [90, 384] width 117 height 15
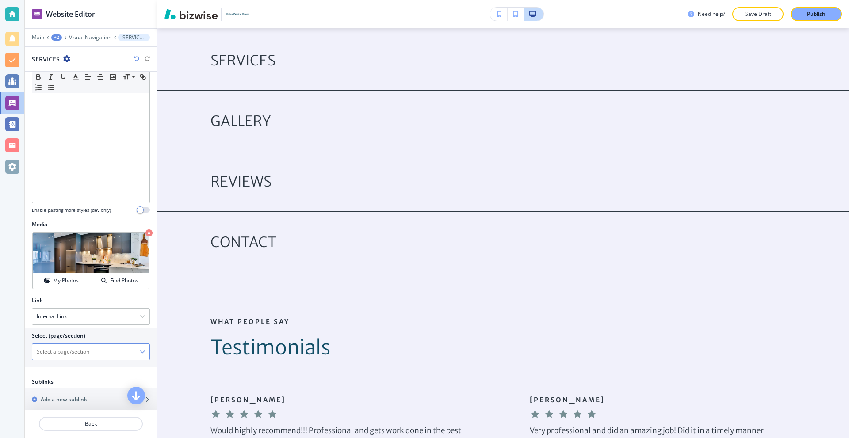
scroll to position [101, 0]
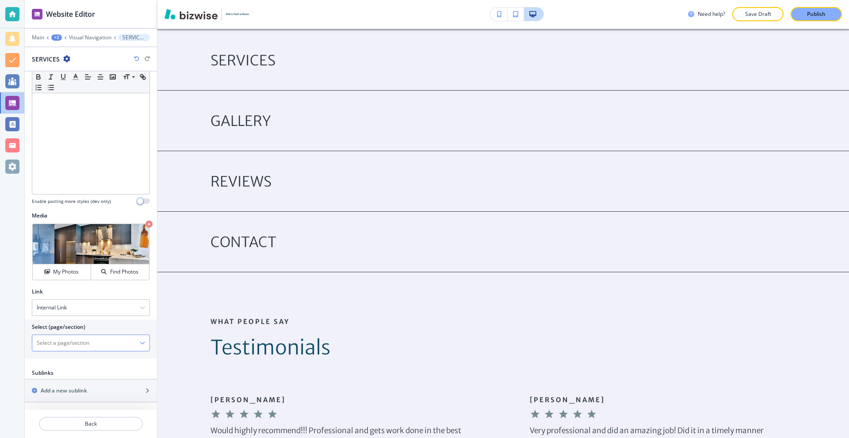
click at [91, 346] on \(page\/section\) "Manual Input" at bounding box center [85, 343] width 107 height 15
click at [140, 344] on icon "button" at bounding box center [142, 342] width 5 height 5
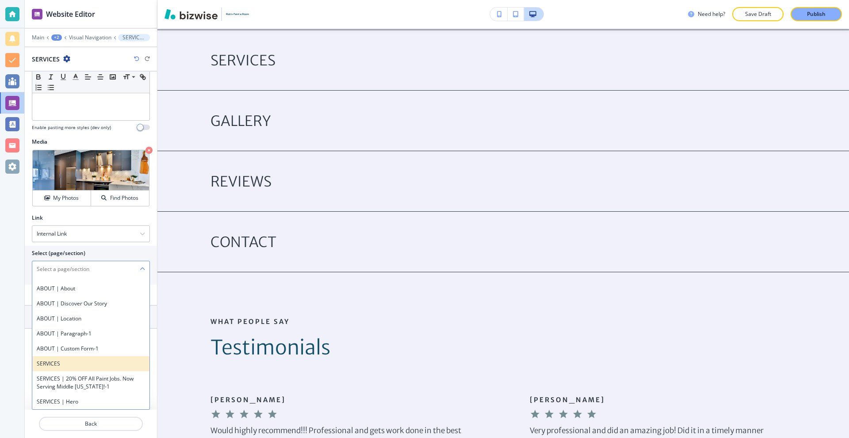
scroll to position [265, 0]
click at [79, 353] on div "SERVICES" at bounding box center [90, 359] width 117 height 15
type \(page\/section\) "SERVICES"
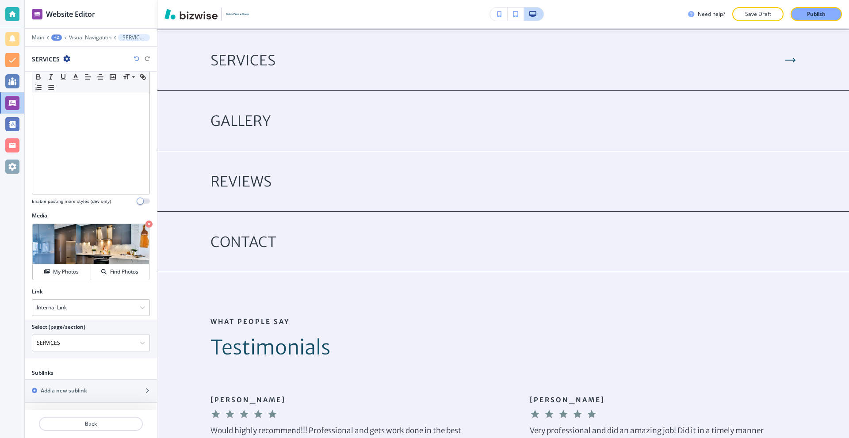
scroll to position [101, 0]
click at [89, 422] on p "Back" at bounding box center [91, 424] width 102 height 8
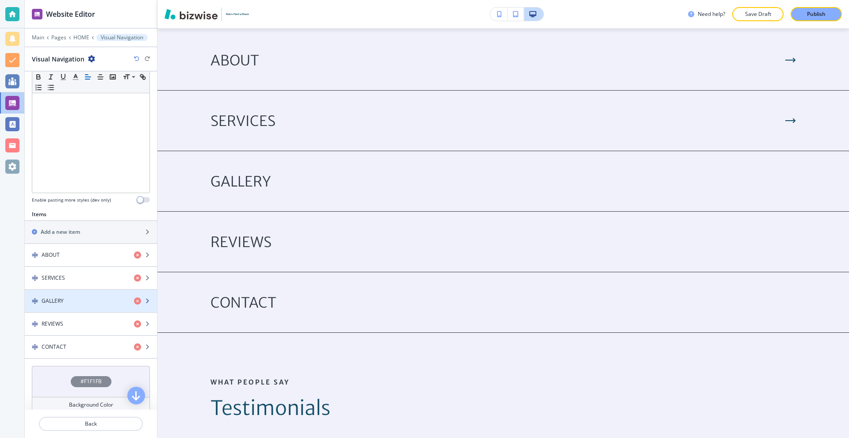
click at [88, 305] on div "button" at bounding box center [91, 308] width 132 height 7
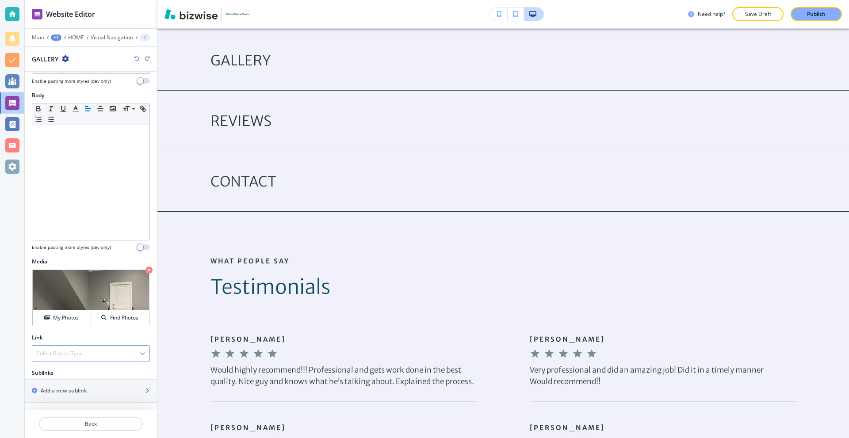
click at [82, 348] on div "Select Button Type" at bounding box center [90, 354] width 117 height 16
click at [72, 380] on h4 "Internal Link" at bounding box center [91, 384] width 108 height 8
click at [81, 389] on \(page\/section\) "Manual Input" at bounding box center [85, 389] width 107 height 15
click at [80, 403] on h4 "GALLERY" at bounding box center [91, 405] width 108 height 8
type \(page\/section\) "GALLERY"
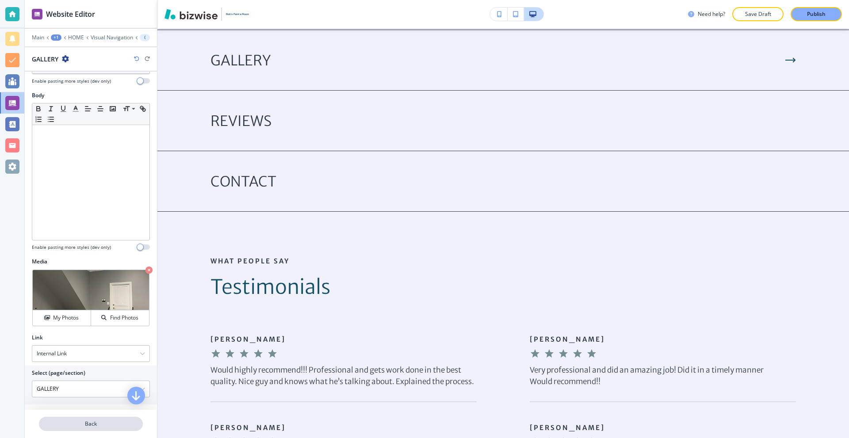
click at [88, 425] on p "Back" at bounding box center [91, 424] width 102 height 8
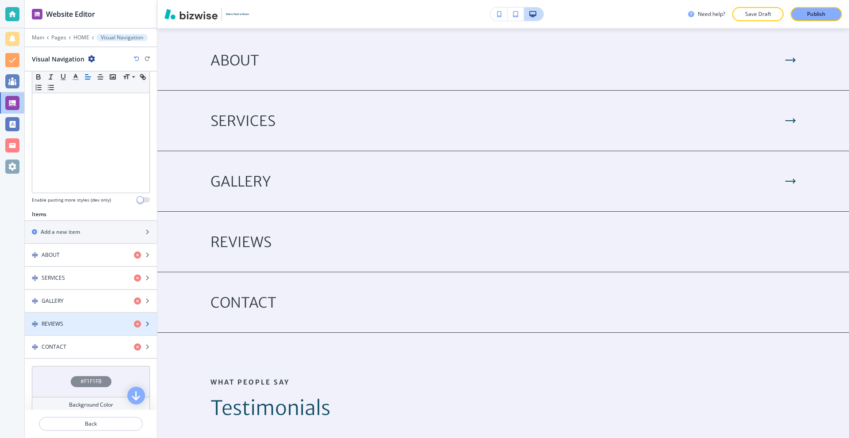
click at [80, 323] on div "REVIEWS" at bounding box center [76, 324] width 102 height 8
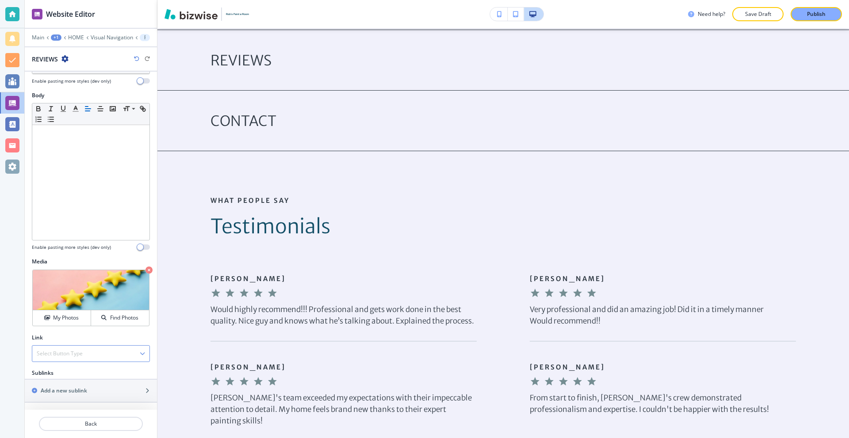
drag, startPoint x: 65, startPoint y: 358, endPoint x: 65, endPoint y: 370, distance: 12.4
click at [65, 358] on div "Select Button Type" at bounding box center [90, 354] width 117 height 16
click at [62, 380] on h4 "Internal Link" at bounding box center [91, 384] width 108 height 8
click at [67, 387] on \(page\/section\) "Manual Input" at bounding box center [85, 389] width 107 height 15
click at [69, 398] on div "REVIEWS" at bounding box center [90, 404] width 117 height 15
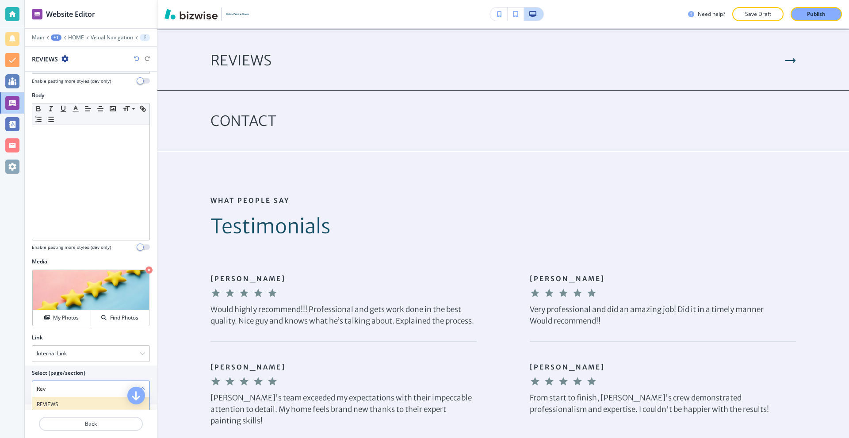
type \(page\/section\) "REVIEWS"
click at [89, 424] on p "Back" at bounding box center [91, 424] width 102 height 8
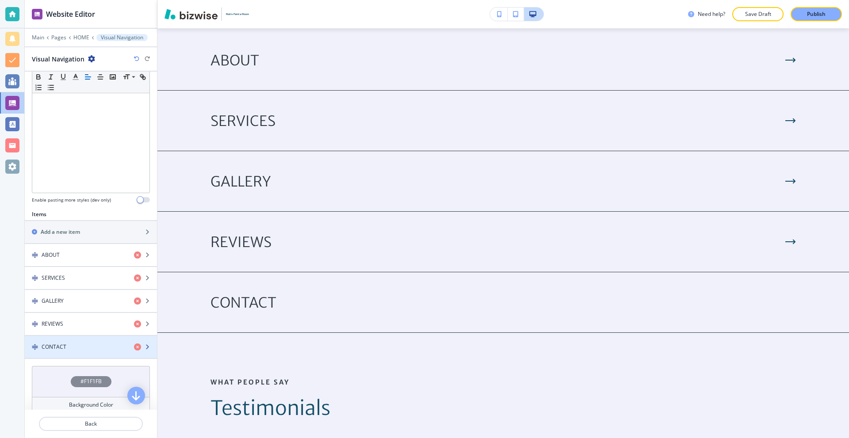
click at [79, 351] on div "button" at bounding box center [91, 354] width 132 height 7
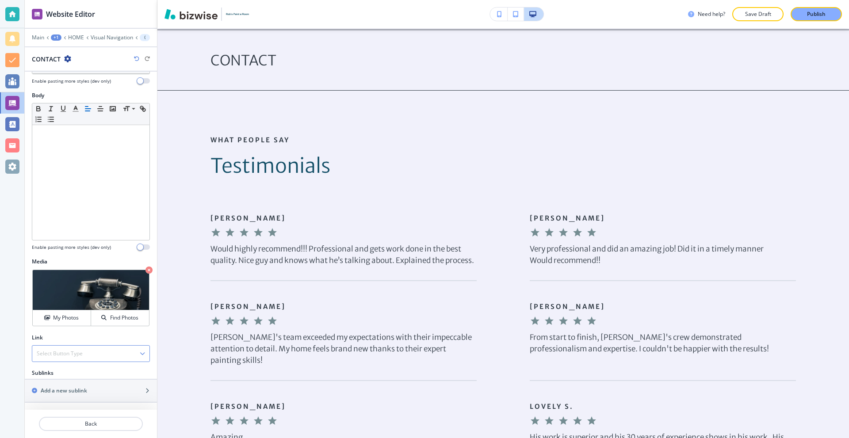
click at [74, 356] on h4 "Select Button Type" at bounding box center [60, 354] width 46 height 8
click at [76, 382] on h4 "Internal Link" at bounding box center [91, 384] width 108 height 8
click at [68, 388] on \(page\/section\) "Manual Input" at bounding box center [85, 389] width 107 height 15
click at [69, 401] on h4 "CONTACT" at bounding box center [91, 405] width 108 height 8
type \(page\/section\) "CONTACT"
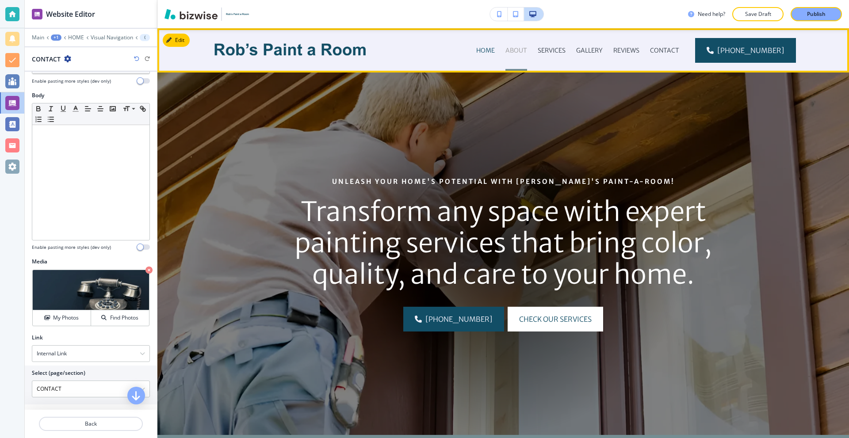
click at [521, 49] on p "ABOUT" at bounding box center [516, 50] width 22 height 9
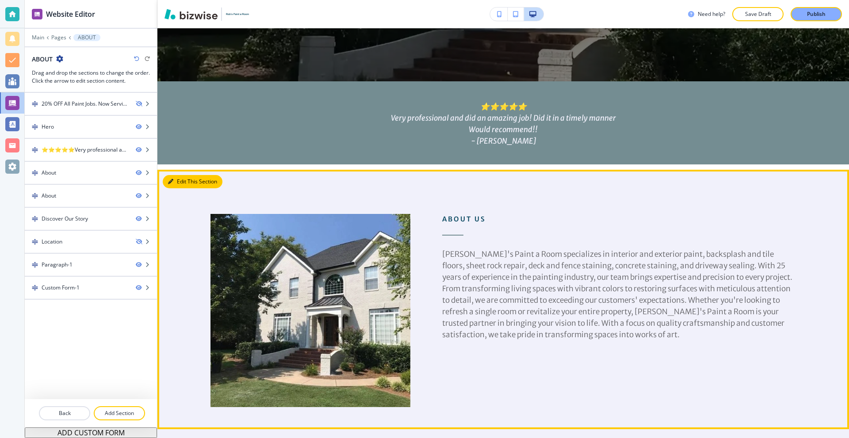
click at [187, 183] on button "Edit This Section" at bounding box center [193, 181] width 60 height 13
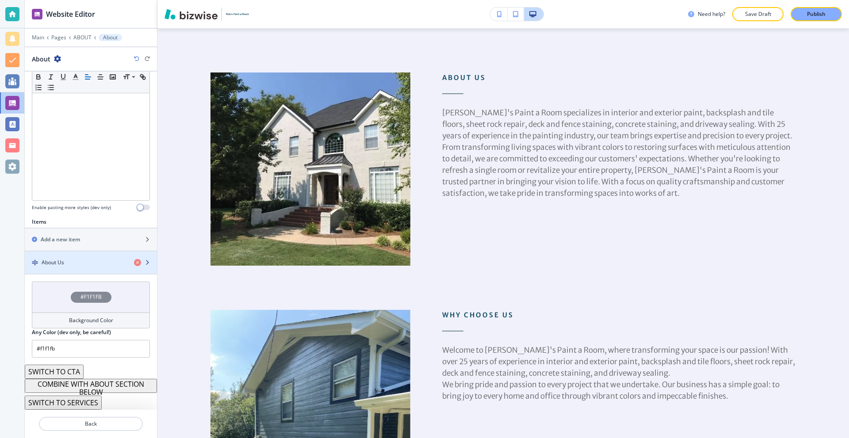
click at [76, 256] on div "button" at bounding box center [91, 255] width 132 height 7
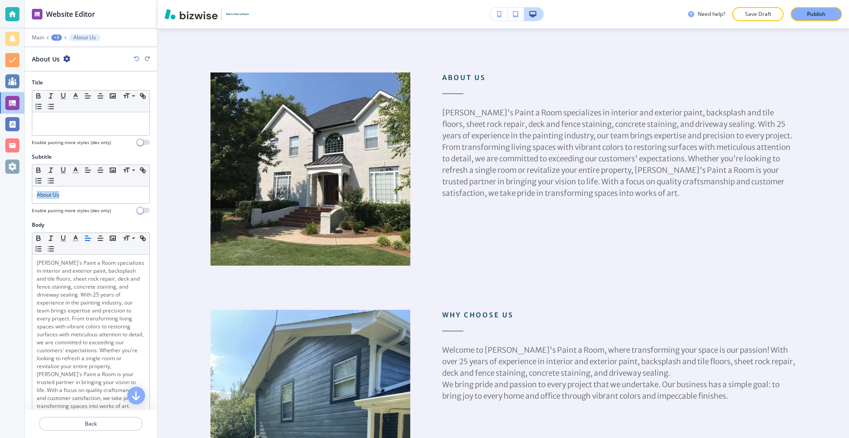
drag, startPoint x: 84, startPoint y: 199, endPoint x: 0, endPoint y: 196, distance: 83.6
click at [0, 196] on div "Website Editor Main +3 About Us About Us Title Small Normal Large Huge Enable p…" at bounding box center [424, 219] width 849 height 438
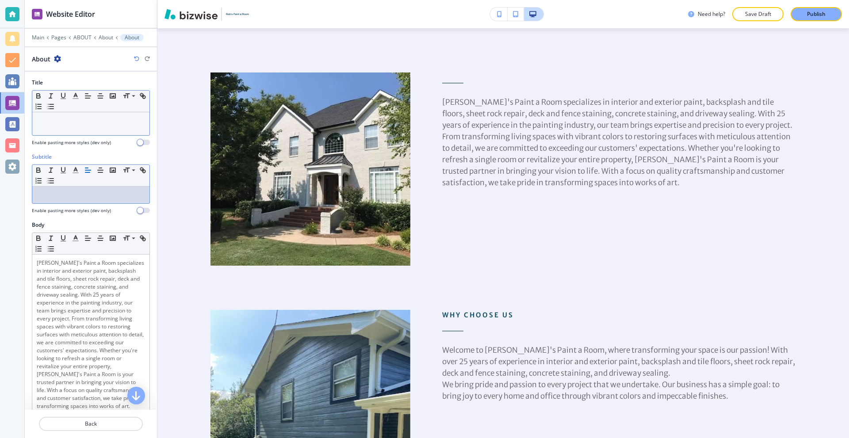
click at [83, 127] on div at bounding box center [90, 123] width 117 height 23
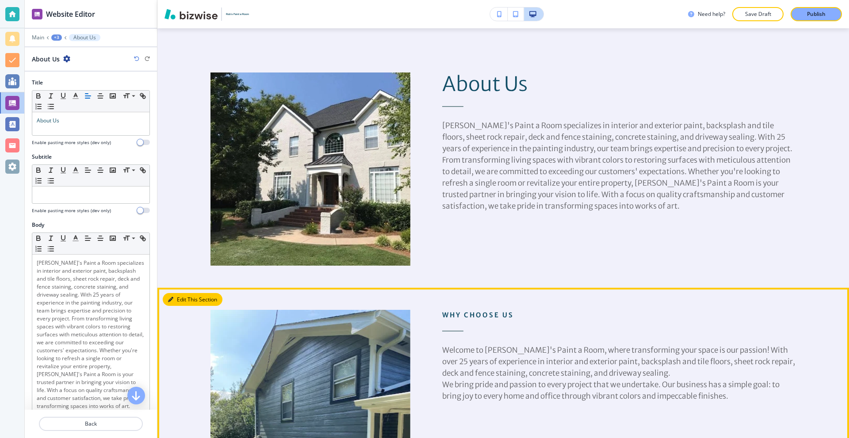
click at [187, 299] on button "Edit This Section" at bounding box center [193, 299] width 60 height 13
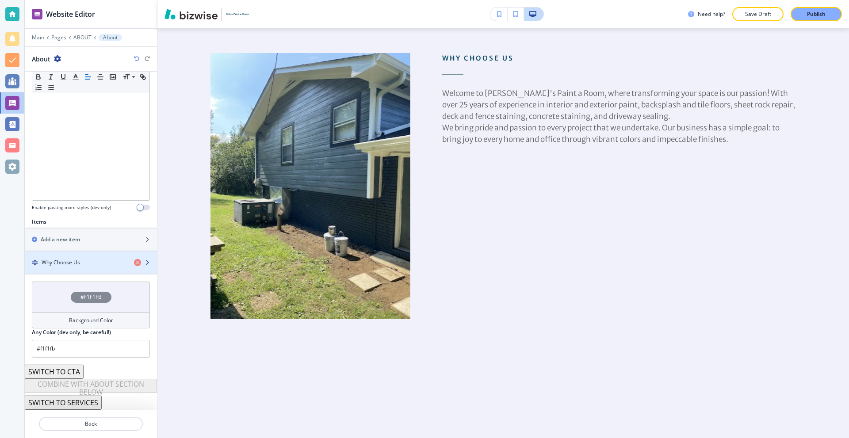
click at [77, 269] on div "button" at bounding box center [91, 270] width 132 height 7
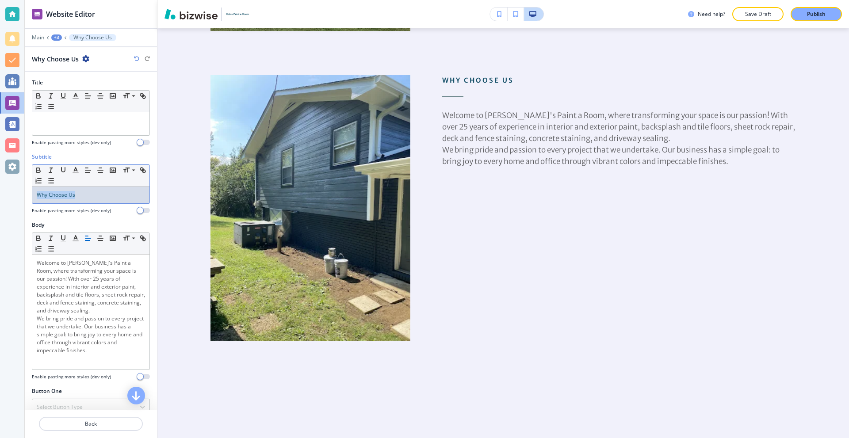
drag, startPoint x: 84, startPoint y: 196, endPoint x: 5, endPoint y: 188, distance: 79.6
click at [15, 190] on div "Website Editor Main +3 Why Choose Us Why Choose Us Title Small Normal Large Hug…" at bounding box center [424, 219] width 849 height 438
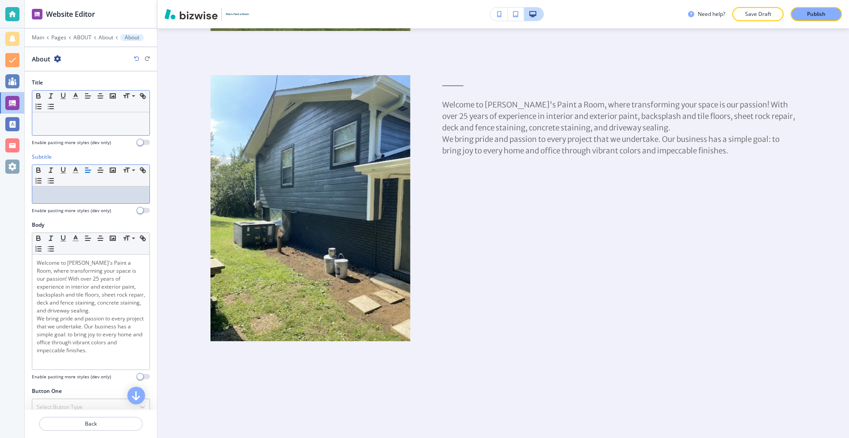
click at [70, 126] on div at bounding box center [90, 123] width 117 height 23
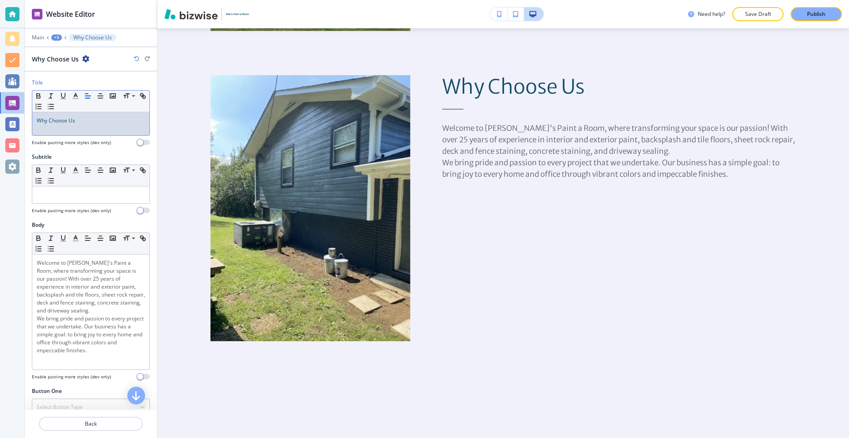
drag, startPoint x: 66, startPoint y: 189, endPoint x: 31, endPoint y: 189, distance: 34.9
click at [33, 189] on div at bounding box center [90, 195] width 117 height 17
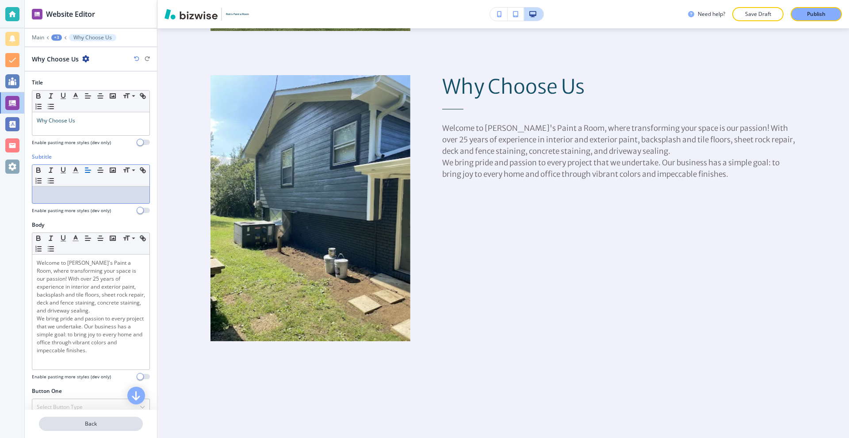
click at [111, 425] on p "Back" at bounding box center [91, 424] width 102 height 8
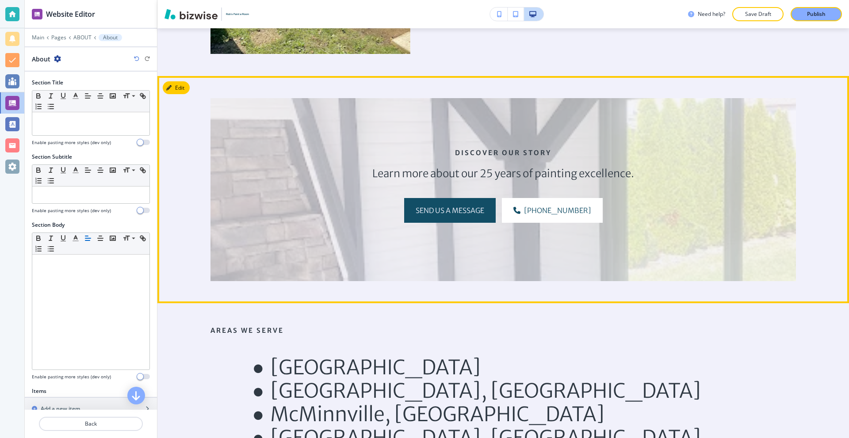
click at [178, 85] on button "Edit" at bounding box center [176, 87] width 27 height 13
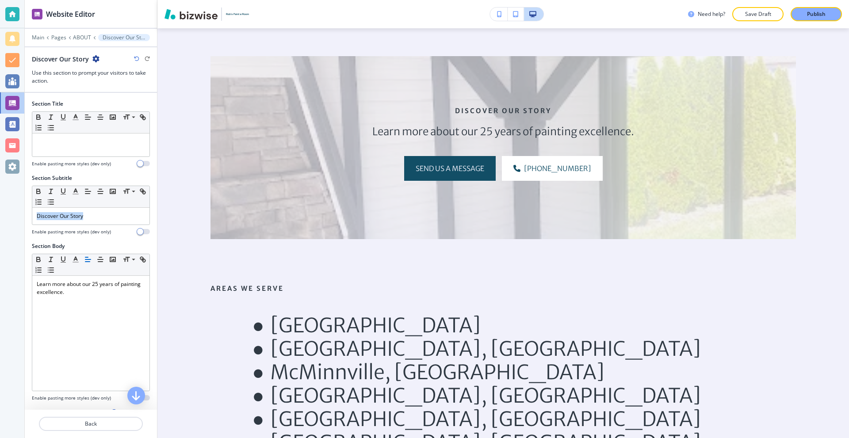
drag, startPoint x: 88, startPoint y: 218, endPoint x: 0, endPoint y: 216, distance: 88.5
click at [4, 218] on div "Website Editor Main Pages ABOUT Discover Our Story Discover Our Story Use this …" at bounding box center [424, 219] width 849 height 438
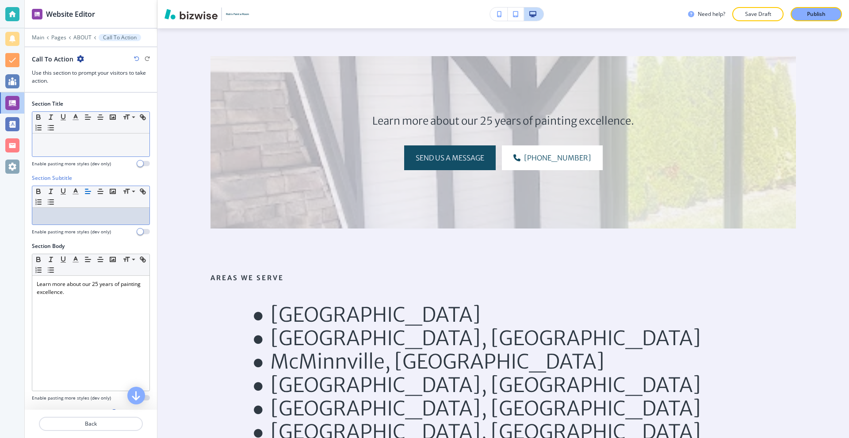
click at [84, 141] on p at bounding box center [91, 142] width 108 height 8
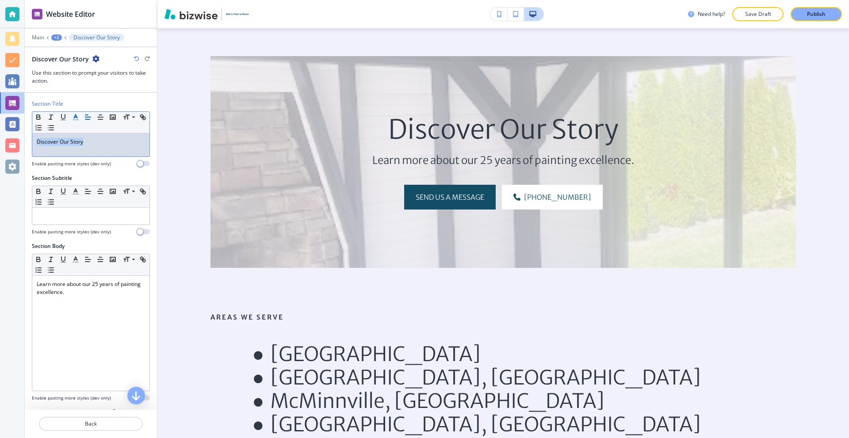
click at [76, 119] on icon "button" at bounding box center [76, 117] width 8 height 8
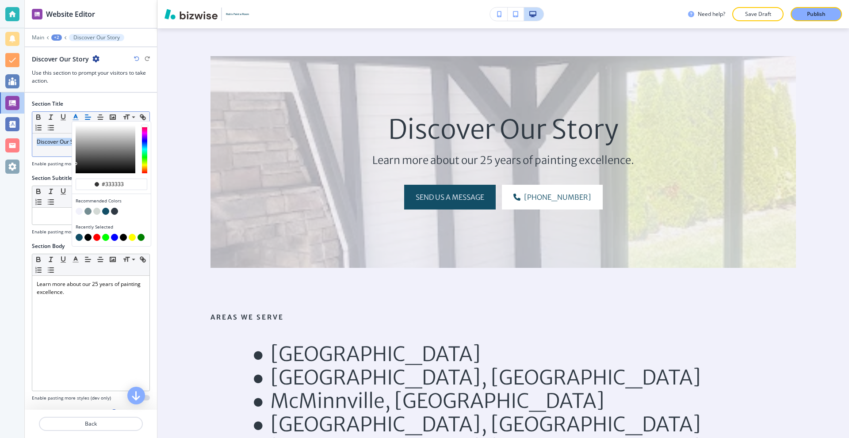
click at [106, 213] on button "button" at bounding box center [105, 211] width 7 height 7
type input "#124e66"
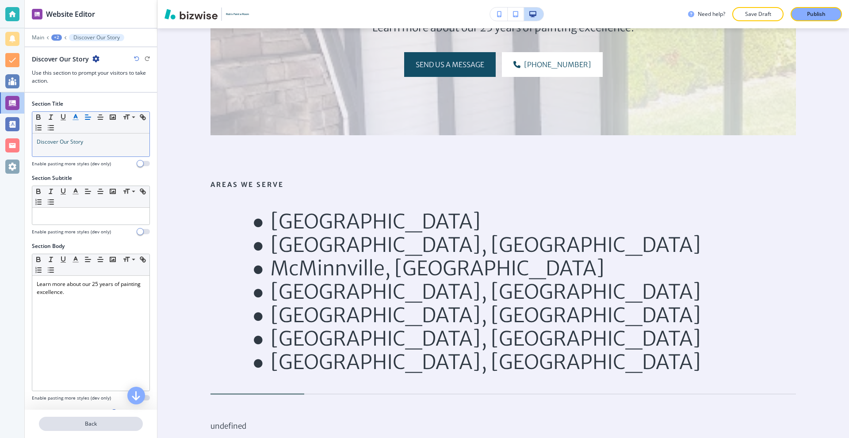
click at [105, 423] on p "Back" at bounding box center [91, 424] width 102 height 8
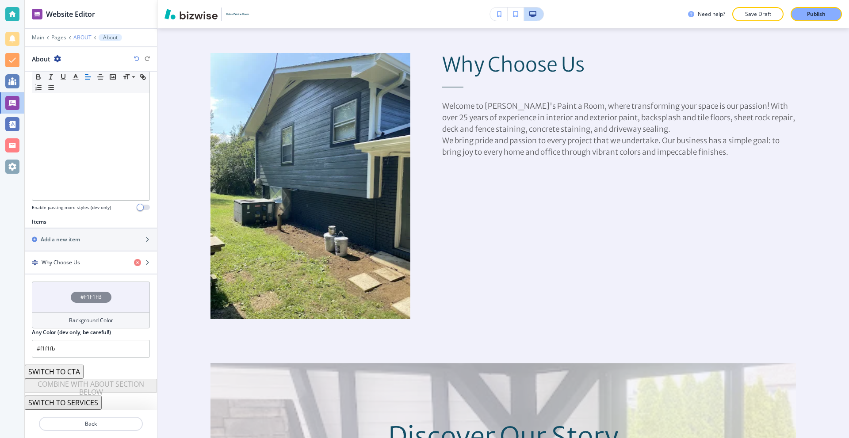
click at [82, 38] on p "ABOUT" at bounding box center [82, 37] width 18 height 6
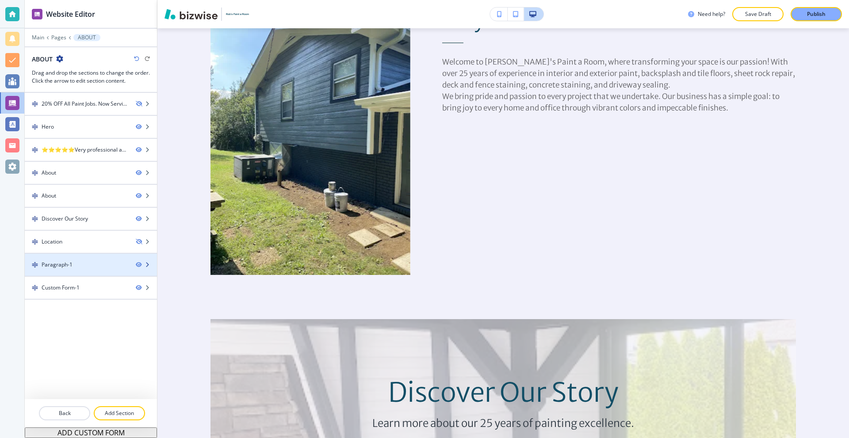
click at [67, 269] on div at bounding box center [91, 272] width 132 height 7
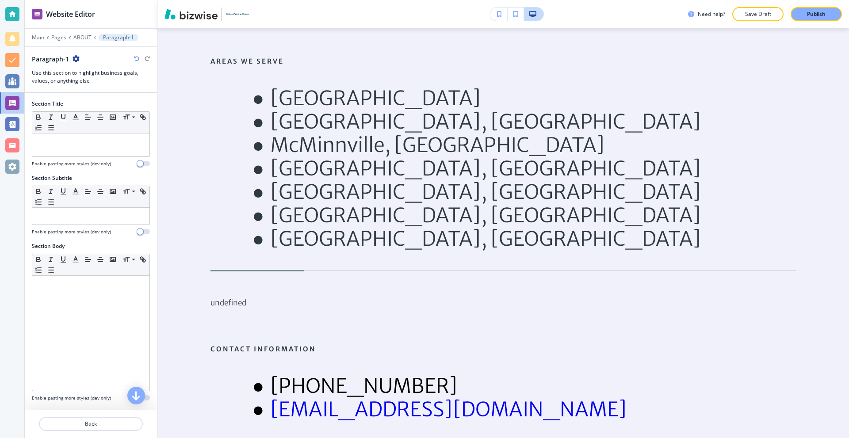
click at [78, 58] on icon "button" at bounding box center [76, 58] width 7 height 7
click at [92, 103] on p "Delete Section" at bounding box center [100, 105] width 45 height 8
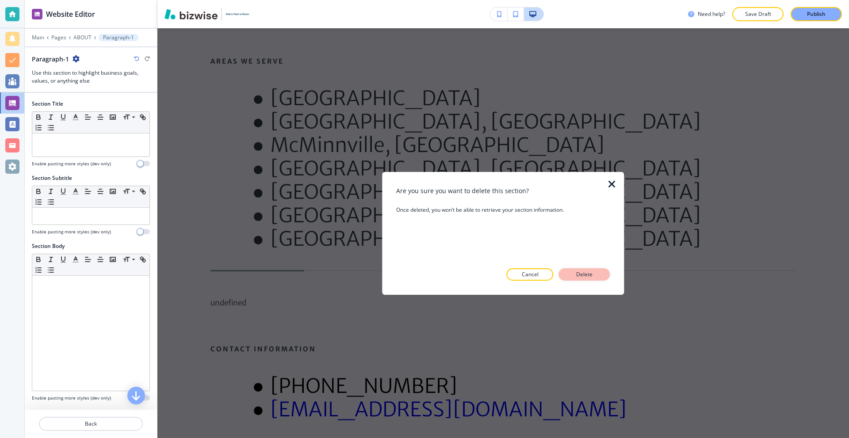
click at [580, 275] on p "Delete" at bounding box center [584, 275] width 21 height 8
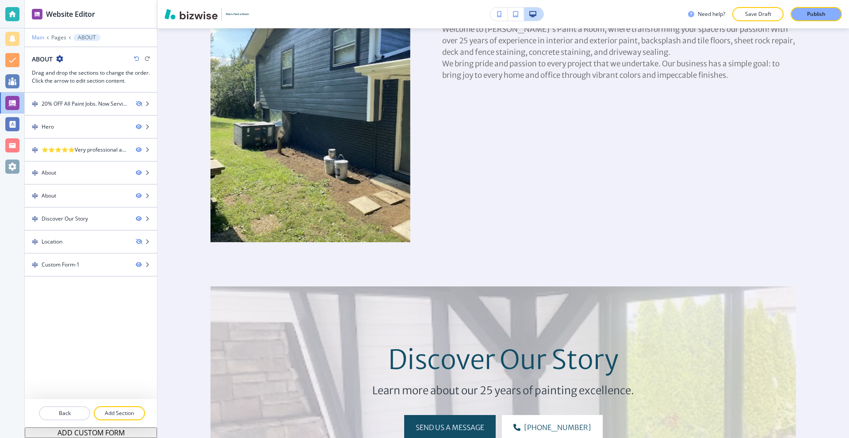
click at [42, 38] on p "Main" at bounding box center [38, 37] width 12 height 6
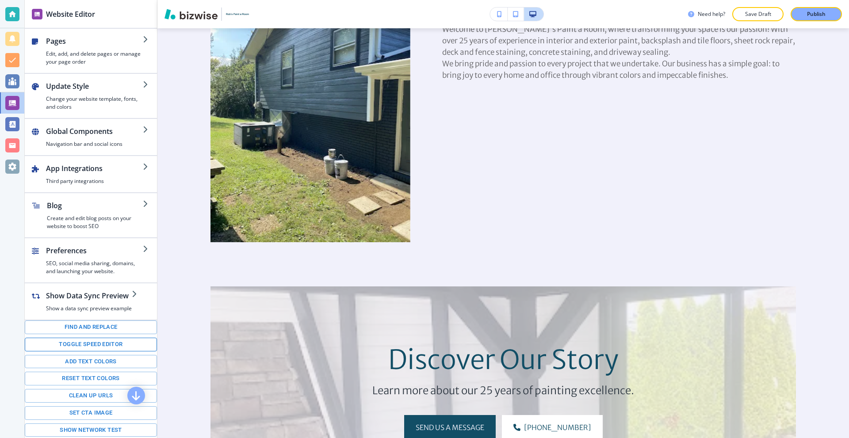
click at [108, 347] on button "Toggle speed editor" at bounding box center [91, 345] width 132 height 14
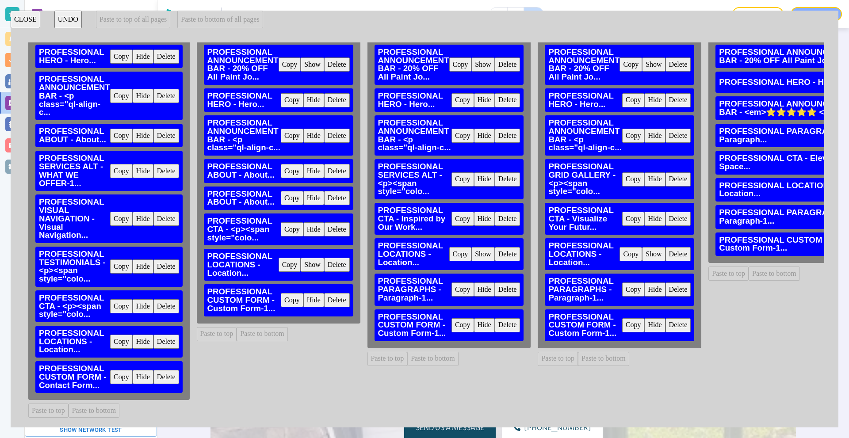
click at [126, 335] on button "Copy" at bounding box center [121, 342] width 23 height 14
click at [256, 327] on button "Paste to bottom" at bounding box center [262, 334] width 51 height 14
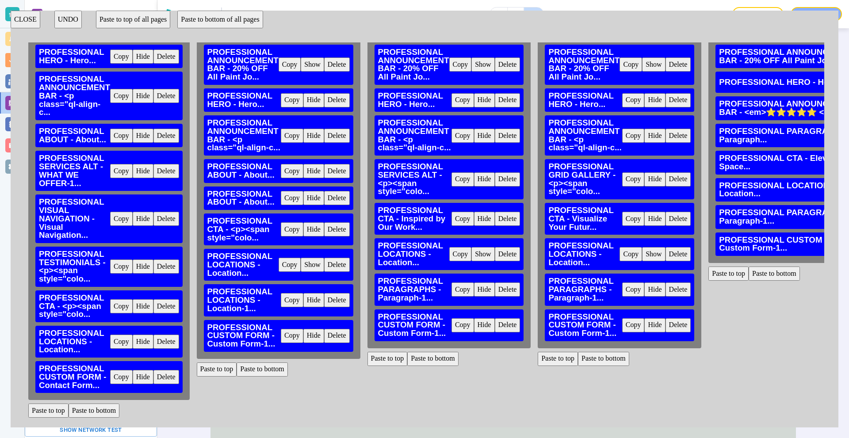
scroll to position [1338, 0]
click at [335, 262] on button "Delete" at bounding box center [337, 265] width 26 height 14
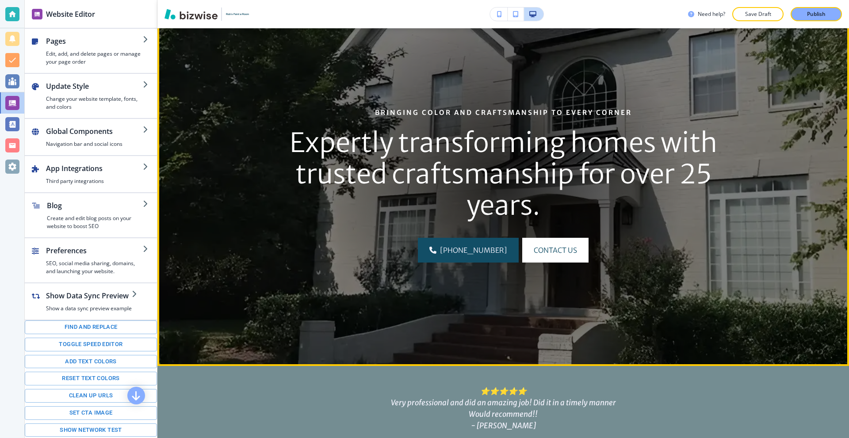
scroll to position [0, 0]
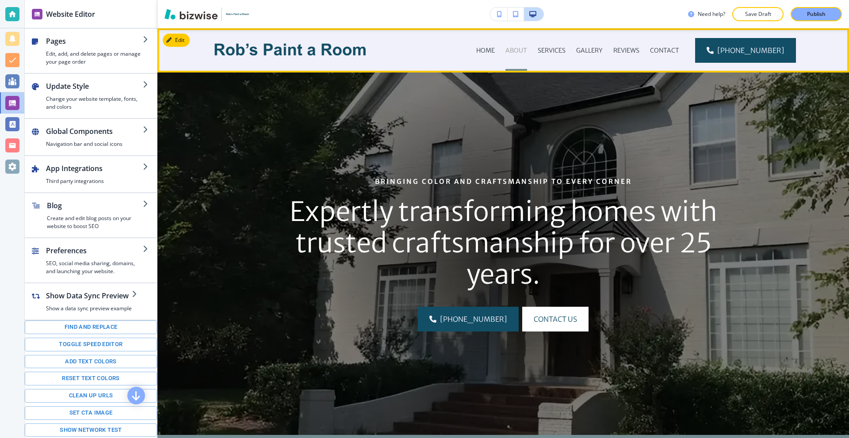
click at [521, 52] on p "ABOUT" at bounding box center [516, 50] width 22 height 9
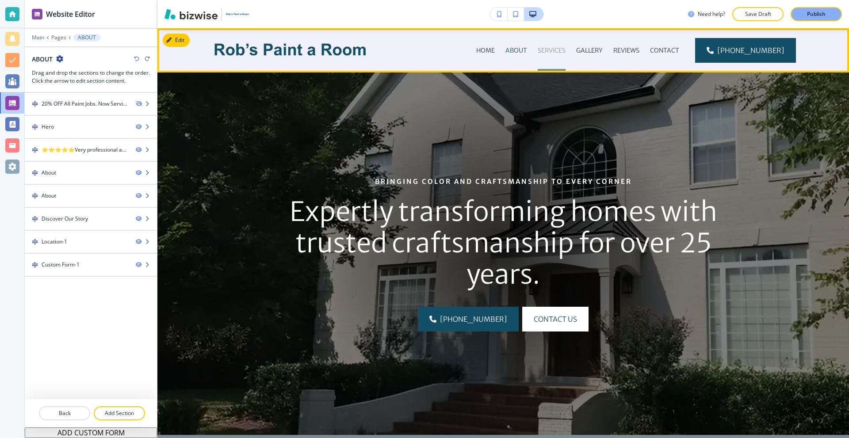
click at [558, 48] on p "SERVICES" at bounding box center [552, 50] width 28 height 9
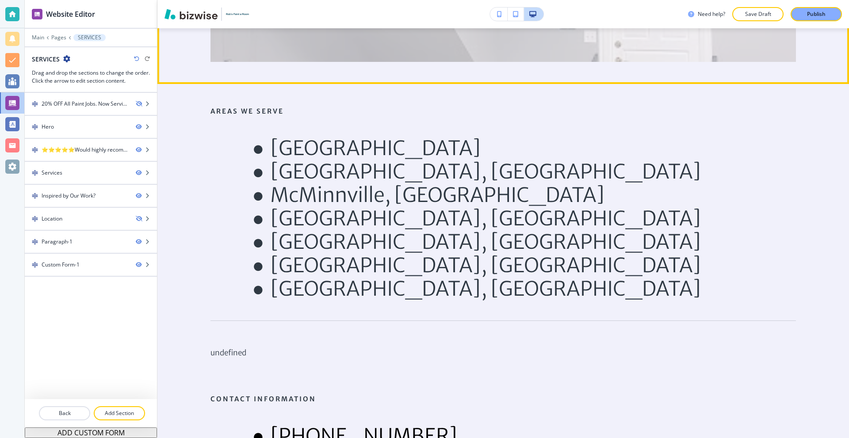
scroll to position [1106, 0]
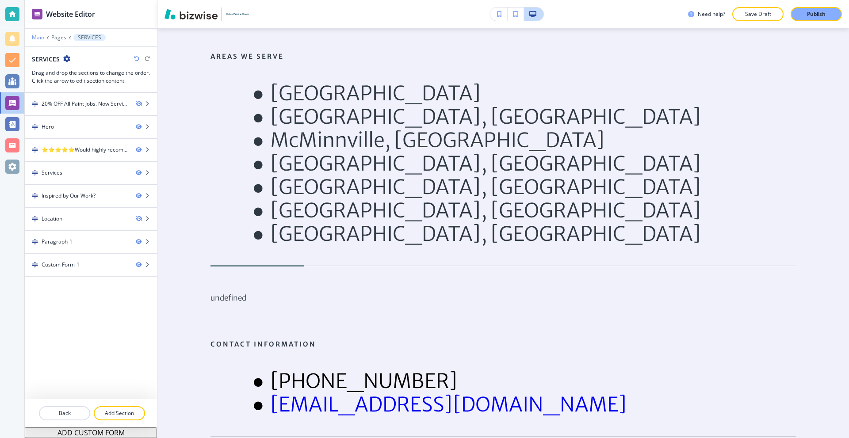
click at [38, 36] on p "Main" at bounding box center [38, 37] width 12 height 6
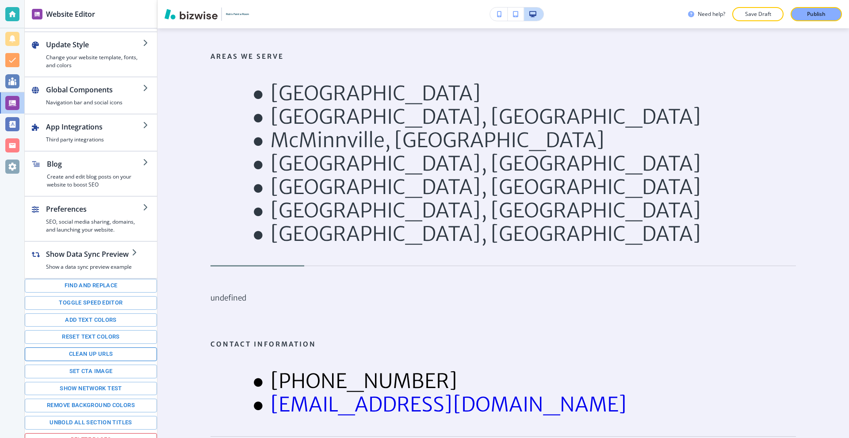
scroll to position [50, 0]
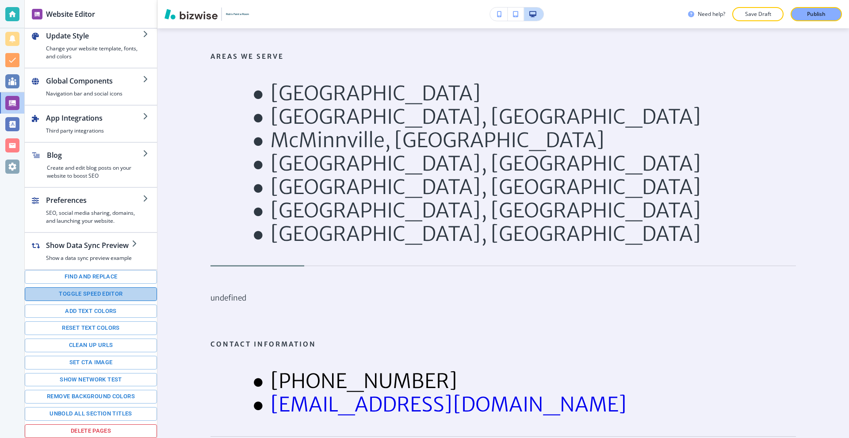
click at [102, 299] on button "Toggle speed editor" at bounding box center [91, 294] width 132 height 14
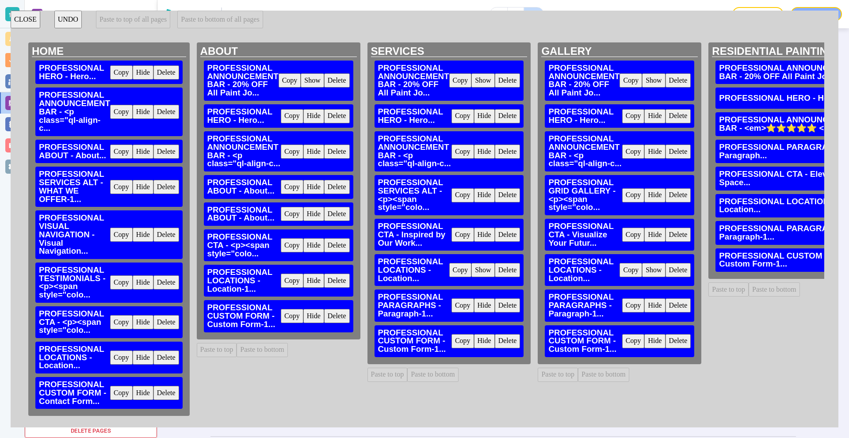
click at [503, 273] on button "Delete" at bounding box center [508, 270] width 26 height 14
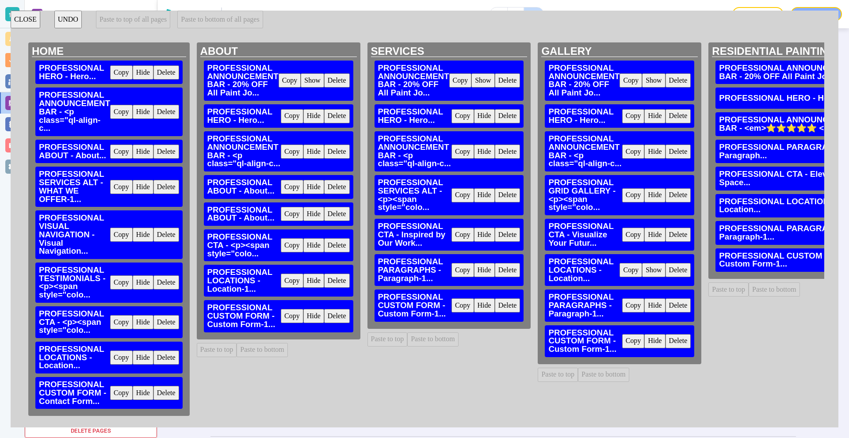
click at [505, 275] on button "Delete" at bounding box center [508, 270] width 26 height 14
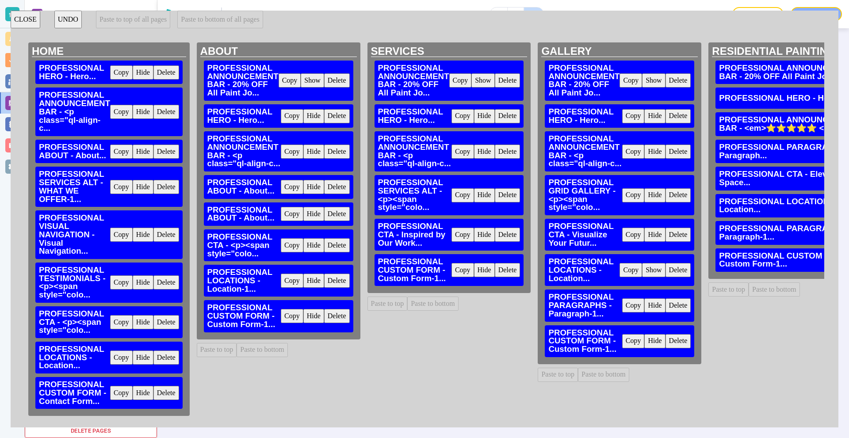
click at [297, 280] on button "Copy" at bounding box center [292, 281] width 23 height 14
click at [425, 307] on button "Paste to bottom" at bounding box center [432, 304] width 51 height 14
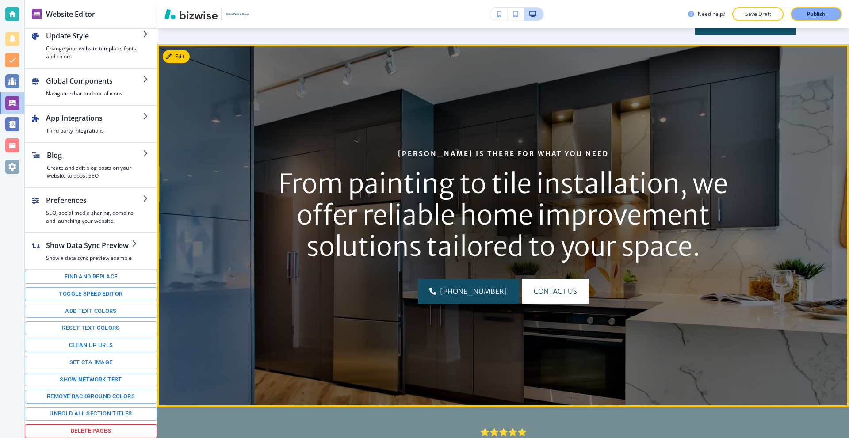
scroll to position [0, 0]
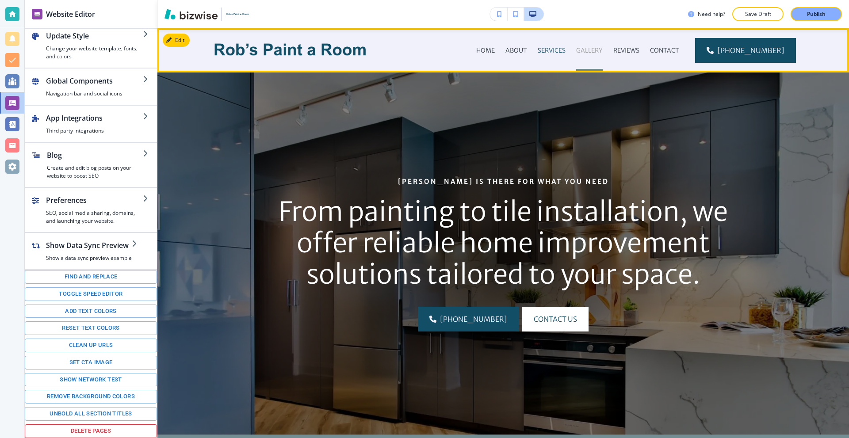
click at [595, 51] on p "GALLERY" at bounding box center [589, 50] width 27 height 9
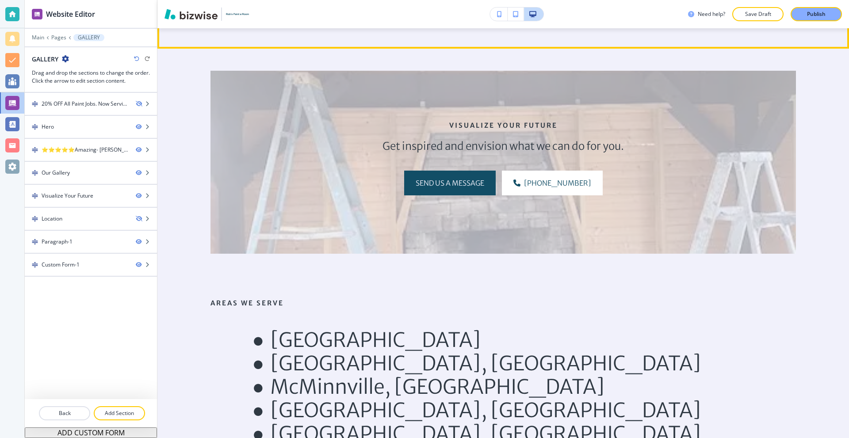
scroll to position [1061, 0]
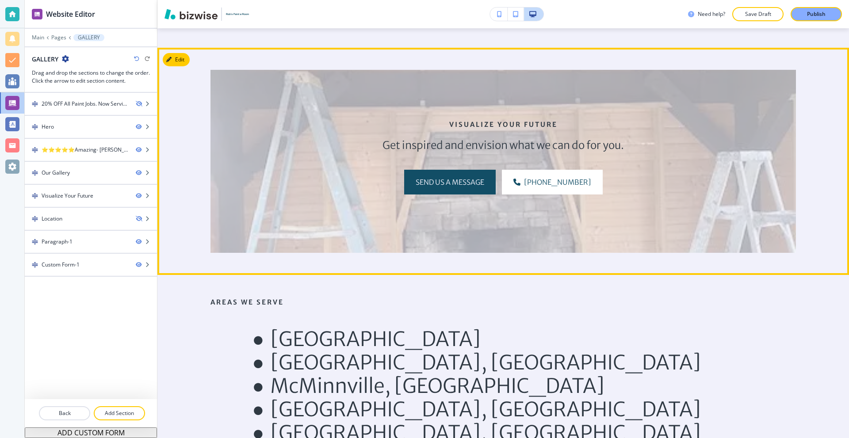
click at [169, 57] on icon "button" at bounding box center [168, 59] width 5 height 5
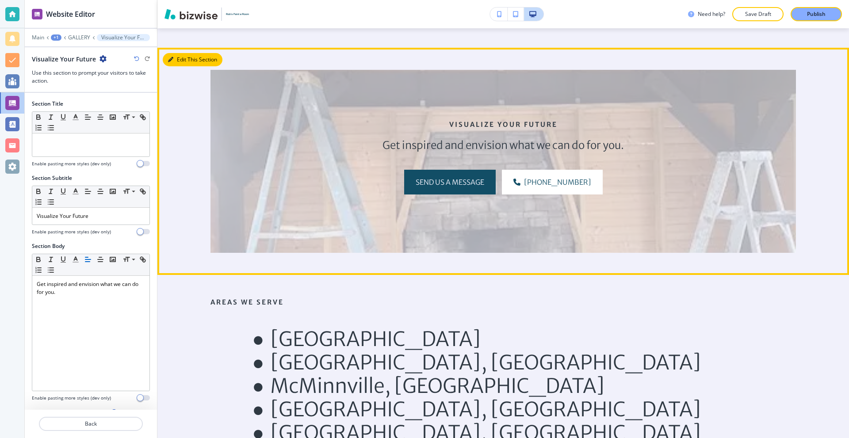
scroll to position [1076, 0]
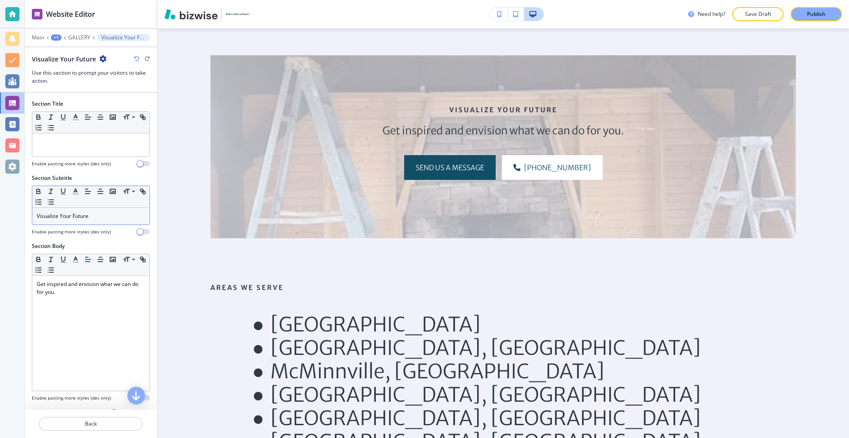
click at [107, 214] on p "Visualize Your Future" at bounding box center [91, 216] width 108 height 8
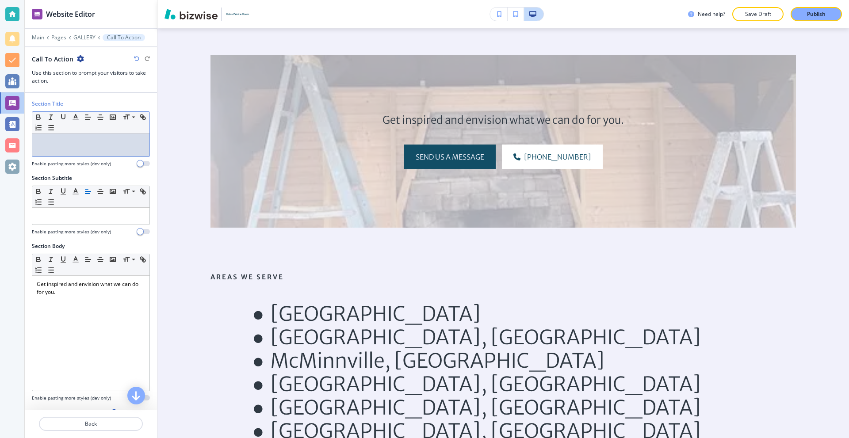
click at [79, 144] on p at bounding box center [91, 142] width 108 height 8
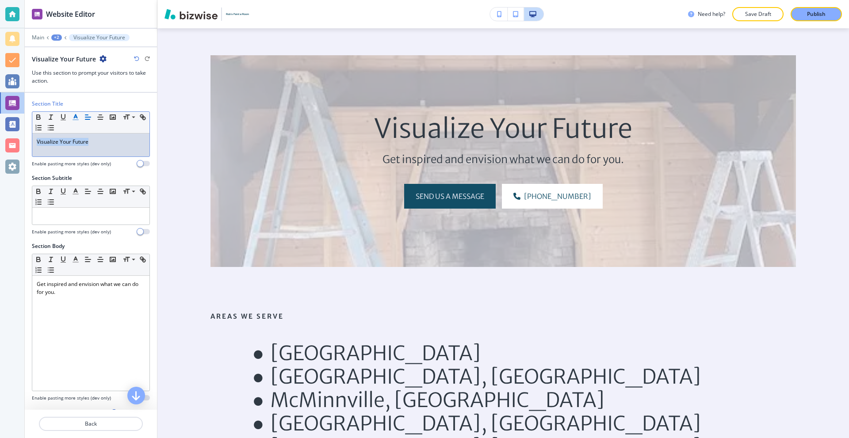
click at [73, 120] on icon "button" at bounding box center [76, 117] width 8 height 8
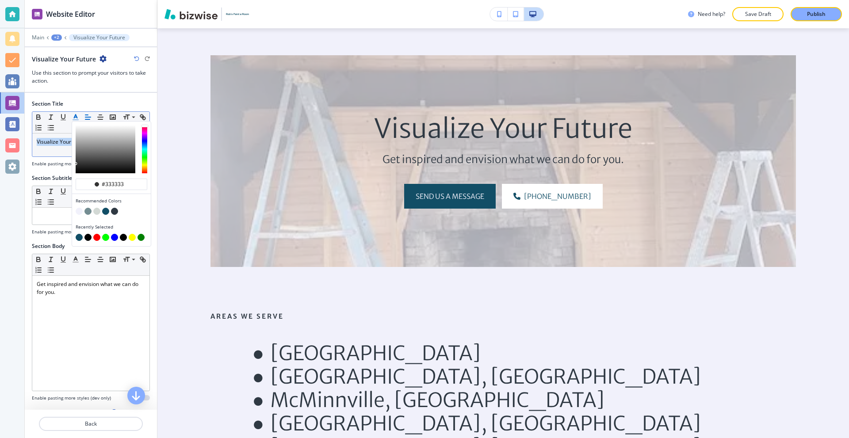
click at [108, 213] on button "button" at bounding box center [105, 211] width 7 height 7
type input "#124e66"
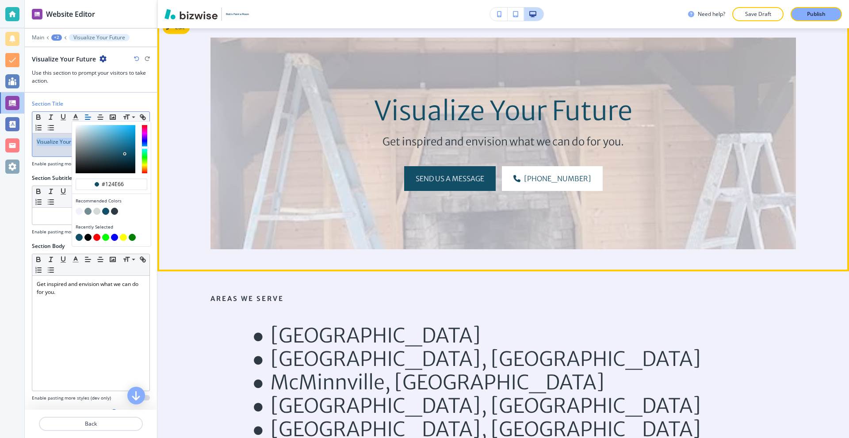
scroll to position [1164, 0]
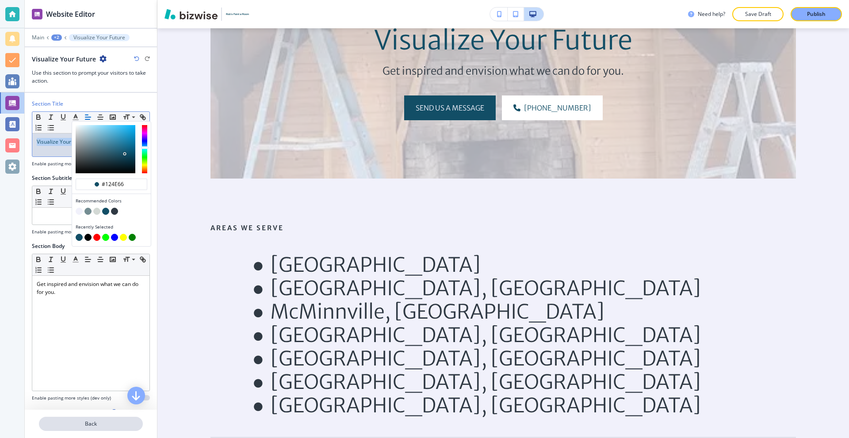
click at [118, 423] on p "Back" at bounding box center [91, 424] width 102 height 8
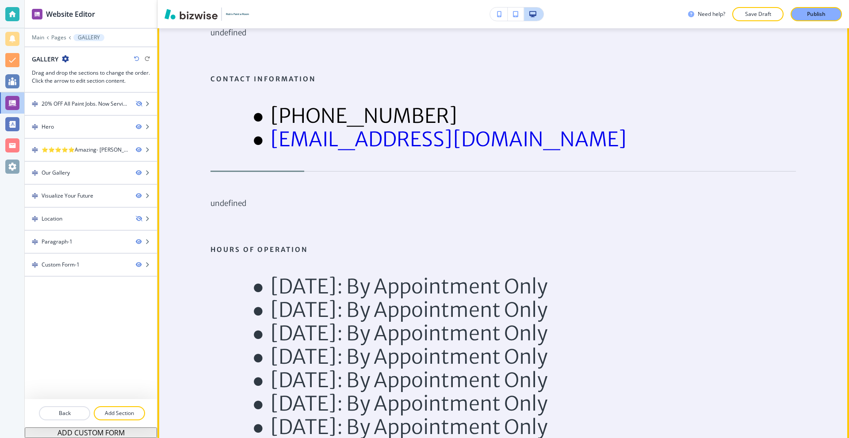
scroll to position [1651, 0]
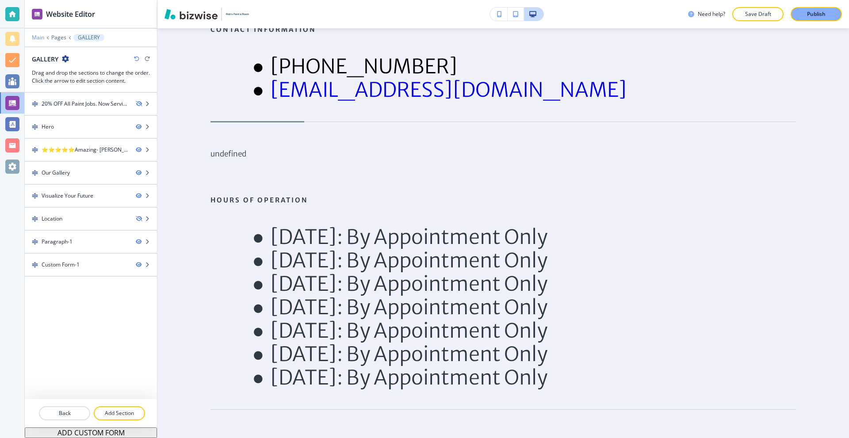
click at [38, 39] on p "Main" at bounding box center [38, 37] width 12 height 6
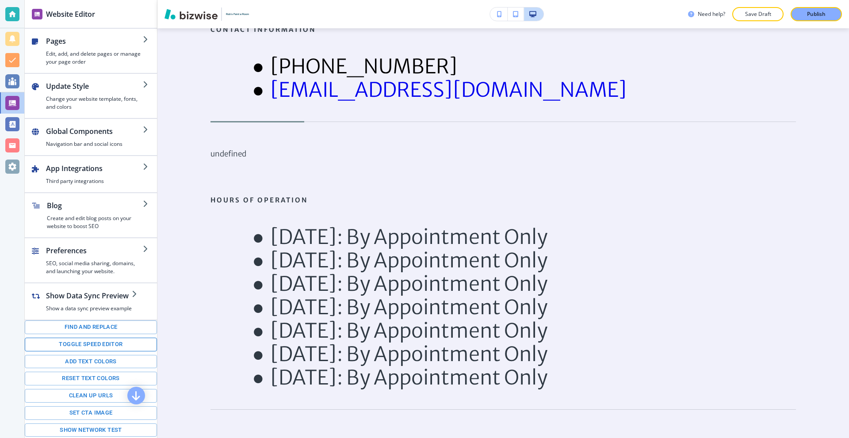
click at [99, 345] on button "Toggle speed editor" at bounding box center [91, 345] width 132 height 14
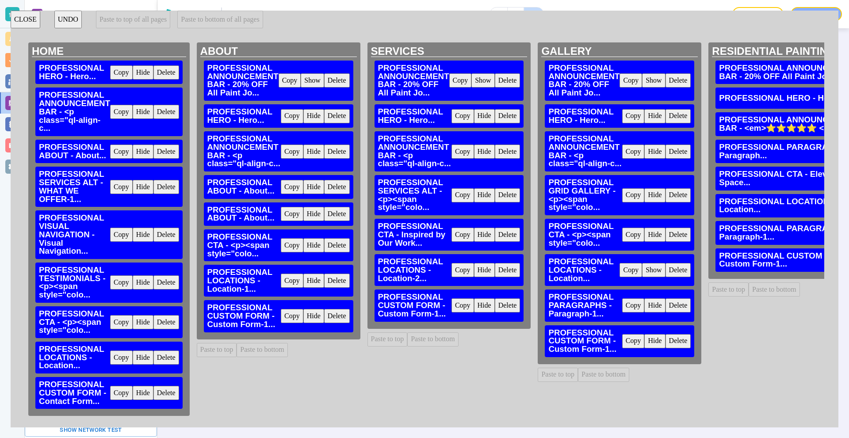
click at [672, 271] on button "Delete" at bounding box center [679, 270] width 26 height 14
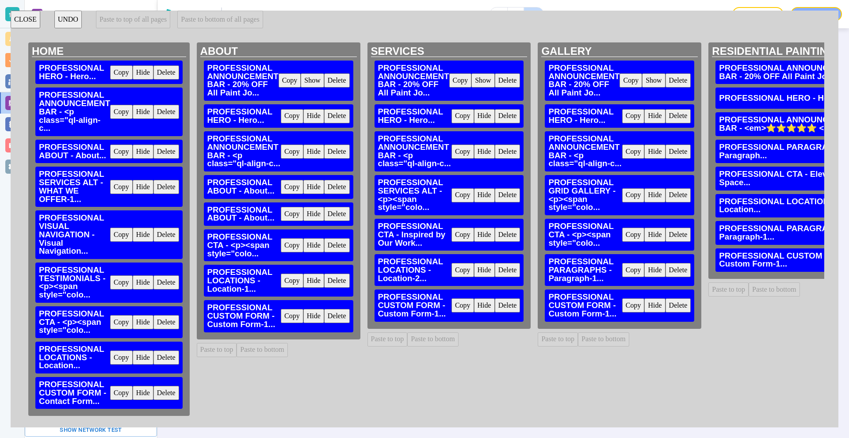
click at [672, 271] on button "Delete" at bounding box center [679, 270] width 26 height 14
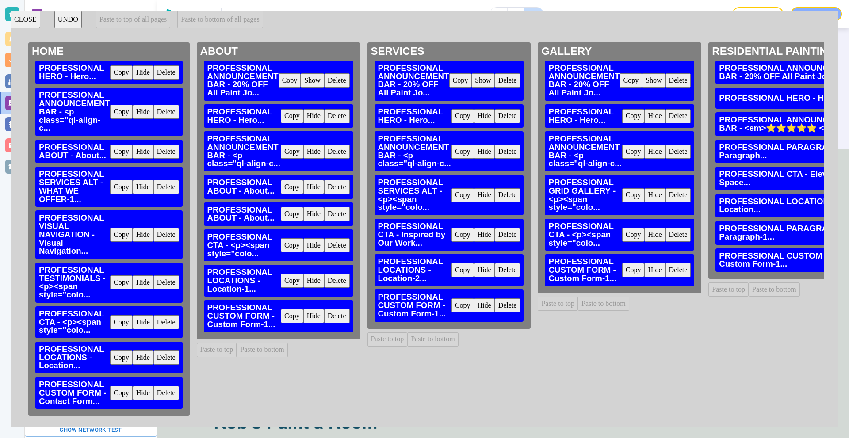
click at [466, 271] on button "Copy" at bounding box center [462, 270] width 23 height 14
click at [608, 302] on button "Paste to bottom" at bounding box center [603, 304] width 51 height 14
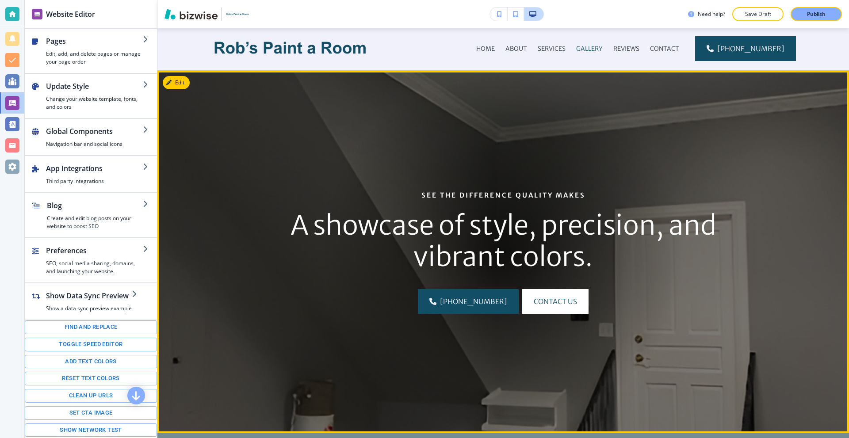
scroll to position [0, 0]
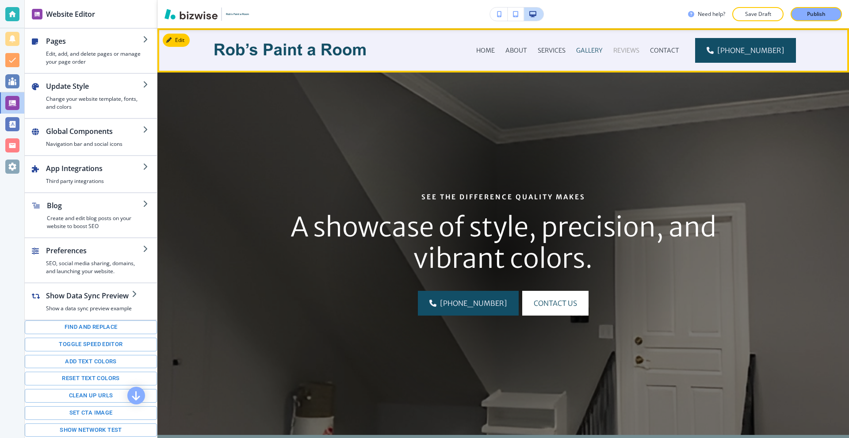
click at [626, 50] on p "REVIEWS" at bounding box center [626, 50] width 26 height 9
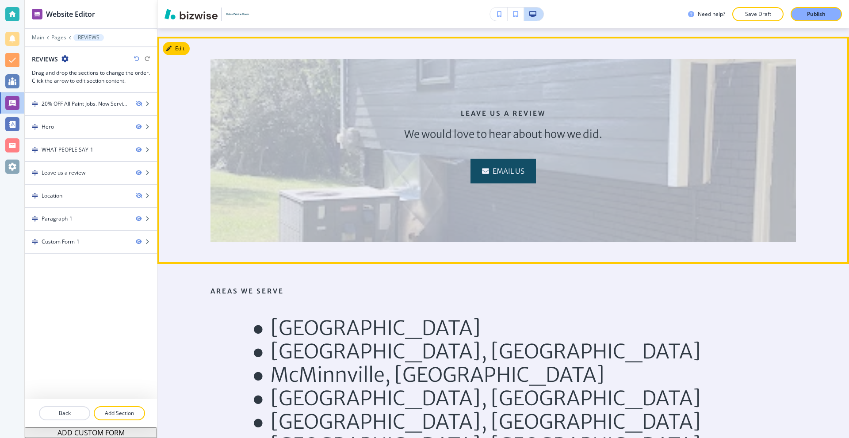
scroll to position [1017, 0]
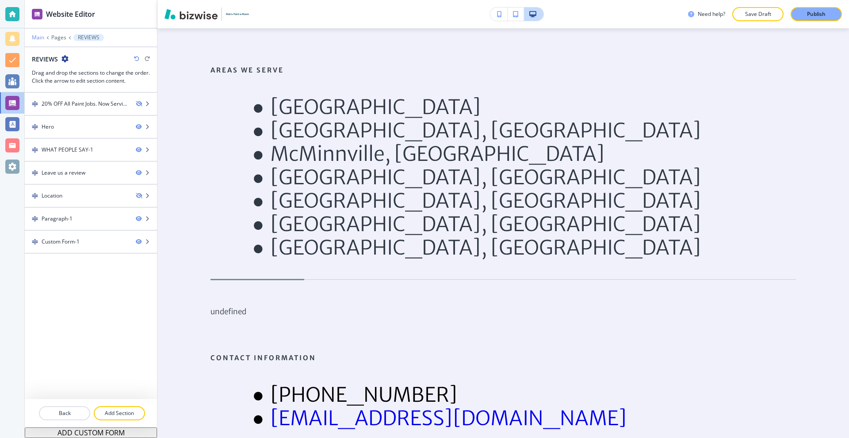
click at [41, 39] on p "Main" at bounding box center [38, 37] width 12 height 6
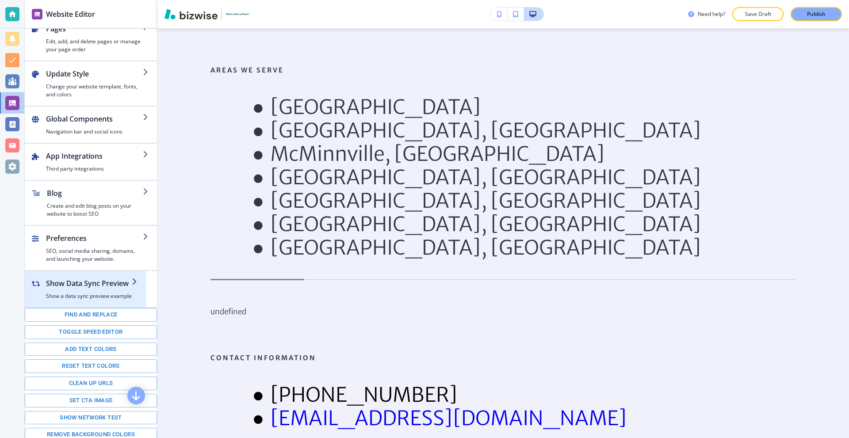
scroll to position [50, 0]
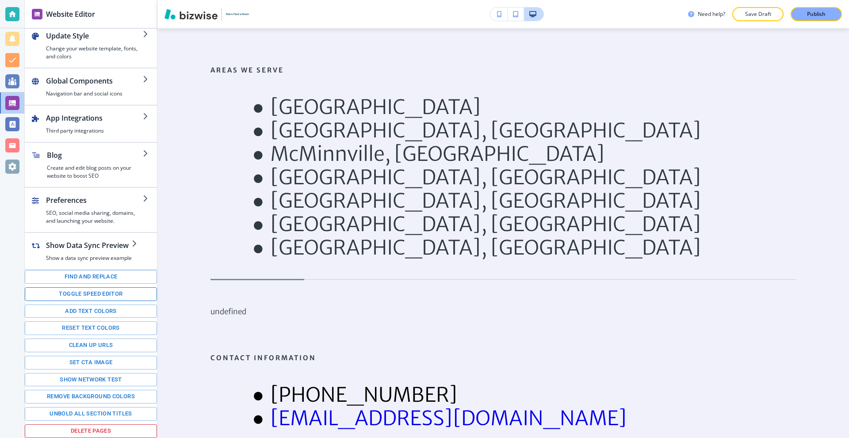
click at [102, 296] on button "Toggle speed editor" at bounding box center [91, 294] width 132 height 14
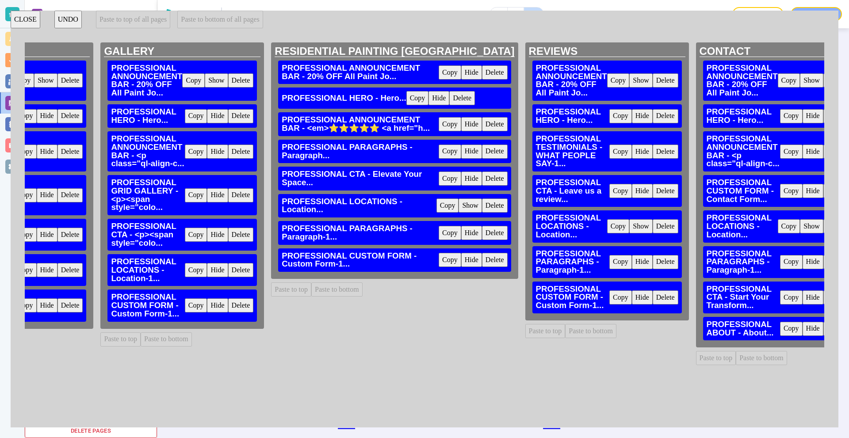
scroll to position [0, 461]
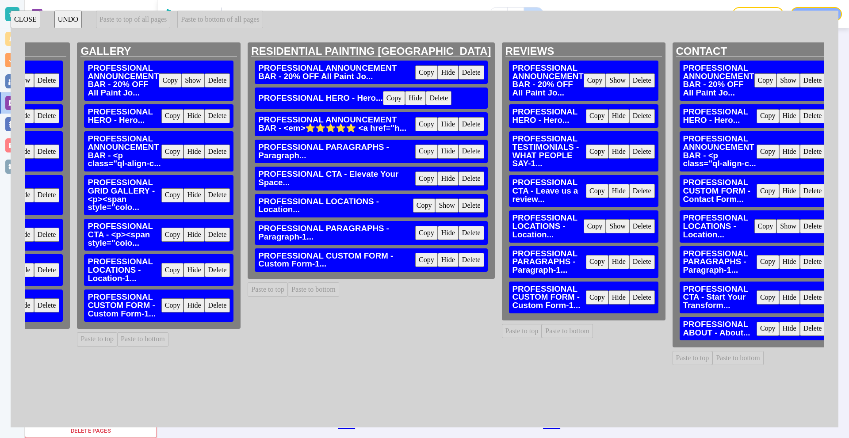
click at [629, 230] on button "Delete" at bounding box center [642, 226] width 26 height 14
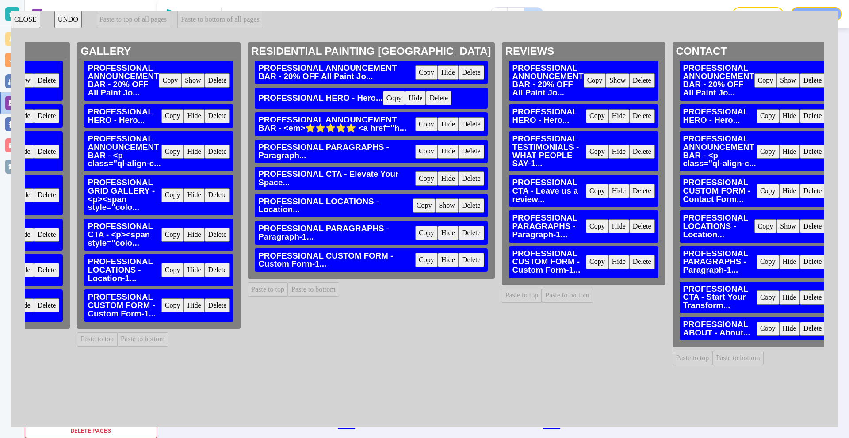
click at [629, 230] on button "Delete" at bounding box center [642, 226] width 26 height 14
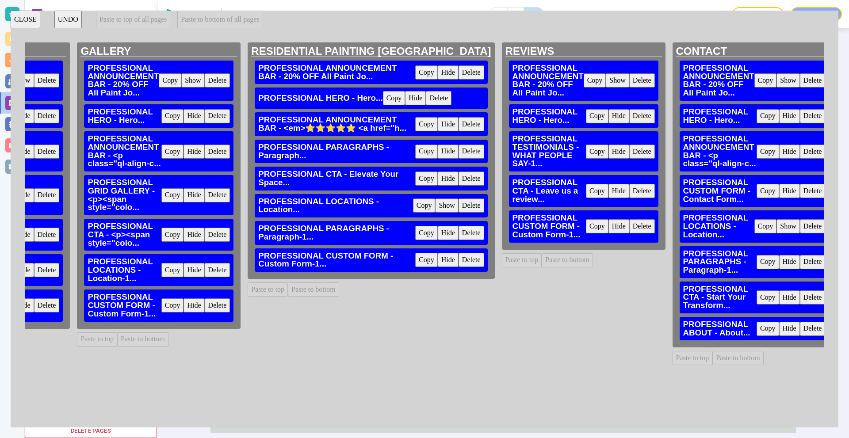
click at [177, 271] on button "Copy" at bounding box center [172, 270] width 23 height 14
click at [542, 262] on button "Paste to bottom" at bounding box center [567, 260] width 51 height 14
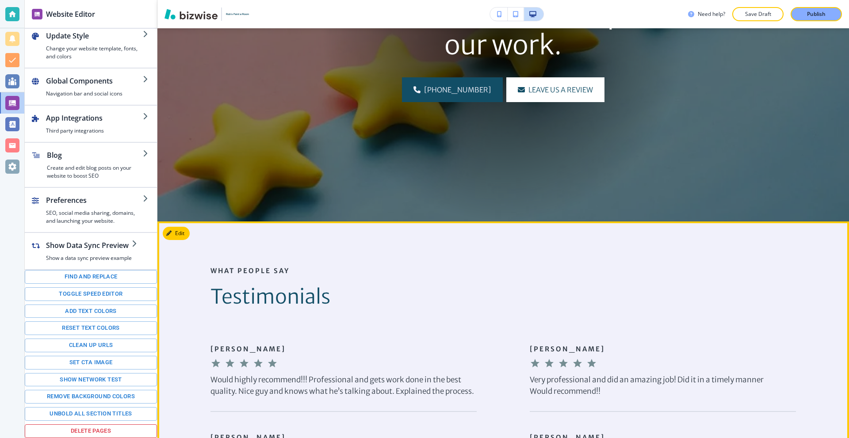
scroll to position [0, 0]
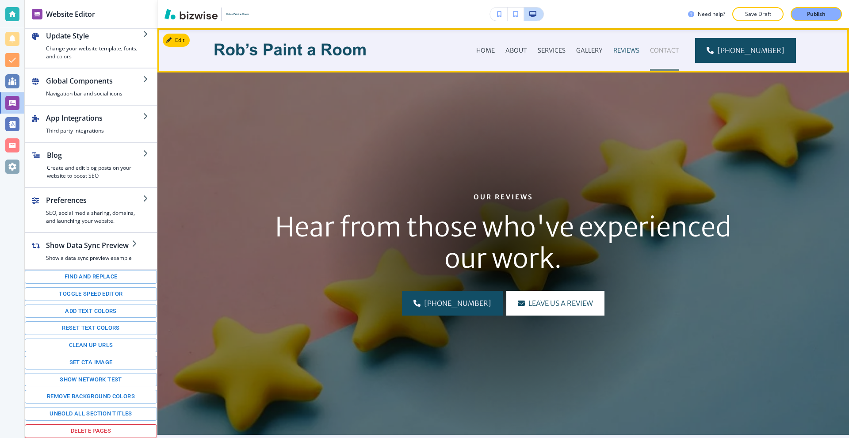
click at [666, 52] on p "CONTACT" at bounding box center [664, 50] width 29 height 9
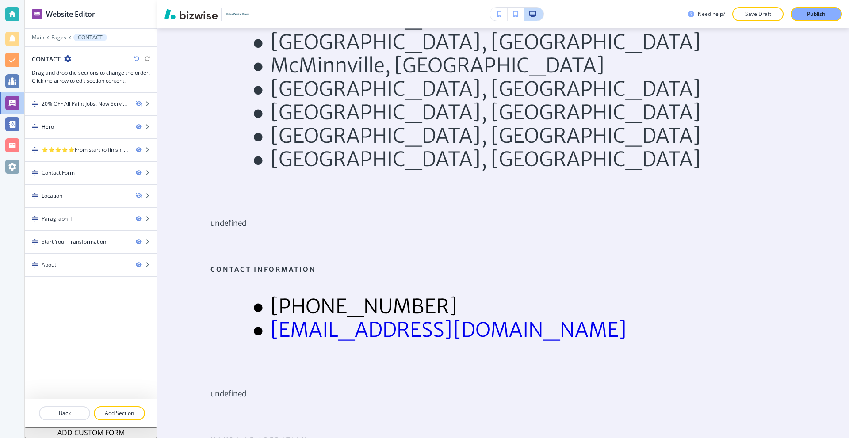
scroll to position [1017, 0]
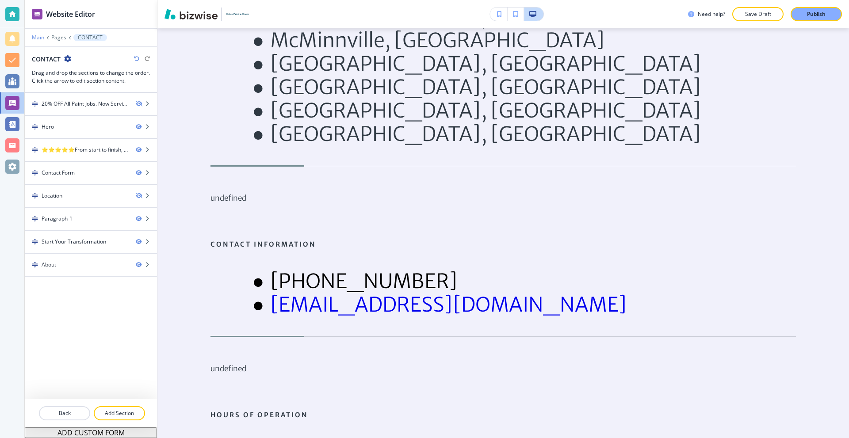
click at [36, 39] on p "Main" at bounding box center [38, 37] width 12 height 6
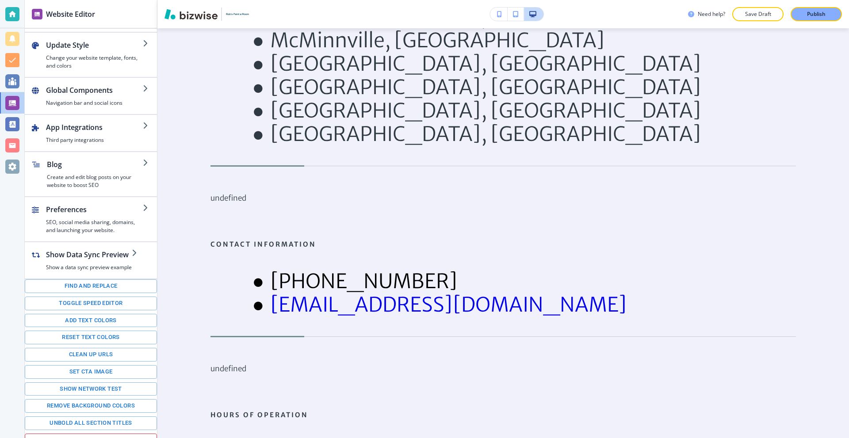
scroll to position [50, 0]
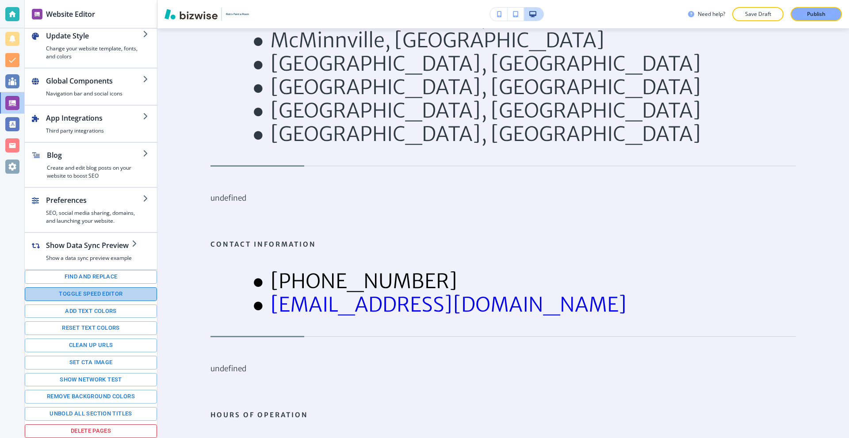
click at [93, 297] on button "Toggle speed editor" at bounding box center [91, 294] width 132 height 14
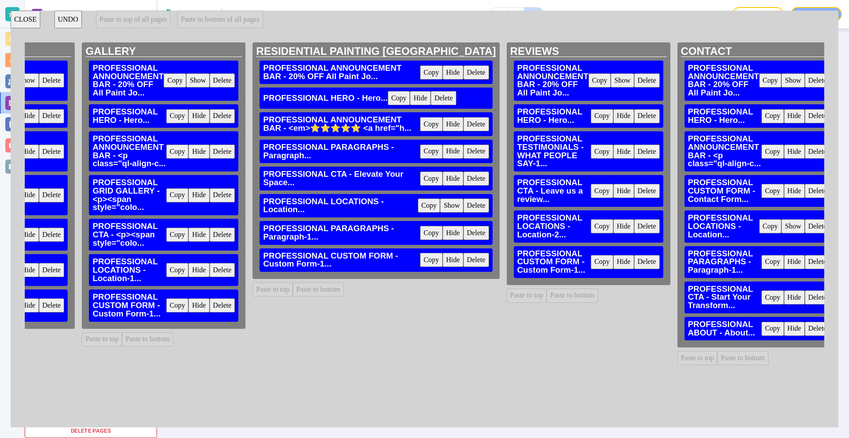
scroll to position [0, 461]
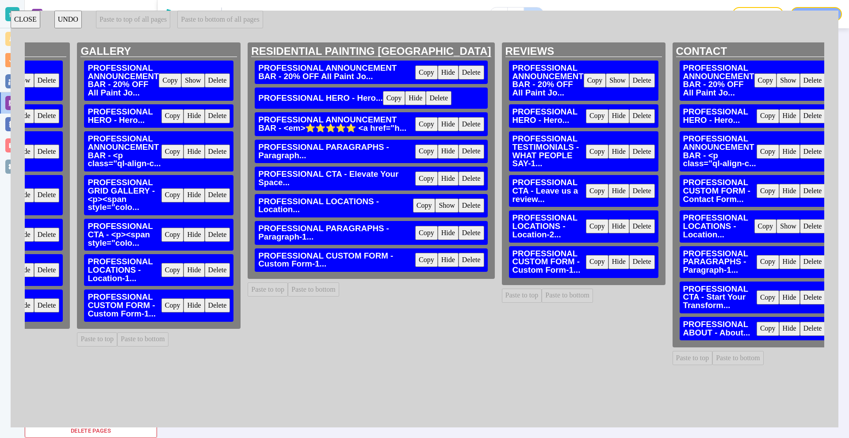
click at [800, 260] on button "Delete" at bounding box center [813, 262] width 26 height 14
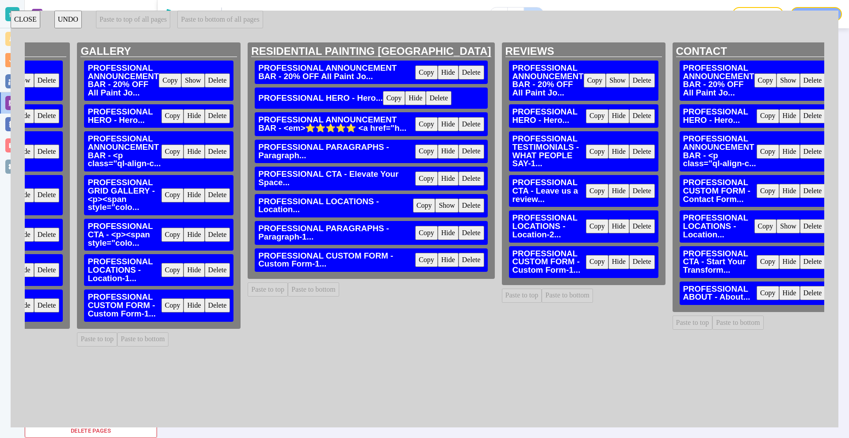
click at [800, 260] on button "Delete" at bounding box center [813, 262] width 26 height 14
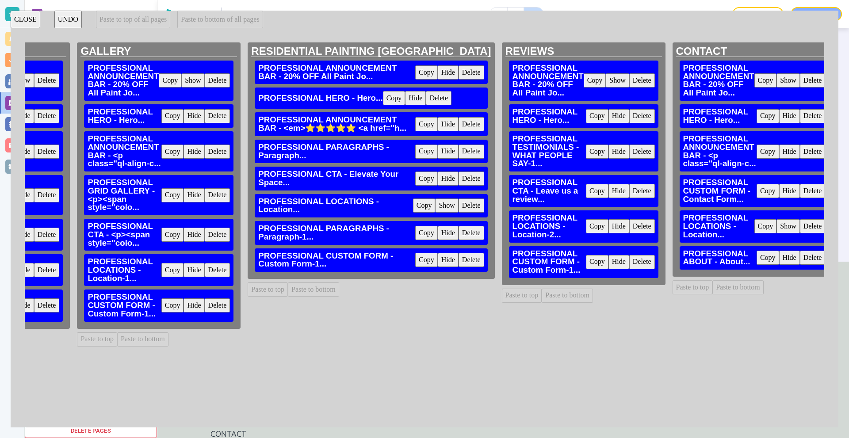
click at [586, 230] on button "Copy" at bounding box center [597, 226] width 23 height 14
click at [712, 290] on button "Paste to bottom" at bounding box center [737, 287] width 51 height 14
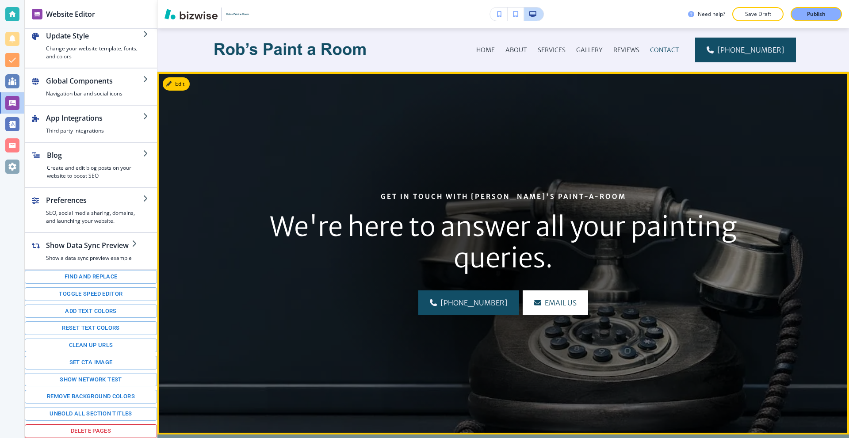
scroll to position [0, 0]
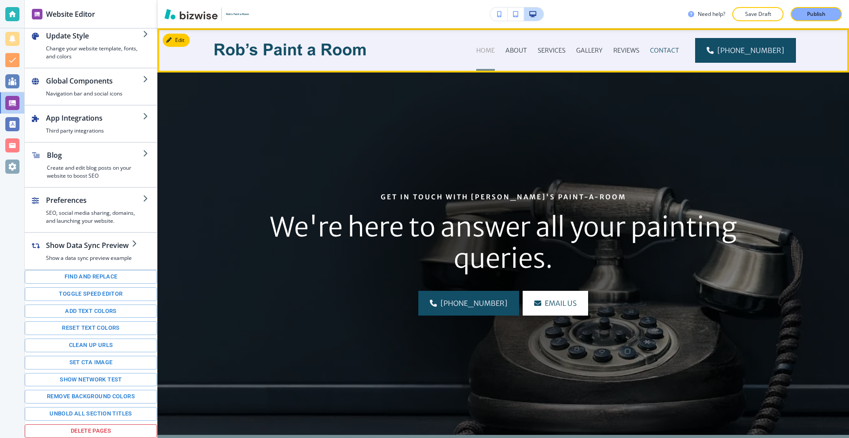
click at [495, 50] on p "HOME" at bounding box center [485, 50] width 19 height 9
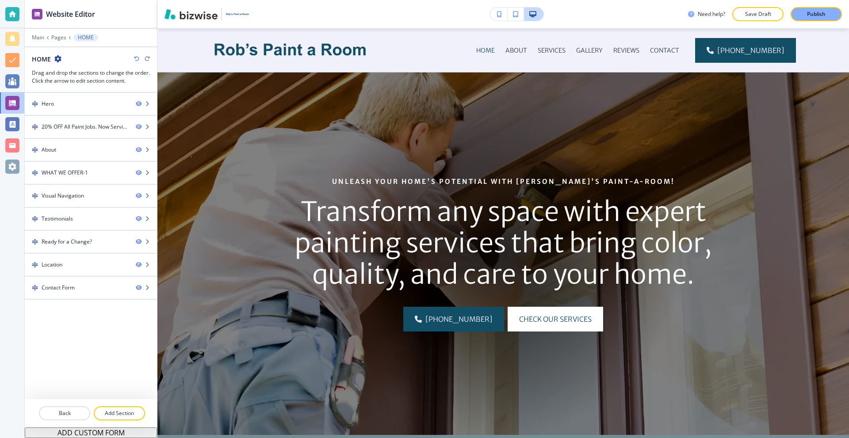
click at [59, 42] on div at bounding box center [91, 43] width 132 height 5
click at [59, 41] on div "Main Pages HOME" at bounding box center [91, 37] width 118 height 7
click at [59, 39] on p "Pages" at bounding box center [58, 37] width 15 height 6
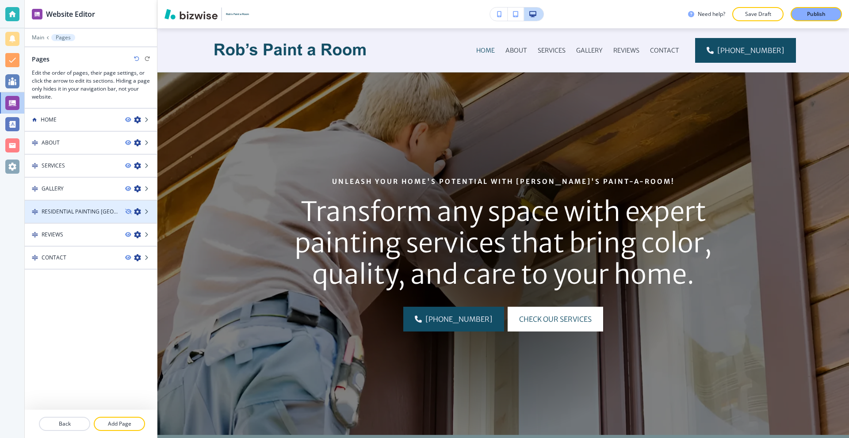
click at [83, 211] on h4 "RESIDENTIAL PAINTING MURFREESBORO" at bounding box center [80, 212] width 77 height 8
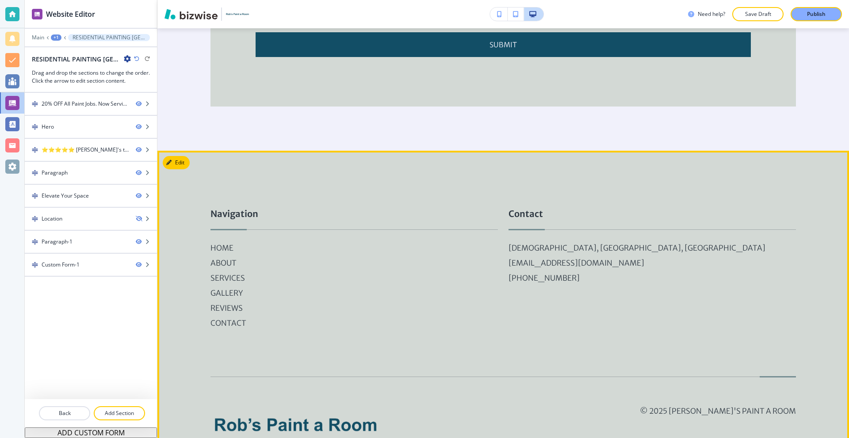
scroll to position [2108, 0]
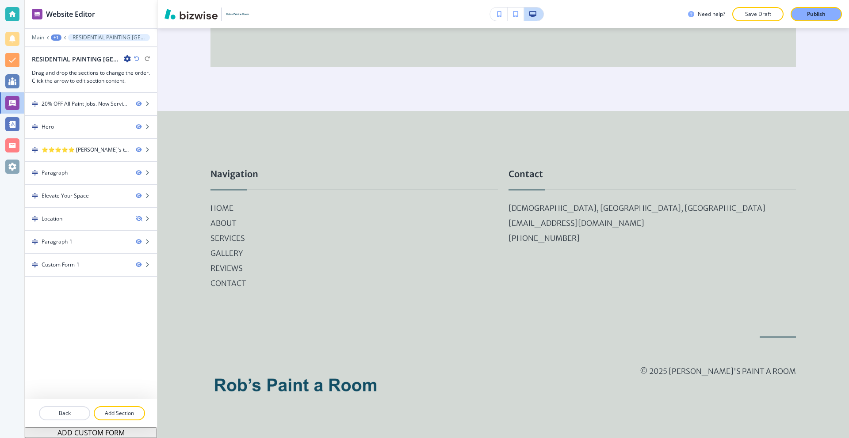
click at [128, 61] on icon "button" at bounding box center [127, 58] width 7 height 7
click at [138, 73] on p "Edit Page Settings" at bounding box center [152, 74] width 45 height 8
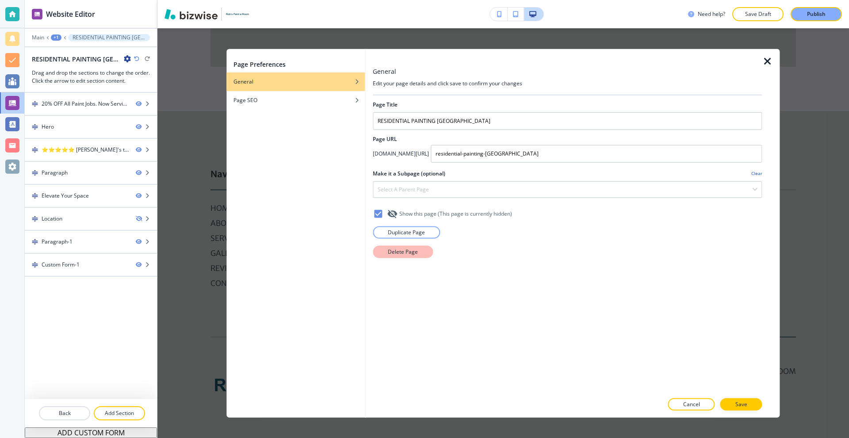
click at [392, 251] on p "Delete Page" at bounding box center [403, 252] width 30 height 8
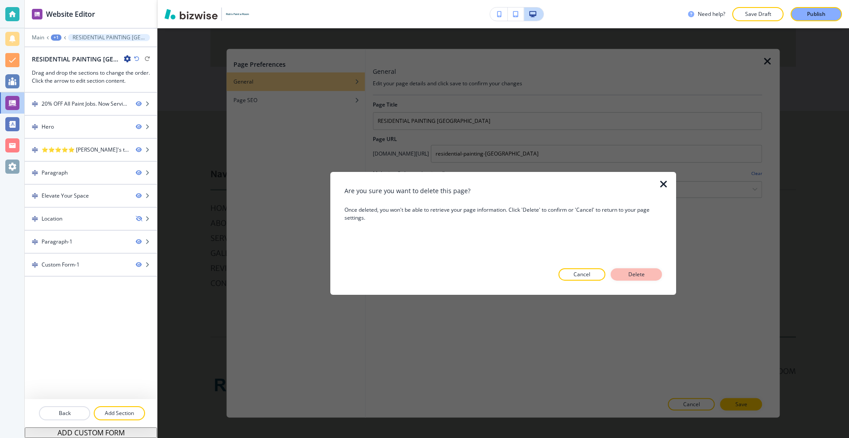
click at [632, 275] on p "Delete" at bounding box center [636, 275] width 21 height 8
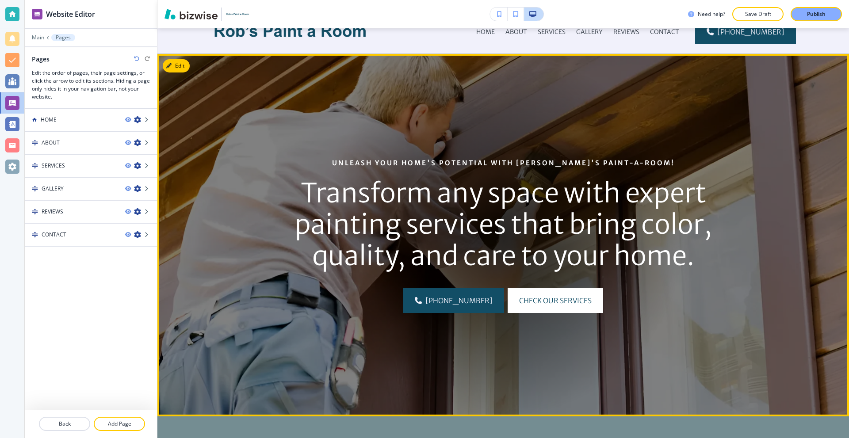
scroll to position [0, 0]
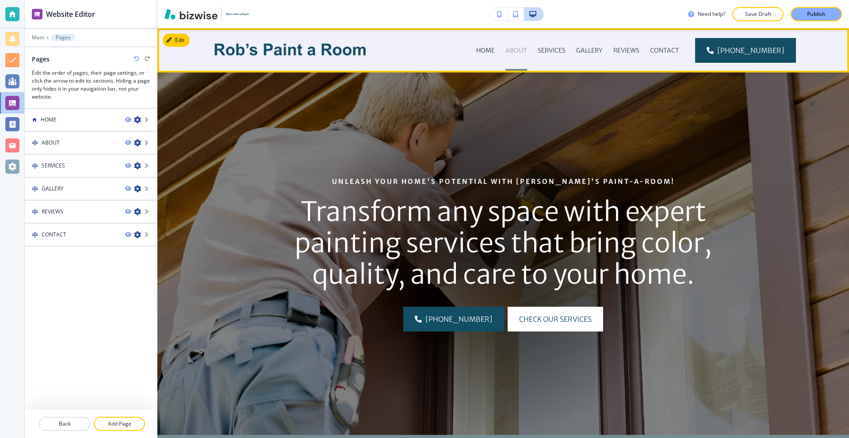
click at [522, 46] on p "ABOUT" at bounding box center [516, 50] width 22 height 9
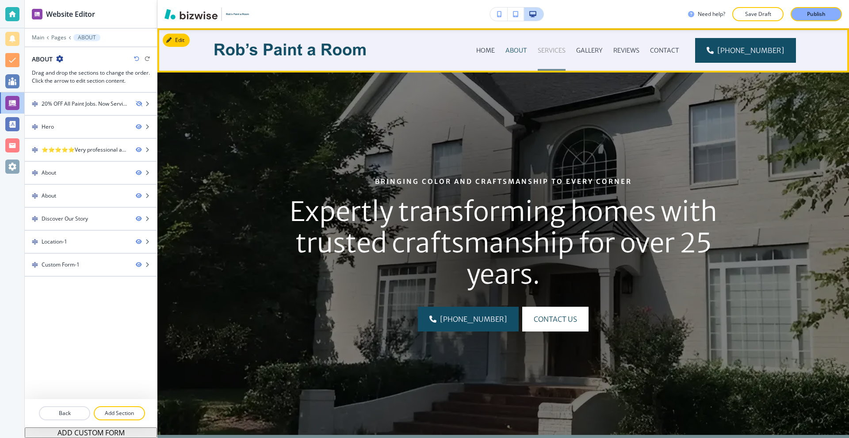
click at [556, 51] on p "SERVICES" at bounding box center [552, 50] width 28 height 9
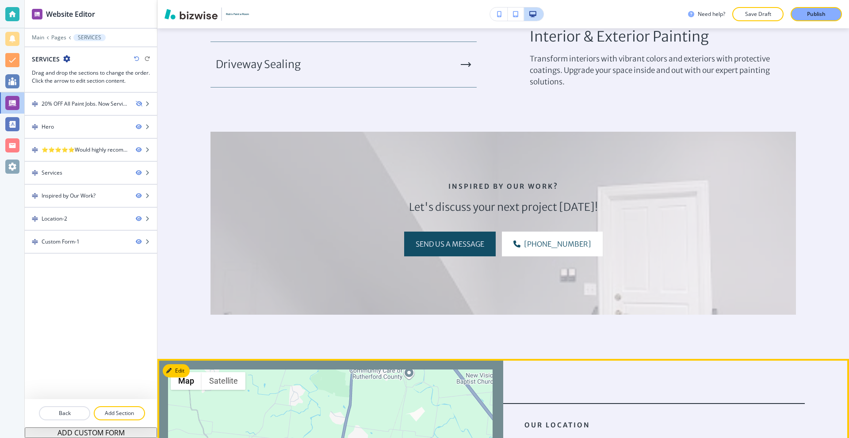
scroll to position [796, 0]
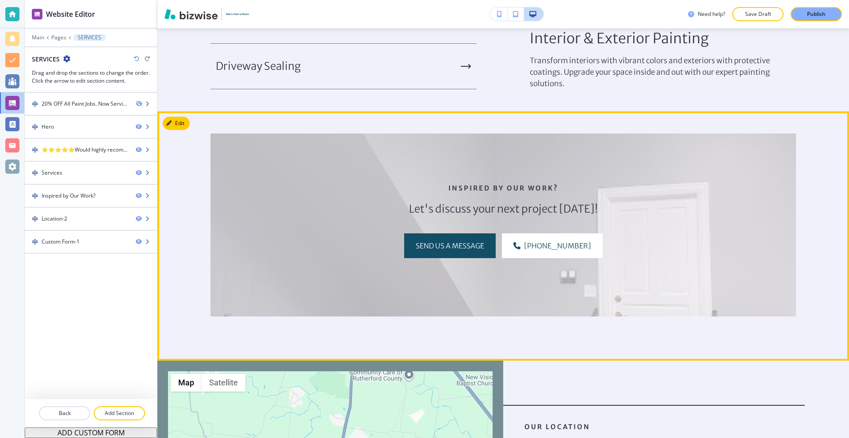
click at [175, 127] on button "Edit" at bounding box center [176, 123] width 27 height 13
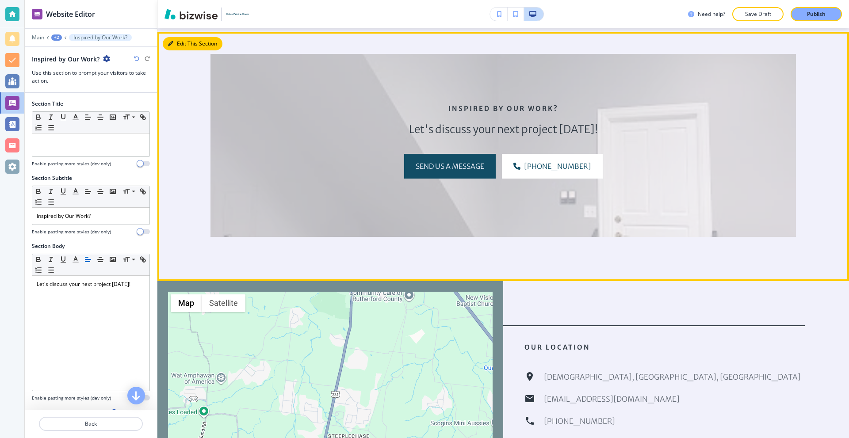
scroll to position [879, 0]
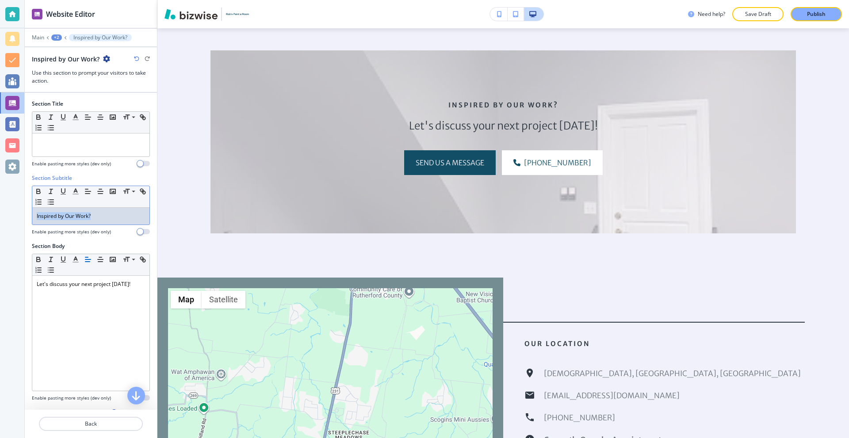
drag, startPoint x: 99, startPoint y: 219, endPoint x: 0, endPoint y: 216, distance: 98.7
click at [0, 217] on div "Website Editor Main +2 Inspired by Our Work? Inspired by Our Work? Use this sec…" at bounding box center [424, 219] width 849 height 438
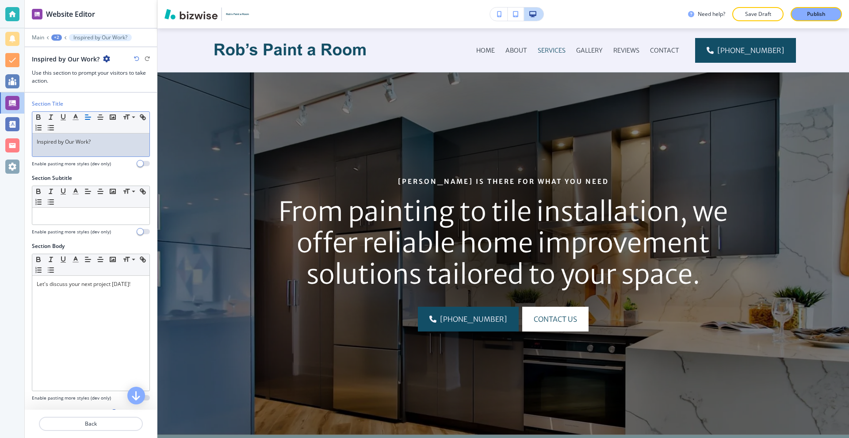
scroll to position [879, 0]
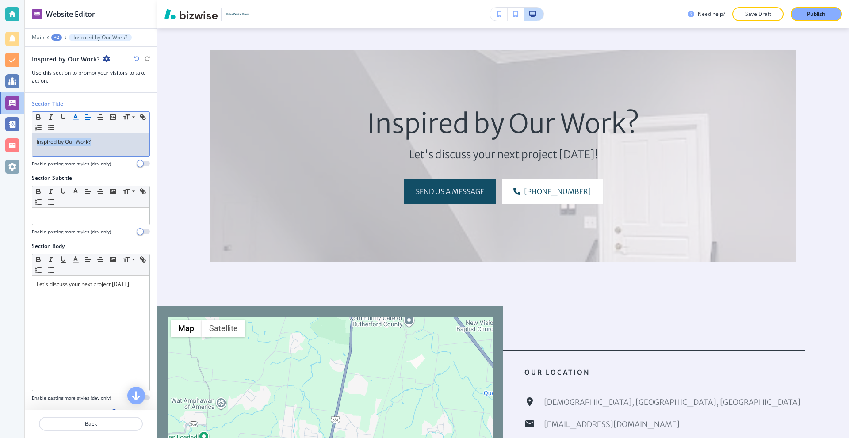
click at [73, 119] on icon "button" at bounding box center [76, 117] width 8 height 8
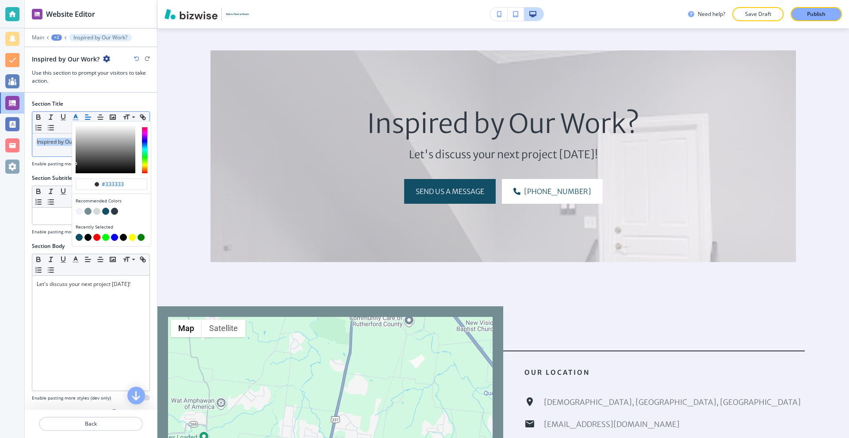
click at [105, 211] on button "button" at bounding box center [105, 211] width 7 height 7
type input "#124e66"
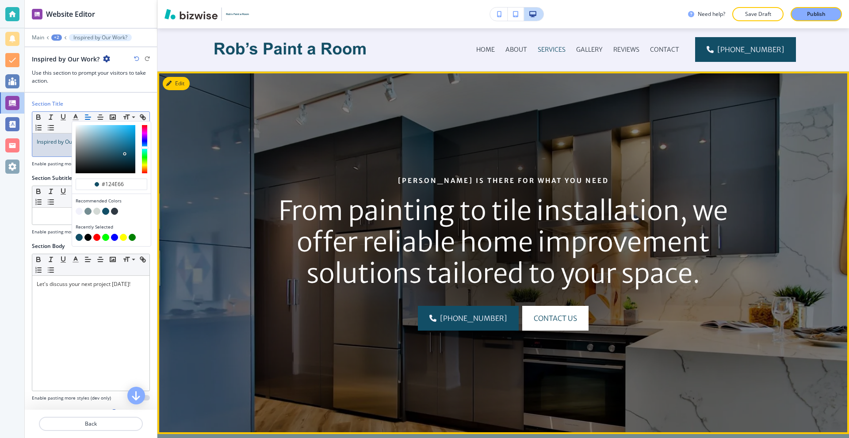
scroll to position [0, 0]
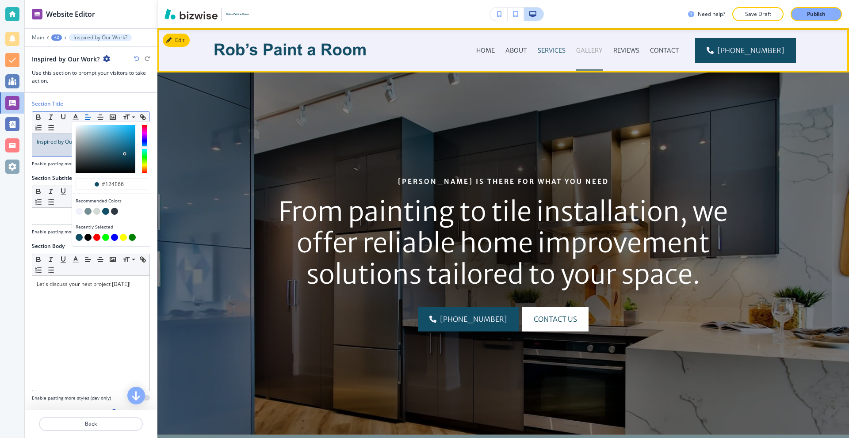
click at [599, 46] on p "GALLERY" at bounding box center [589, 50] width 27 height 9
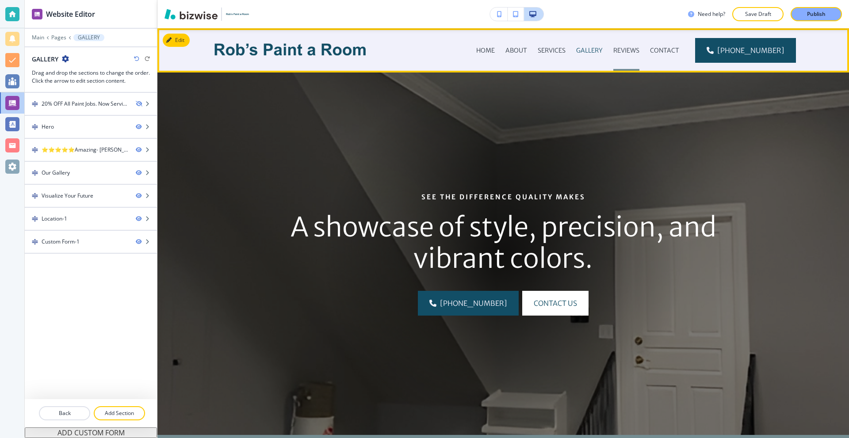
click at [630, 44] on div "REVIEWS" at bounding box center [626, 50] width 37 height 44
click at [630, 47] on p "REVIEWS" at bounding box center [626, 50] width 26 height 9
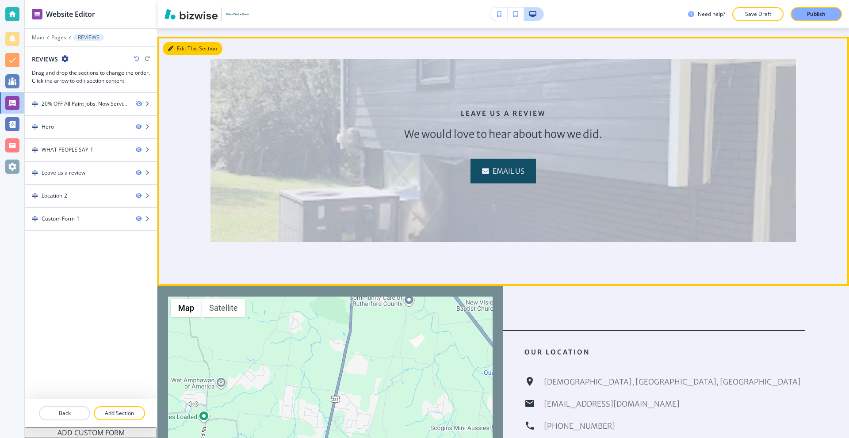
click at [179, 44] on button "Edit This Section" at bounding box center [193, 48] width 60 height 13
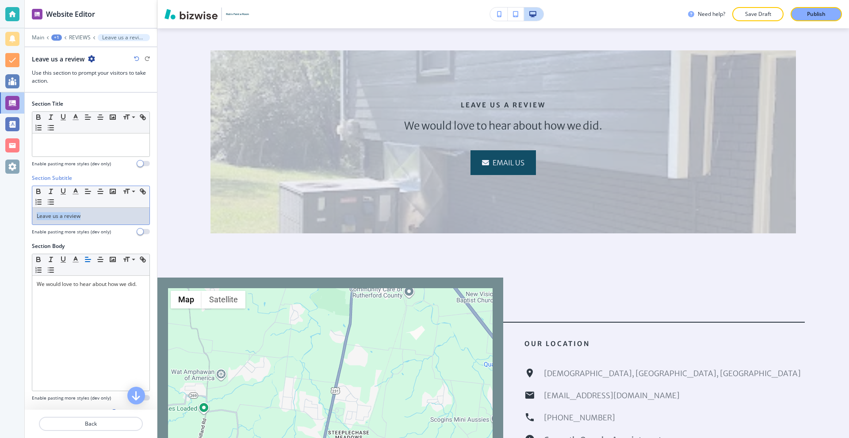
drag, startPoint x: 93, startPoint y: 218, endPoint x: 0, endPoint y: 222, distance: 93.4
click at [0, 223] on div "Website Editor Main +1 REVIEWS Leave us a review Leave us a review Use this sec…" at bounding box center [424, 219] width 849 height 438
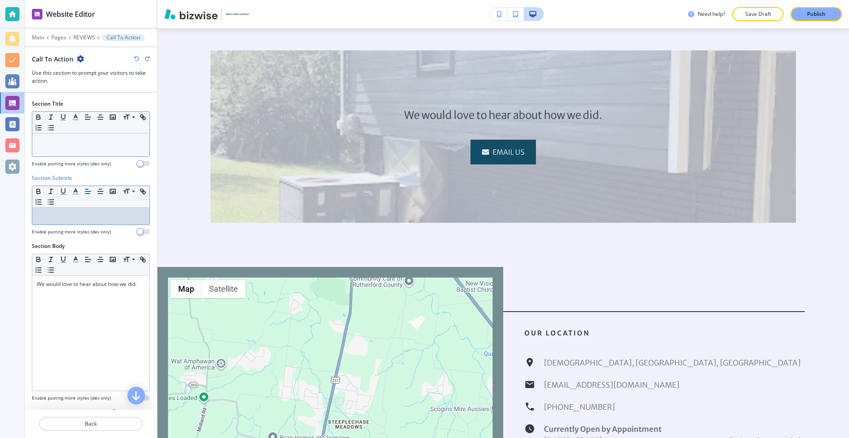
click at [92, 155] on div at bounding box center [90, 145] width 117 height 23
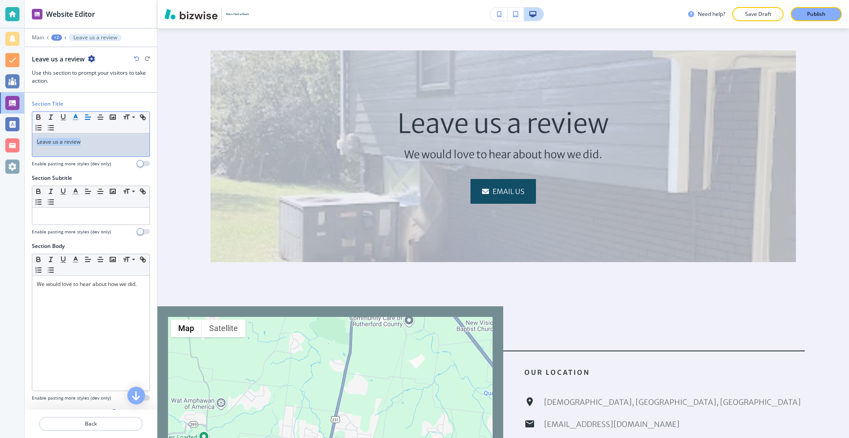
click at [74, 119] on icon "button" at bounding box center [76, 117] width 8 height 8
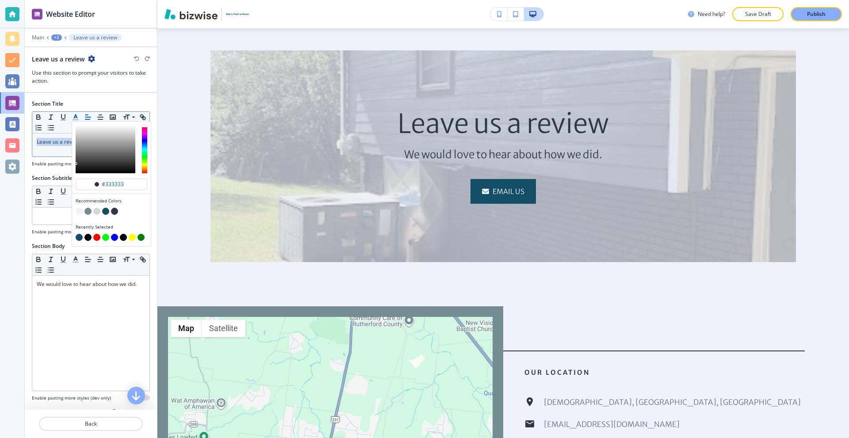
click at [103, 211] on button "button" at bounding box center [105, 211] width 7 height 7
type input "#124e66"
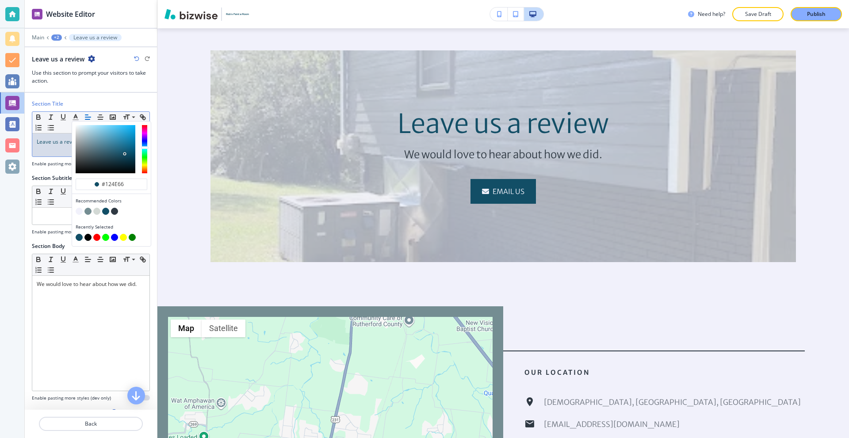
click at [54, 147] on div "Leave us a review" at bounding box center [90, 145] width 117 height 23
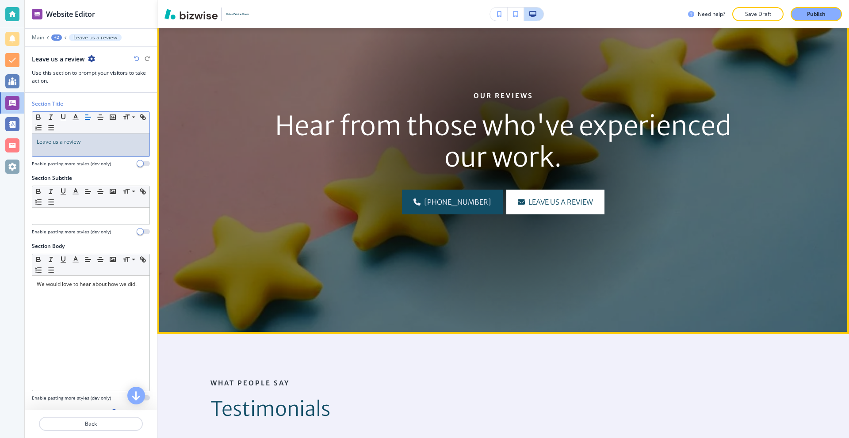
scroll to position [0, 0]
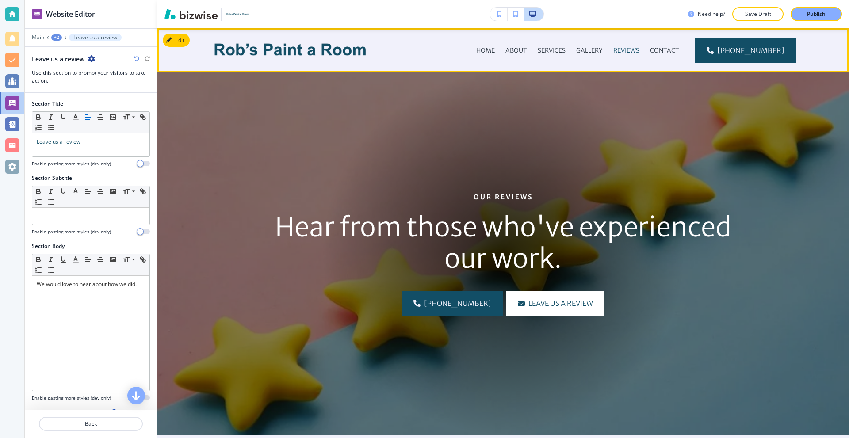
click at [670, 57] on div "CONTACT" at bounding box center [665, 50] width 40 height 44
click at [669, 53] on p "CONTACT" at bounding box center [664, 50] width 29 height 9
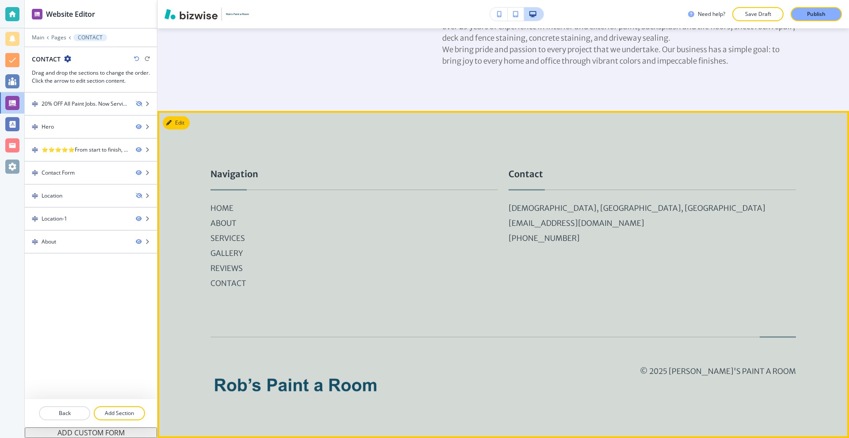
scroll to position [1327, 0]
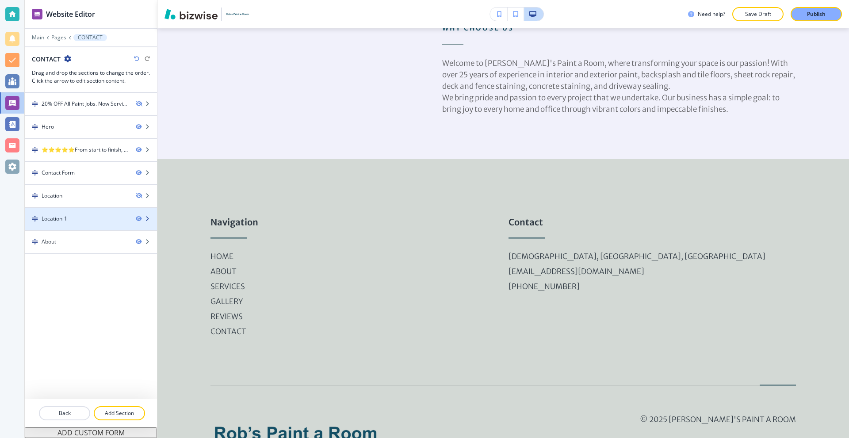
click at [54, 214] on div at bounding box center [91, 211] width 132 height 7
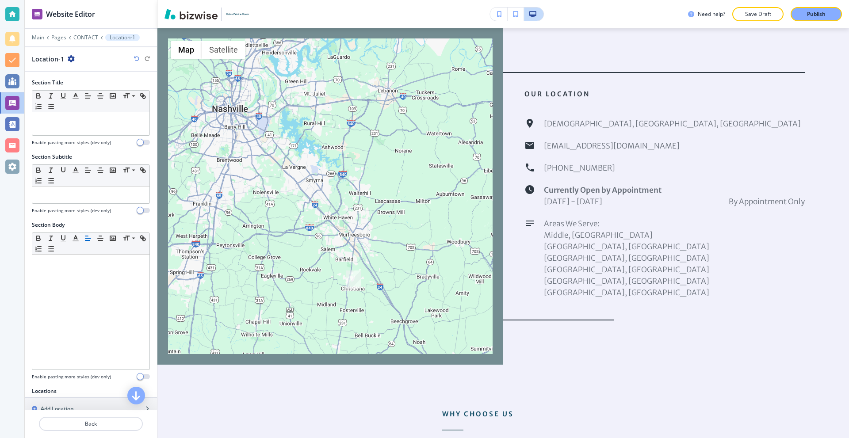
scroll to position [940, 0]
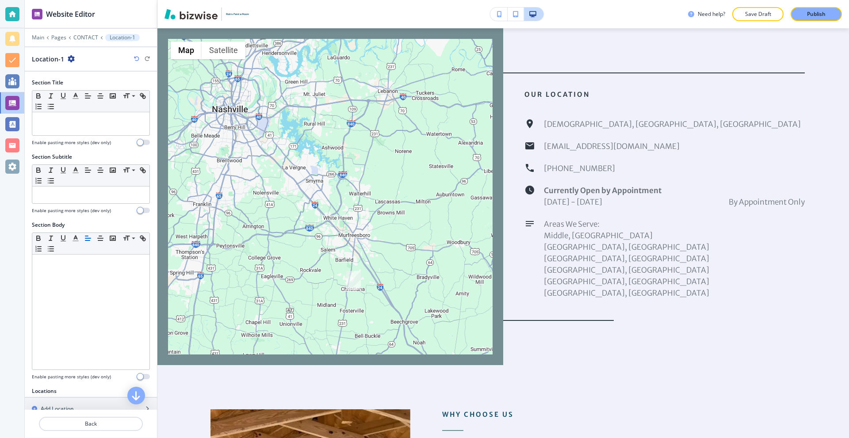
click at [71, 60] on icon "button" at bounding box center [71, 58] width 7 height 7
click at [99, 103] on p "Delete Section" at bounding box center [95, 105] width 45 height 8
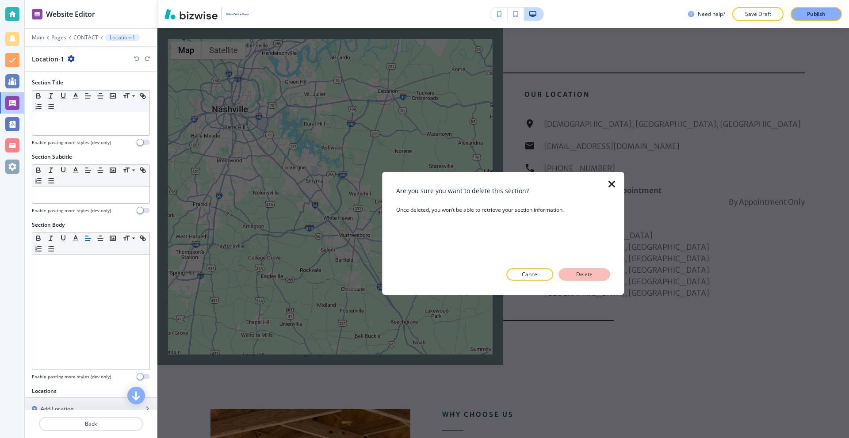
click at [578, 273] on p "Delete" at bounding box center [584, 275] width 21 height 8
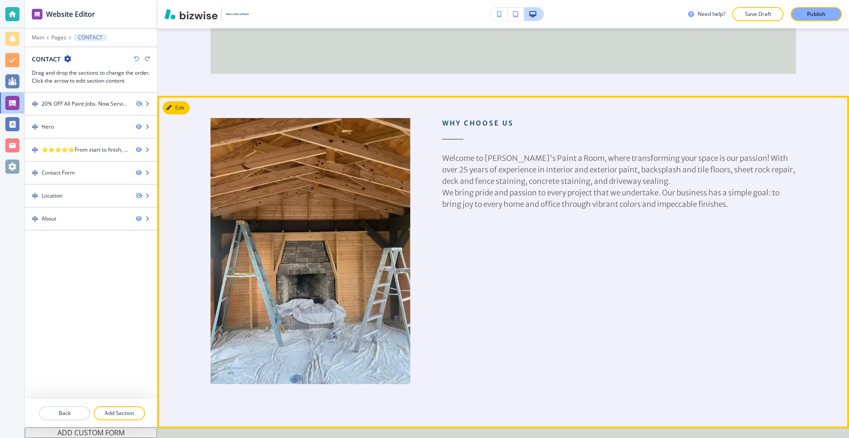
scroll to position [891, 0]
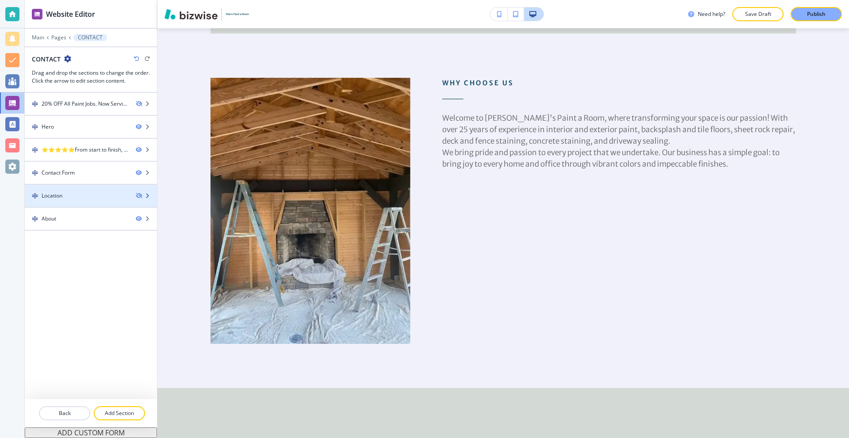
click at [105, 201] on div at bounding box center [91, 203] width 132 height 7
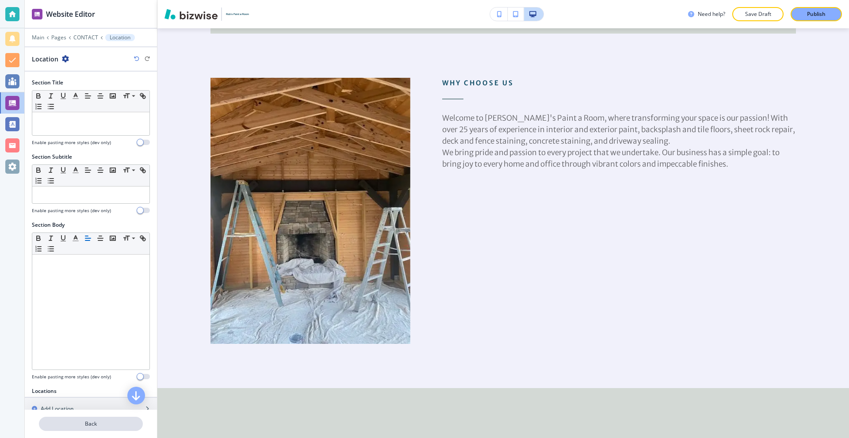
click at [94, 422] on p "Back" at bounding box center [91, 424] width 102 height 8
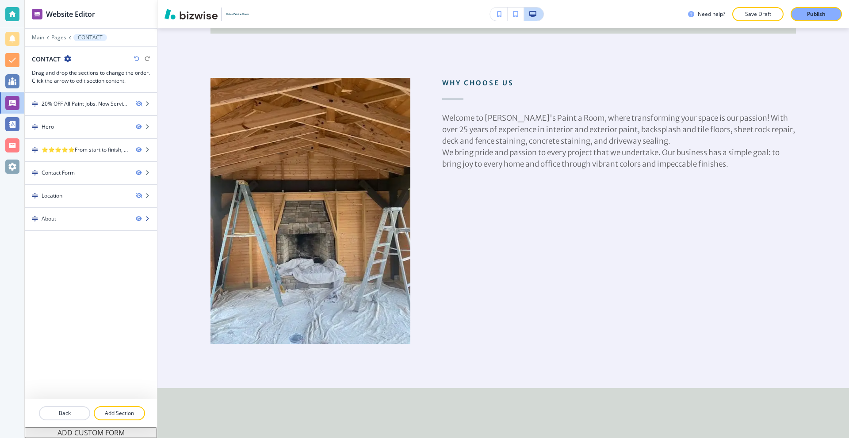
click at [89, 222] on div "About" at bounding box center [77, 219] width 104 height 8
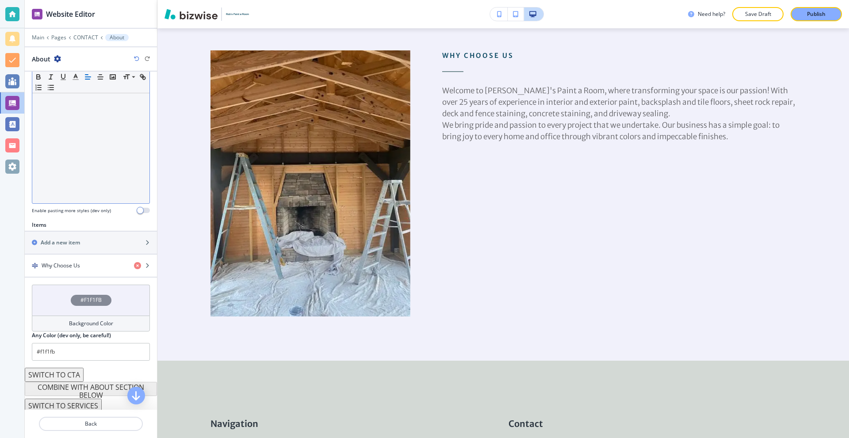
scroll to position [169, 0]
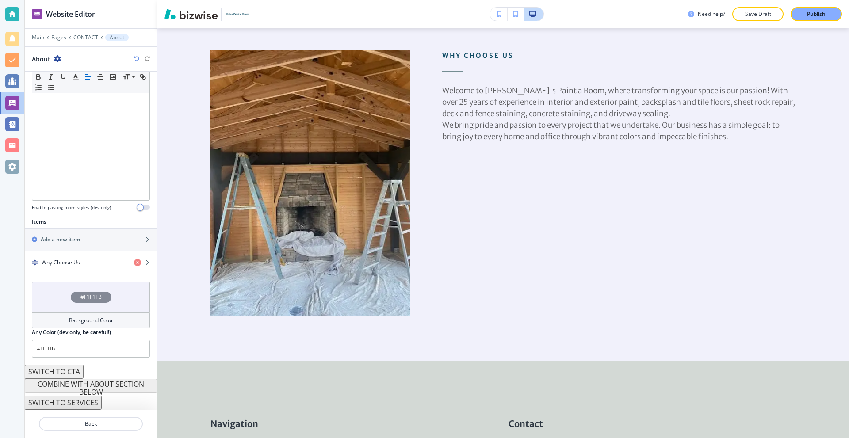
click at [59, 61] on icon "button" at bounding box center [57, 58] width 7 height 7
click at [91, 101] on p "Delete Section" at bounding box center [81, 105] width 45 height 8
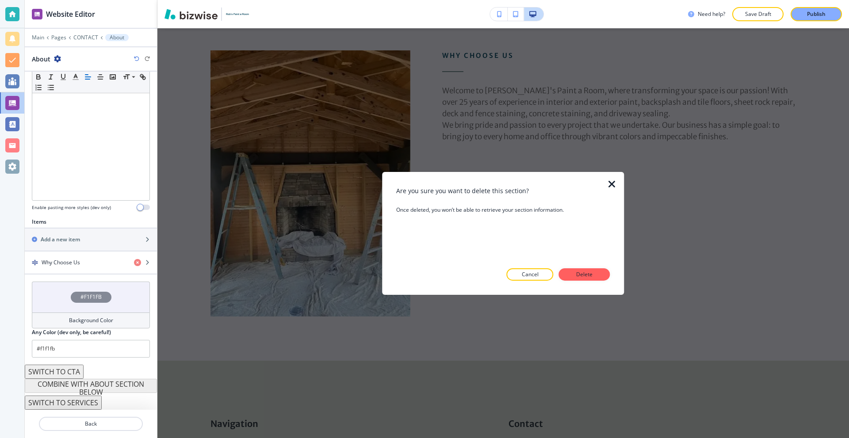
drag, startPoint x: 596, startPoint y: 276, endPoint x: 590, endPoint y: 186, distance: 90.0
click at [589, 190] on div "Are you sure you want to delete this section? Once deleted, you won’t be able t…" at bounding box center [503, 233] width 214 height 95
click at [602, 186] on h3 "Are you sure you want to delete this section?" at bounding box center [503, 190] width 214 height 9
drag, startPoint x: 607, startPoint y: 189, endPoint x: 611, endPoint y: 187, distance: 4.6
click at [608, 189] on icon "button" at bounding box center [612, 184] width 11 height 11
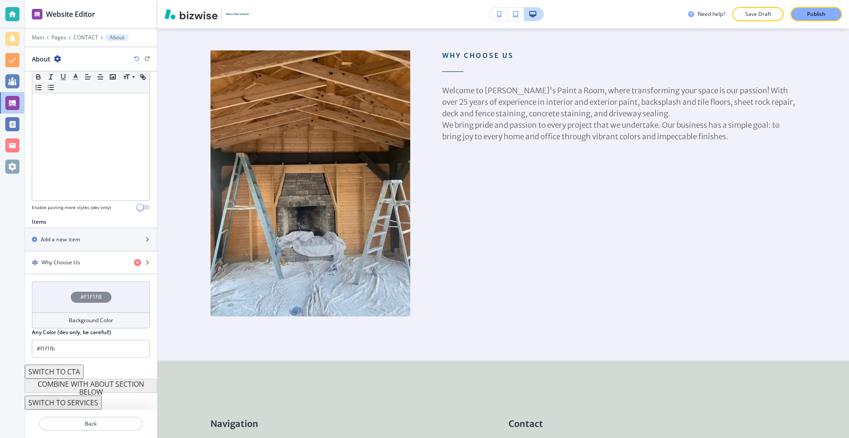
click at [611, 187] on div "Why Choose Us Welcome to Rob's Paint a Room, where transforming your space is o…" at bounding box center [603, 161] width 386 height 310
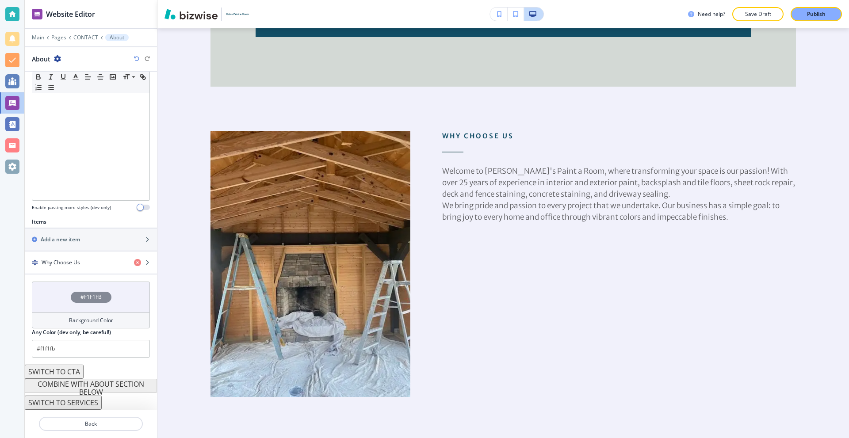
scroll to position [785, 0]
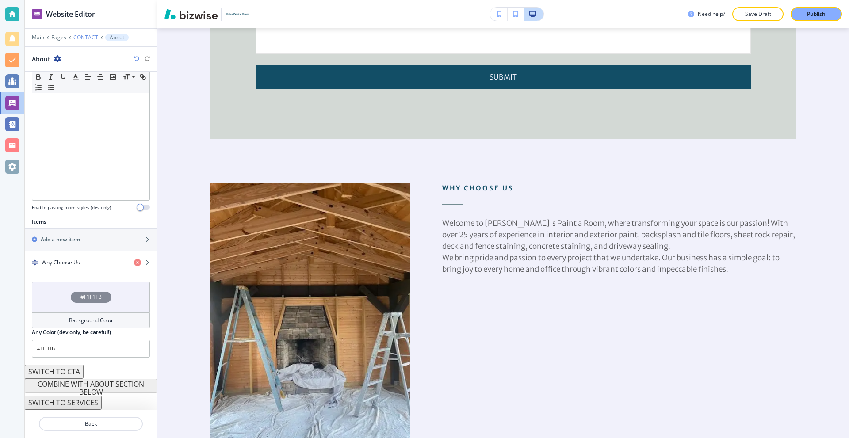
click at [77, 39] on p "CONTACT" at bounding box center [85, 37] width 25 height 6
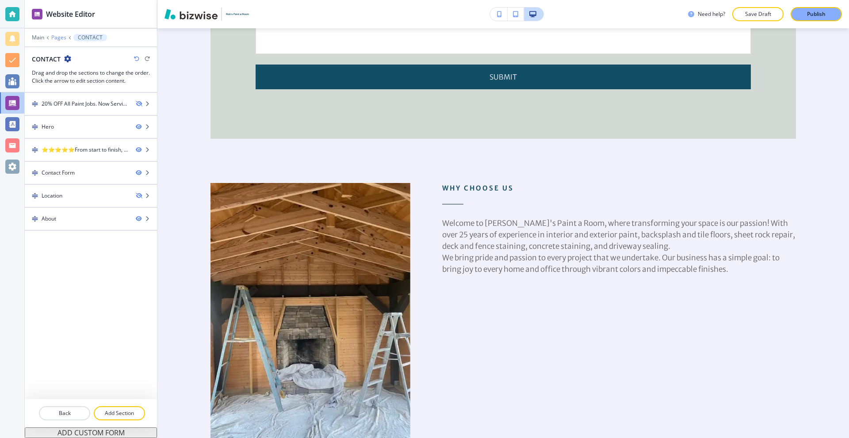
click at [59, 35] on p "Pages" at bounding box center [58, 37] width 15 height 6
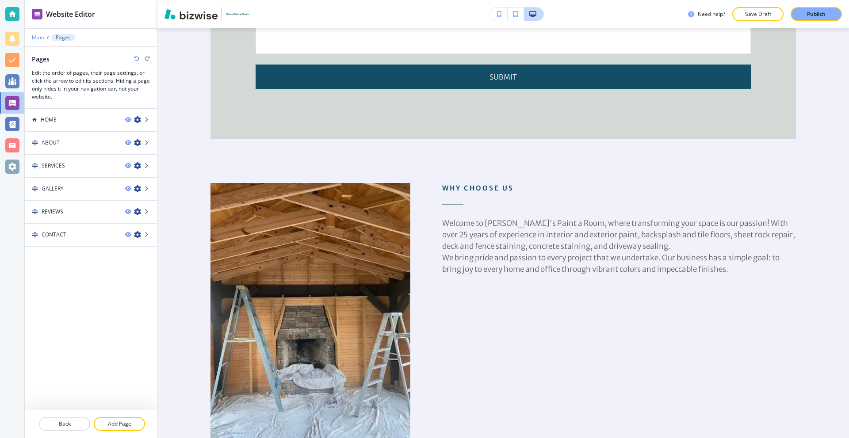
click at [39, 40] on p "Main" at bounding box center [38, 37] width 12 height 6
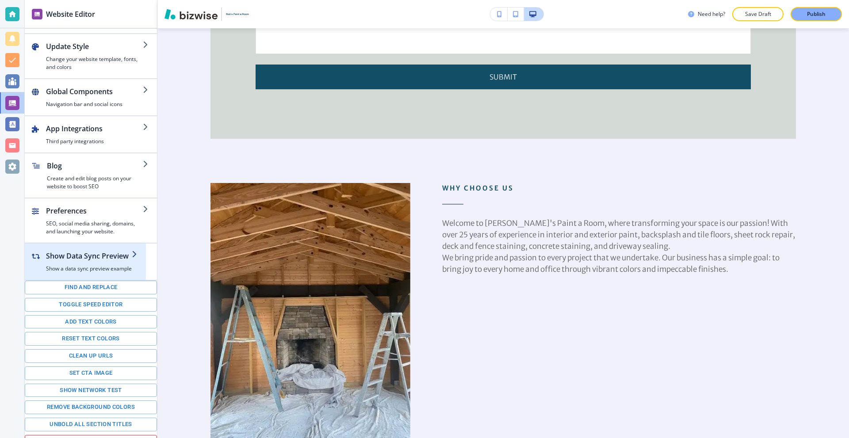
scroll to position [50, 0]
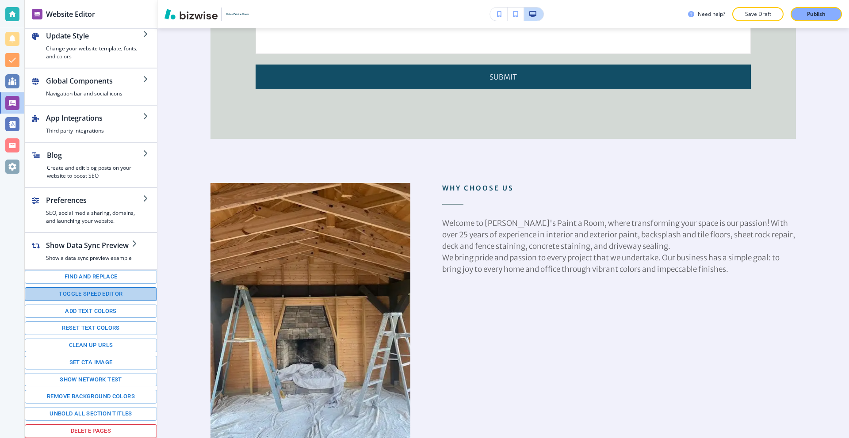
click at [101, 293] on button "Toggle speed editor" at bounding box center [91, 294] width 132 height 14
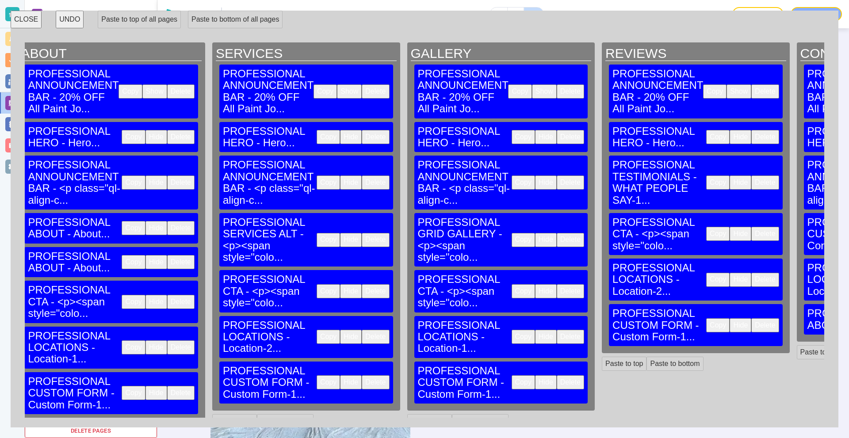
scroll to position [0, 229]
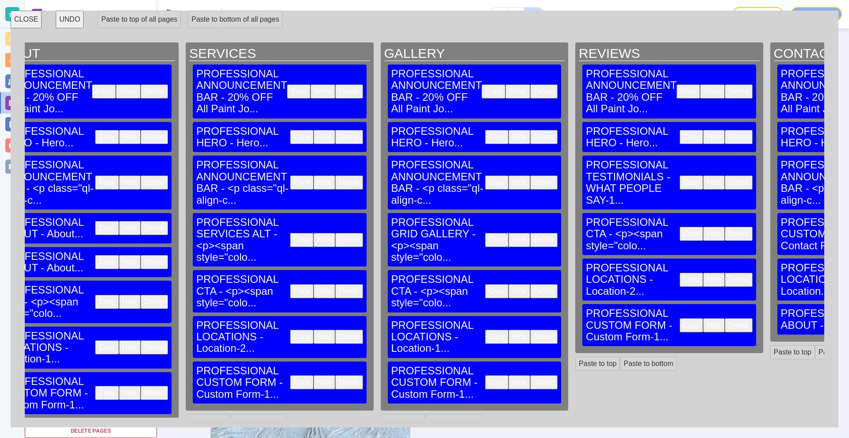
click at [680, 273] on button "Copy" at bounding box center [691, 280] width 23 height 14
click at [815, 345] on button "Paste to bottom" at bounding box center [843, 352] width 57 height 14
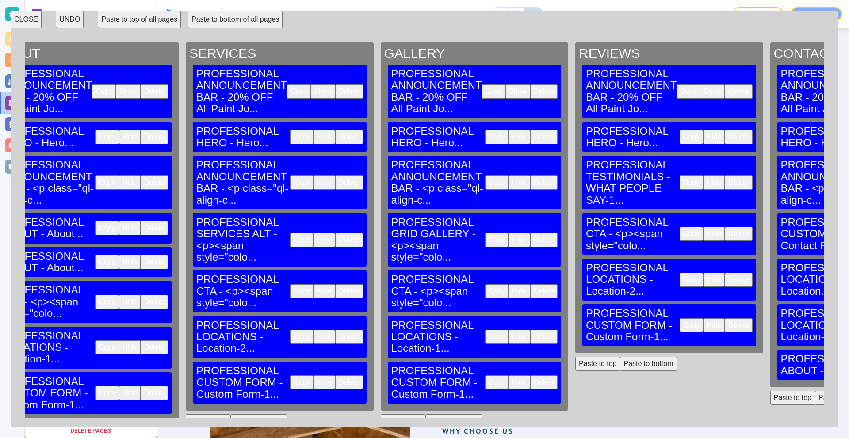
scroll to position [940, 0]
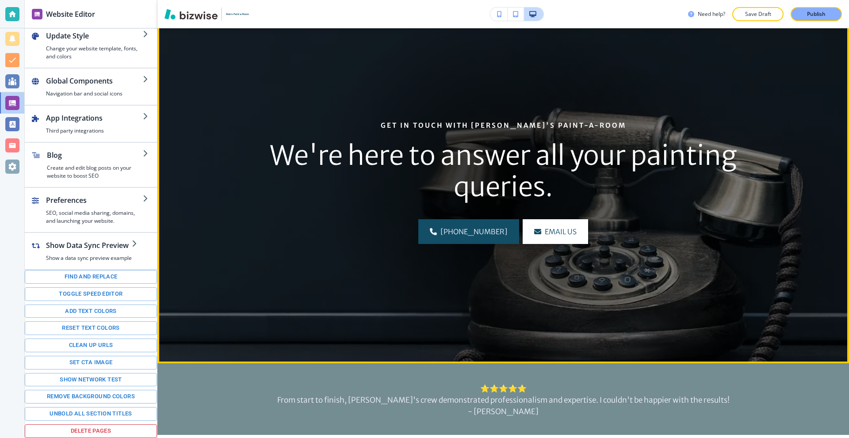
scroll to position [0, 0]
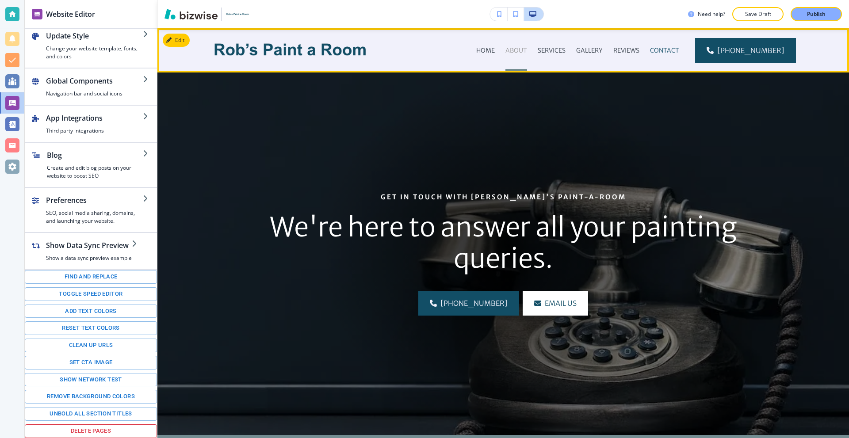
click at [520, 50] on p "ABOUT" at bounding box center [516, 50] width 22 height 9
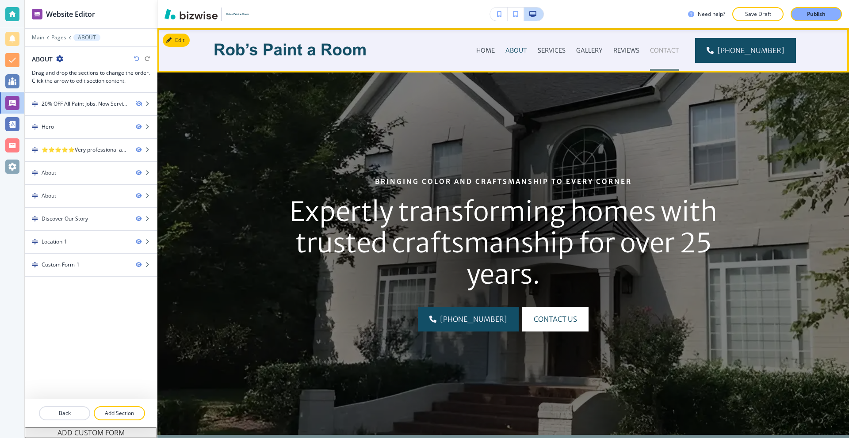
click at [668, 46] on p "CONTACT" at bounding box center [664, 50] width 29 height 9
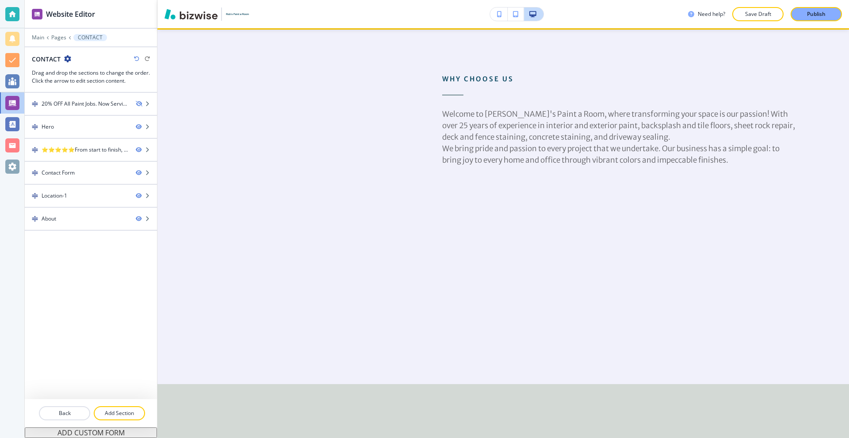
scroll to position [1282, 0]
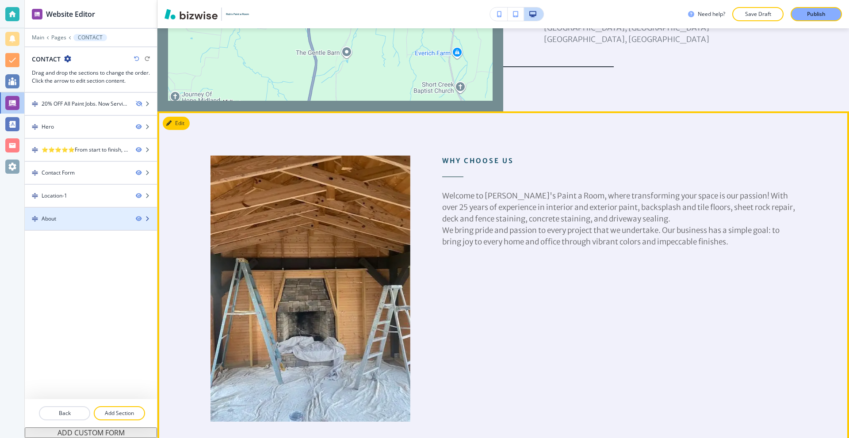
click at [94, 218] on div "About" at bounding box center [77, 219] width 104 height 8
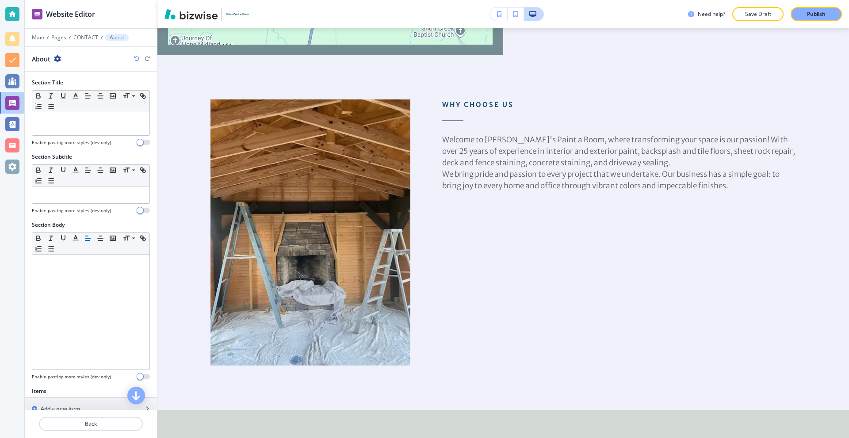
scroll to position [1277, 0]
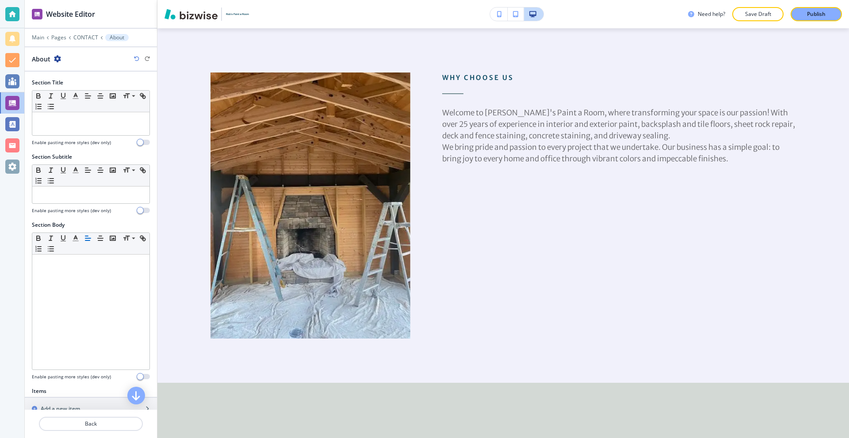
click at [60, 57] on div "About" at bounding box center [91, 58] width 118 height 9
click at [58, 59] on icon "button" at bounding box center [57, 58] width 7 height 7
click at [75, 100] on button "Delete Section" at bounding box center [82, 105] width 57 height 16
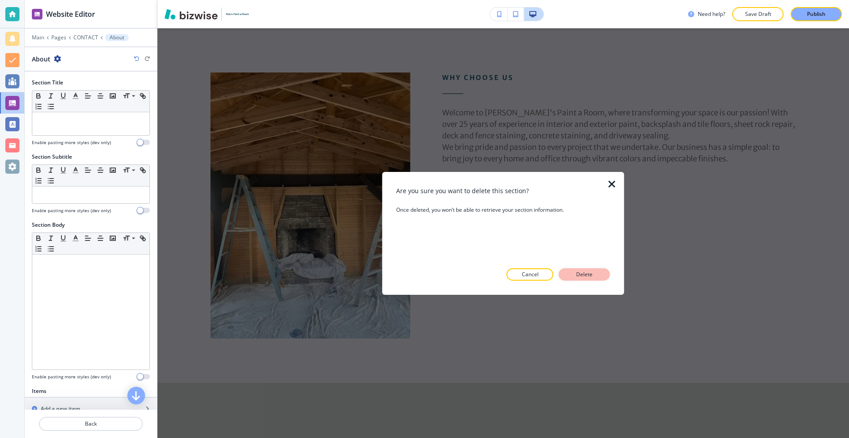
click at [602, 273] on button "Delete" at bounding box center [584, 274] width 51 height 12
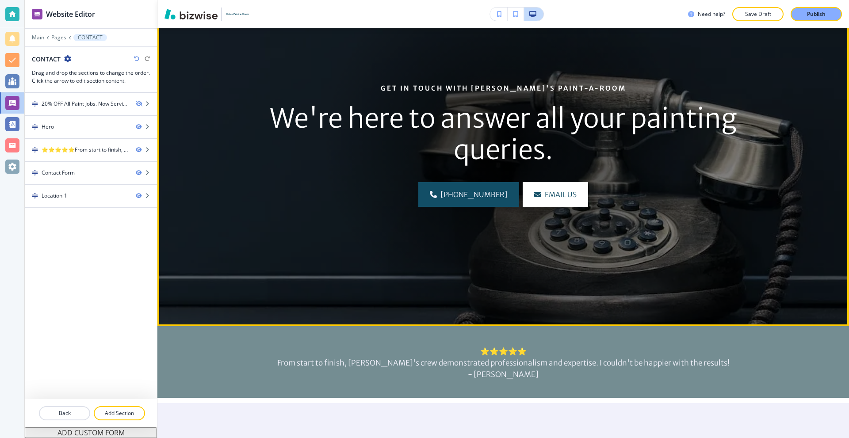
scroll to position [0, 0]
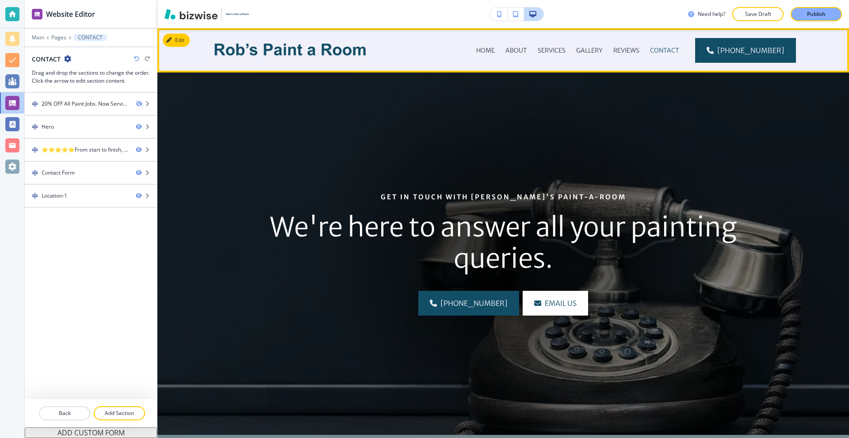
click at [555, 42] on div "SERVICES" at bounding box center [551, 50] width 38 height 44
click at [555, 47] on p "SERVICES" at bounding box center [552, 50] width 28 height 9
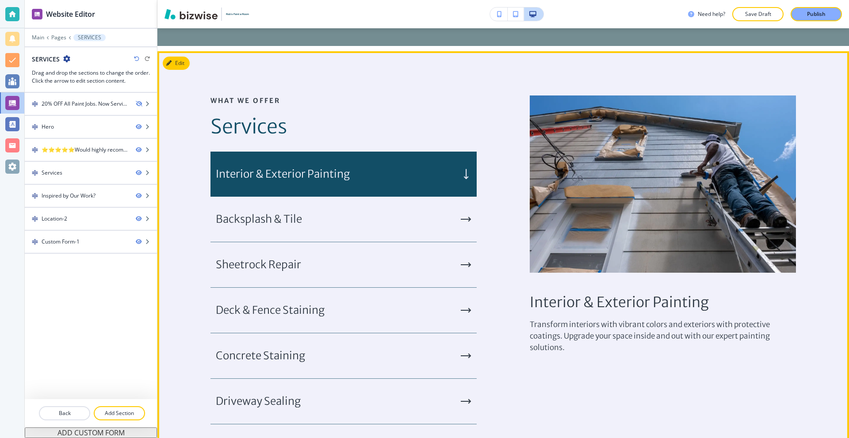
scroll to position [531, 0]
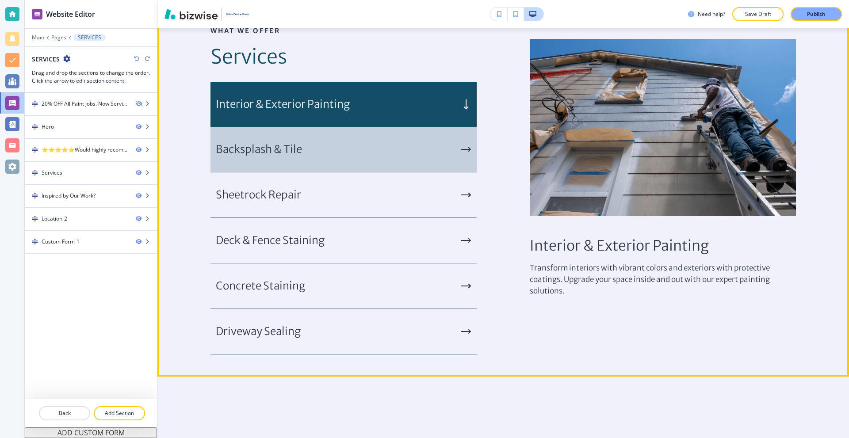
click at [405, 154] on div "Backsplash & Tile" at bounding box center [343, 150] width 266 height 46
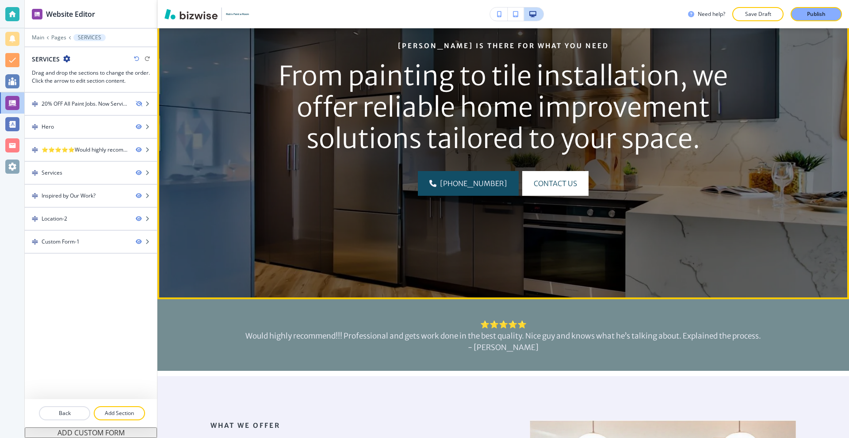
scroll to position [0, 0]
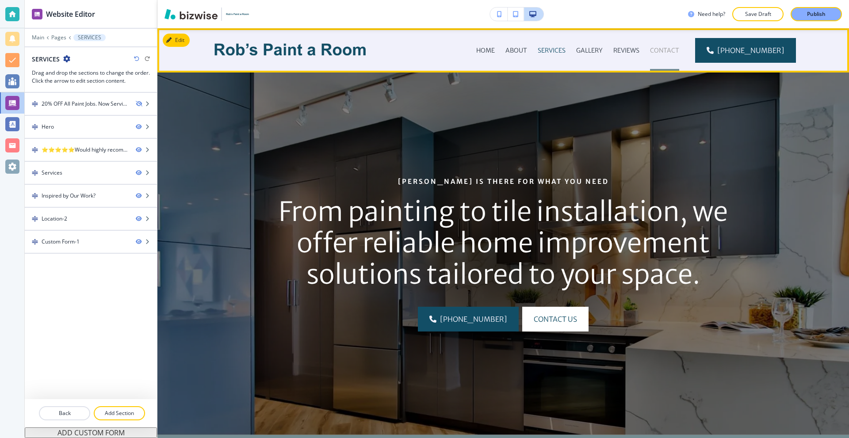
click at [658, 52] on p "CONTACT" at bounding box center [664, 50] width 29 height 9
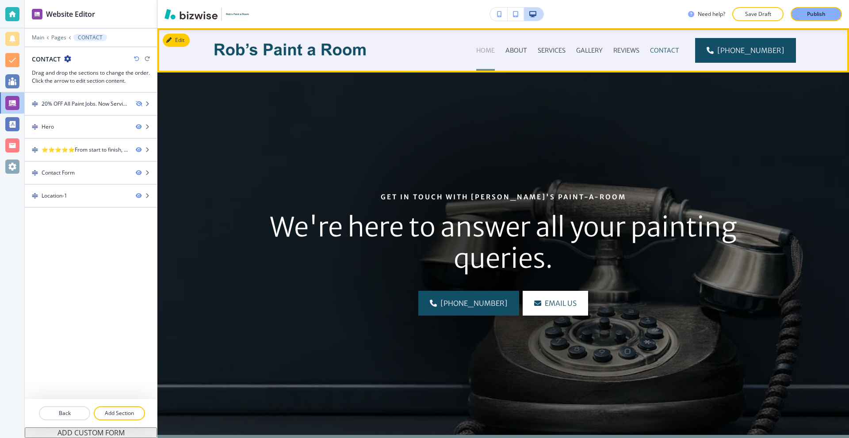
drag, startPoint x: 495, startPoint y: 50, endPoint x: 500, endPoint y: 50, distance: 4.9
click at [495, 50] on p "HOME" at bounding box center [485, 50] width 19 height 9
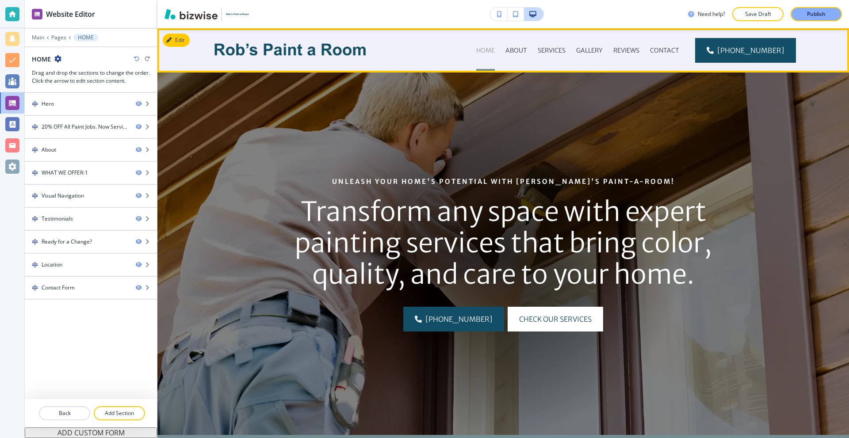
click at [495, 47] on p "HOME" at bounding box center [485, 50] width 19 height 9
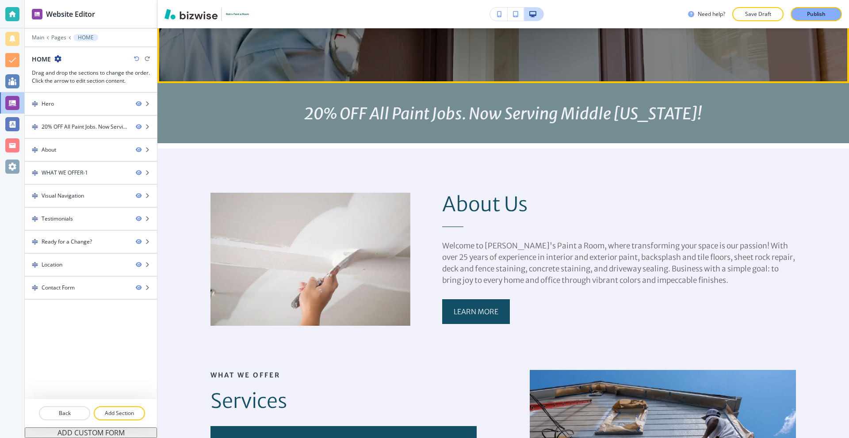
scroll to position [575, 0]
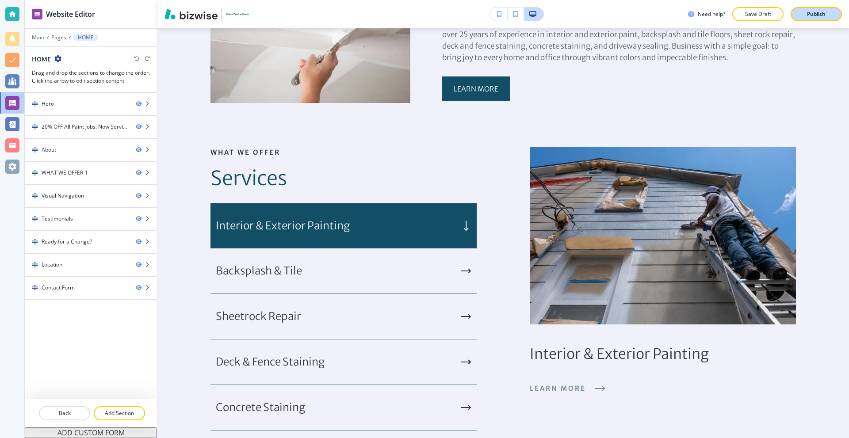
click at [807, 9] on button "Publish" at bounding box center [816, 14] width 51 height 14
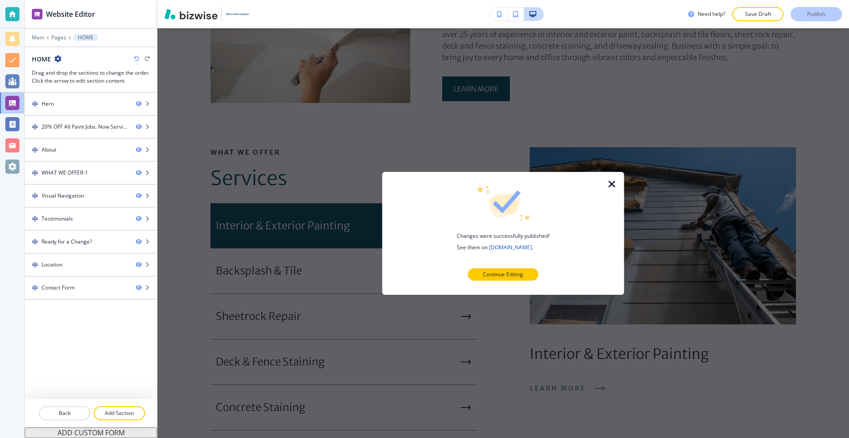
click at [612, 183] on icon "button" at bounding box center [612, 184] width 11 height 11
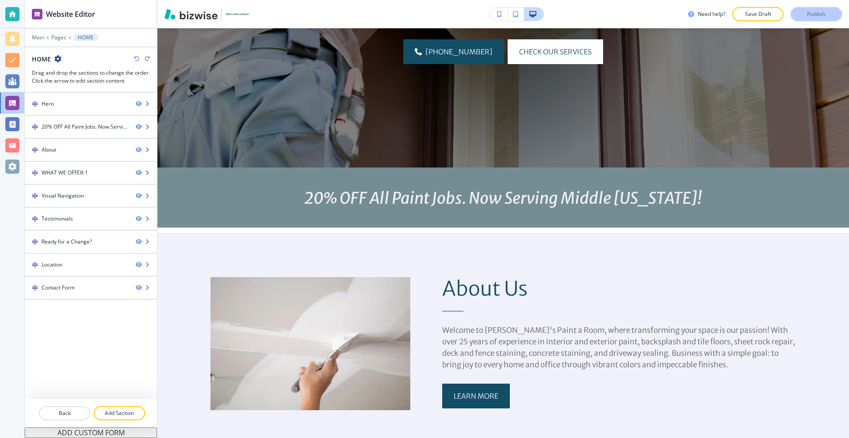
scroll to position [265, 0]
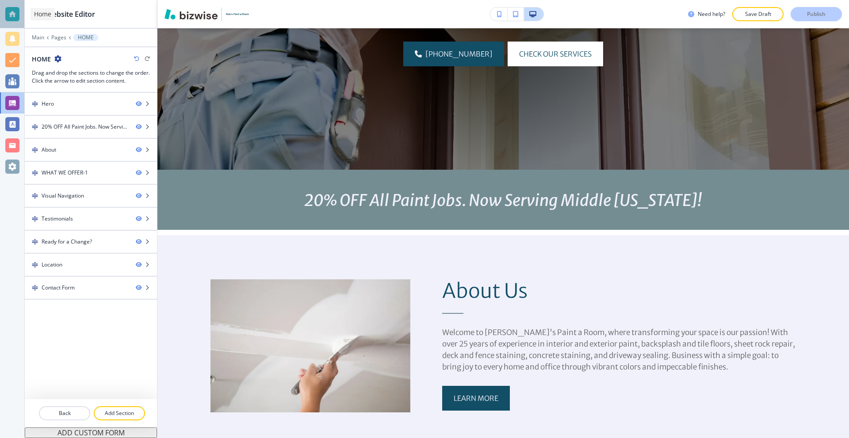
click at [12, 17] on div at bounding box center [12, 14] width 14 height 14
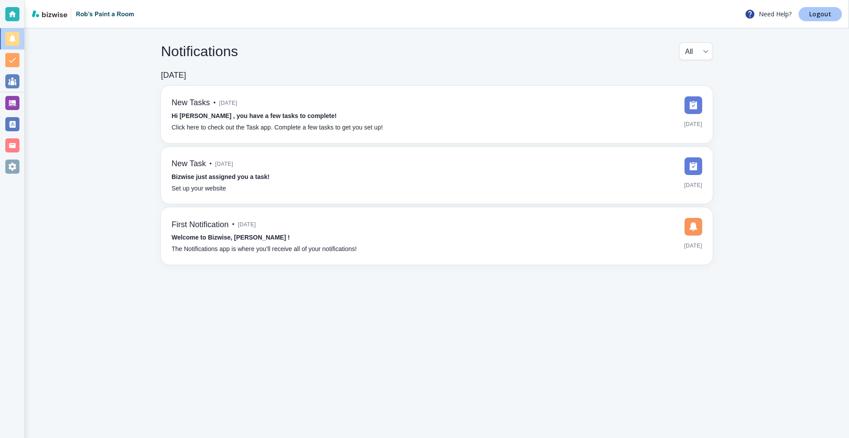
click at [810, 14] on link "Logout" at bounding box center [820, 14] width 43 height 14
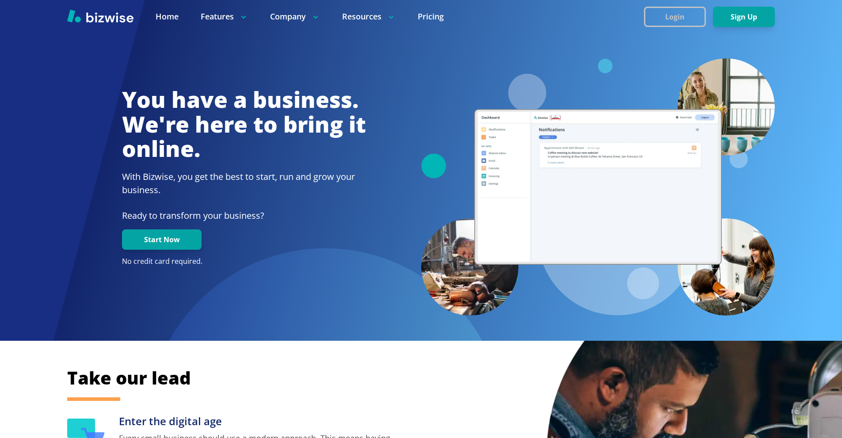
drag, startPoint x: 683, startPoint y: 13, endPoint x: 684, endPoint y: 17, distance: 4.4
click at [685, 13] on button "Login" at bounding box center [675, 17] width 62 height 20
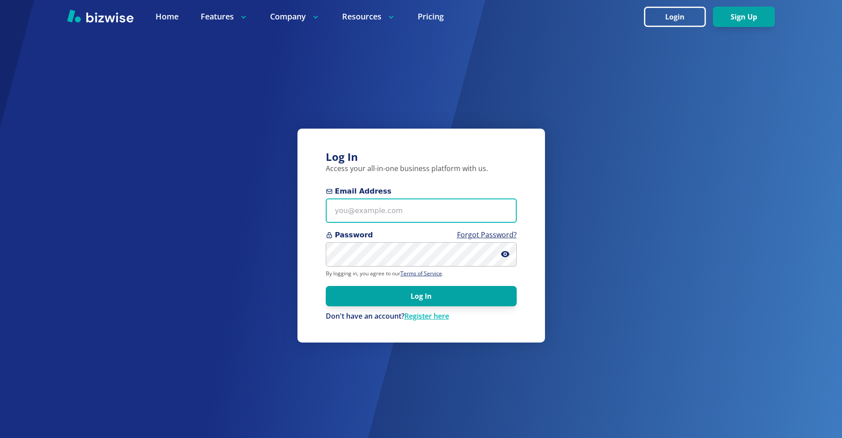
click at [448, 203] on input "Email Address" at bounding box center [421, 211] width 191 height 24
paste input "[PERSON_NAME][EMAIL_ADDRESS][DOMAIN_NAME]"
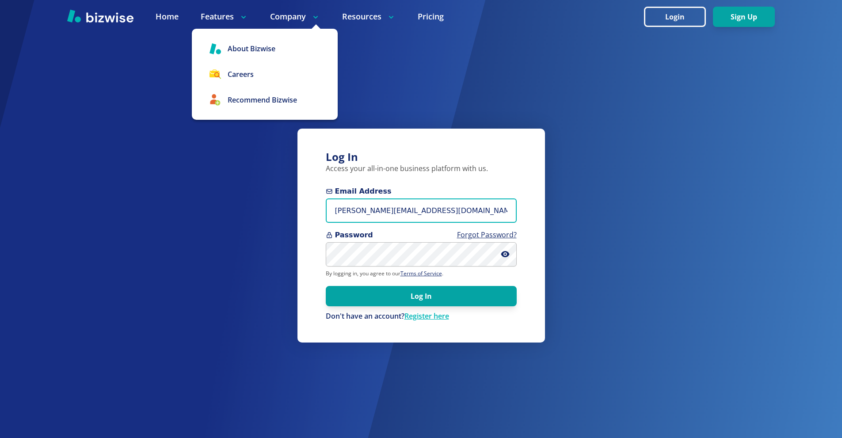
type input "[PERSON_NAME][EMAIL_ADDRESS][DOMAIN_NAME]"
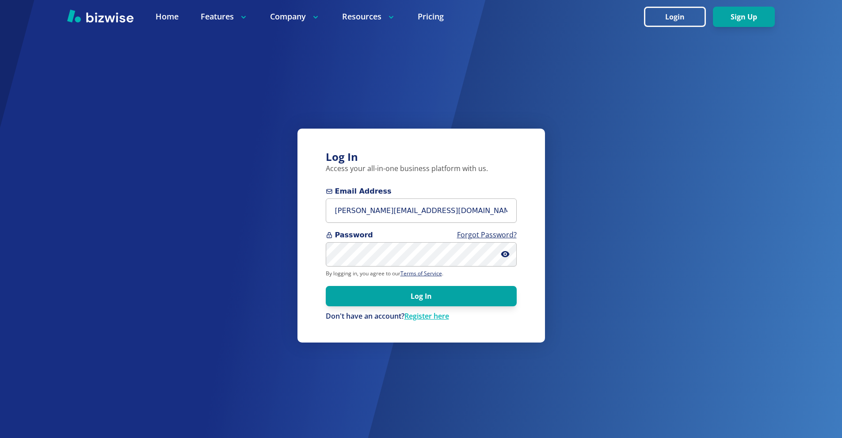
click at [399, 237] on span "Password Forgot Password?" at bounding box center [421, 235] width 191 height 11
drag, startPoint x: 405, startPoint y: 295, endPoint x: 272, endPoint y: 172, distance: 181.1
click at [405, 295] on button "Log In" at bounding box center [421, 296] width 191 height 20
